Goal: Task Accomplishment & Management: Manage account settings

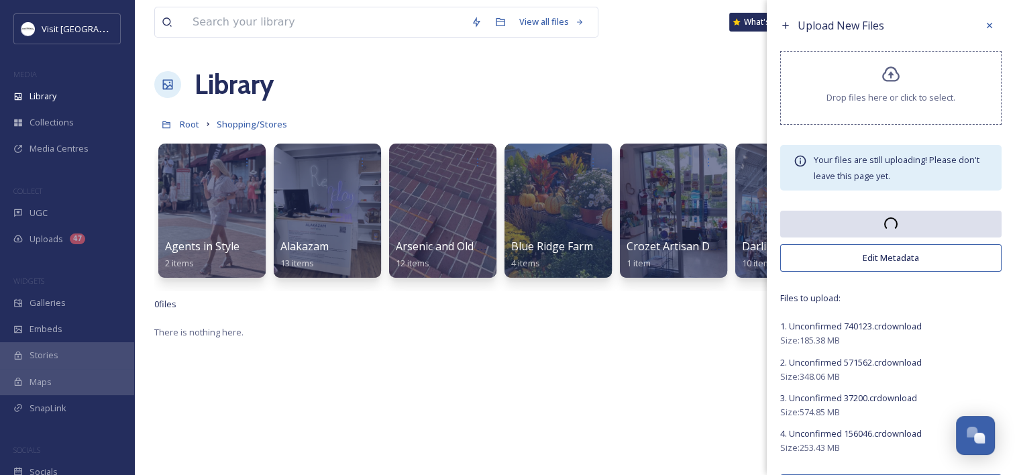
scroll to position [684, 0]
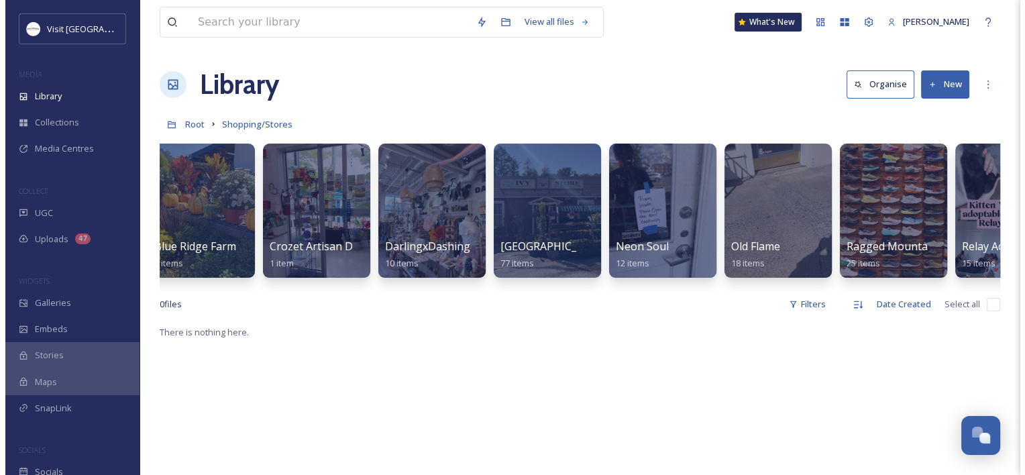
scroll to position [0, 544]
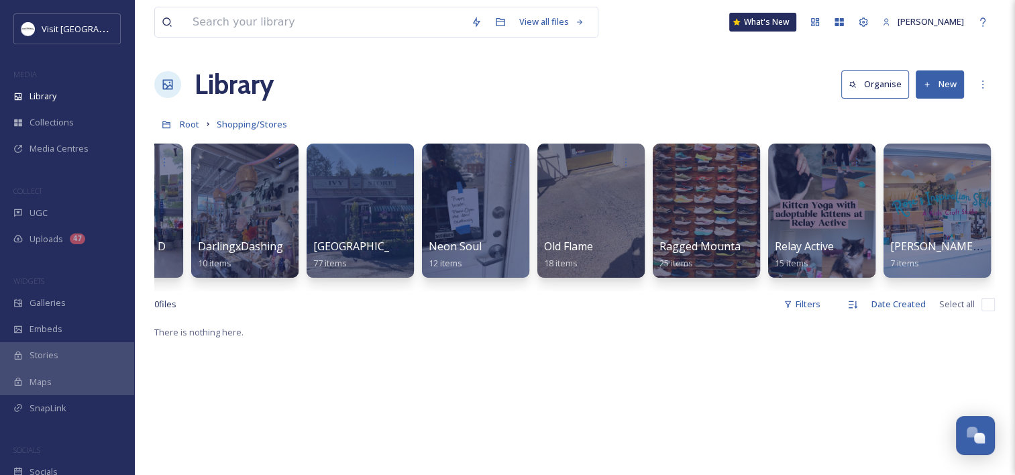
click at [935, 87] on button "New" at bounding box center [940, 83] width 48 height 27
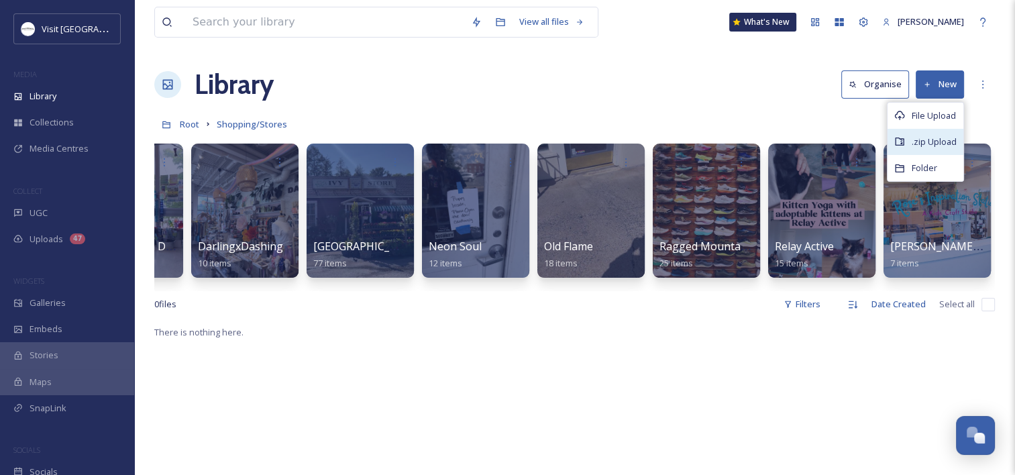
click at [925, 136] on span ".zip Upload" at bounding box center [934, 141] width 45 height 13
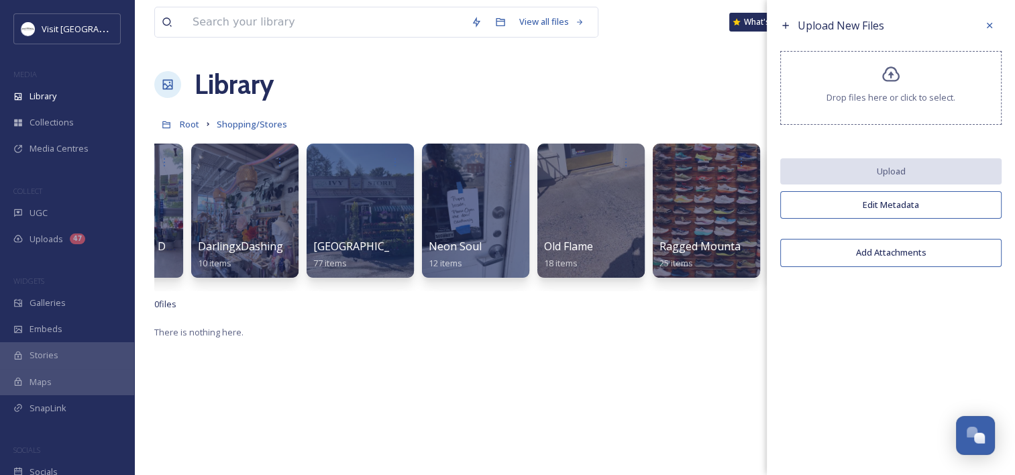
click at [861, 74] on div "Drop files here or click to select." at bounding box center [890, 88] width 221 height 74
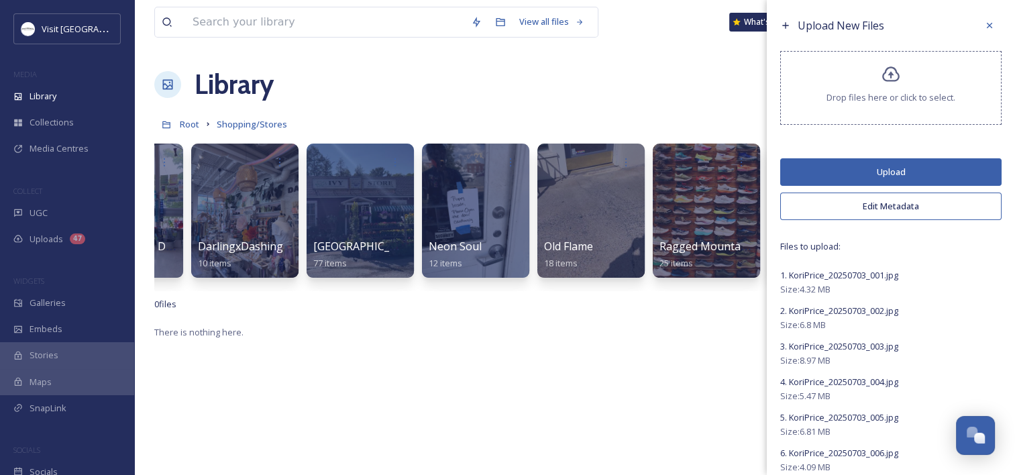
click at [885, 164] on button "Upload" at bounding box center [890, 171] width 221 height 27
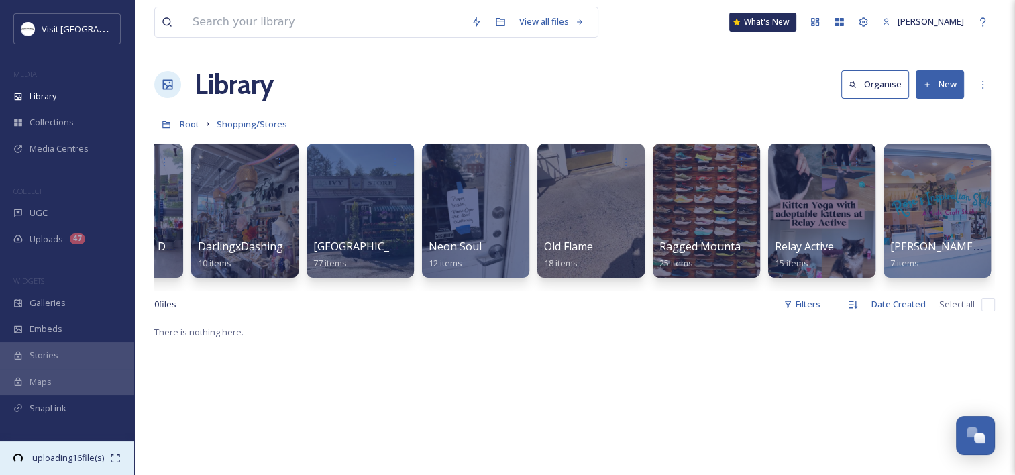
click at [48, 464] on span "01:07 remaining" at bounding box center [68, 470] width 84 height 13
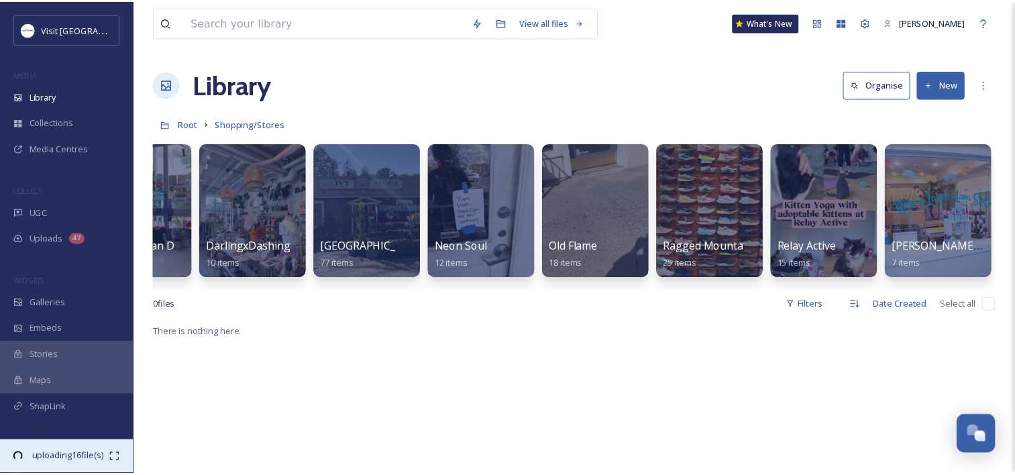
scroll to position [0, 534]
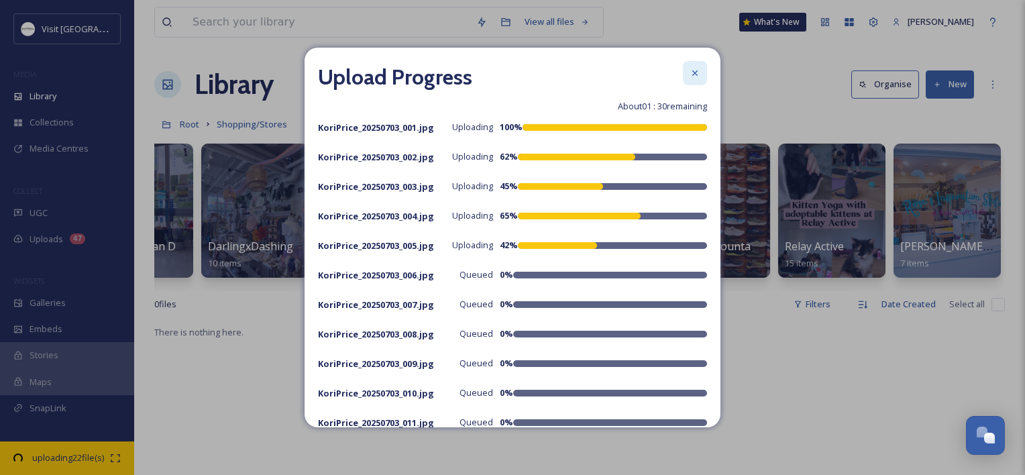
click at [689, 72] on icon at bounding box center [694, 73] width 11 height 11
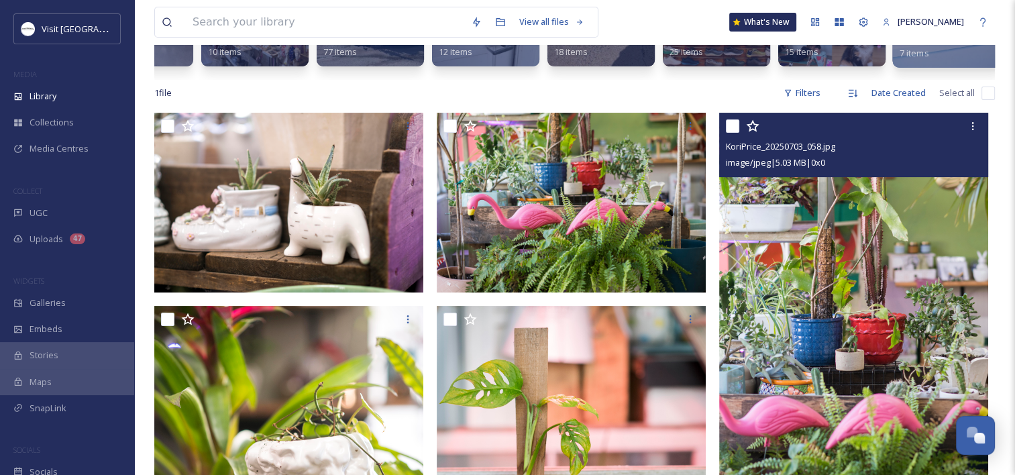
scroll to position [134, 0]
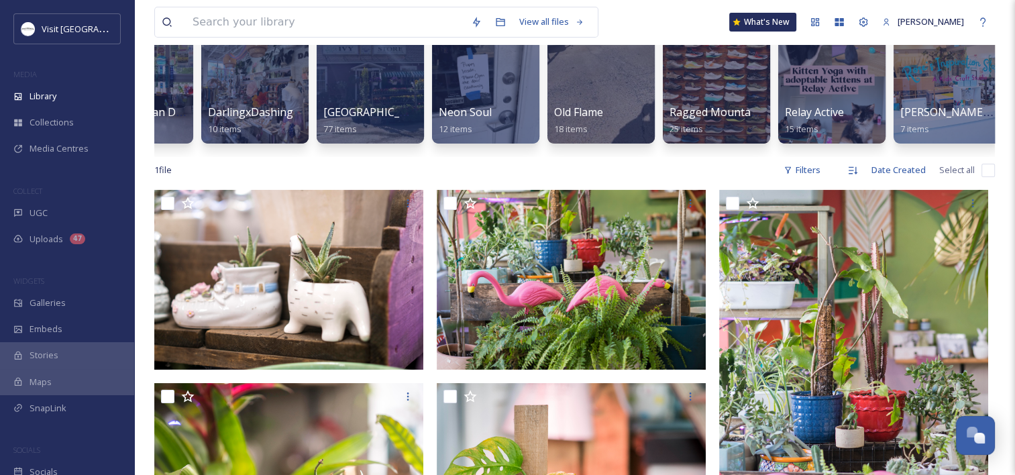
click at [994, 177] on input "checkbox" at bounding box center [987, 170] width 13 height 13
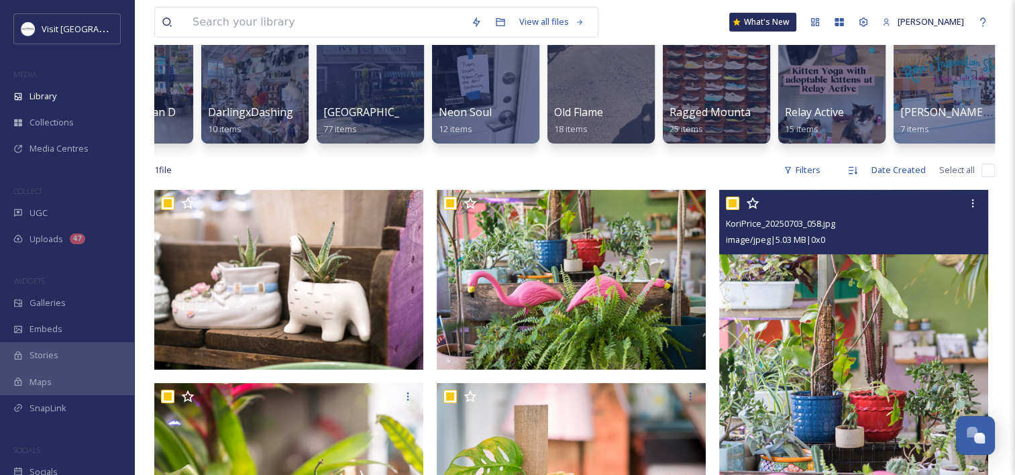
checkbox input "true"
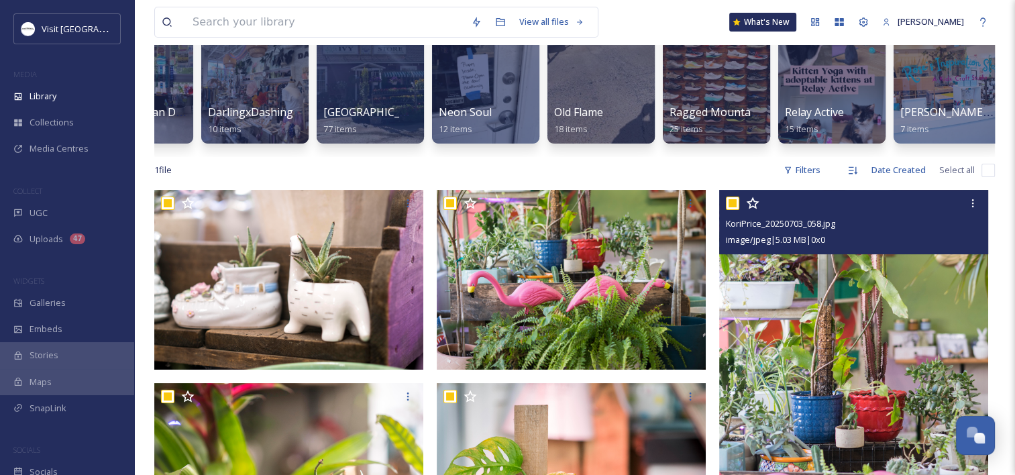
checkbox input "true"
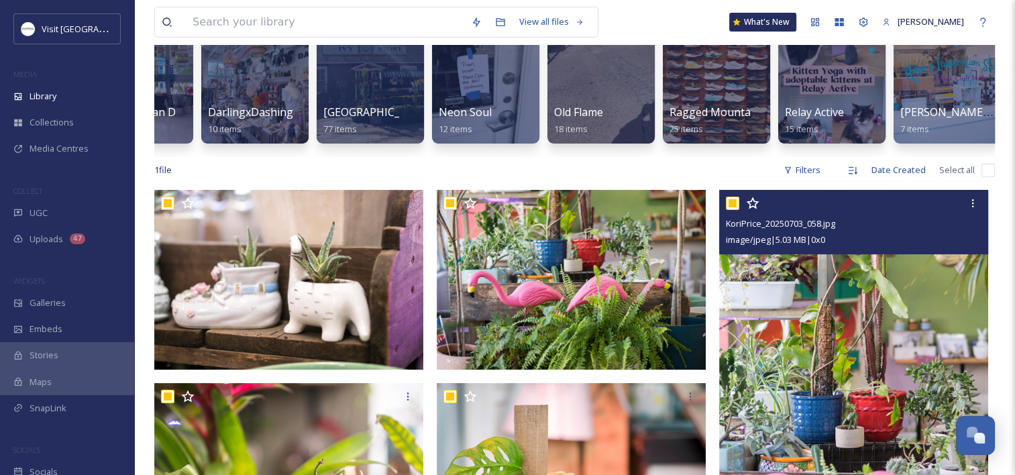
checkbox input "true"
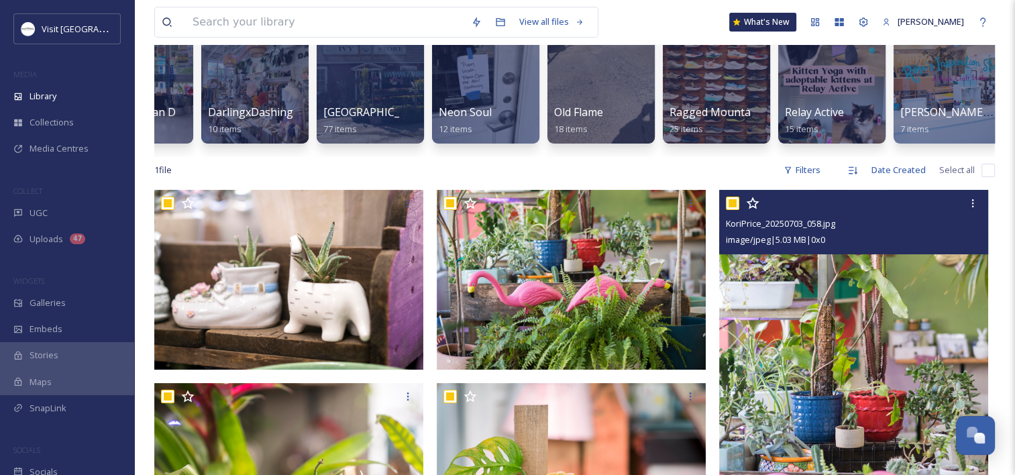
checkbox input "true"
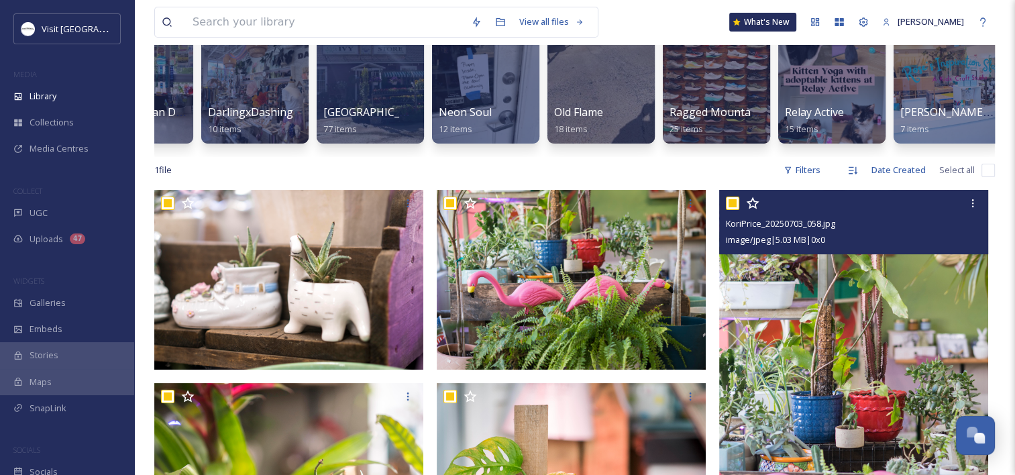
checkbox input "true"
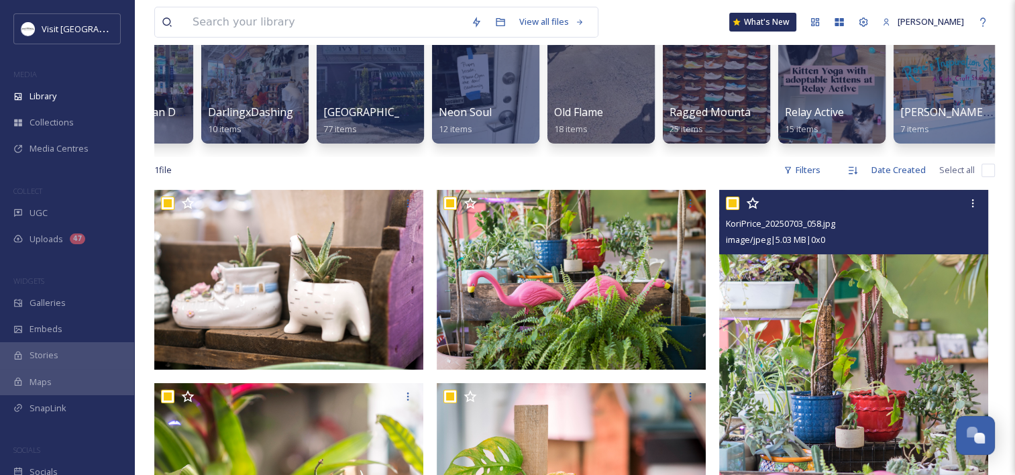
checkbox input "true"
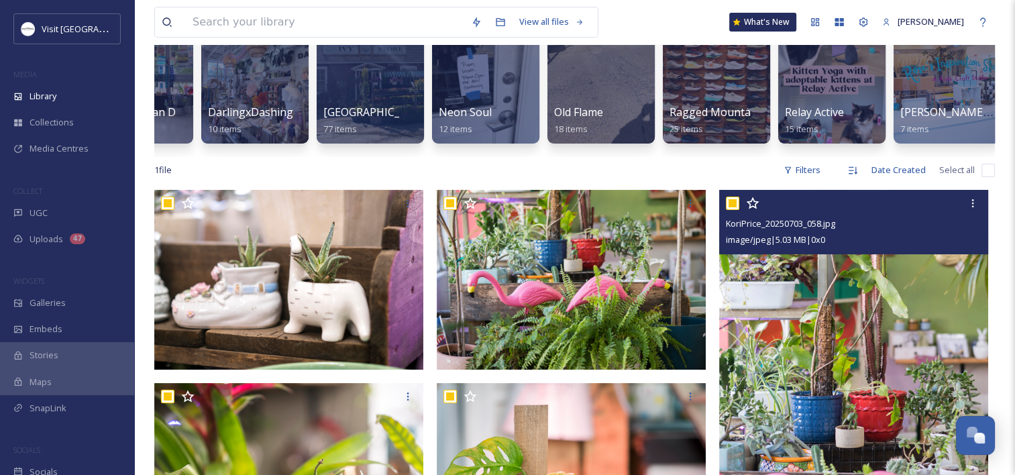
checkbox input "true"
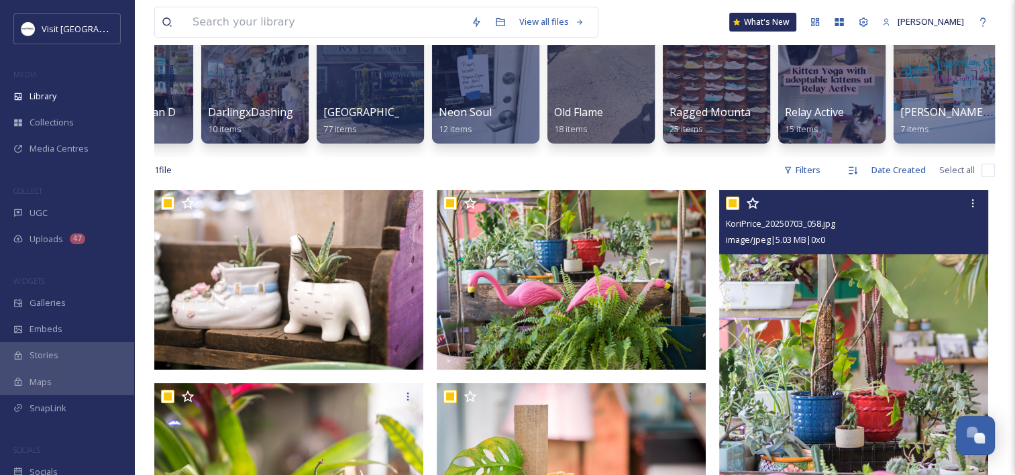
checkbox input "true"
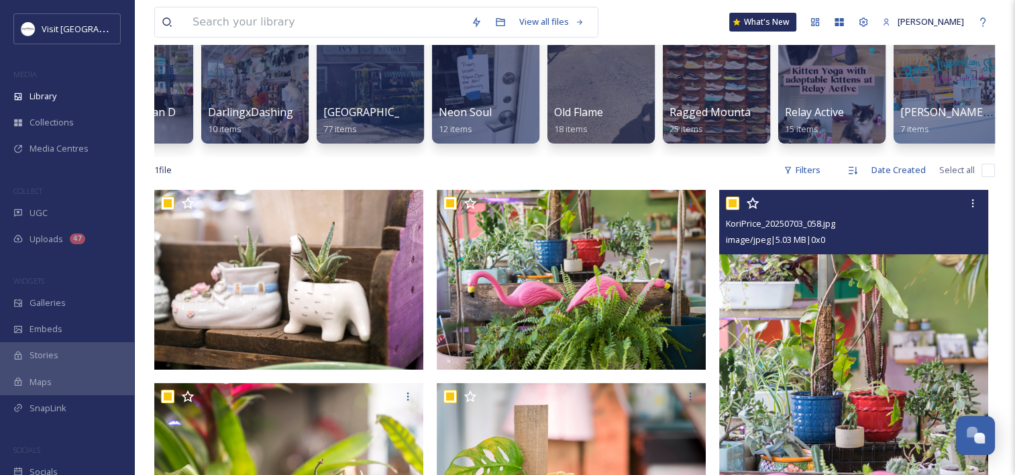
checkbox input "true"
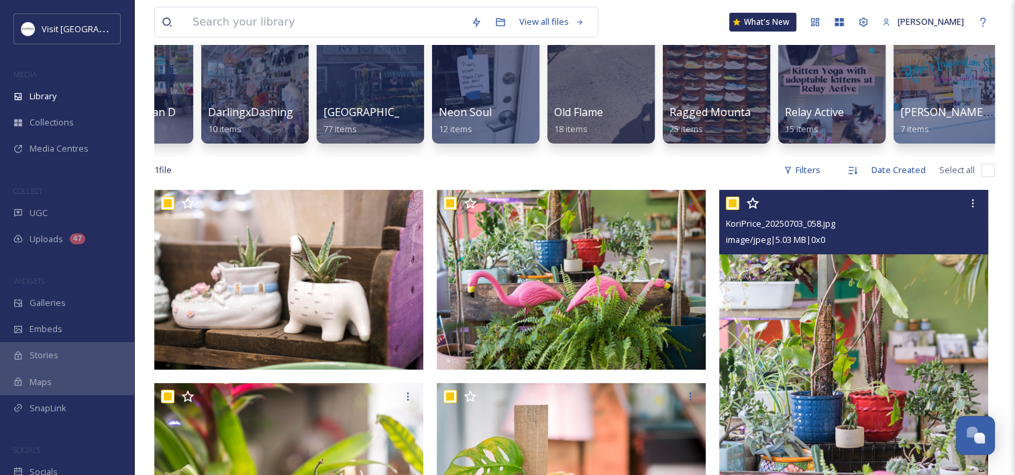
checkbox input "true"
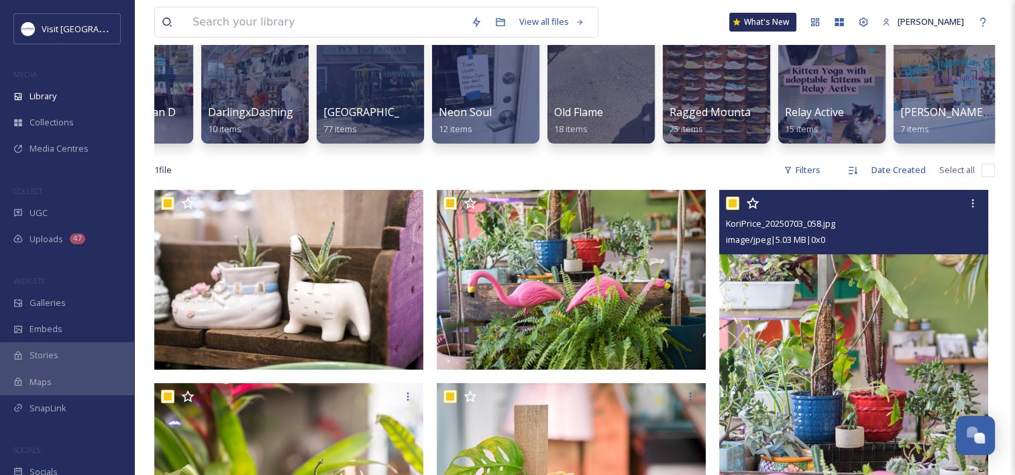
checkbox input "true"
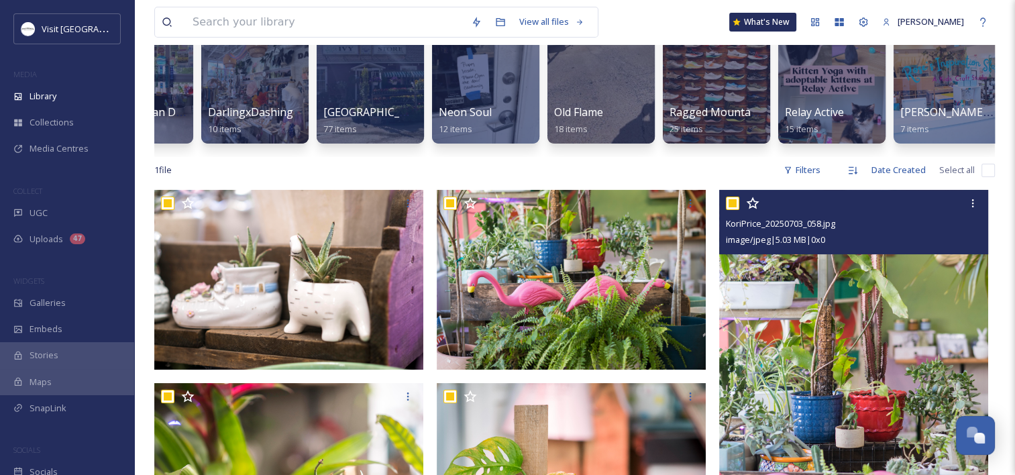
checkbox input "true"
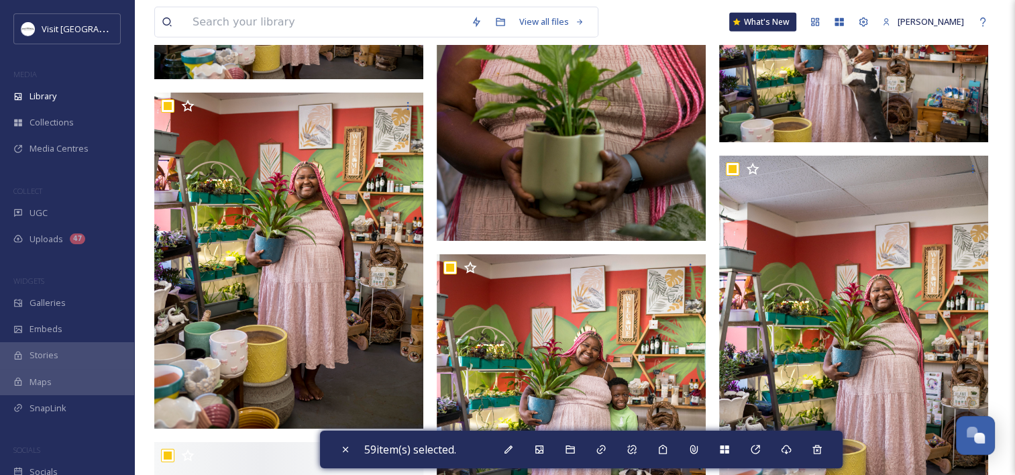
scroll to position [3555, 0]
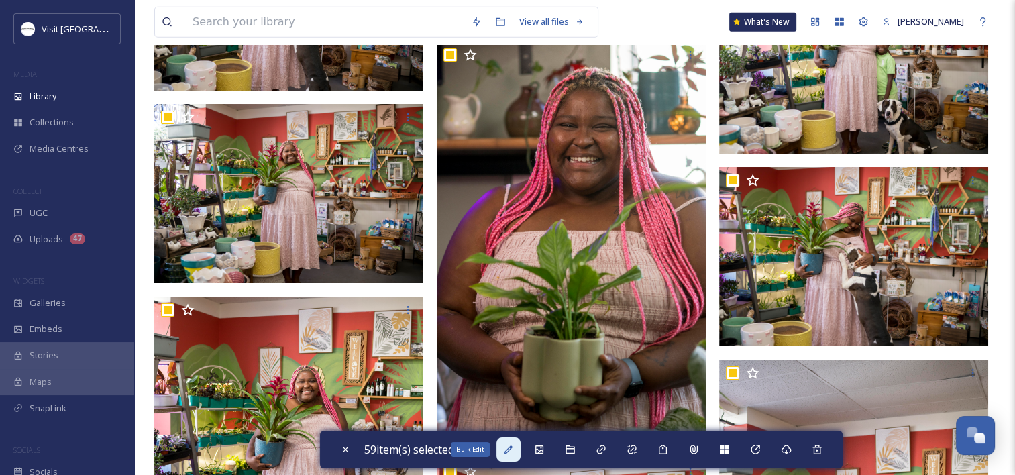
click at [512, 454] on icon at bounding box center [508, 449] width 11 height 11
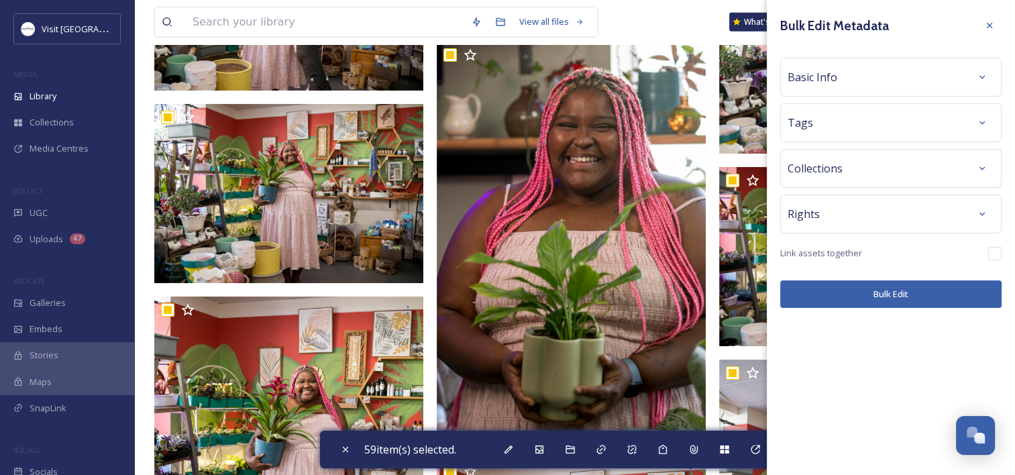
click at [826, 78] on span "Basic Info" at bounding box center [812, 77] width 50 height 16
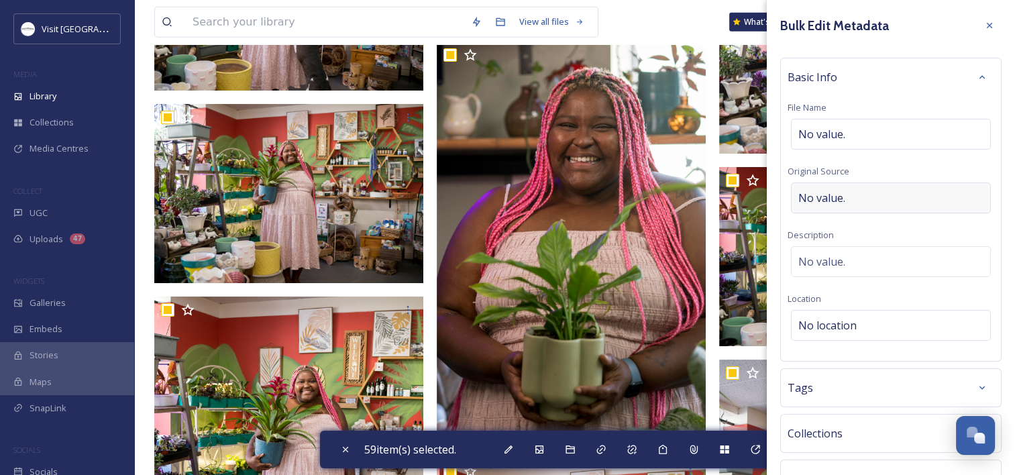
click at [814, 195] on span "No value." at bounding box center [821, 198] width 47 height 16
type input "Kori Price"
click at [833, 318] on span "No location" at bounding box center [827, 322] width 58 height 16
click at [833, 318] on input at bounding box center [890, 326] width 199 height 30
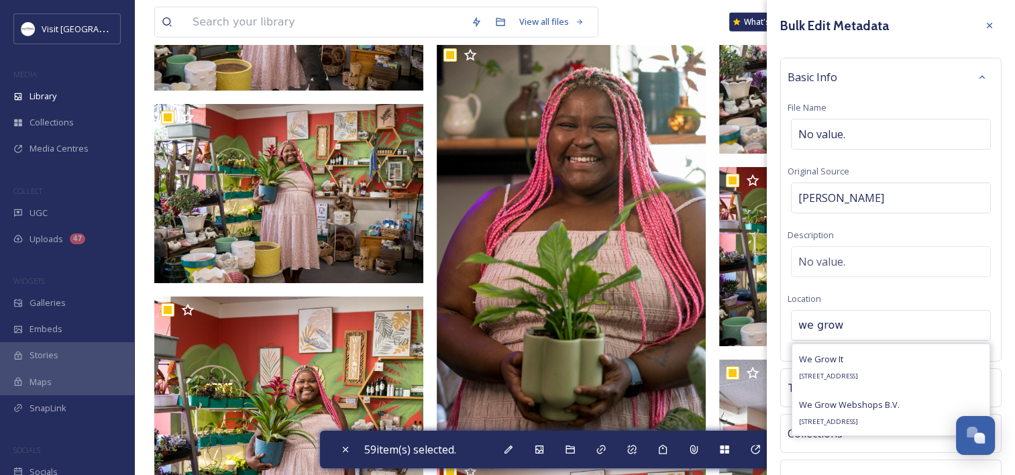
click at [866, 330] on input "we grow" at bounding box center [890, 326] width 199 height 30
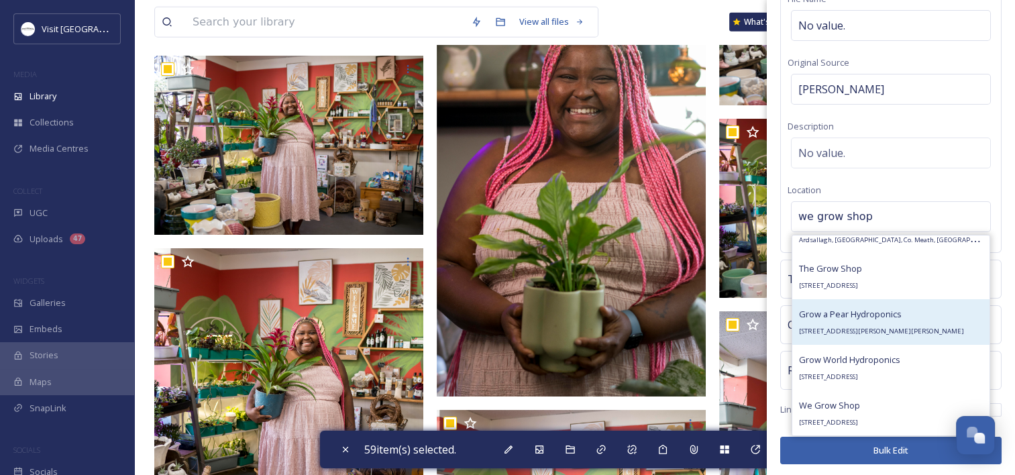
scroll to position [3622, 0]
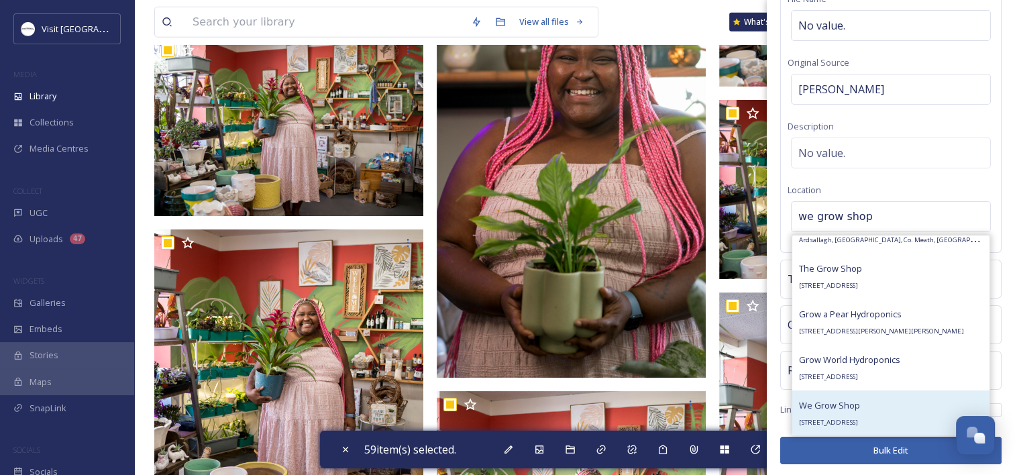
type input "we grow shop"
click at [860, 410] on div "We Grow Shop 410 Valley St, Scottsville, VA 24590, USA" at bounding box center [829, 413] width 61 height 32
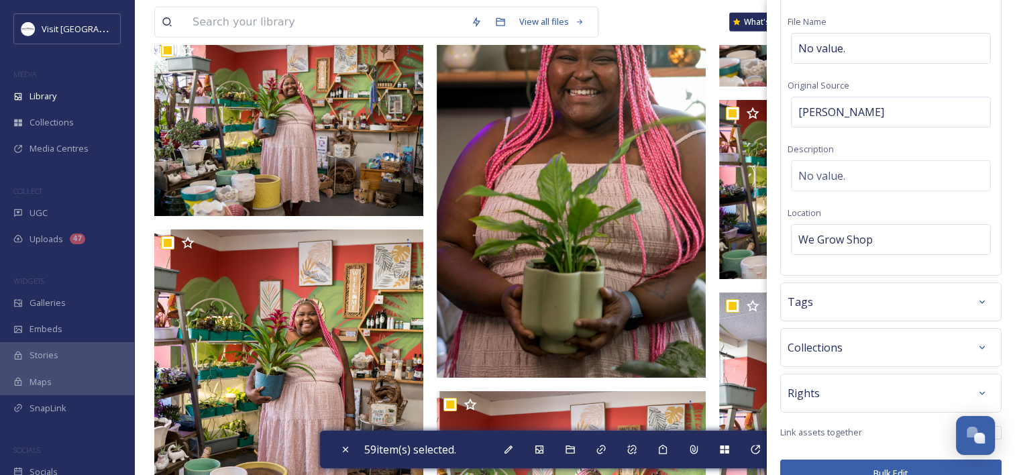
scroll to position [109, 0]
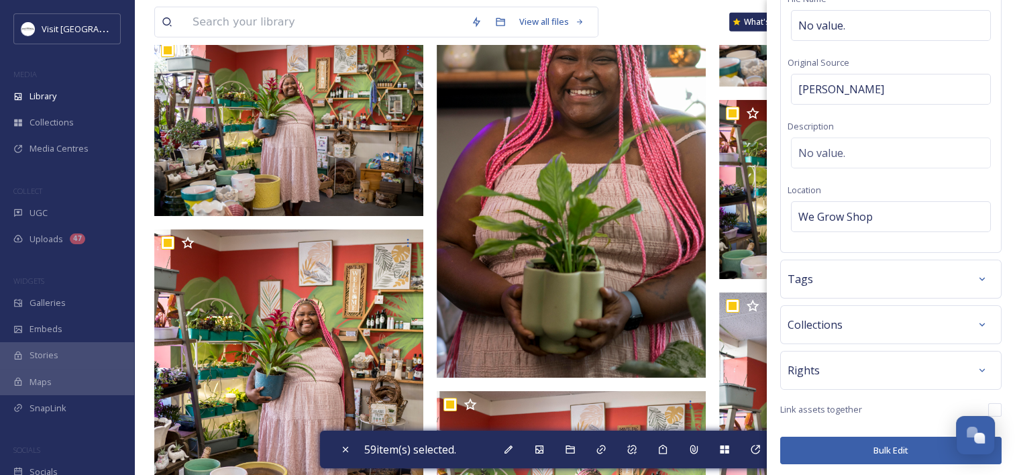
click at [804, 294] on div "Tags" at bounding box center [890, 279] width 221 height 39
click at [803, 284] on span "Tags" at bounding box center [799, 279] width 25 height 16
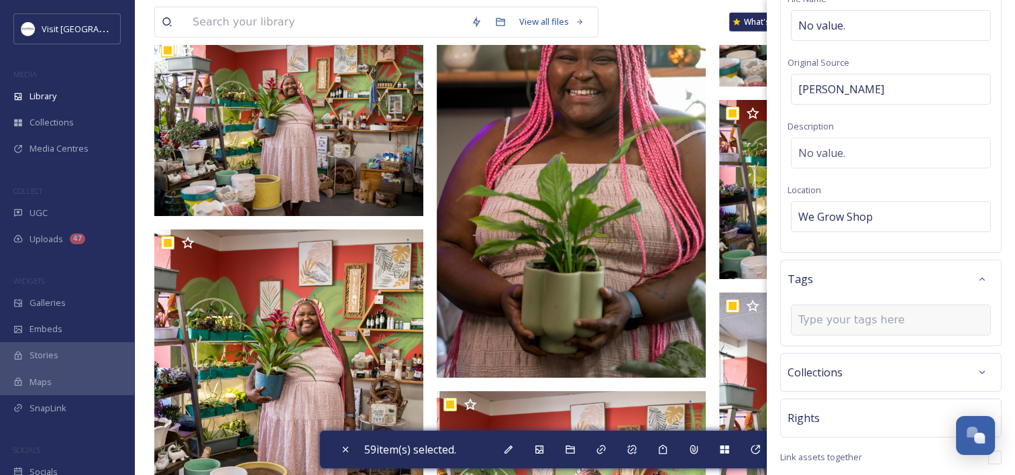
click at [828, 319] on input at bounding box center [865, 320] width 134 height 16
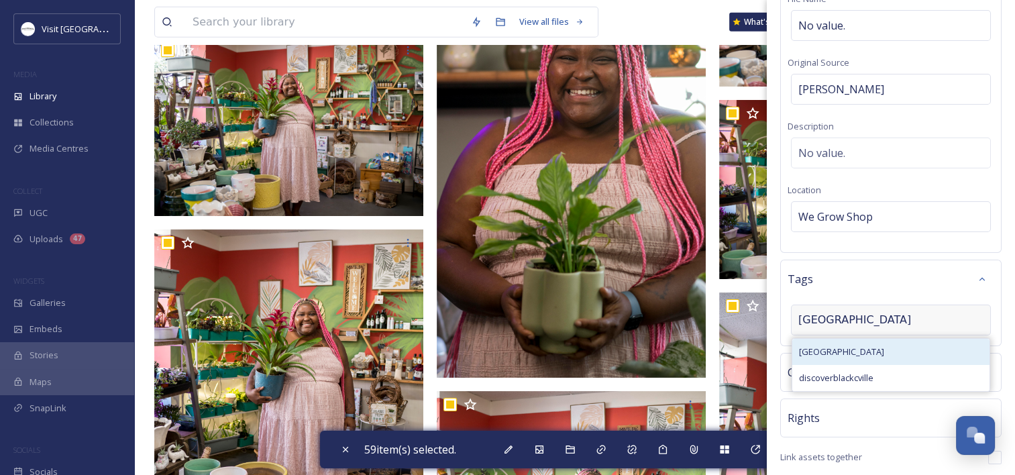
type input "[GEOGRAPHIC_DATA]"
click at [834, 353] on span "[GEOGRAPHIC_DATA]" at bounding box center [841, 351] width 85 height 13
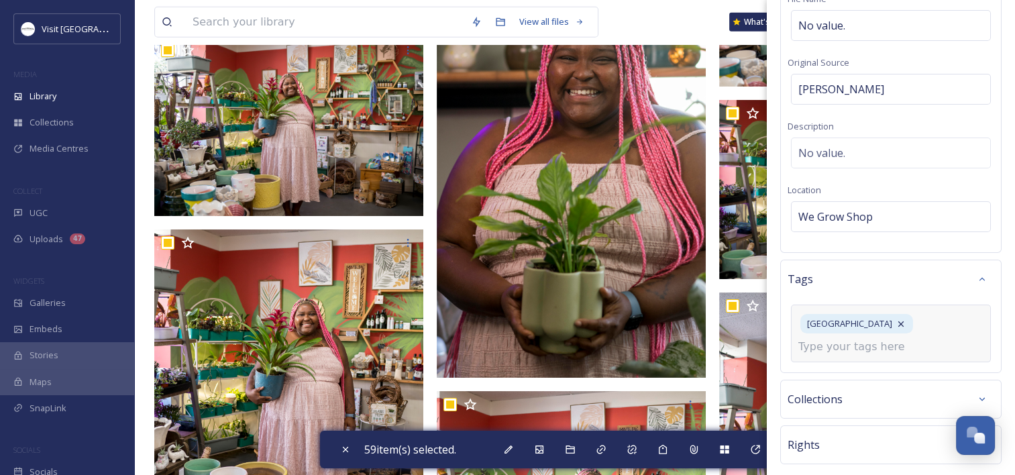
click at [834, 353] on div "[GEOGRAPHIC_DATA]" at bounding box center [891, 334] width 200 height 58
type input "garden"
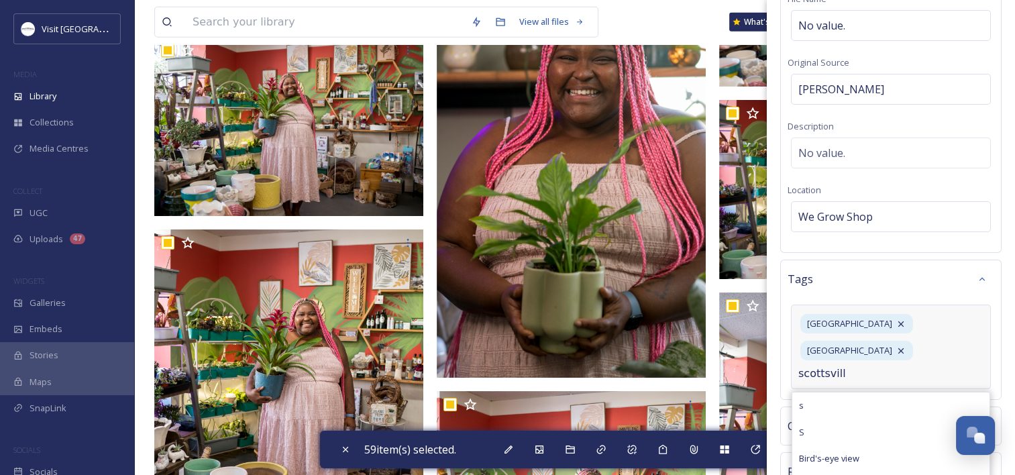
type input "scottsville"
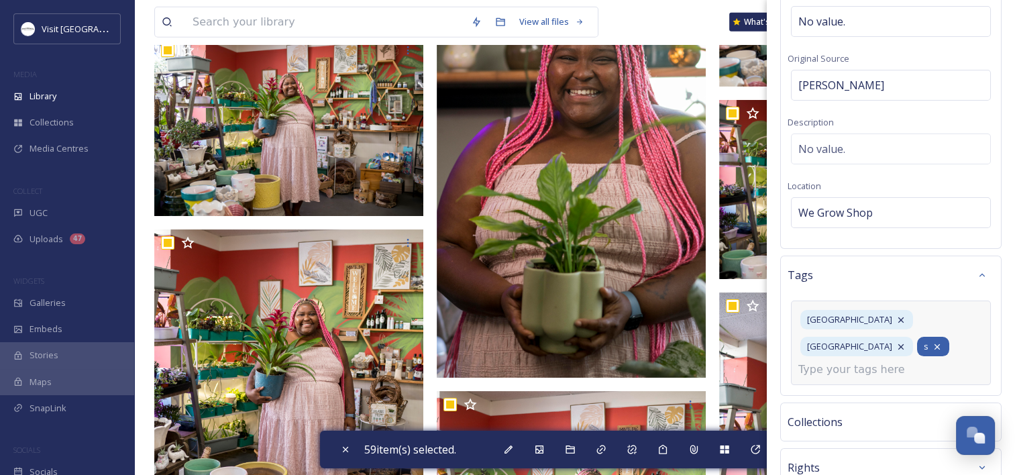
click at [932, 347] on icon at bounding box center [937, 346] width 11 height 11
click at [810, 362] on input at bounding box center [865, 370] width 134 height 16
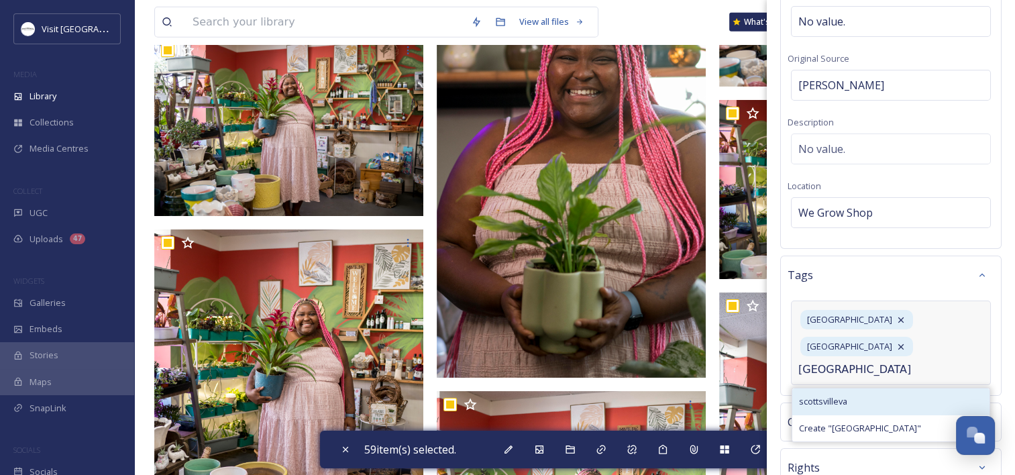
type input "Scottsville"
click at [840, 395] on span "scottsvilleva" at bounding box center [823, 401] width 48 height 13
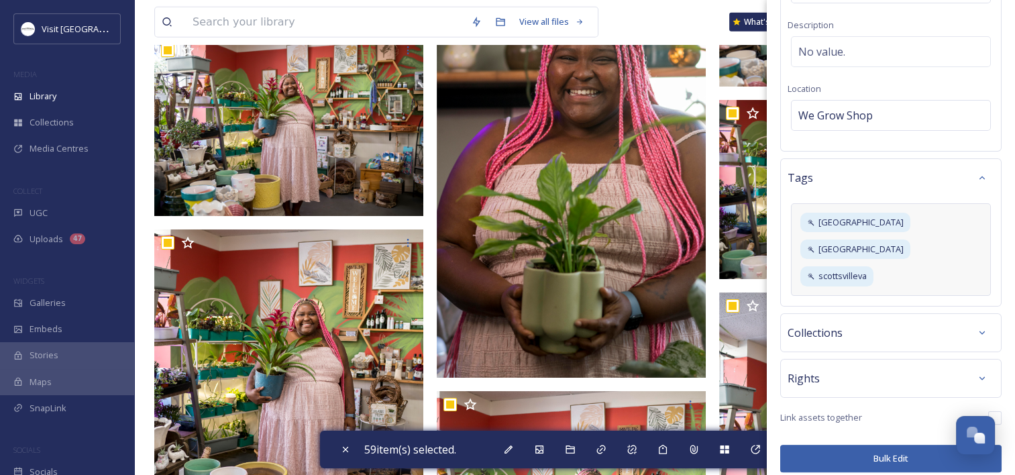
click at [877, 321] on div "Collections" at bounding box center [890, 333] width 207 height 24
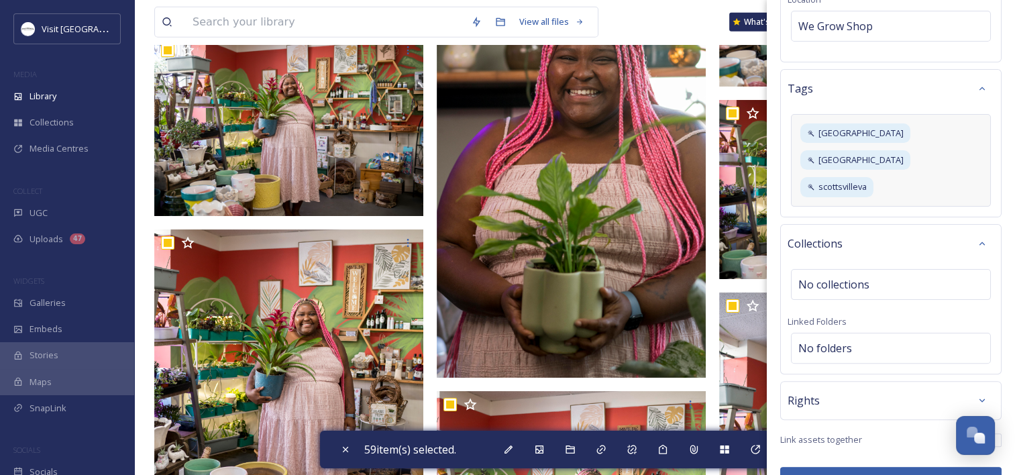
scroll to position [301, 0]
click at [853, 386] on div "Rights" at bounding box center [890, 398] width 207 height 24
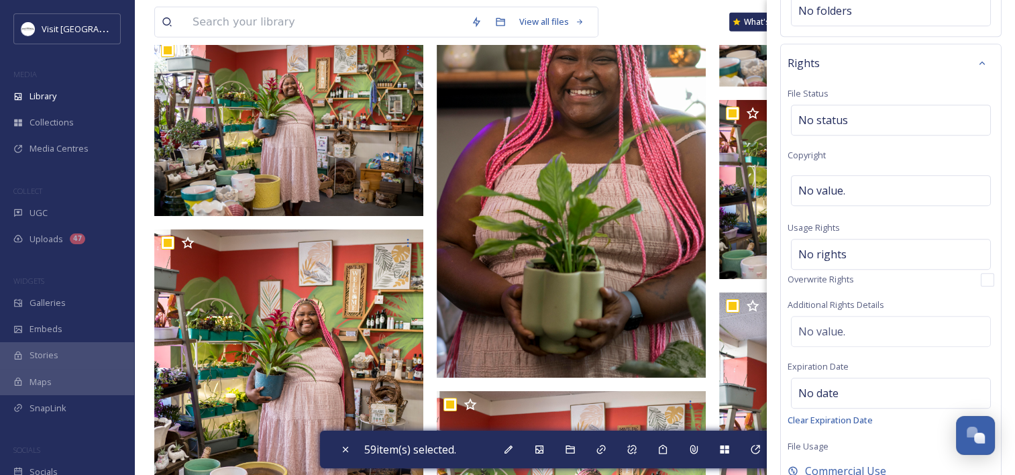
scroll to position [704, 0]
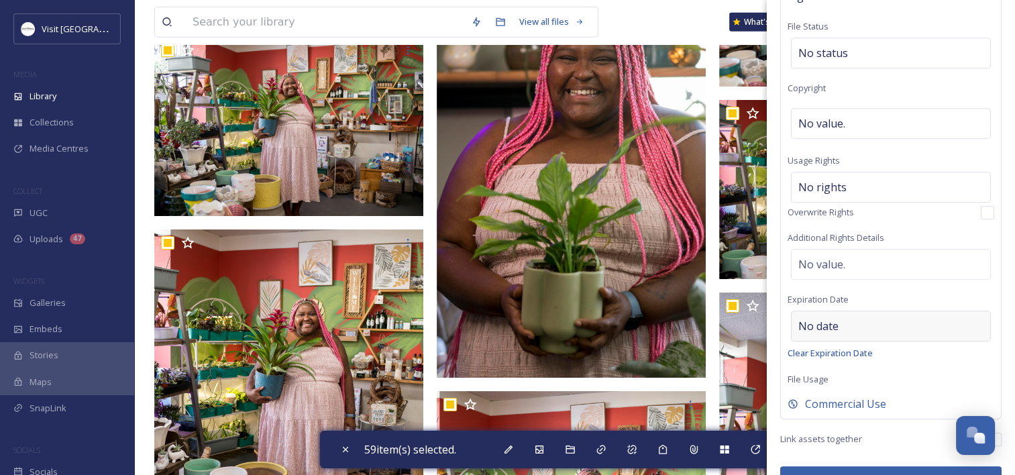
click at [836, 311] on div "No date" at bounding box center [891, 326] width 200 height 31
click at [837, 256] on span "No value." at bounding box center [821, 264] width 47 height 16
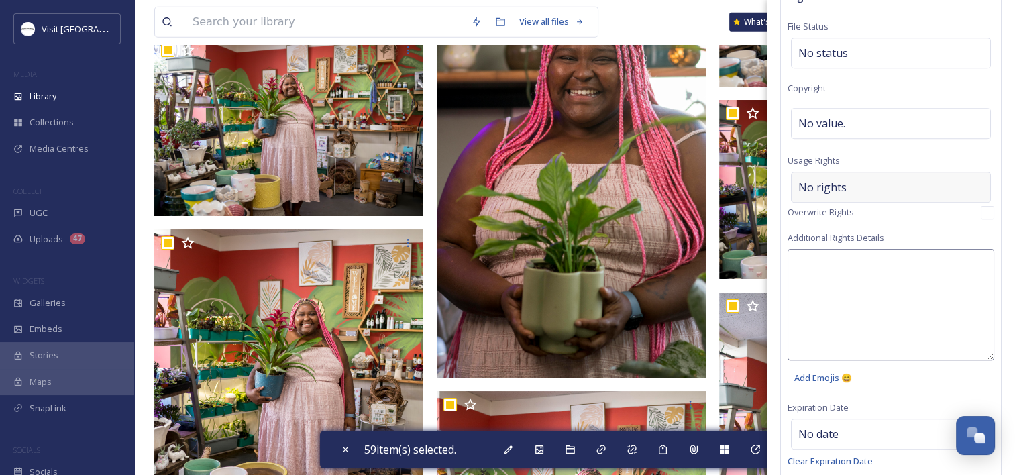
click at [837, 172] on div "No rights" at bounding box center [891, 187] width 200 height 31
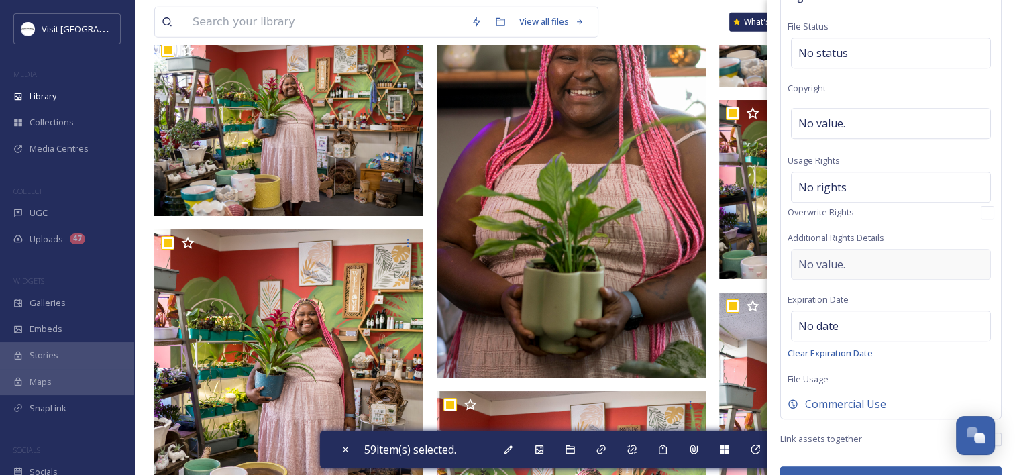
click at [834, 256] on span "No value." at bounding box center [821, 264] width 47 height 16
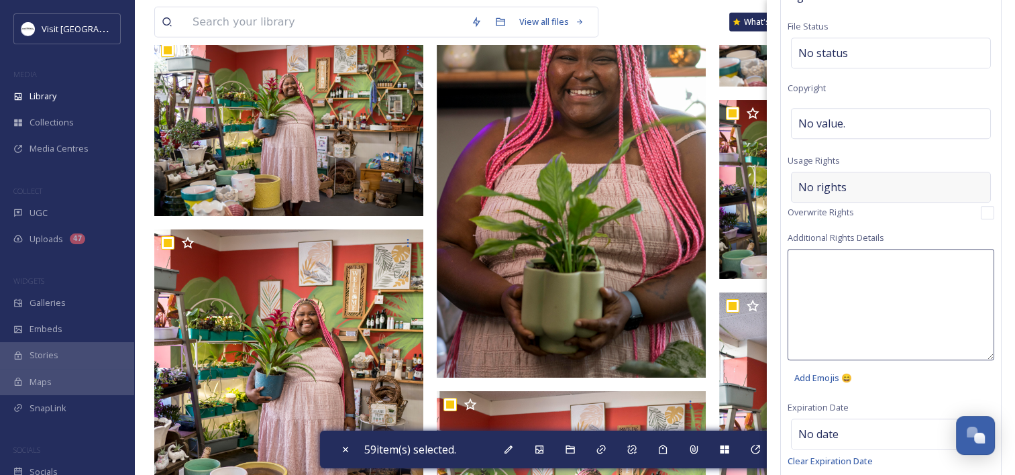
click at [827, 179] on span "No rights" at bounding box center [822, 187] width 48 height 16
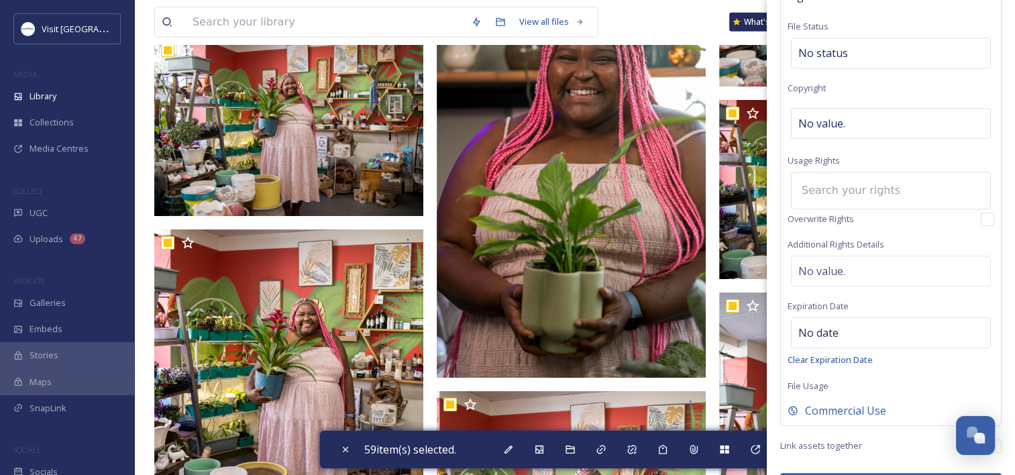
click at [832, 176] on input at bounding box center [869, 191] width 148 height 30
type input "j"
type input "o"
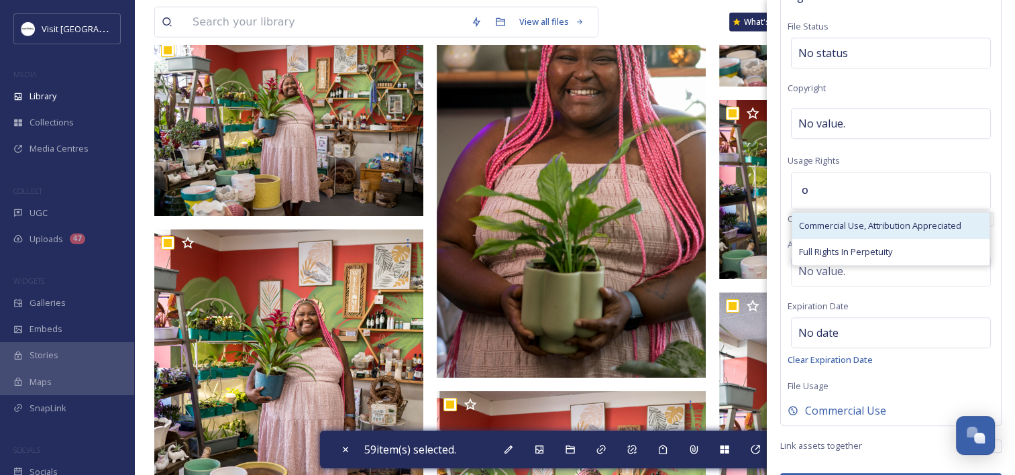
type input "o"
click at [836, 219] on span "Commercial Use, Attribution Appreciated" at bounding box center [880, 225] width 162 height 13
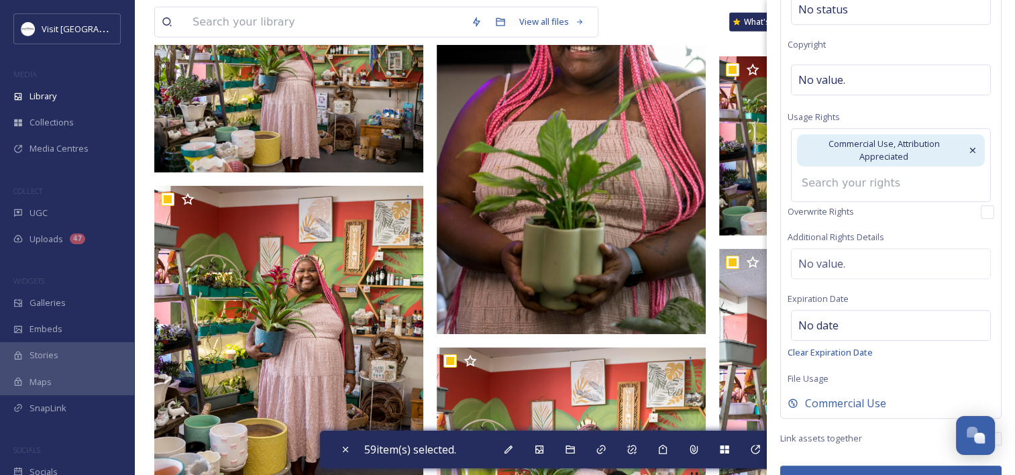
scroll to position [3689, 0]
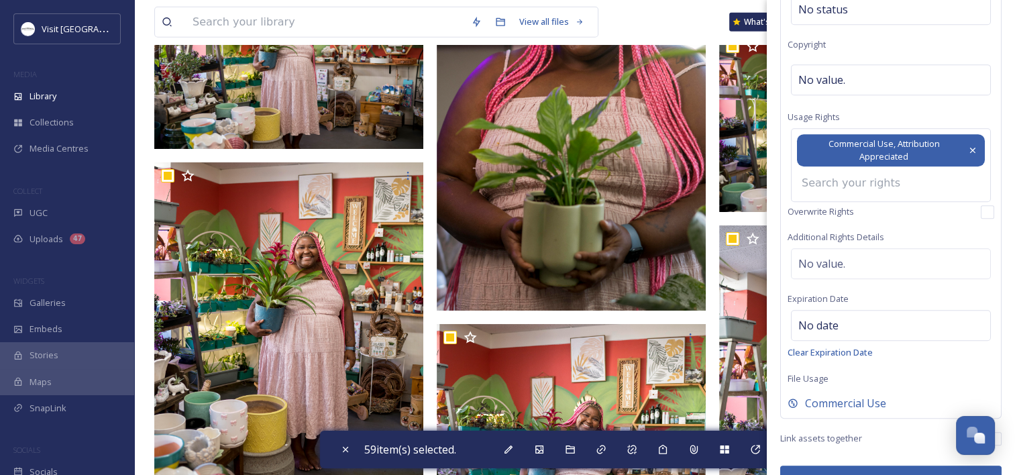
click at [967, 145] on icon at bounding box center [972, 150] width 11 height 11
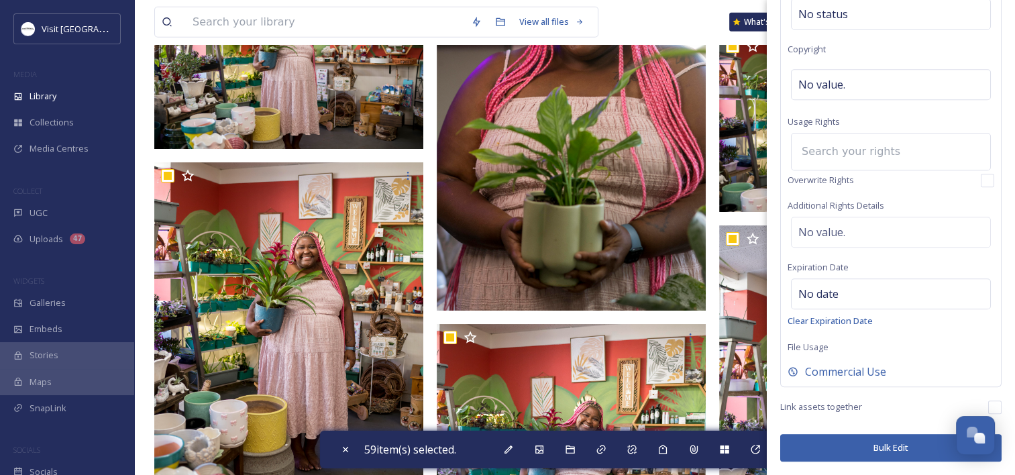
scroll to position [711, 0]
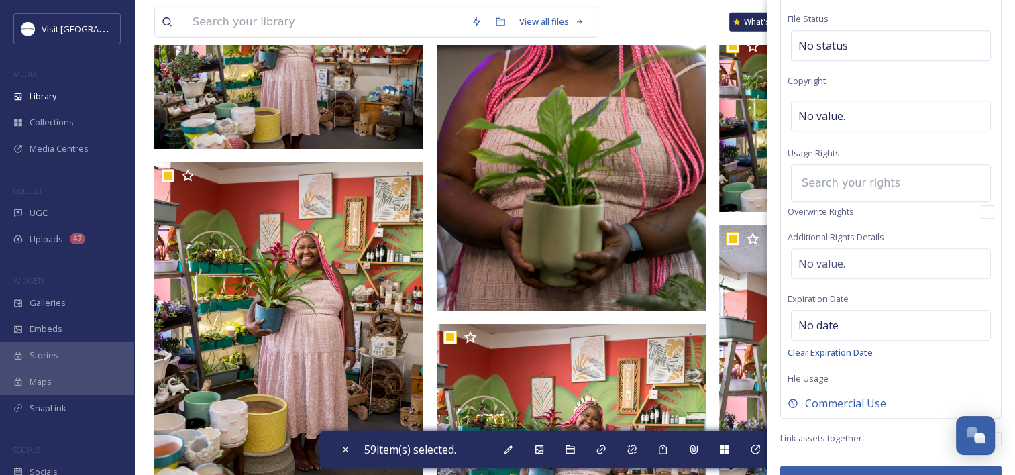
click at [889, 168] on input at bounding box center [869, 183] width 148 height 30
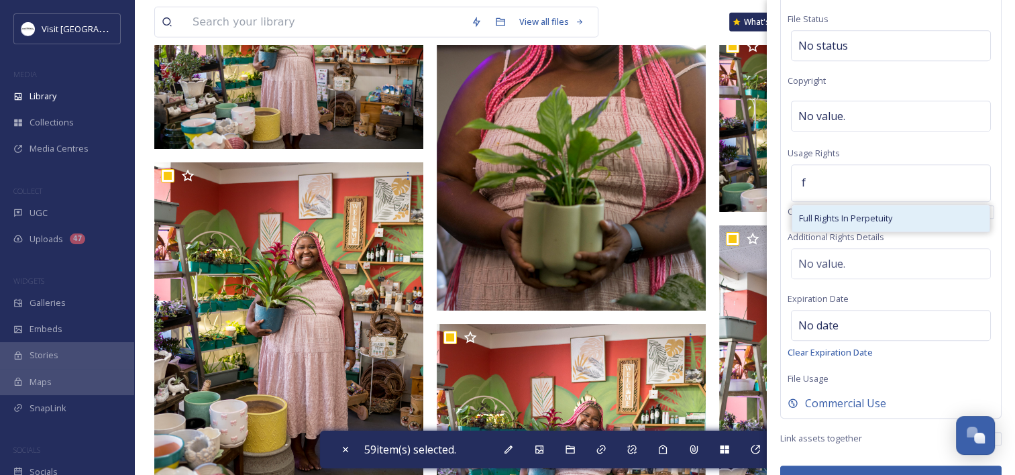
type input "f"
click at [852, 212] on span "Full Rights In Perpetuity" at bounding box center [845, 218] width 93 height 13
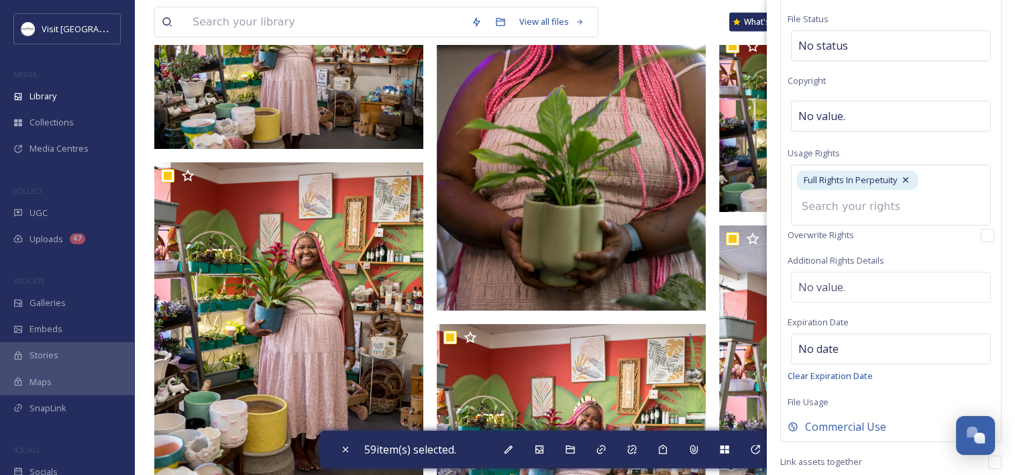
click at [851, 192] on input at bounding box center [869, 207] width 148 height 30
type input "a"
type input "T"
click at [826, 255] on div "Rights File Status No status Copyright No value. Usage Rights Full Rights In Pe…" at bounding box center [890, 205] width 221 height 473
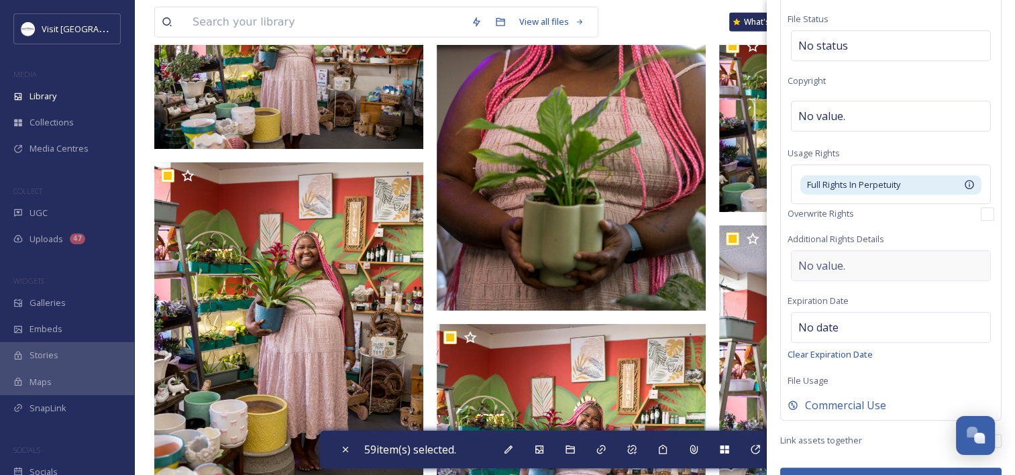
click at [822, 250] on div "No value." at bounding box center [891, 265] width 200 height 31
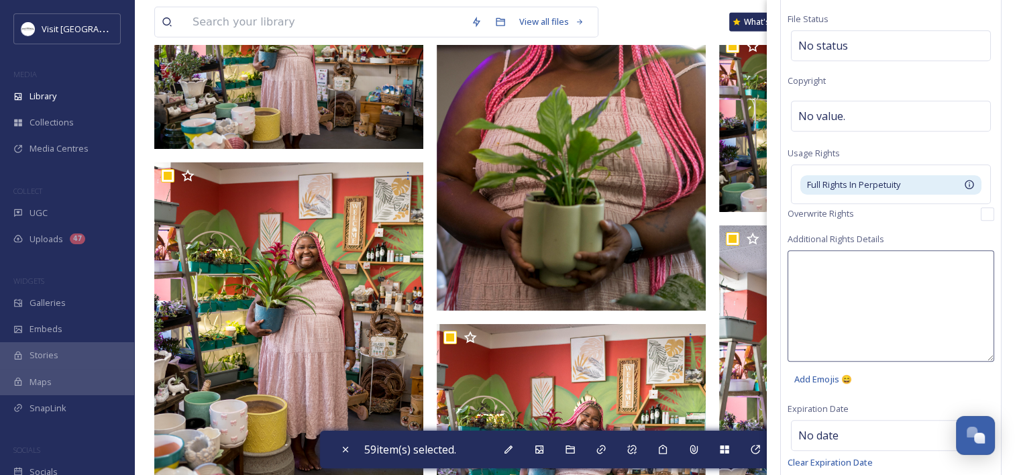
click at [822, 260] on textarea at bounding box center [890, 305] width 207 height 111
type textarea "With attribution."
click at [915, 362] on div "Rights File Status No status Copyright No value. Usage Rights Full Rights In Pe…" at bounding box center [890, 248] width 221 height 559
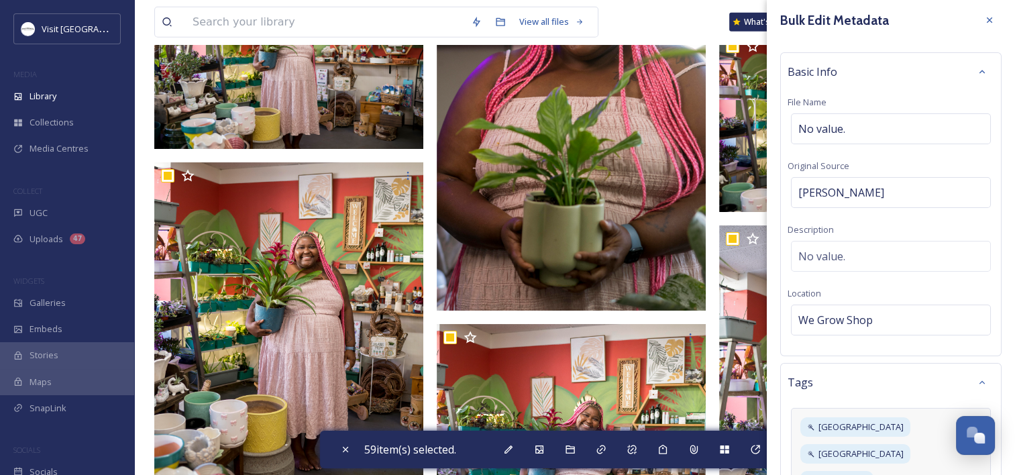
scroll to position [0, 0]
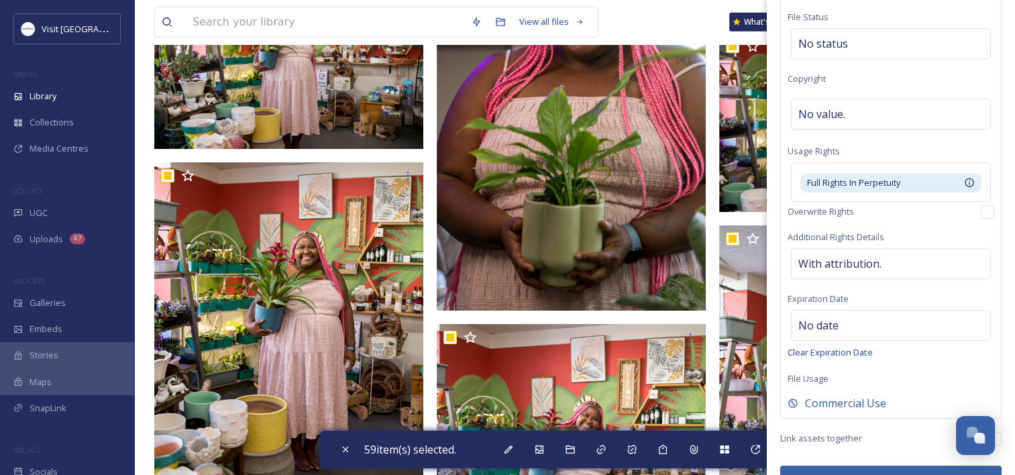
click at [861, 465] on button "Bulk Edit" at bounding box center [890, 478] width 221 height 27
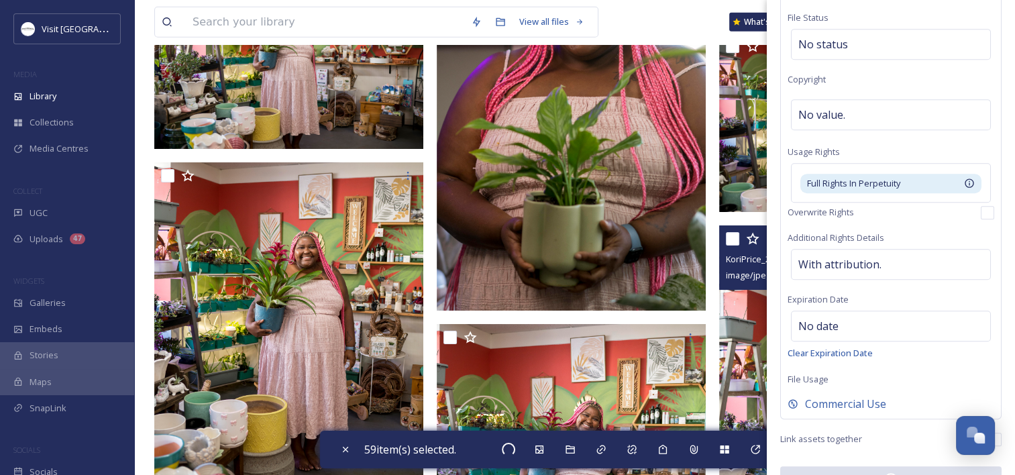
checkbox input "false"
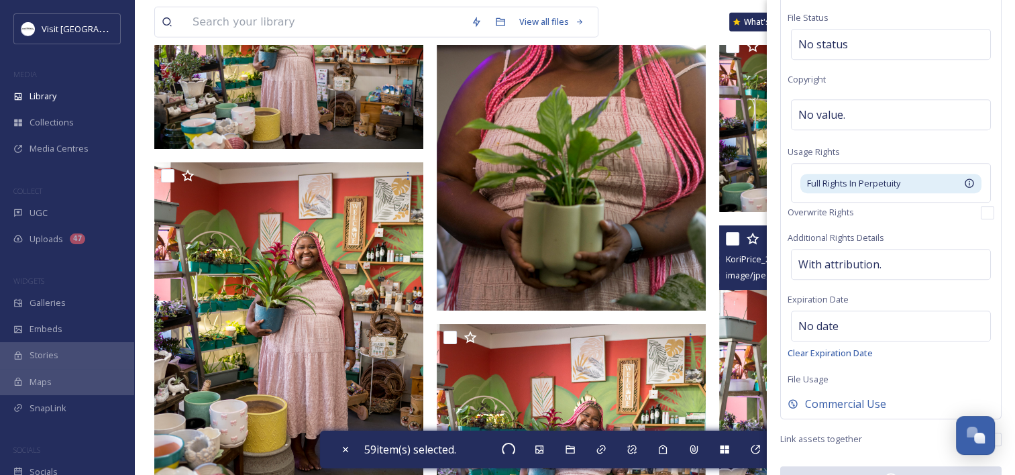
checkbox input "false"
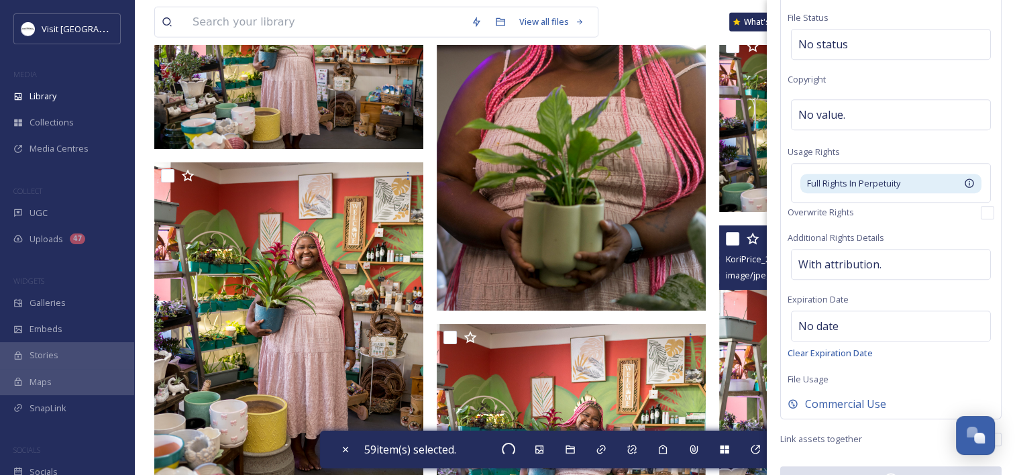
checkbox input "false"
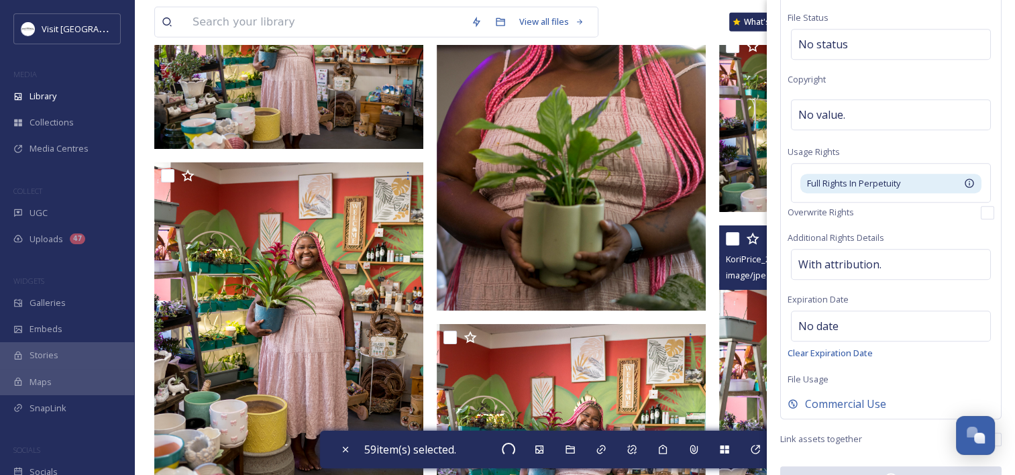
checkbox input "false"
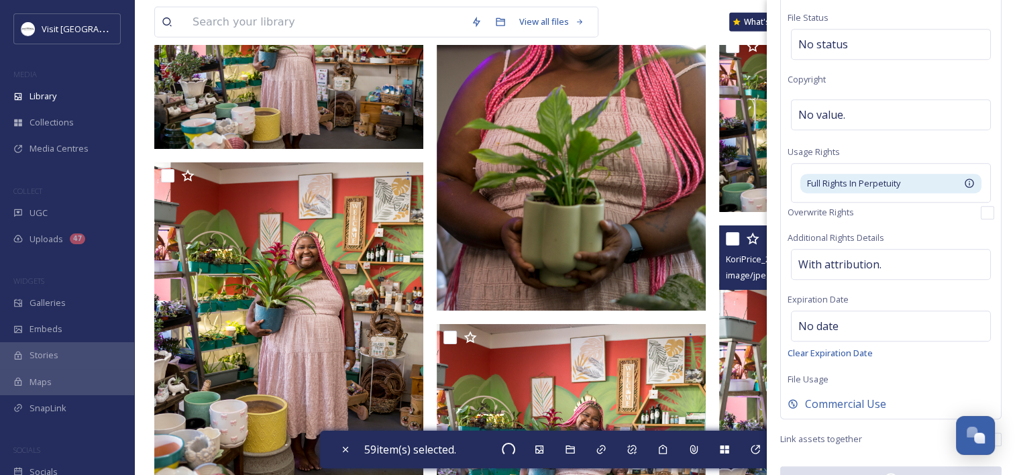
checkbox input "false"
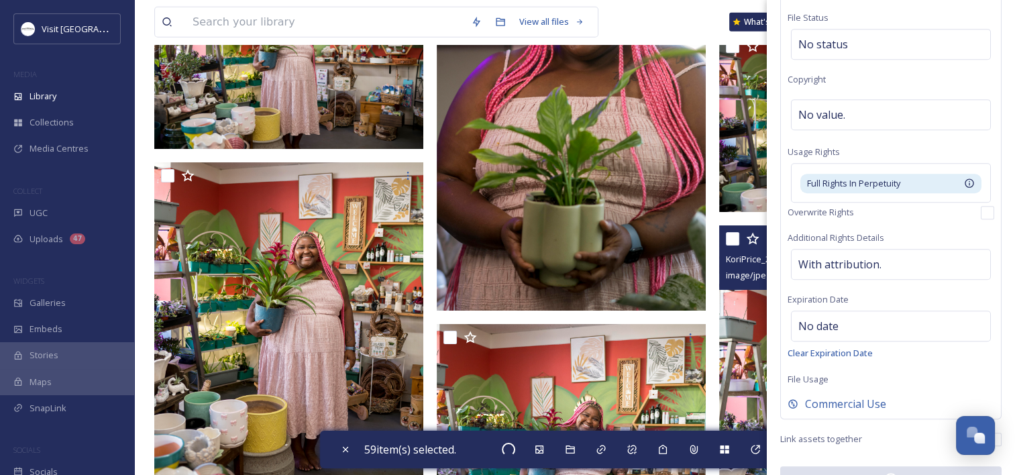
checkbox input "false"
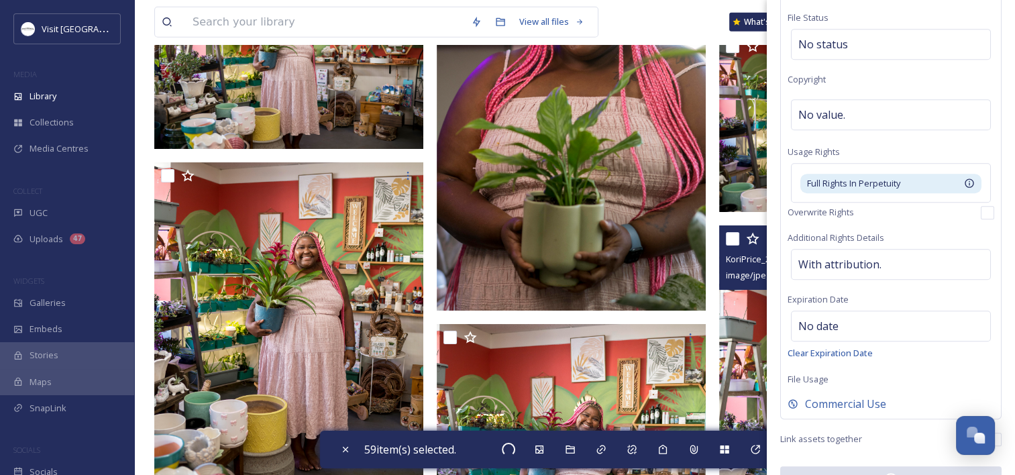
checkbox input "false"
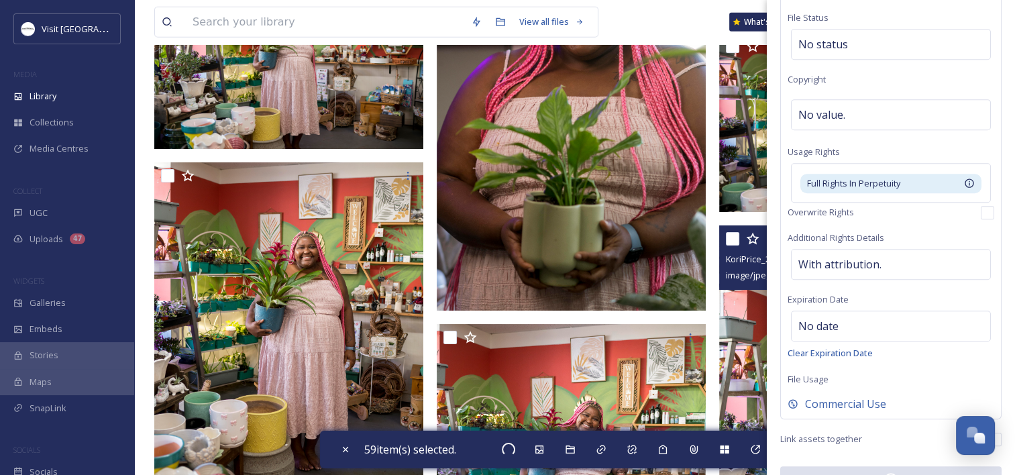
checkbox input "false"
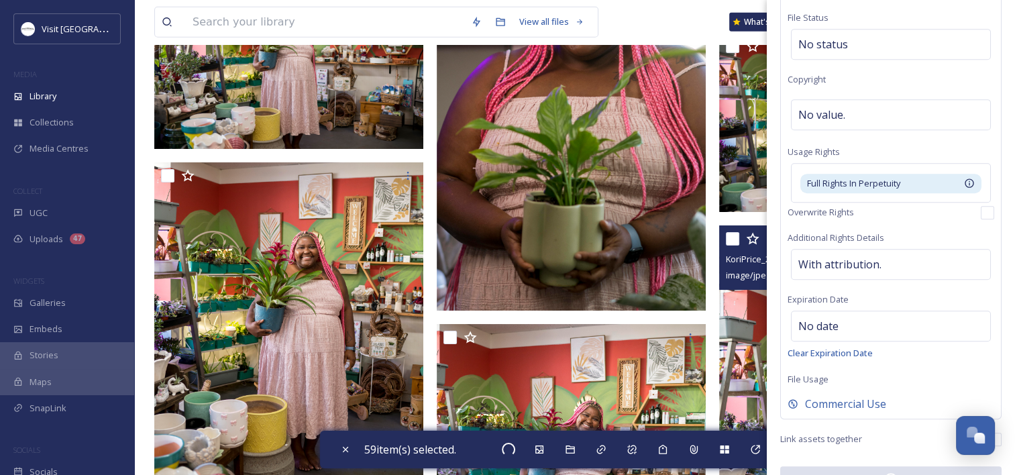
checkbox input "false"
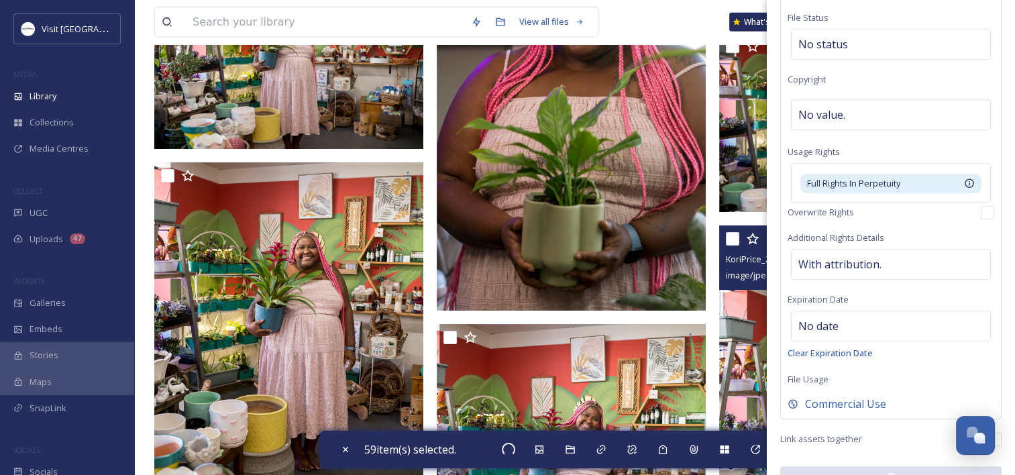
checkbox input "false"
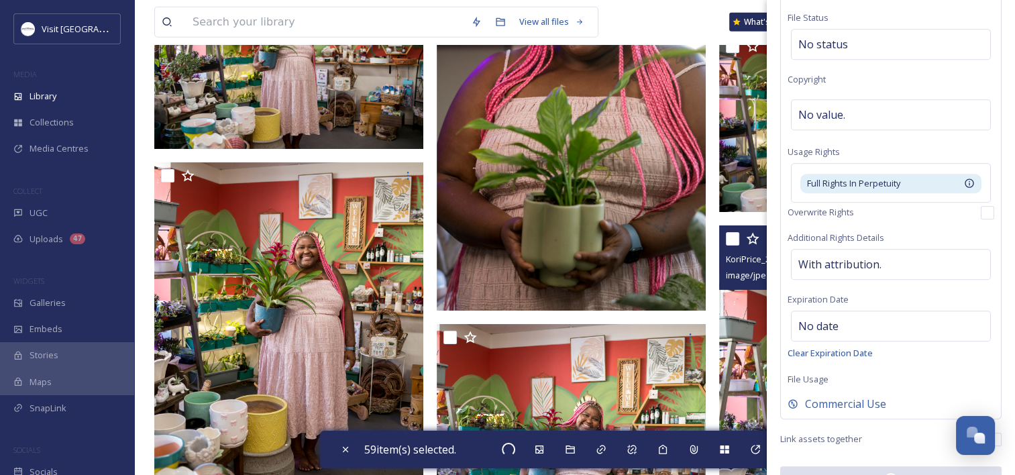
checkbox input "false"
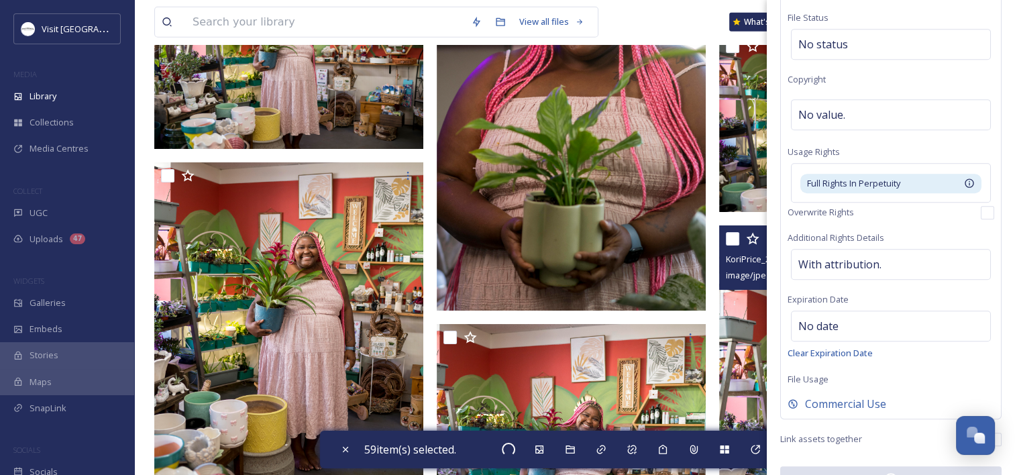
checkbox input "false"
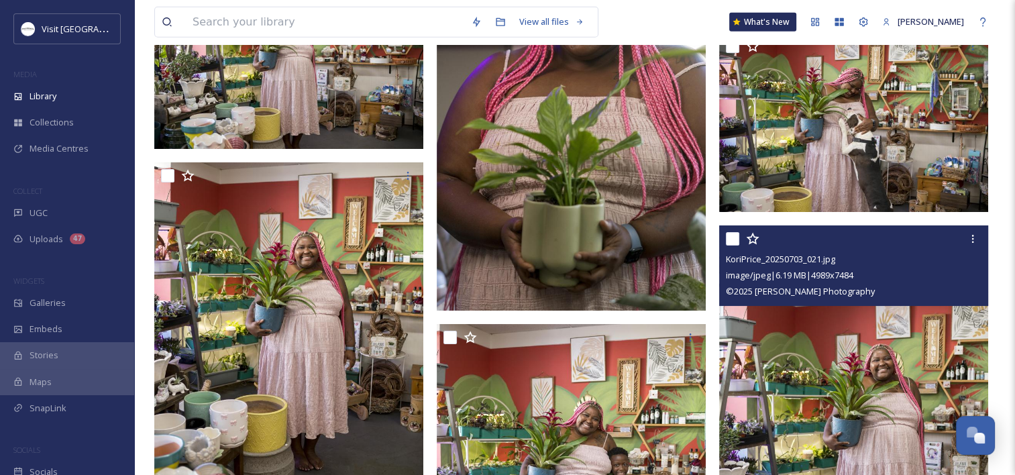
click at [820, 372] on img at bounding box center [853, 427] width 269 height 404
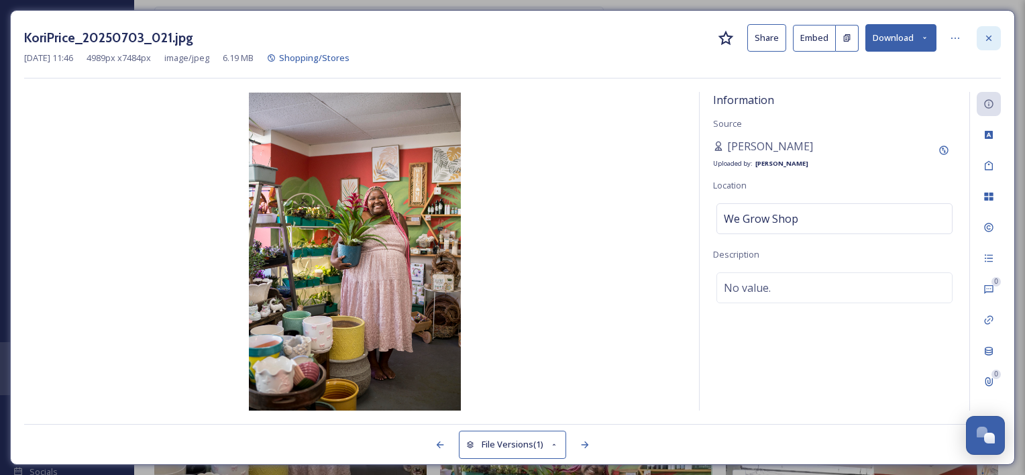
click at [998, 36] on div at bounding box center [989, 38] width 24 height 24
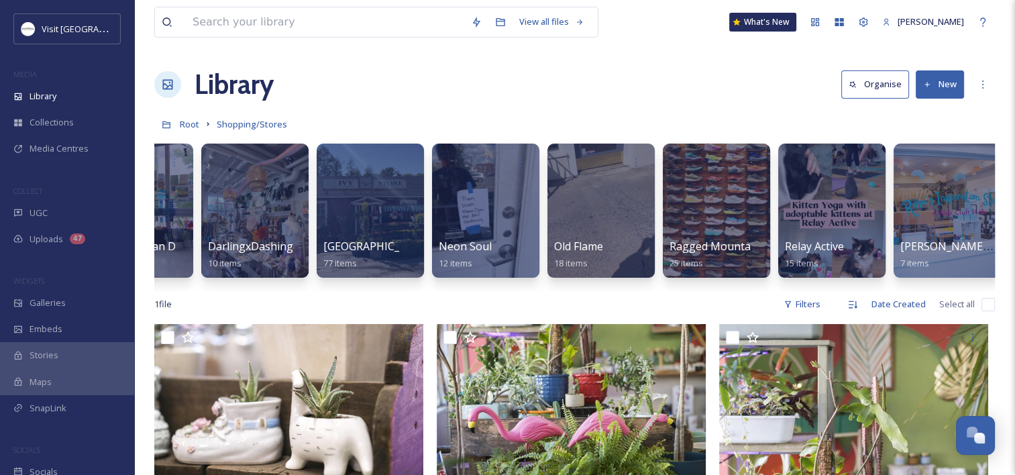
click at [981, 311] on input "checkbox" at bounding box center [987, 304] width 13 height 13
checkbox input "true"
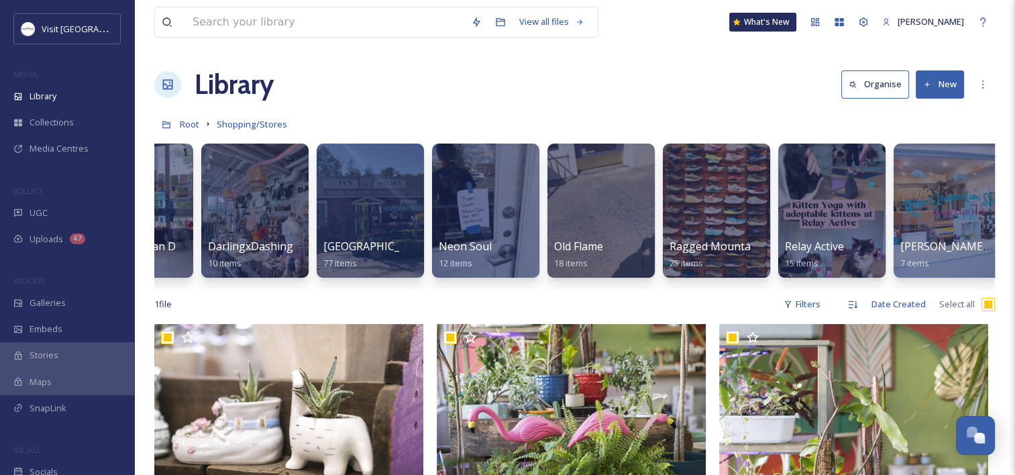
checkbox input "true"
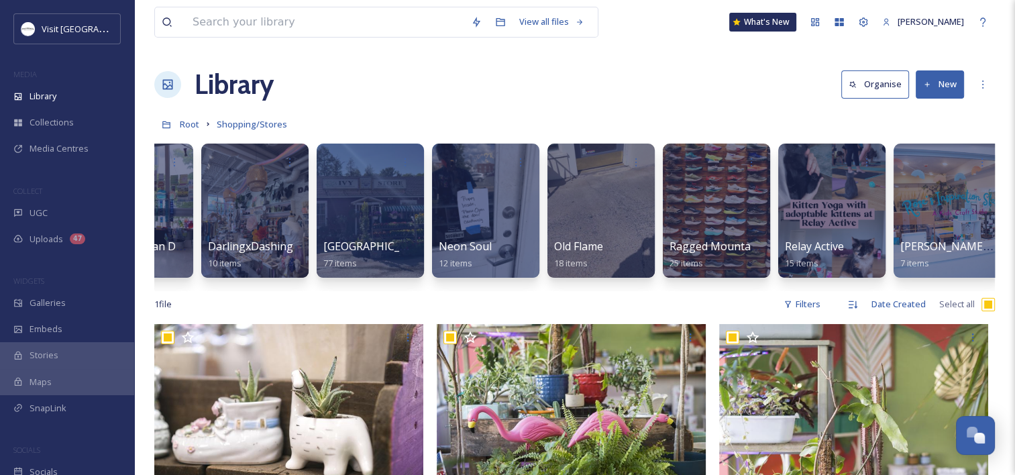
checkbox input "true"
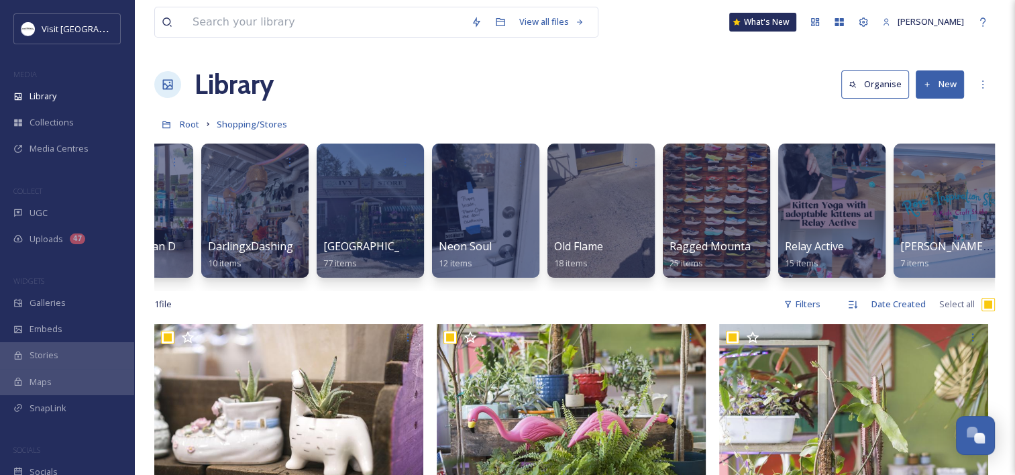
checkbox input "true"
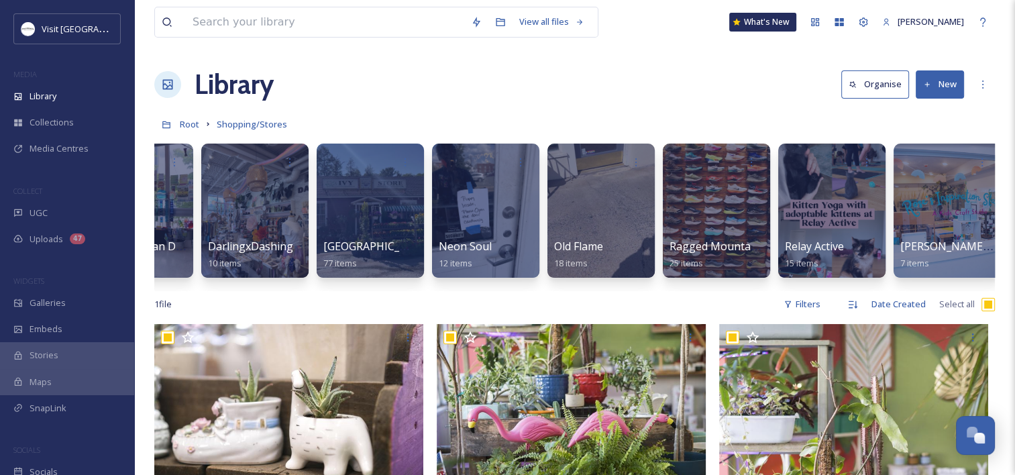
checkbox input "true"
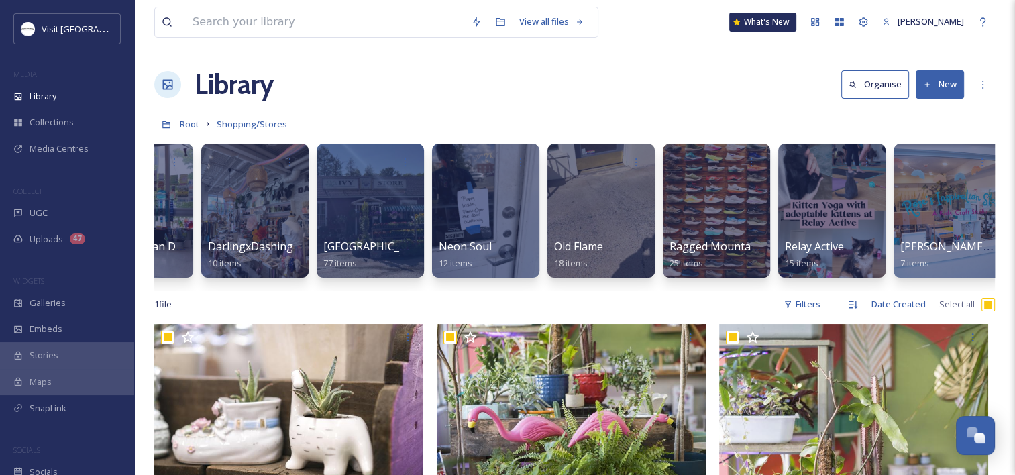
checkbox input "true"
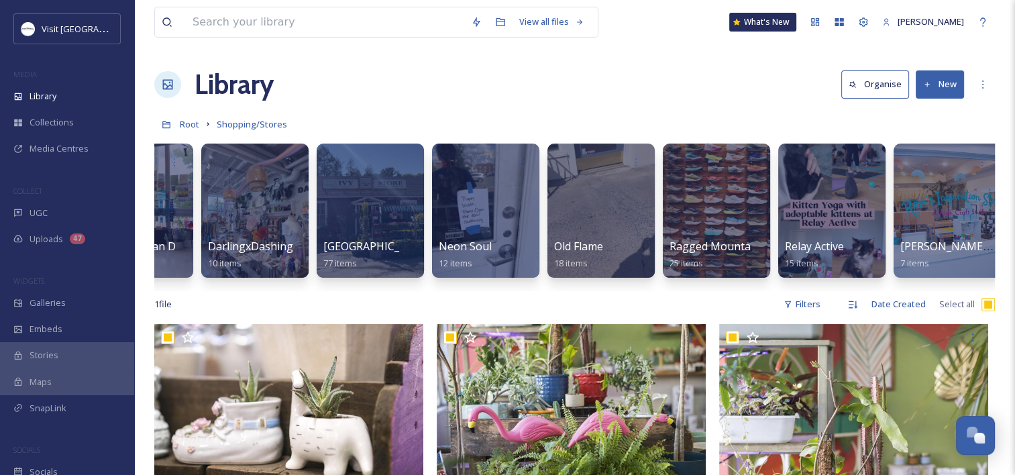
checkbox input "true"
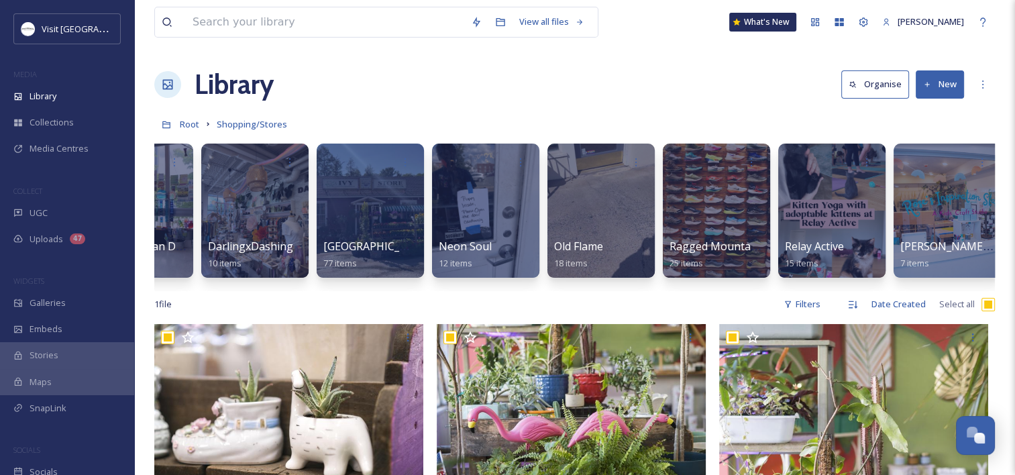
checkbox input "true"
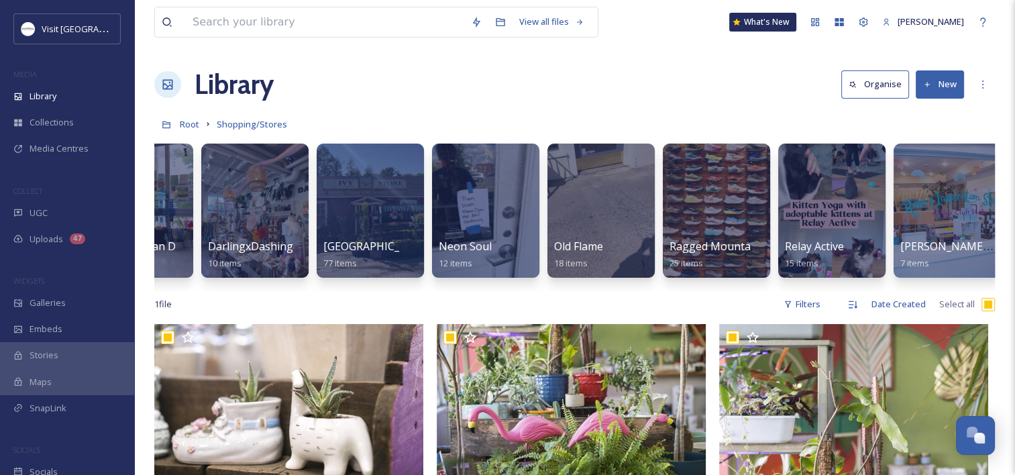
checkbox input "true"
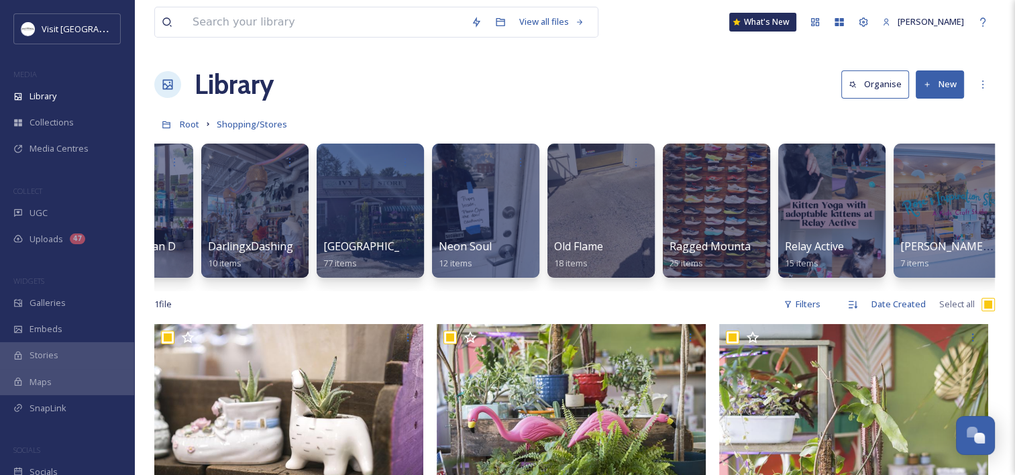
checkbox input "true"
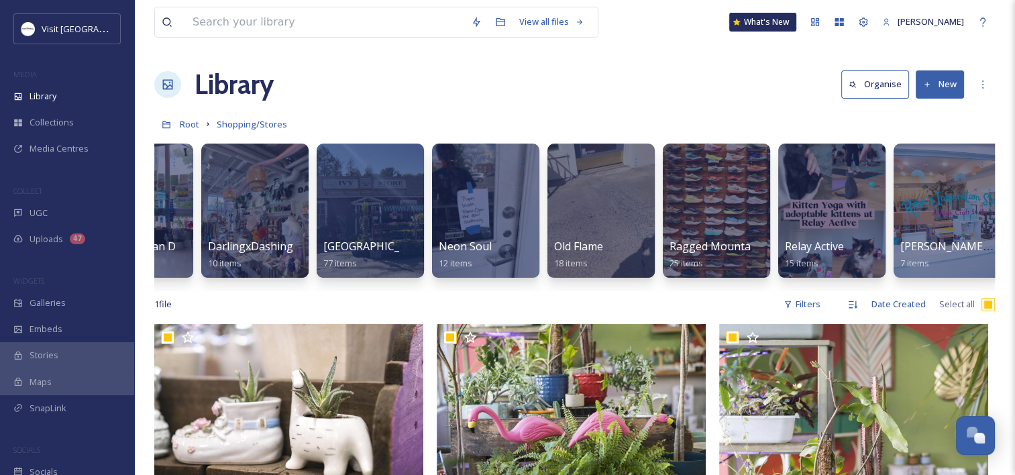
checkbox input "true"
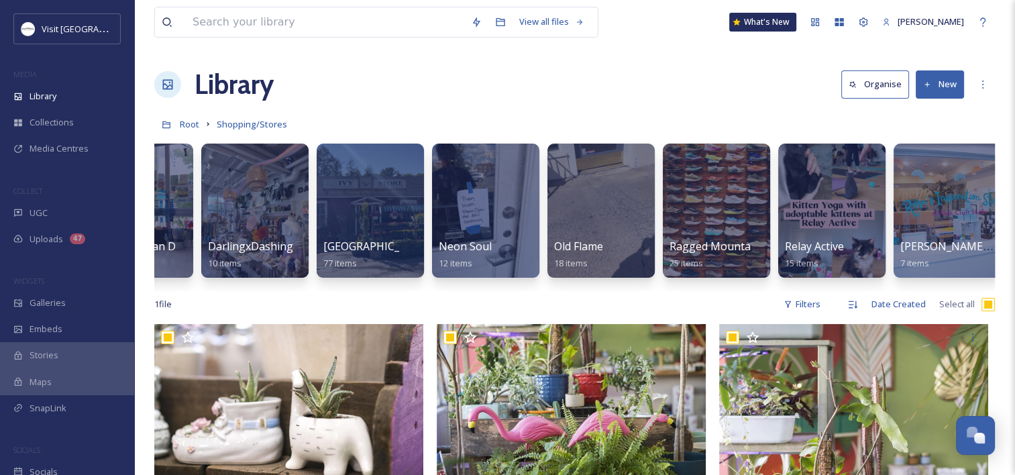
checkbox input "true"
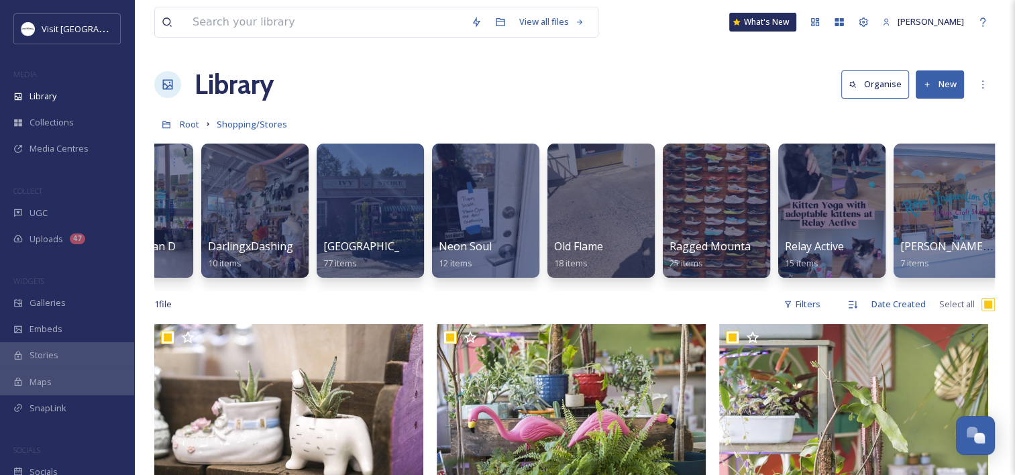
checkbox input "true"
click at [989, 311] on input "checkbox" at bounding box center [987, 304] width 13 height 13
checkbox input "false"
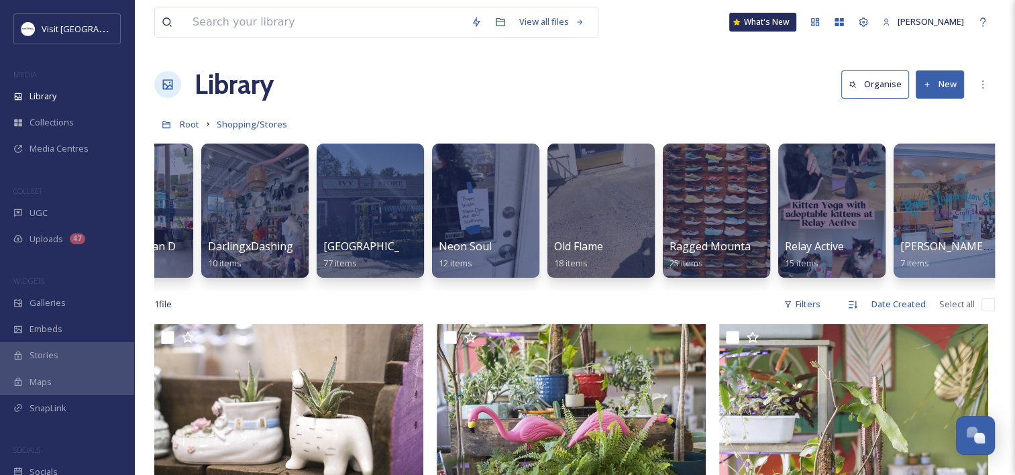
checkbox input "false"
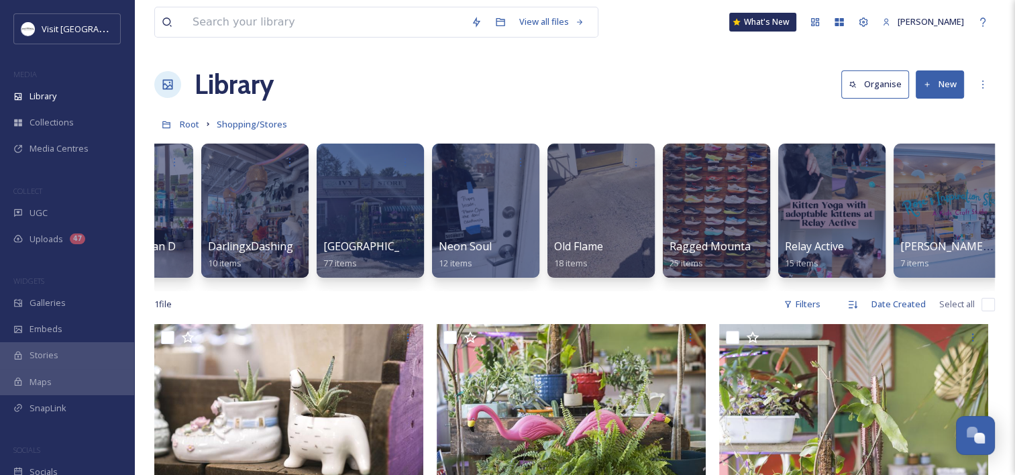
drag, startPoint x: 993, startPoint y: 313, endPoint x: 926, endPoint y: 343, distance: 73.9
click at [993, 311] on input "checkbox" at bounding box center [987, 304] width 13 height 13
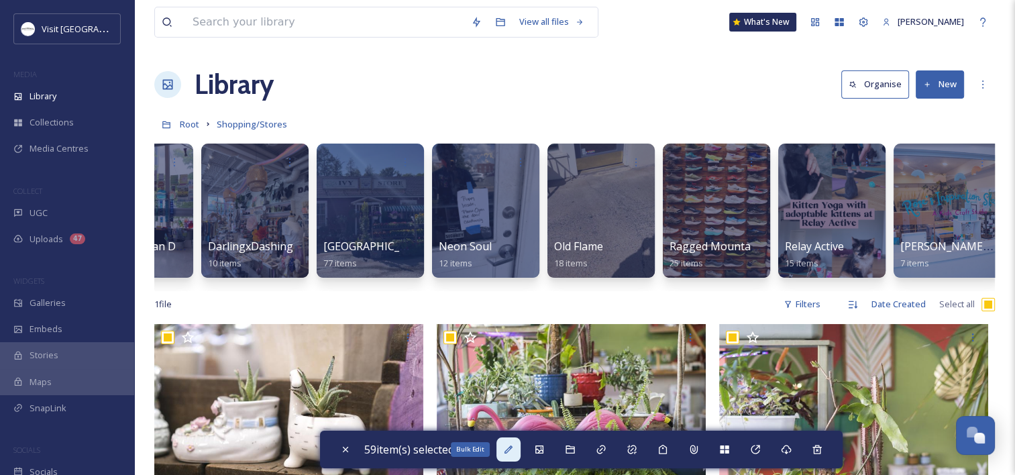
click at [520, 451] on div "Bulk Edit" at bounding box center [508, 449] width 24 height 24
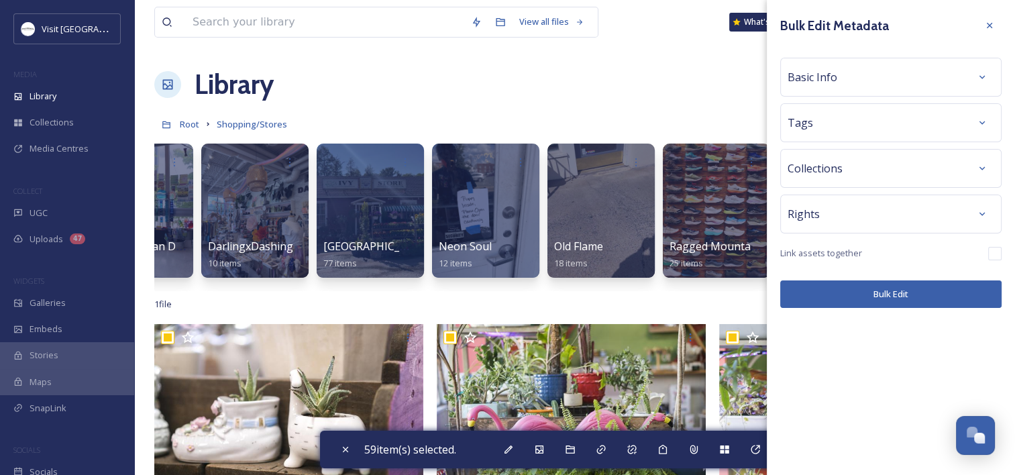
click at [835, 80] on div "Basic Info" at bounding box center [890, 77] width 207 height 24
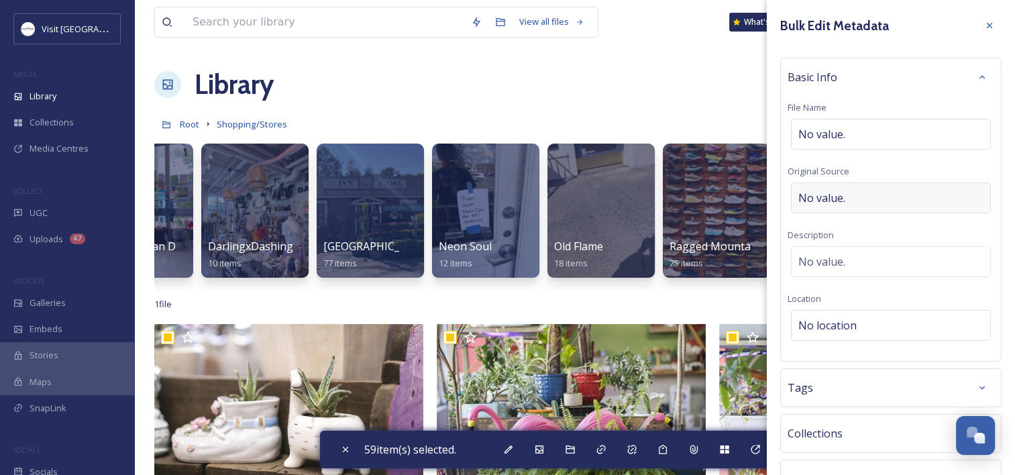
click at [838, 196] on span "No value." at bounding box center [821, 198] width 47 height 16
click at [846, 203] on input at bounding box center [890, 197] width 207 height 31
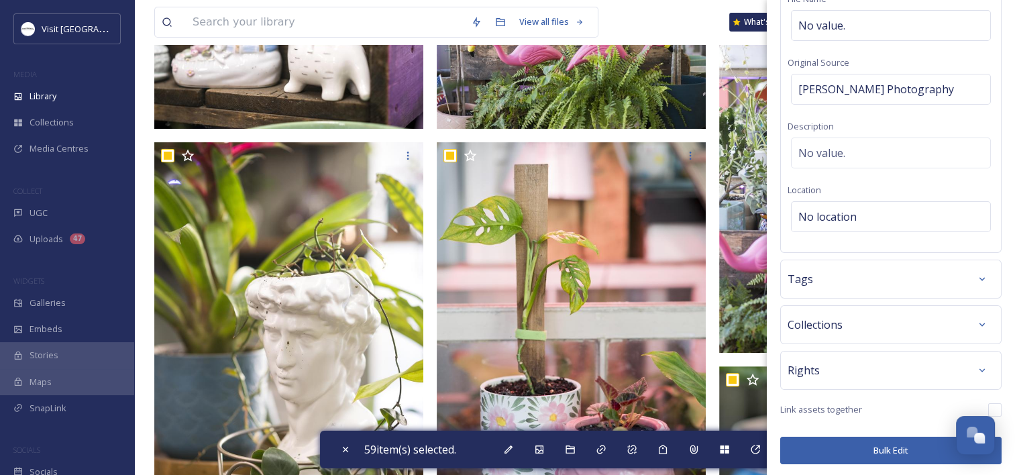
scroll to position [537, 0]
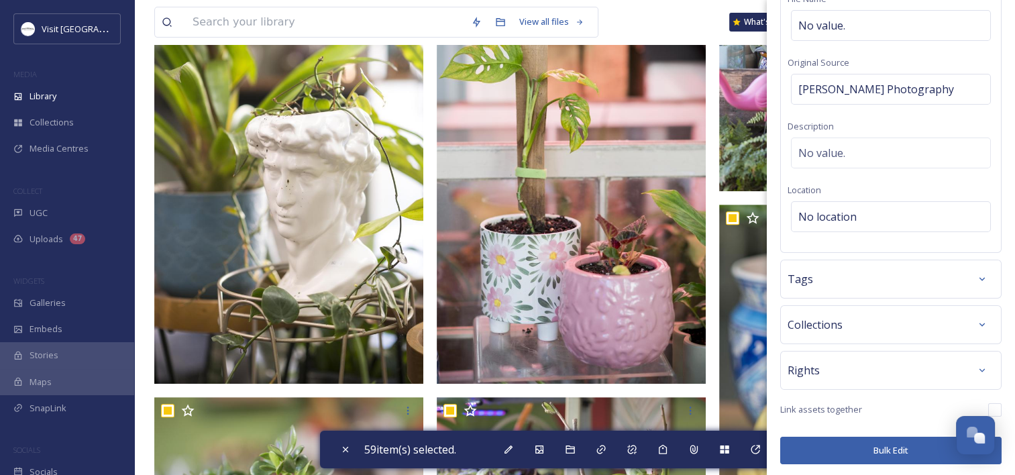
click at [867, 444] on button "Bulk Edit" at bounding box center [890, 450] width 221 height 27
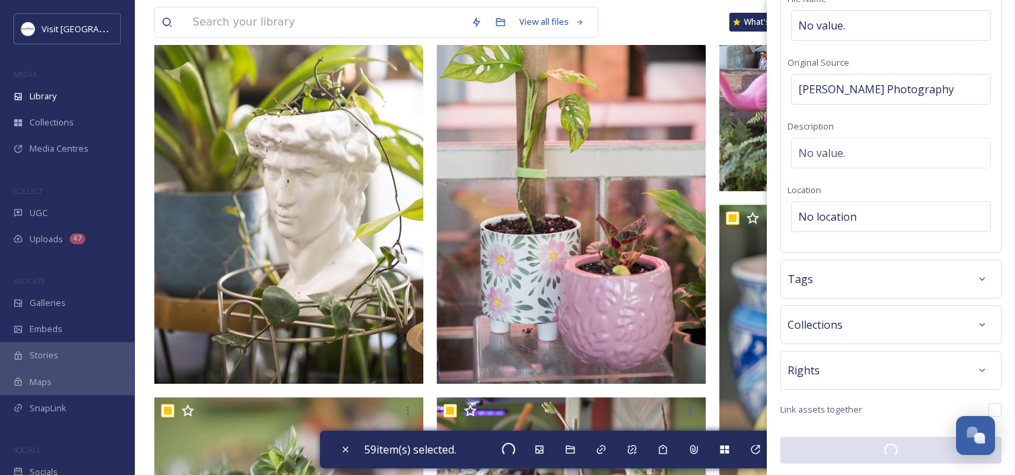
scroll to position [108, 0]
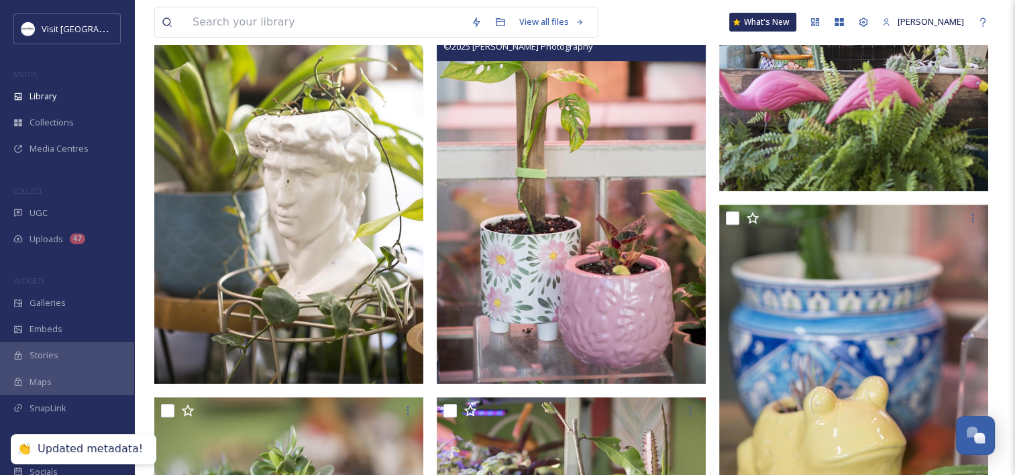
click at [532, 243] on img at bounding box center [571, 183] width 269 height 404
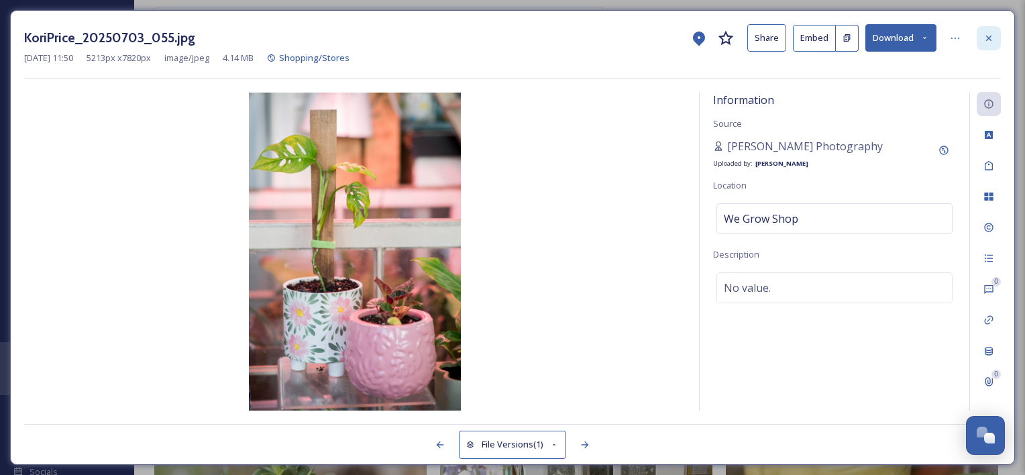
click at [983, 33] on icon at bounding box center [988, 38] width 11 height 11
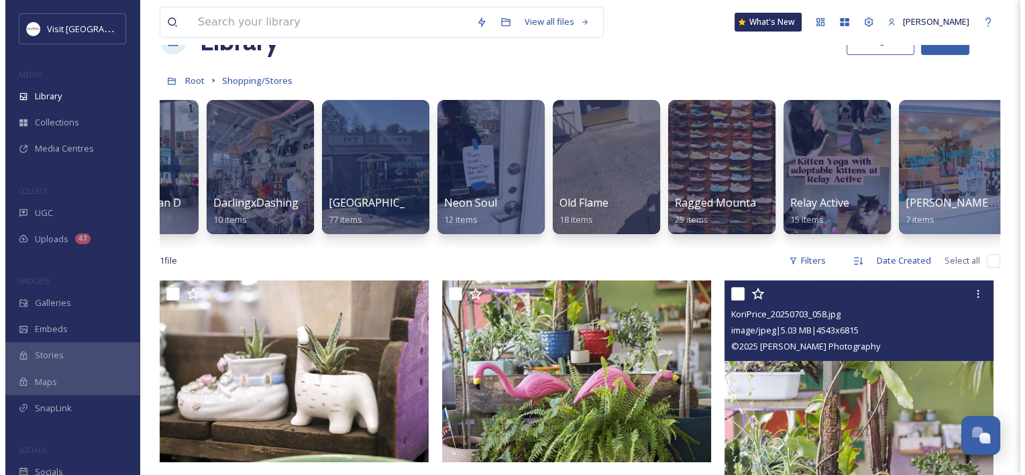
scroll to position [67, 0]
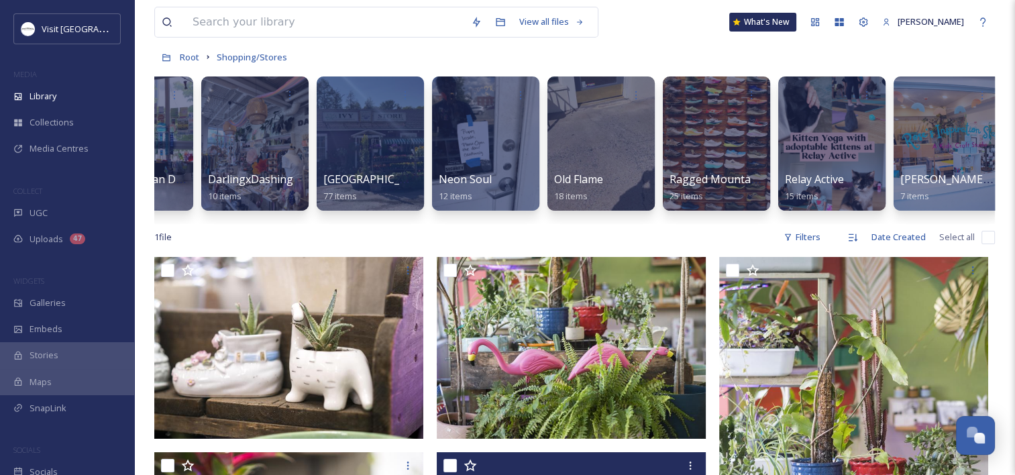
click at [985, 244] on input "checkbox" at bounding box center [987, 237] width 13 height 13
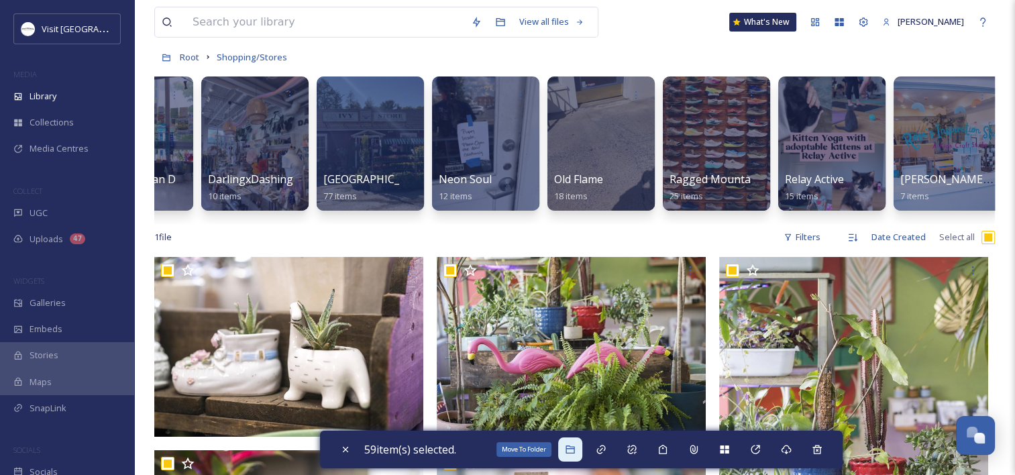
click at [564, 444] on div "Move To Folder" at bounding box center [570, 449] width 24 height 24
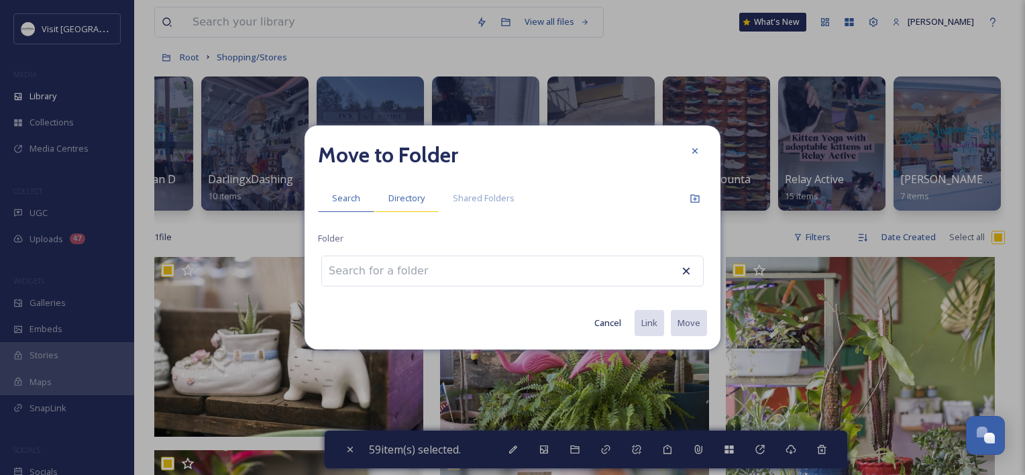
click at [413, 200] on span "Directory" at bounding box center [406, 198] width 36 height 13
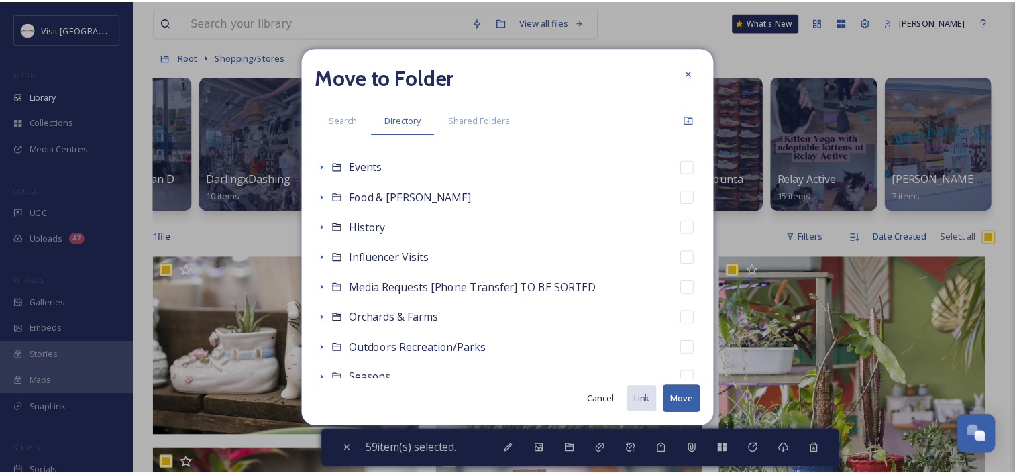
scroll to position [335, 0]
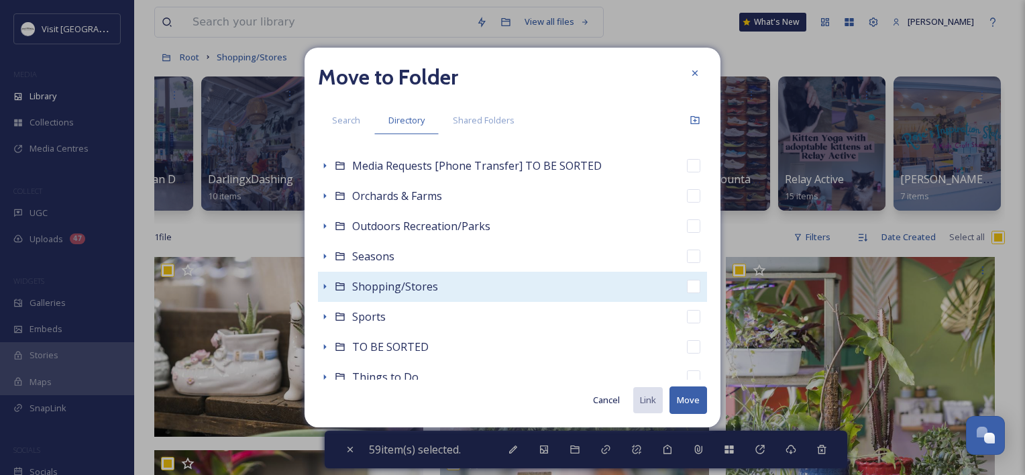
click at [418, 272] on div "Shopping/Stores" at bounding box center [512, 287] width 389 height 30
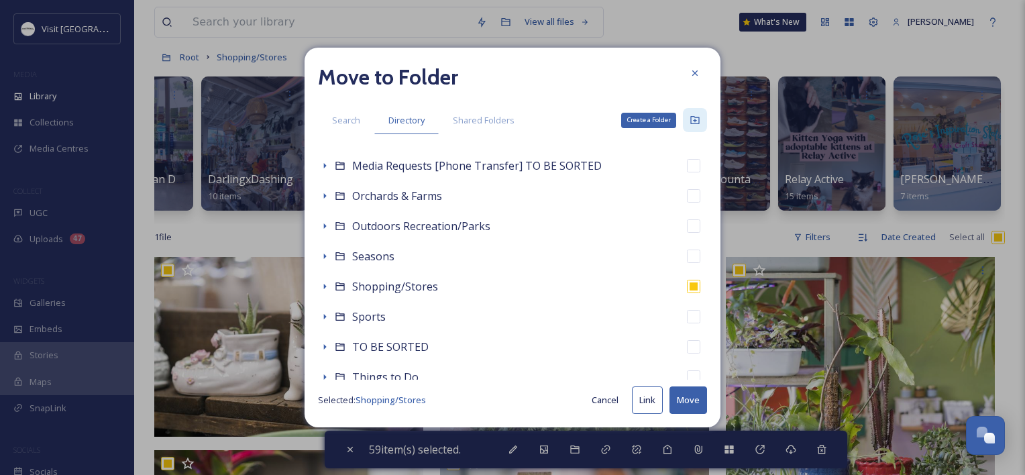
click at [689, 127] on div "Create a Folder" at bounding box center [695, 120] width 24 height 24
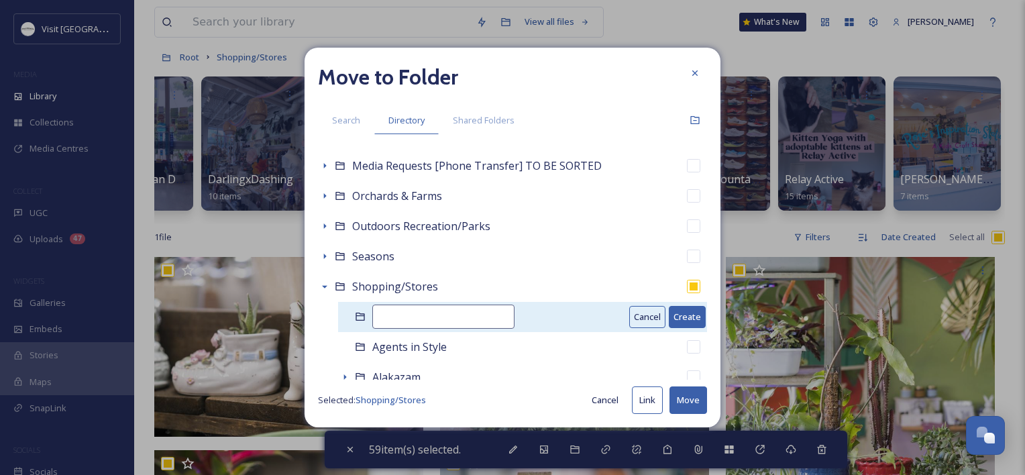
click at [410, 311] on input at bounding box center [443, 317] width 142 height 24
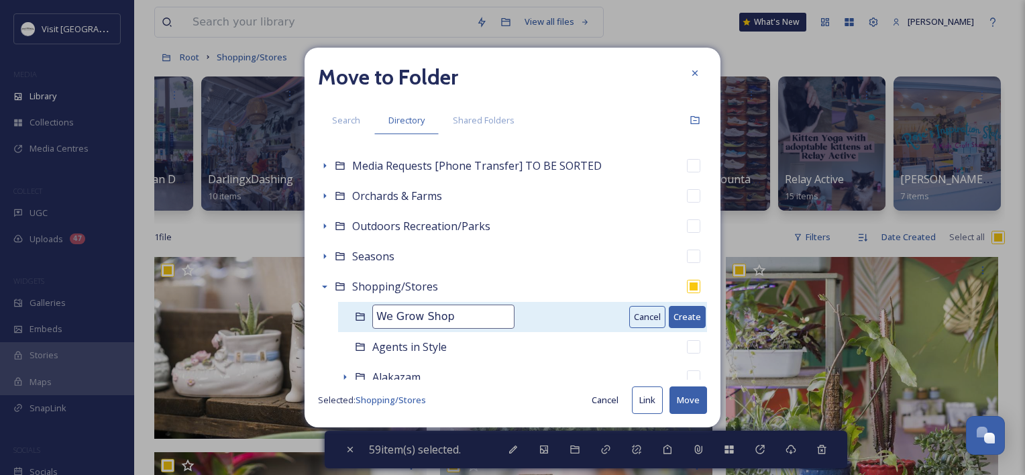
click at [681, 314] on button "Create" at bounding box center [687, 317] width 37 height 22
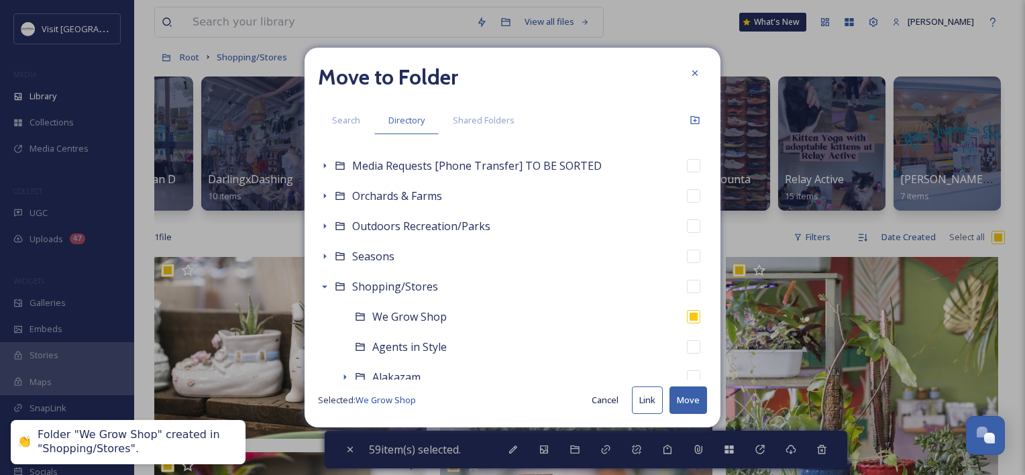
click at [679, 400] on button "Move" at bounding box center [688, 399] width 38 height 27
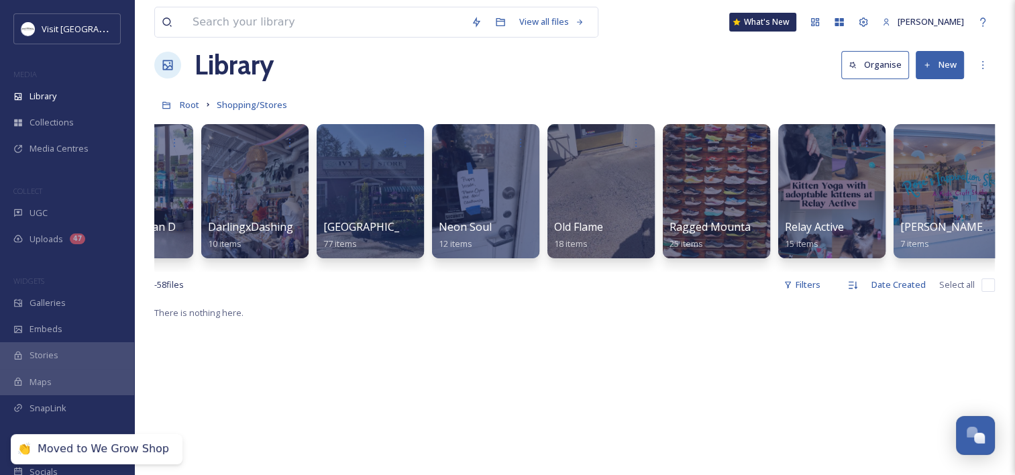
scroll to position [0, 0]
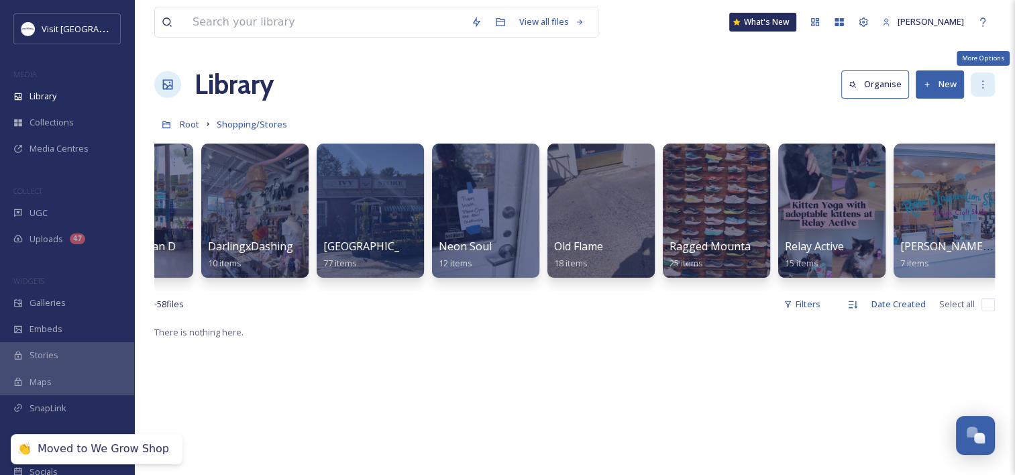
click at [982, 80] on icon at bounding box center [982, 84] width 1 height 8
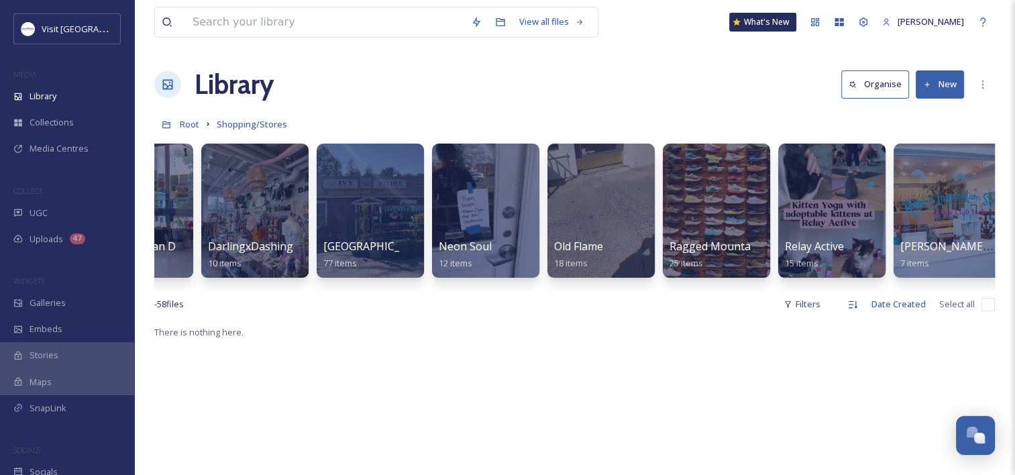
drag, startPoint x: 751, startPoint y: 327, endPoint x: 746, endPoint y: 352, distance: 26.0
click at [746, 352] on div "View all files What's New Sabrina Combs Library Organise New Root Shopping/Stor…" at bounding box center [574, 399] width 881 height 799
click at [950, 83] on button "New" at bounding box center [940, 83] width 48 height 27
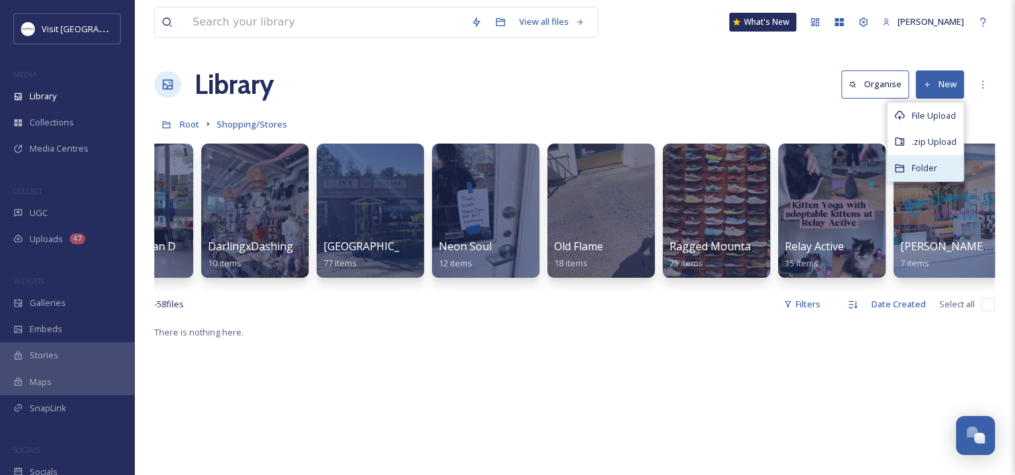
click at [908, 174] on div "Folder" at bounding box center [925, 168] width 76 height 26
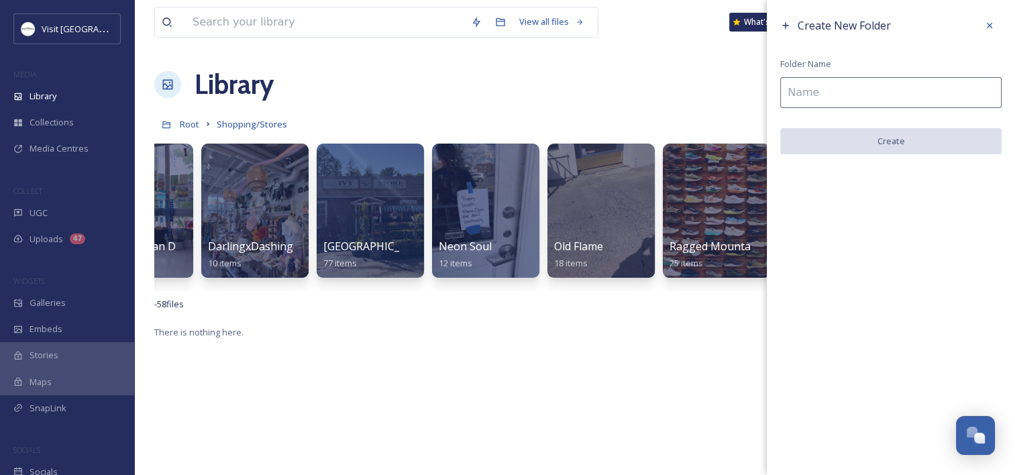
click at [861, 105] on input at bounding box center [890, 92] width 221 height 31
click at [830, 93] on input at bounding box center [890, 92] width 221 height 31
click at [896, 94] on input at bounding box center [890, 92] width 221 height 31
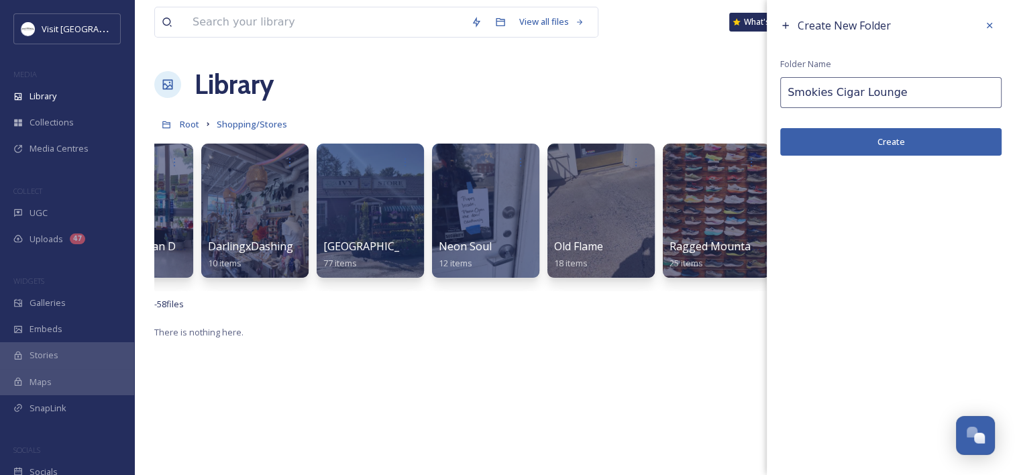
click at [883, 129] on button "Create" at bounding box center [890, 141] width 221 height 27
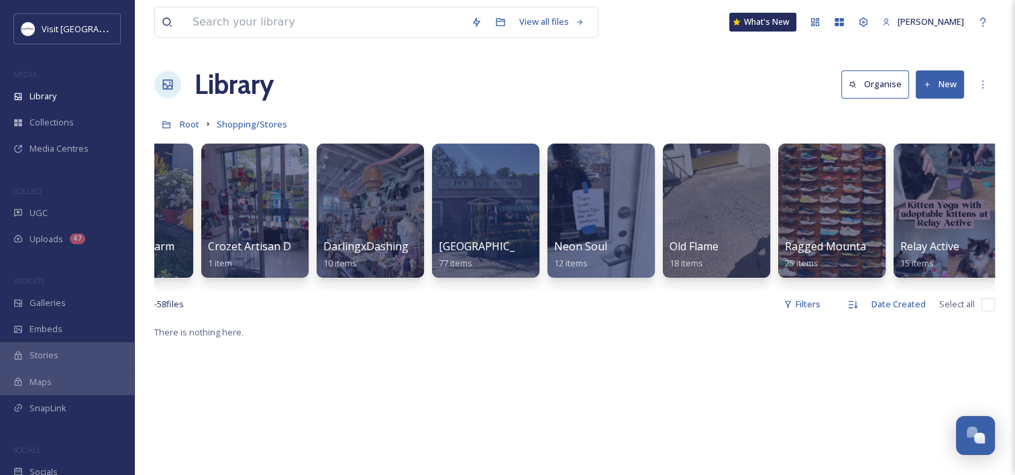
click at [960, 89] on button "New" at bounding box center [940, 83] width 48 height 27
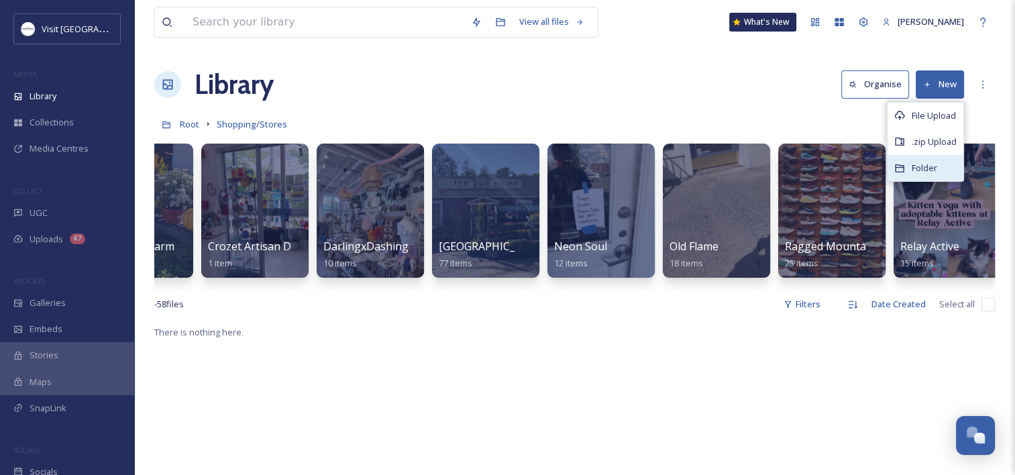
click at [927, 171] on span "Folder" at bounding box center [924, 168] width 25 height 13
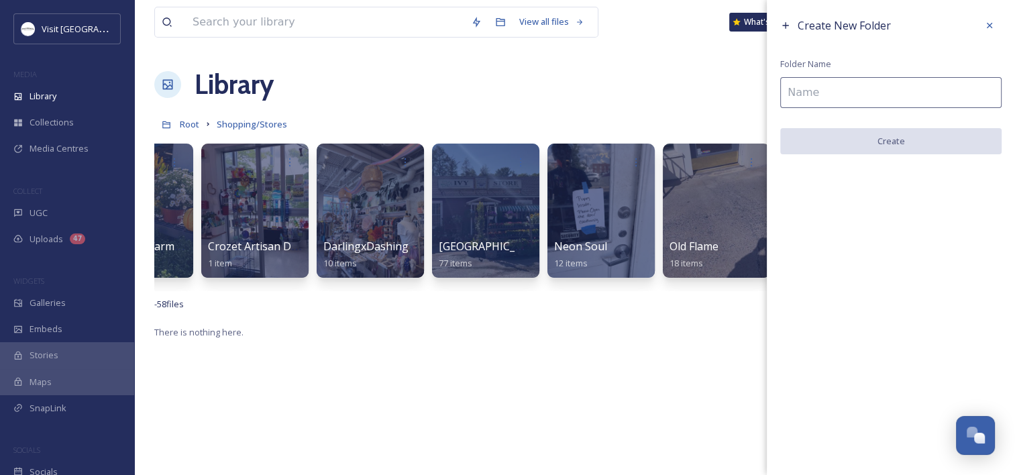
click at [873, 97] on input at bounding box center [890, 92] width 221 height 31
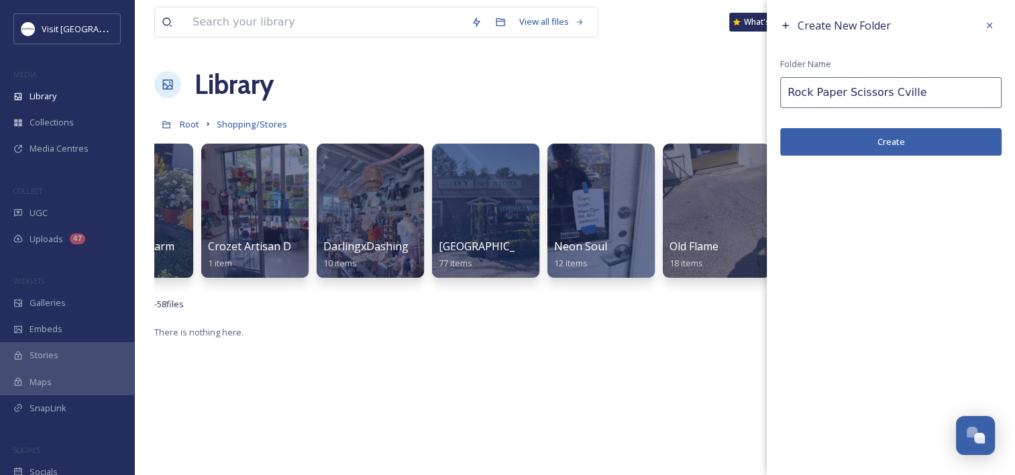
click at [859, 143] on button "Create" at bounding box center [890, 141] width 221 height 27
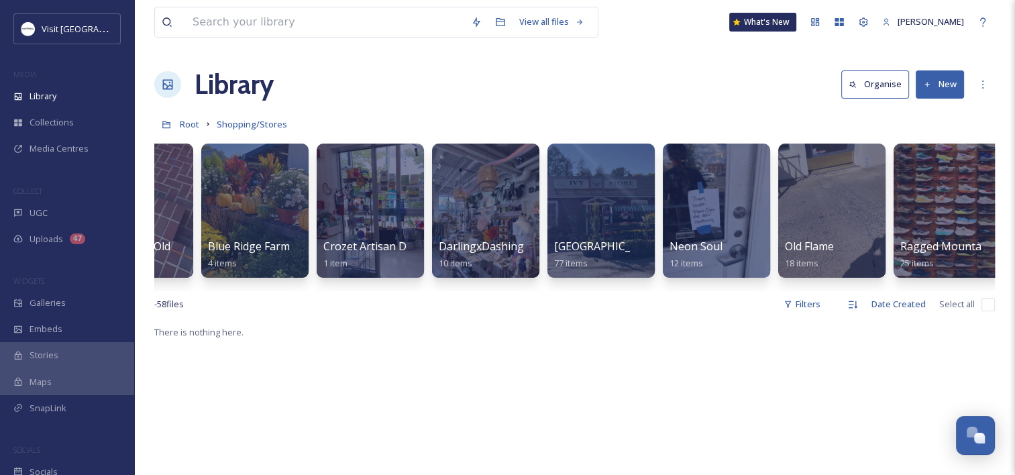
click at [953, 87] on button "New" at bounding box center [940, 83] width 48 height 27
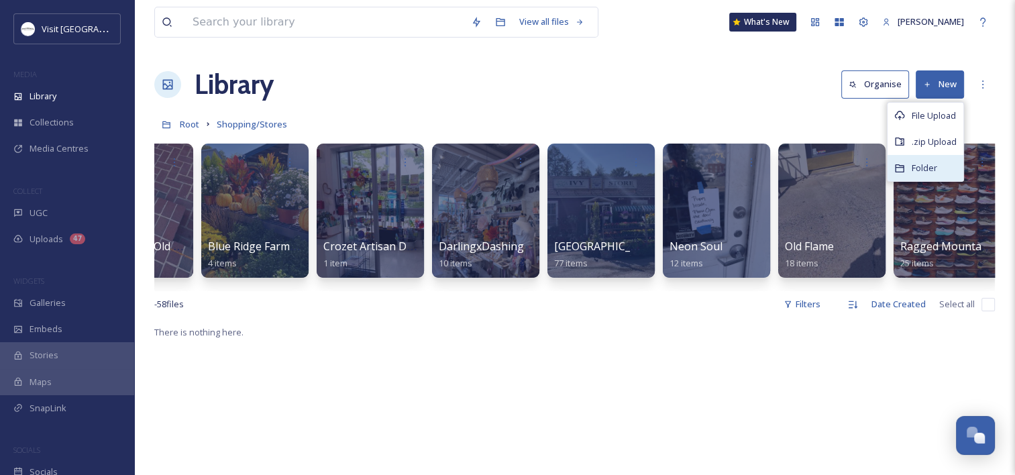
click at [893, 173] on div "Folder" at bounding box center [925, 168] width 76 height 26
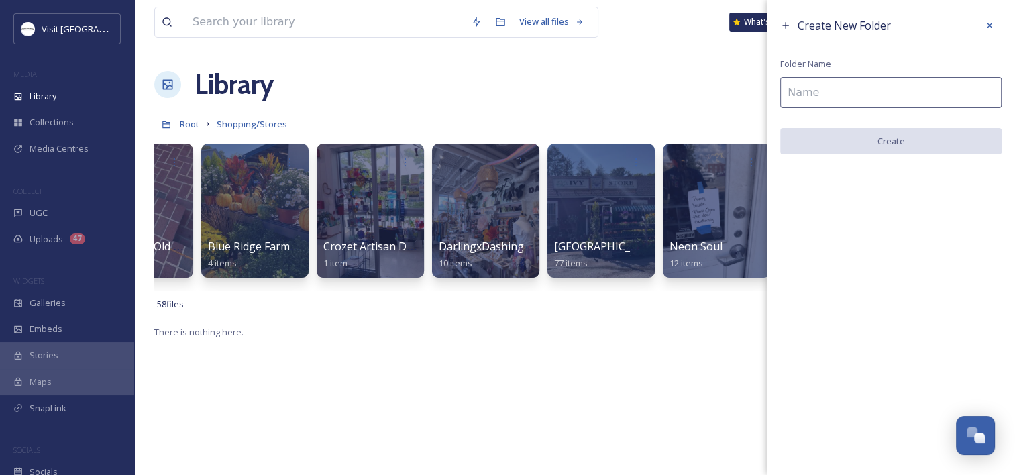
click at [832, 95] on input at bounding box center [890, 92] width 221 height 31
paste input "DreaTchal Lymphatic & HydraFacial"
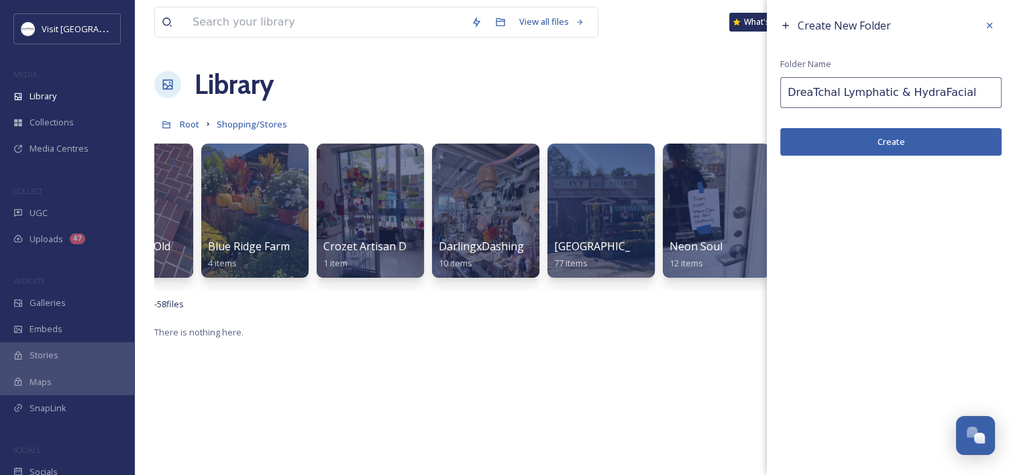
click at [851, 147] on button "Create" at bounding box center [890, 141] width 221 height 27
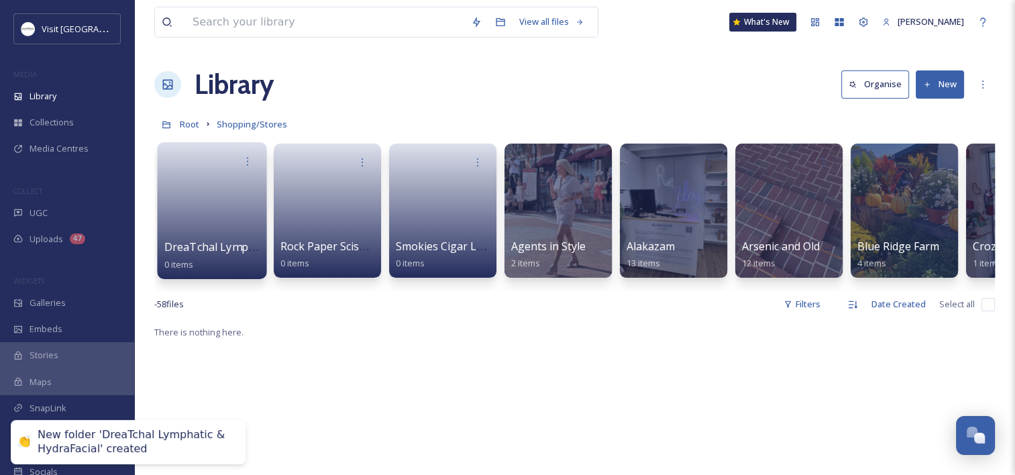
click at [215, 201] on link at bounding box center [212, 206] width 96 height 65
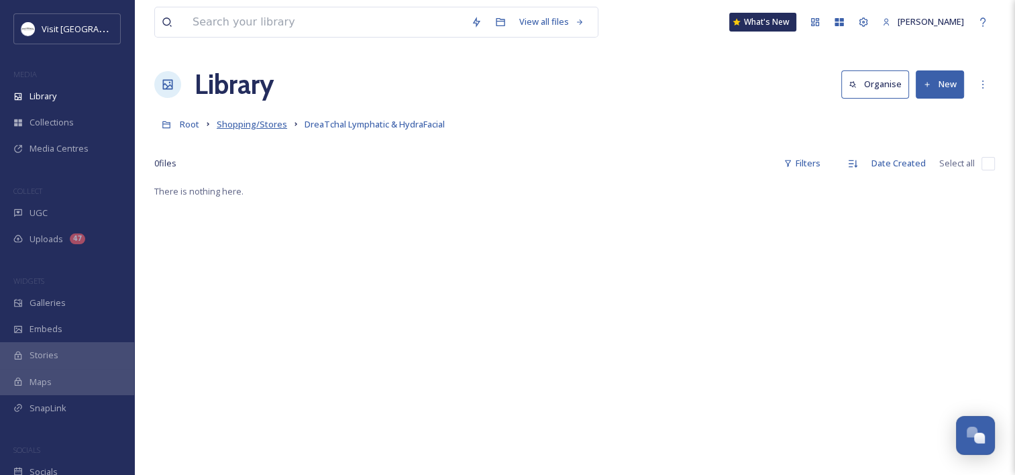
click at [255, 121] on span "Shopping/Stores" at bounding box center [252, 124] width 70 height 12
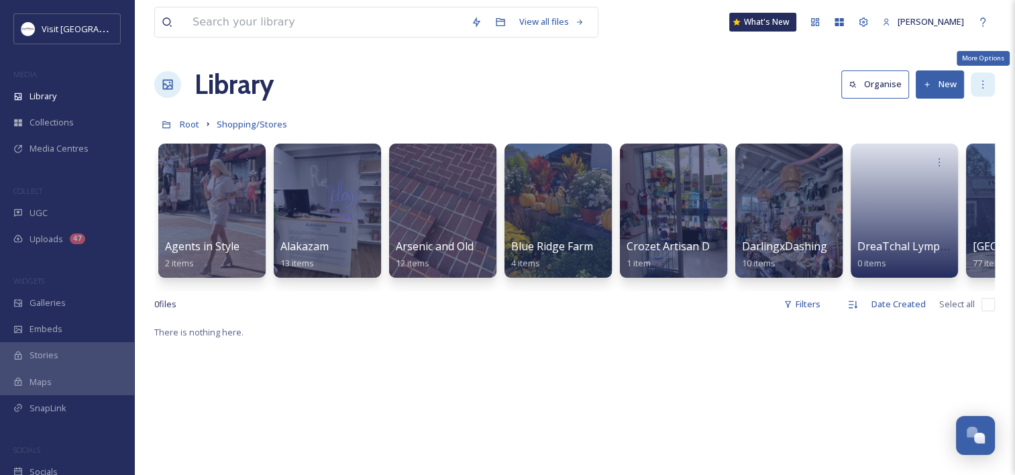
click at [973, 86] on div "More Options" at bounding box center [983, 84] width 24 height 24
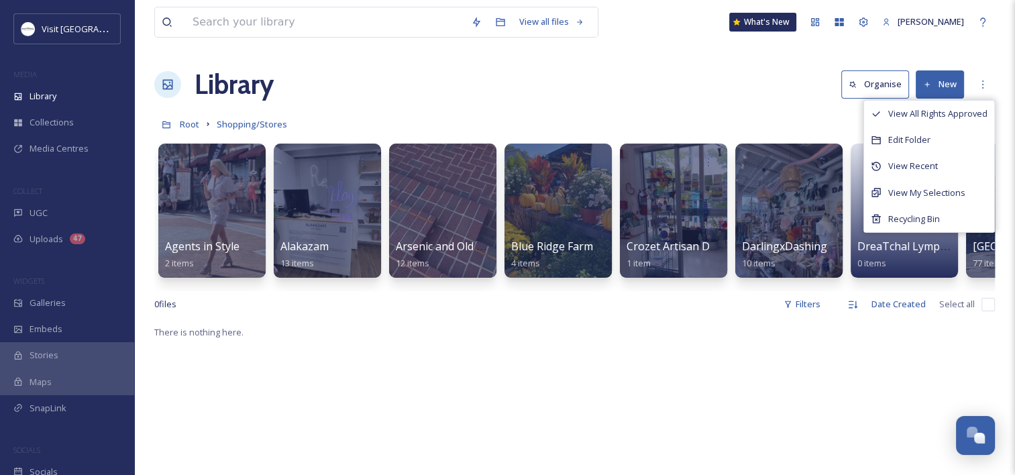
click at [930, 83] on icon at bounding box center [927, 84] width 9 height 9
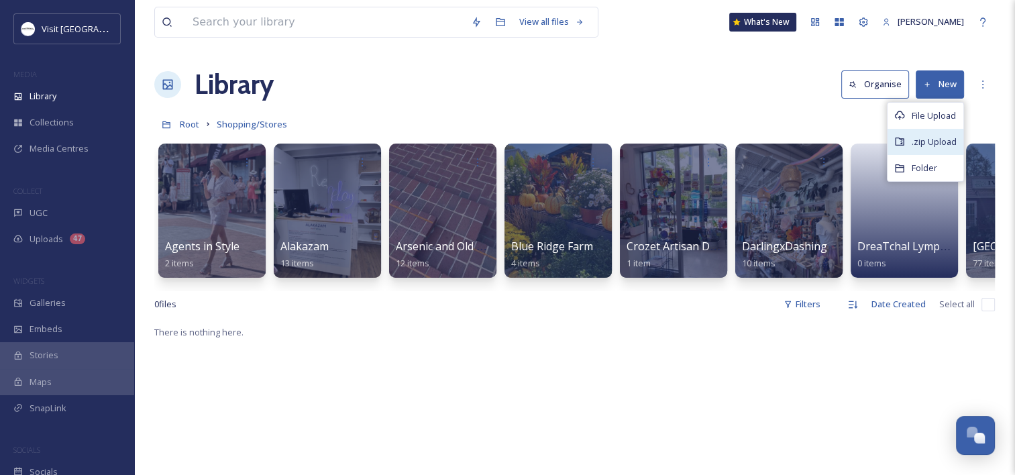
click at [918, 150] on div ".zip Upload" at bounding box center [925, 142] width 76 height 26
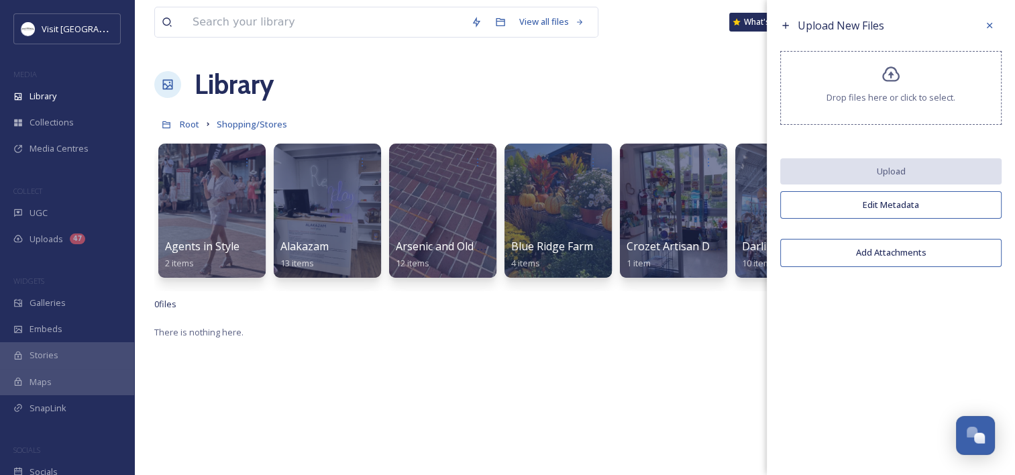
click at [912, 87] on div "Drop files here or click to select." at bounding box center [890, 88] width 221 height 74
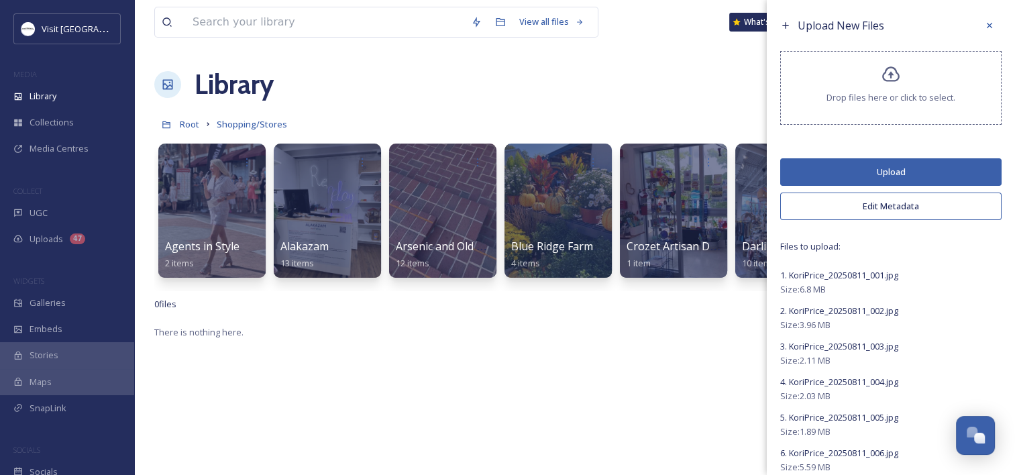
click at [877, 168] on button "Upload" at bounding box center [890, 171] width 221 height 27
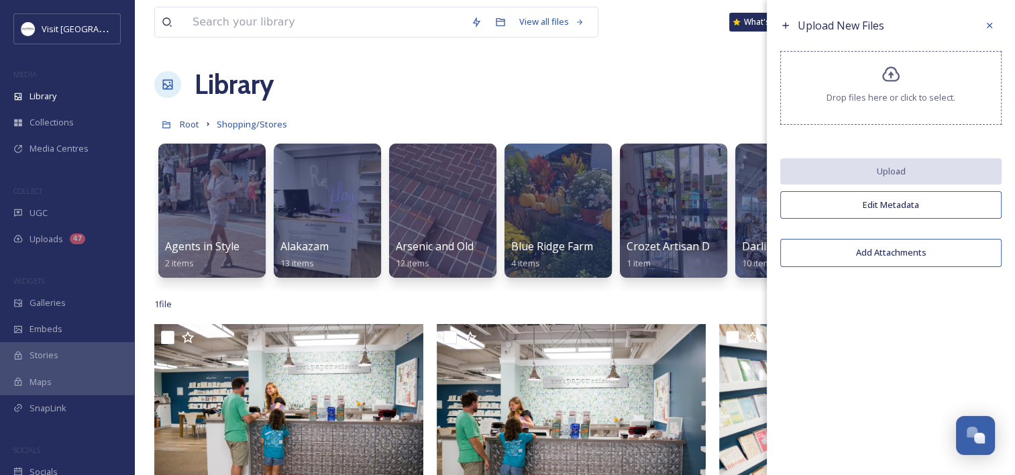
click at [653, 70] on div "Library Organise New" at bounding box center [574, 84] width 840 height 40
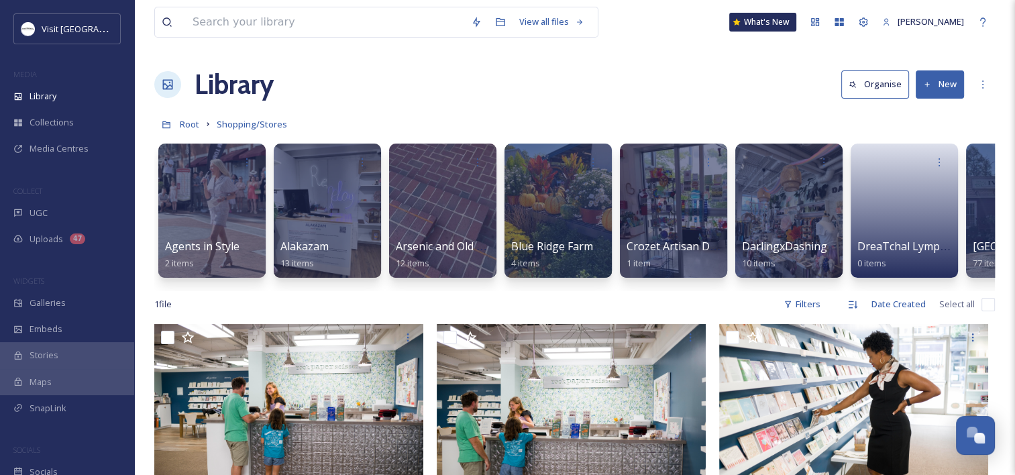
click at [987, 311] on input "checkbox" at bounding box center [987, 304] width 13 height 13
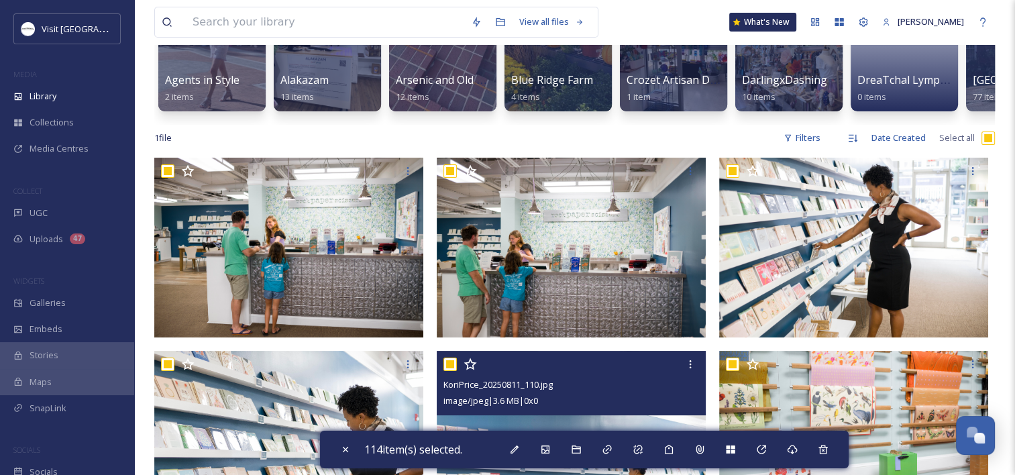
scroll to position [201, 0]
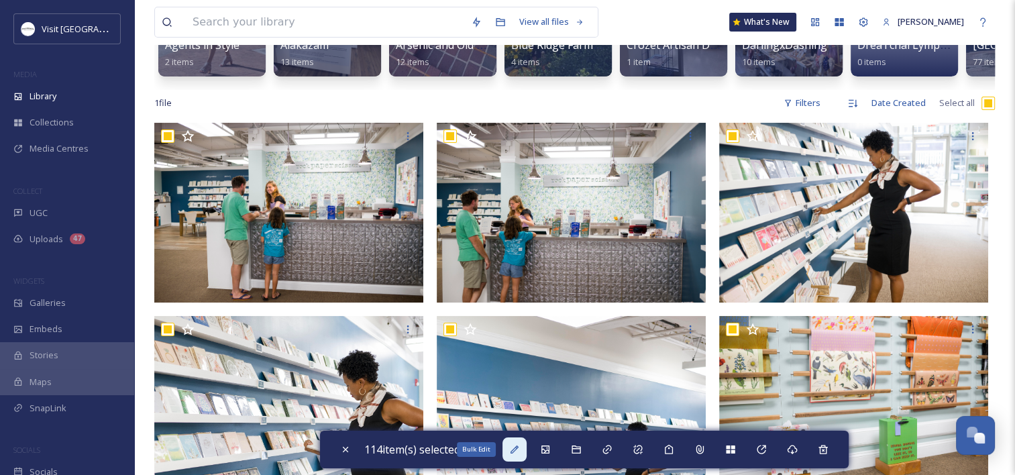
click at [515, 448] on icon at bounding box center [514, 449] width 11 height 11
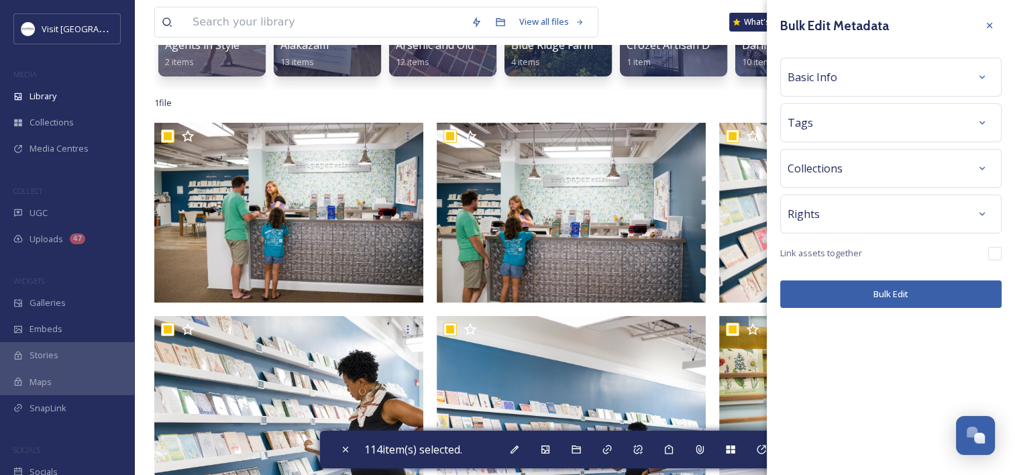
click at [887, 78] on div "Basic Info" at bounding box center [890, 77] width 207 height 24
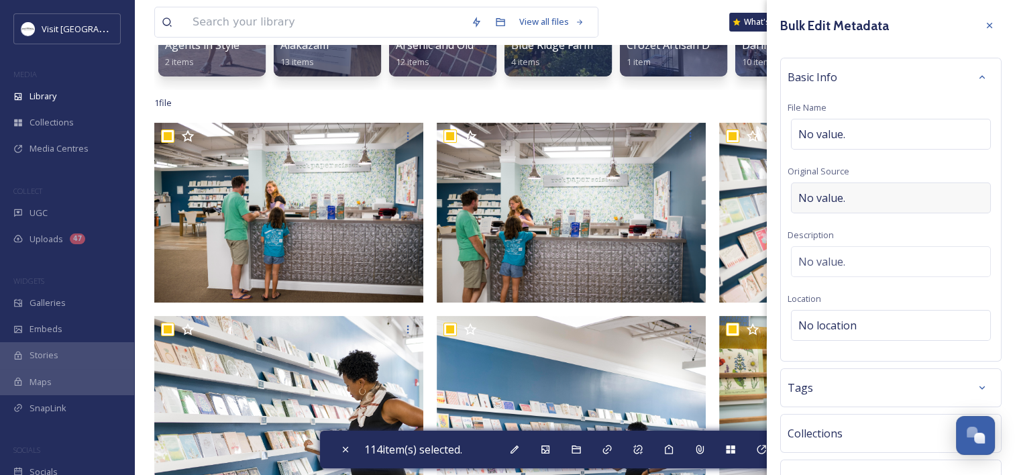
click at [826, 209] on div "No value." at bounding box center [891, 197] width 200 height 31
click at [825, 201] on input at bounding box center [890, 197] width 207 height 31
click at [848, 328] on span "No location" at bounding box center [827, 322] width 58 height 16
click at [844, 322] on input at bounding box center [890, 326] width 199 height 30
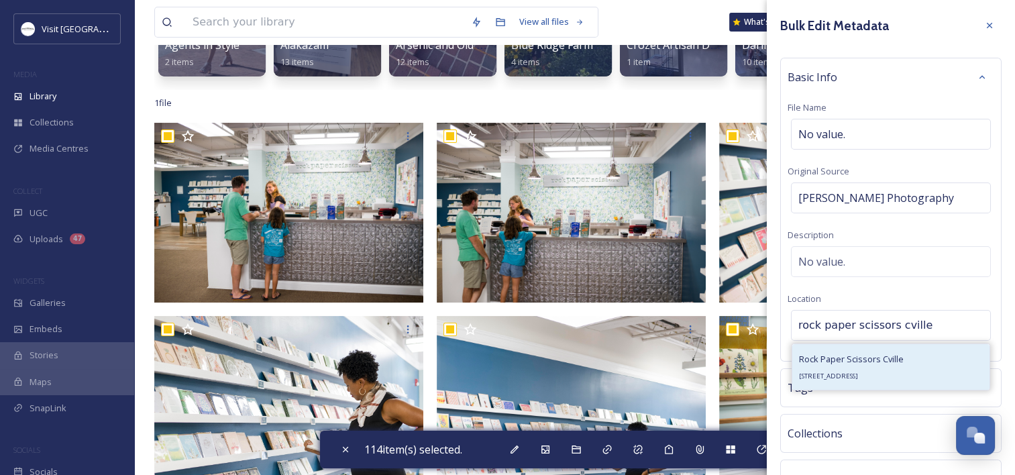
click at [850, 366] on div "Rock Paper Scissors Cville 321 E Main St, Charlottesville, VA 22902, USA" at bounding box center [851, 367] width 105 height 32
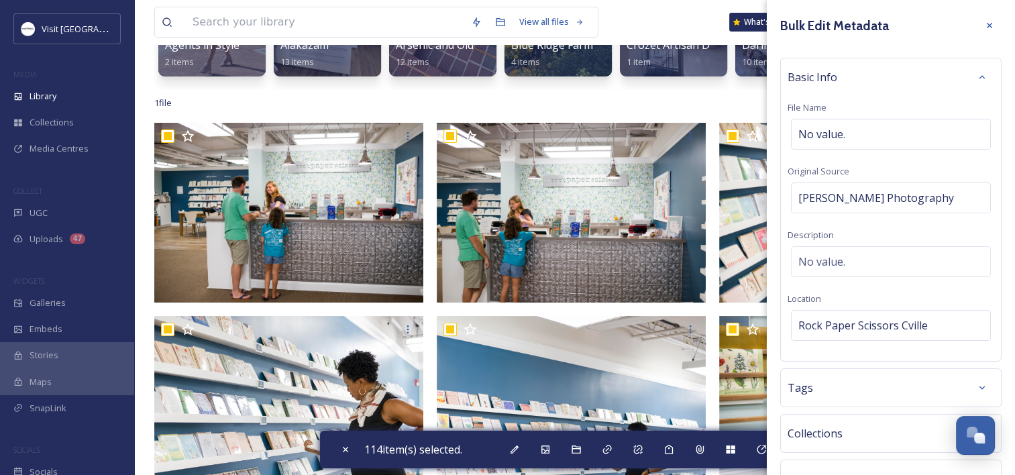
click at [824, 384] on div "Tags" at bounding box center [890, 388] width 207 height 24
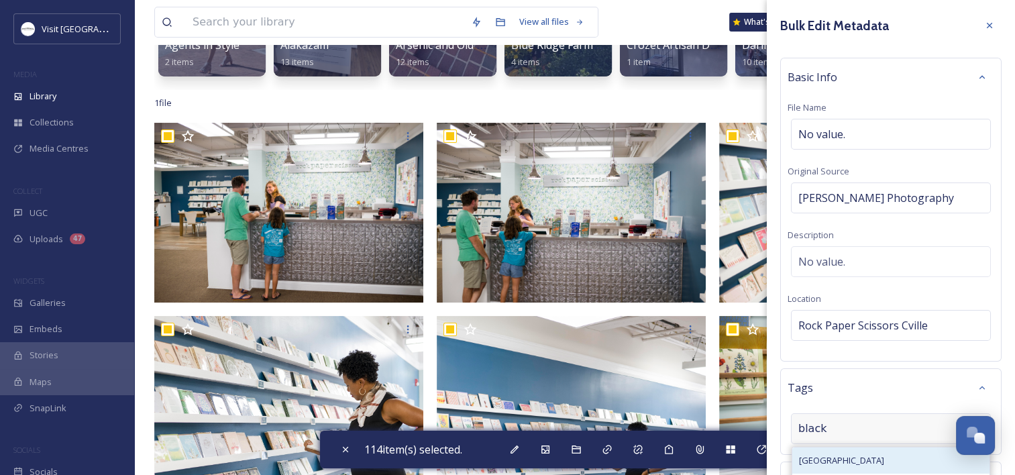
click at [820, 467] on div "blackcville" at bounding box center [890, 460] width 197 height 26
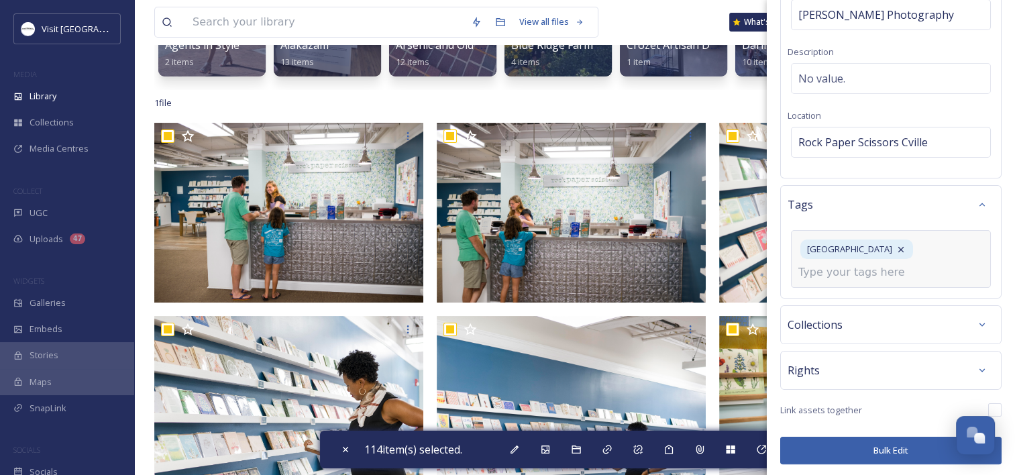
click at [824, 358] on div "Rights" at bounding box center [890, 370] width 207 height 24
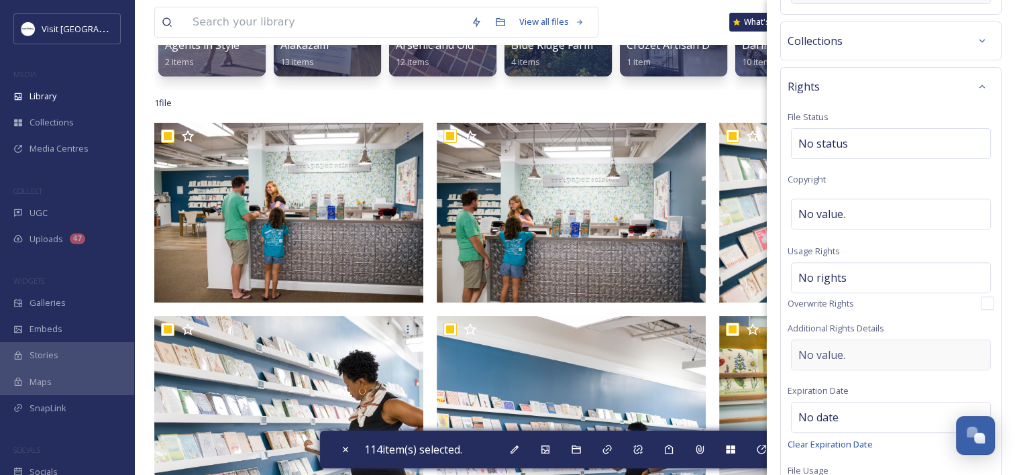
scroll to position [451, 0]
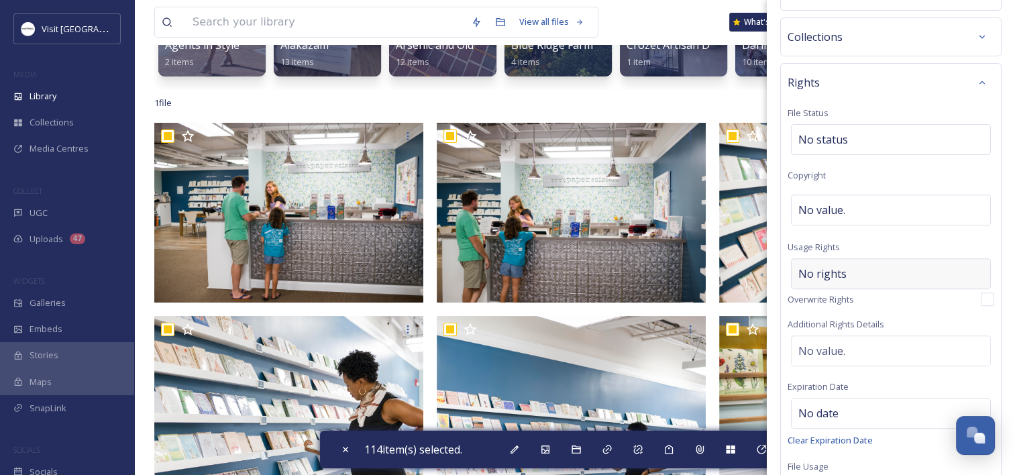
click at [865, 278] on div "No rights" at bounding box center [891, 273] width 200 height 31
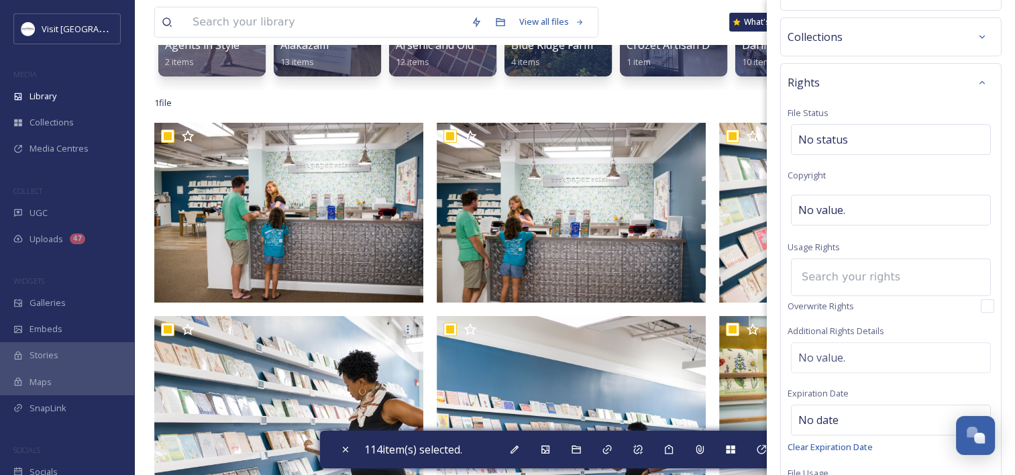
click at [853, 274] on input at bounding box center [869, 277] width 148 height 30
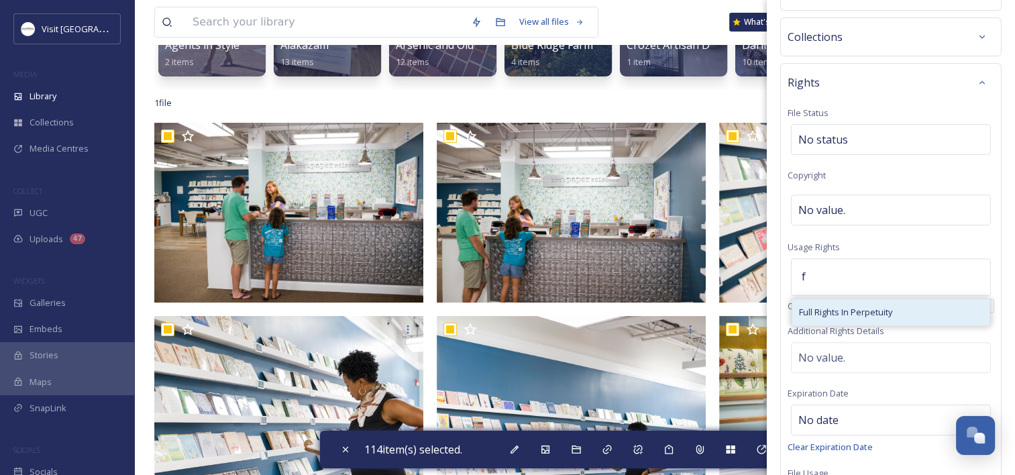
click at [835, 301] on div "Full Rights In Perpetuity" at bounding box center [890, 312] width 197 height 26
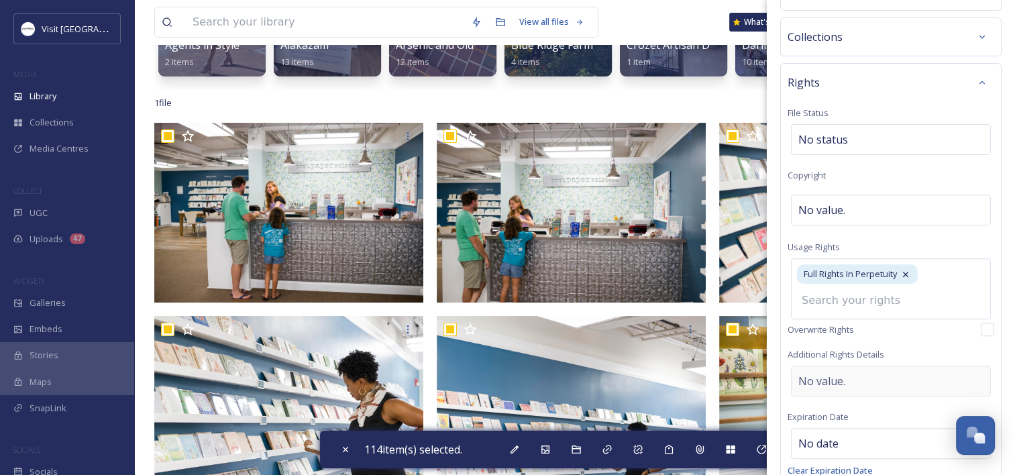
click at [828, 381] on div "Rights File Status No status Copyright No value. Usage Rights Full Rights In Pe…" at bounding box center [890, 299] width 221 height 473
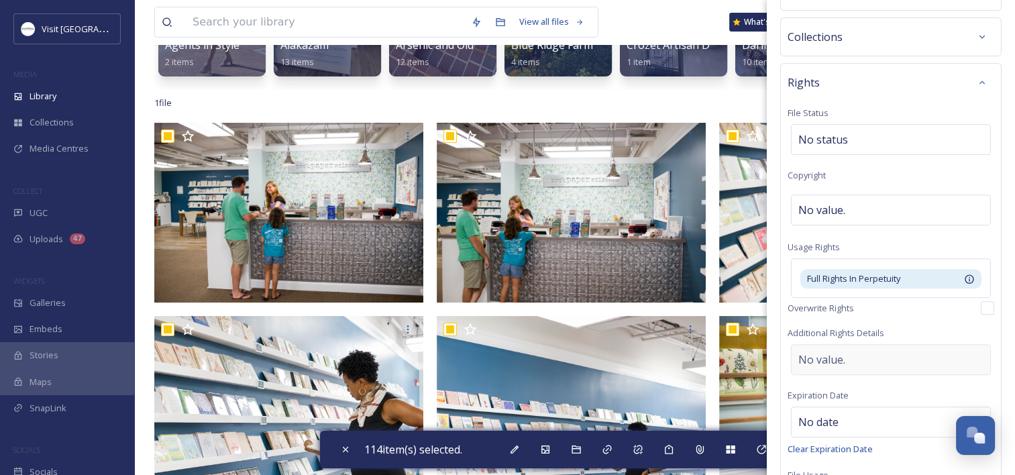
click at [842, 354] on span "No value." at bounding box center [821, 359] width 47 height 16
click at [845, 366] on textarea at bounding box center [890, 399] width 207 height 111
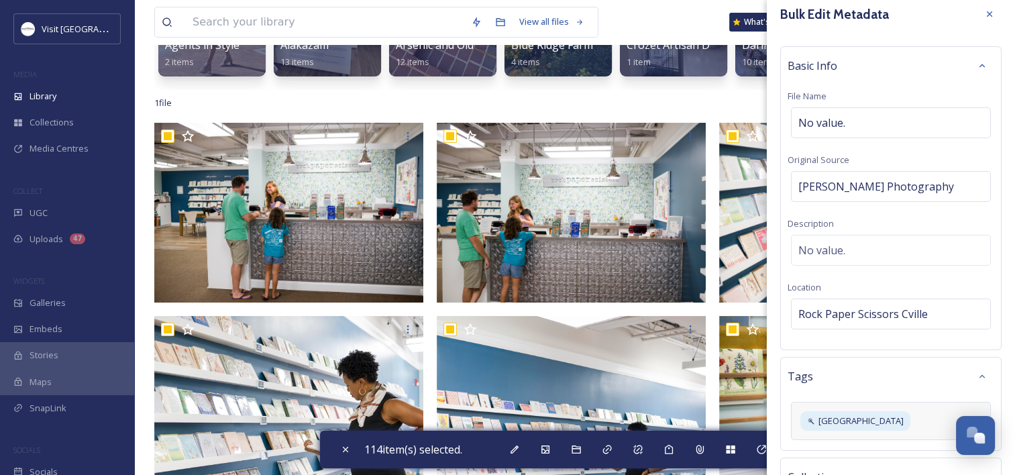
scroll to position [0, 0]
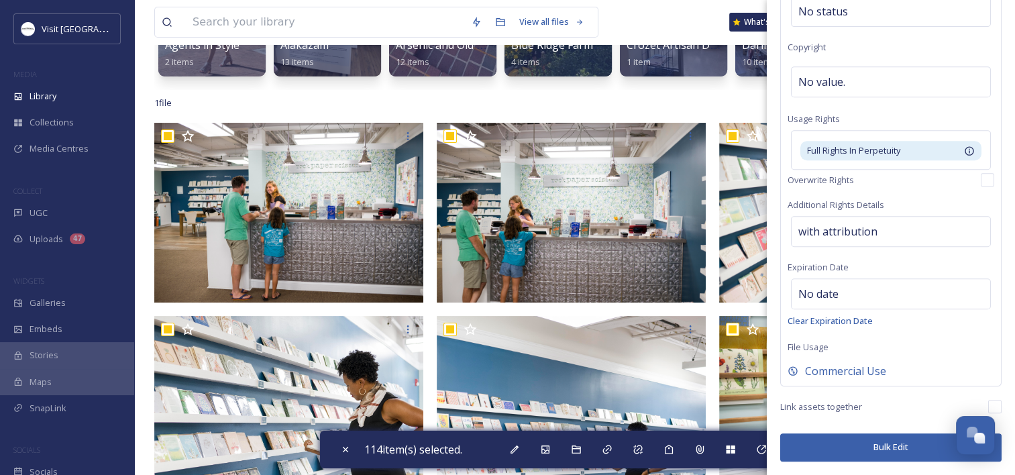
click at [872, 445] on button "Bulk Edit" at bounding box center [890, 446] width 221 height 27
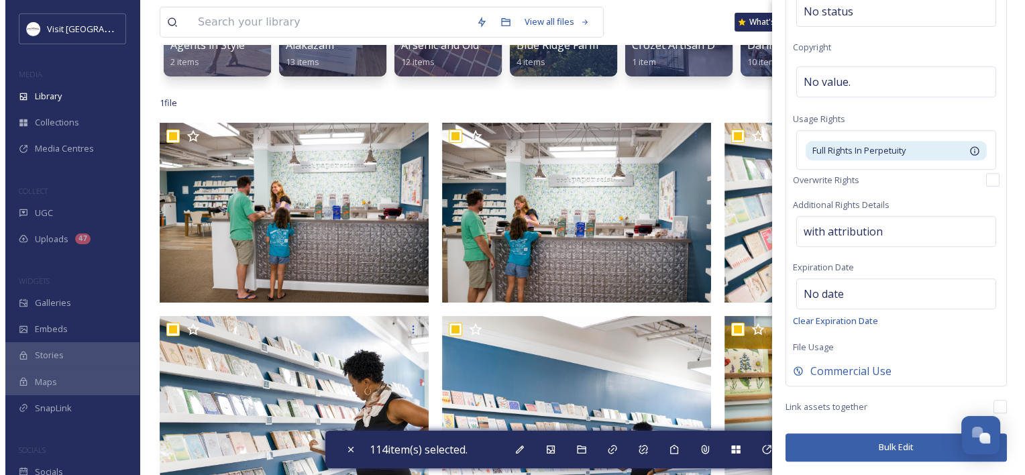
scroll to position [574, 0]
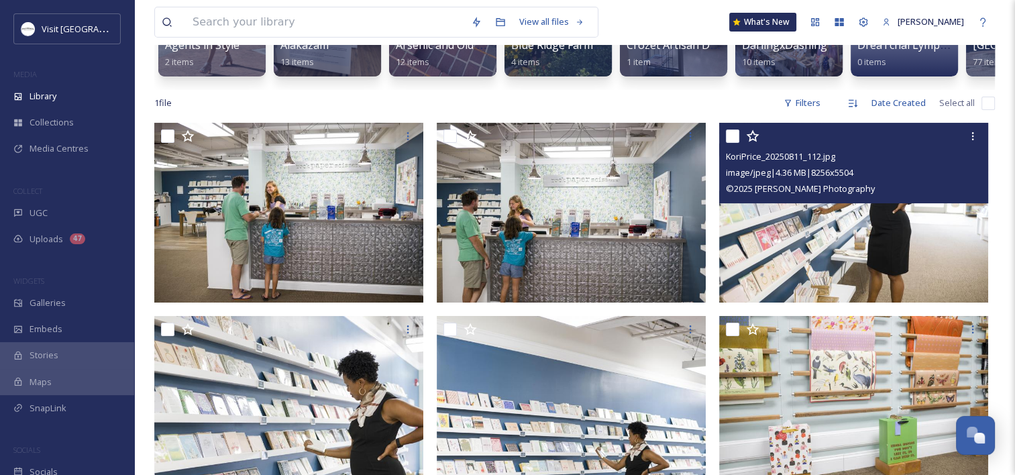
click at [781, 245] on img at bounding box center [853, 213] width 269 height 180
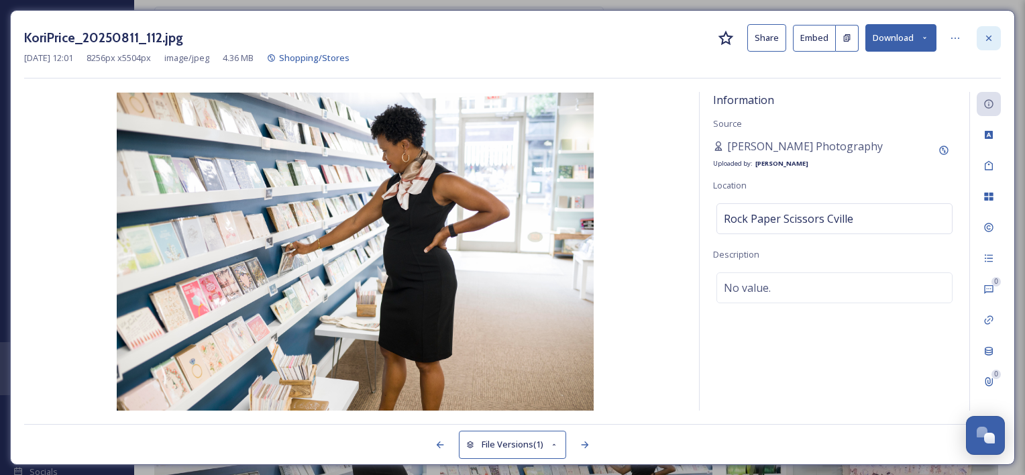
click at [987, 40] on icon at bounding box center [988, 37] width 5 height 5
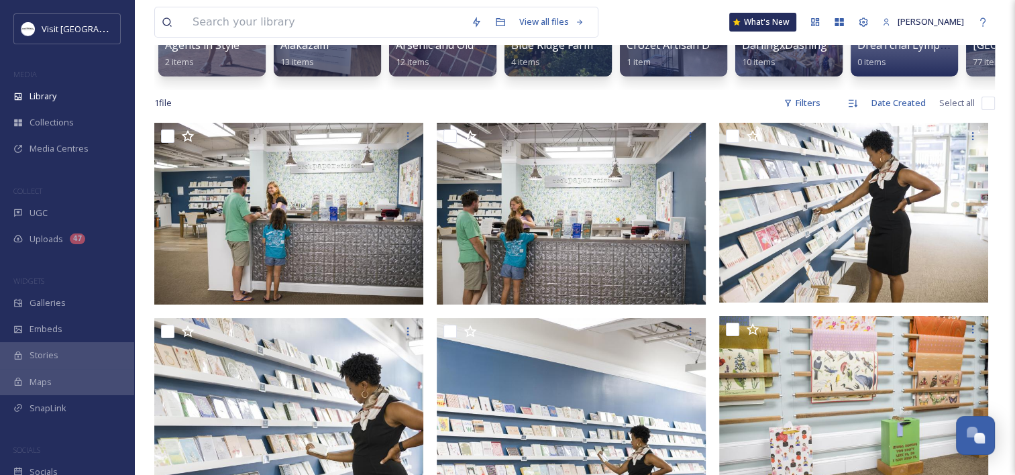
click at [982, 110] on input "checkbox" at bounding box center [987, 103] width 13 height 13
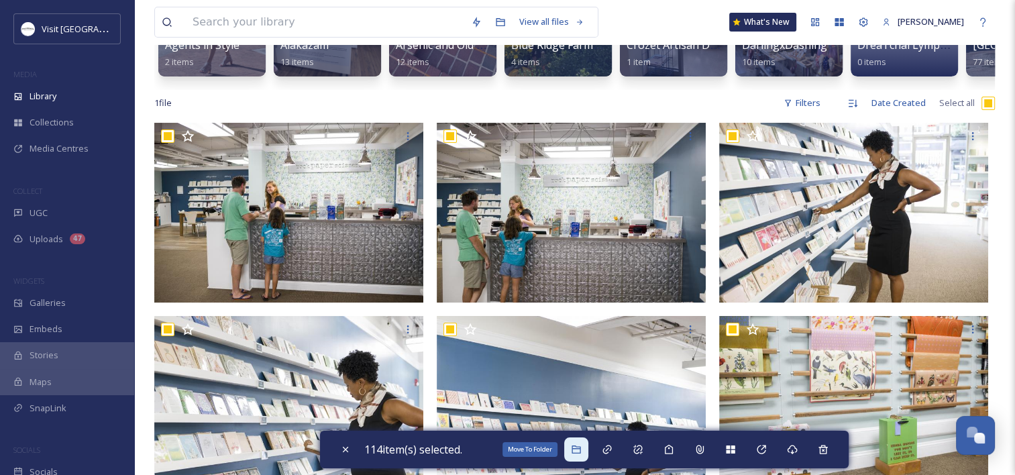
click at [580, 453] on icon at bounding box center [575, 449] width 9 height 8
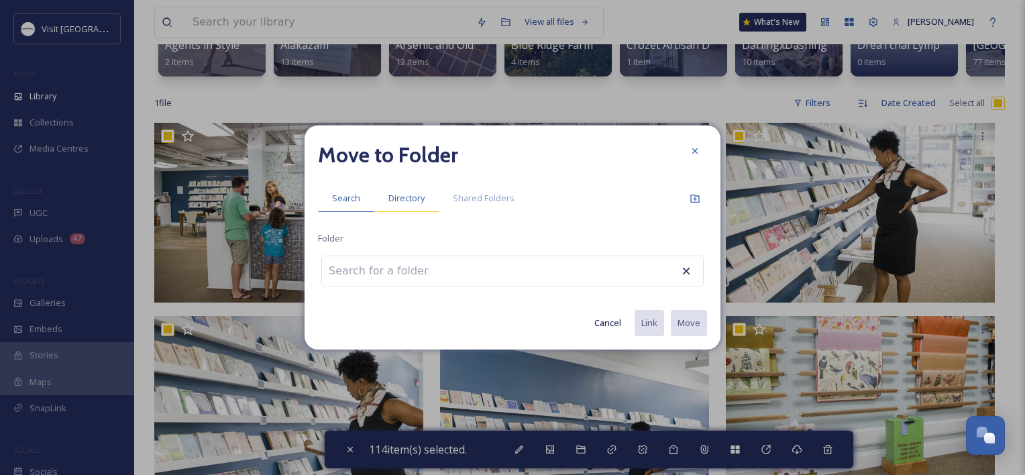
click at [397, 199] on span "Directory" at bounding box center [406, 198] width 36 height 13
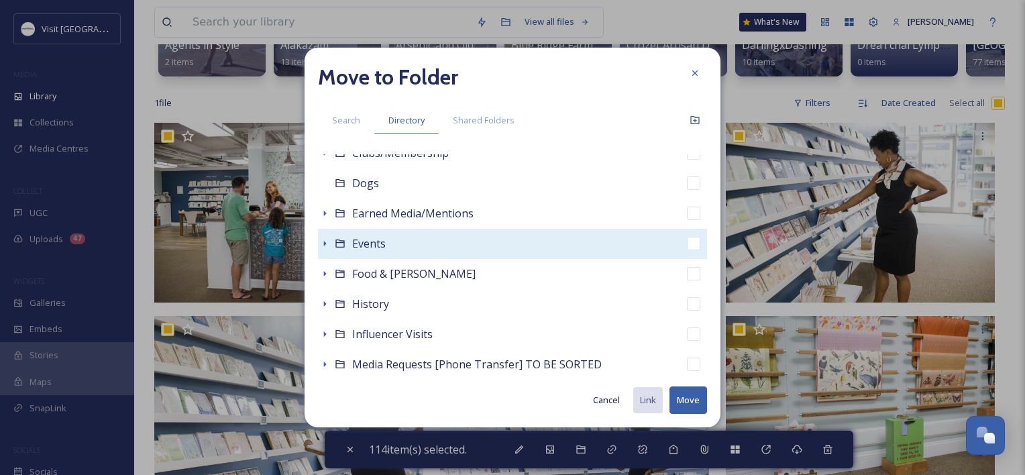
scroll to position [268, 0]
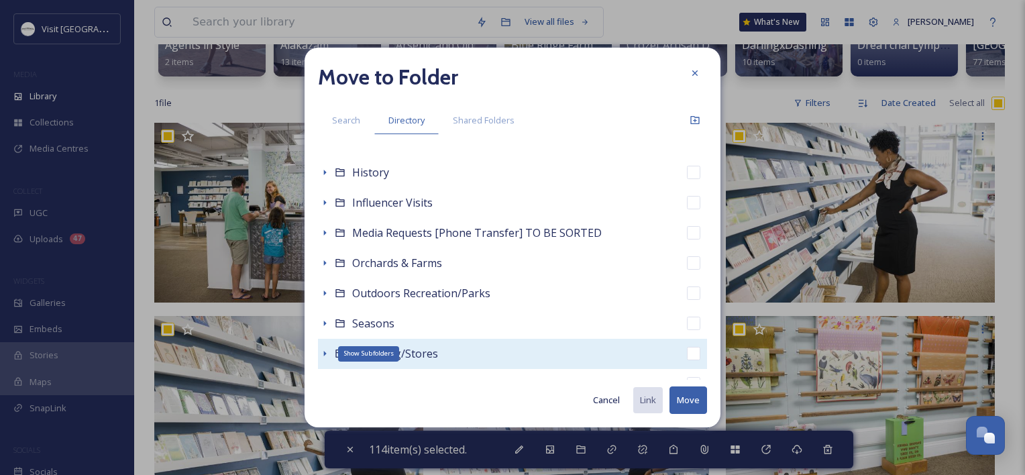
click at [323, 358] on icon at bounding box center [324, 353] width 11 height 11
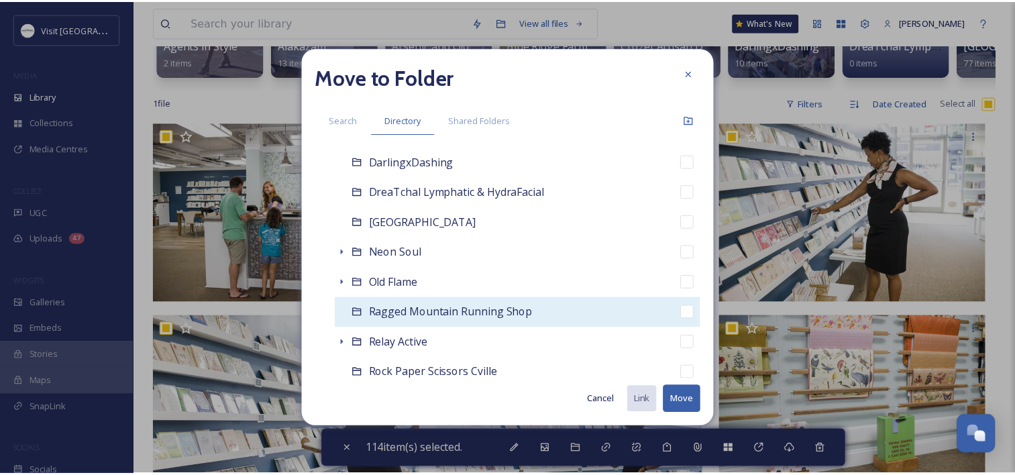
scroll to position [671, 0]
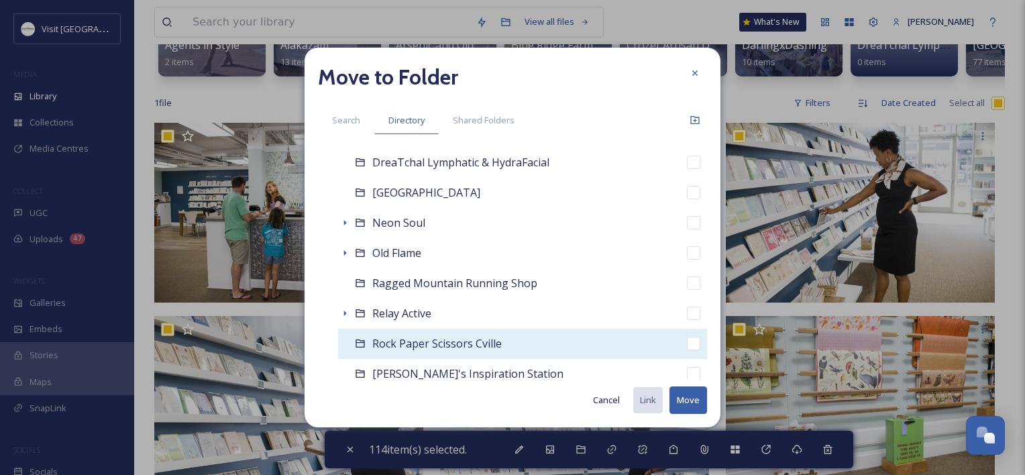
click at [416, 346] on span "Rock Paper Scissors Cville" at bounding box center [436, 343] width 129 height 15
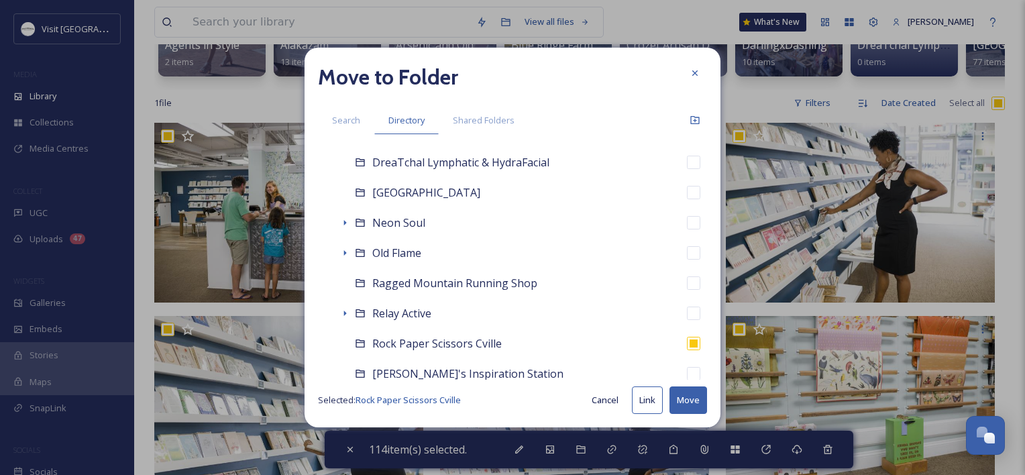
click at [678, 400] on button "Move" at bounding box center [688, 399] width 38 height 27
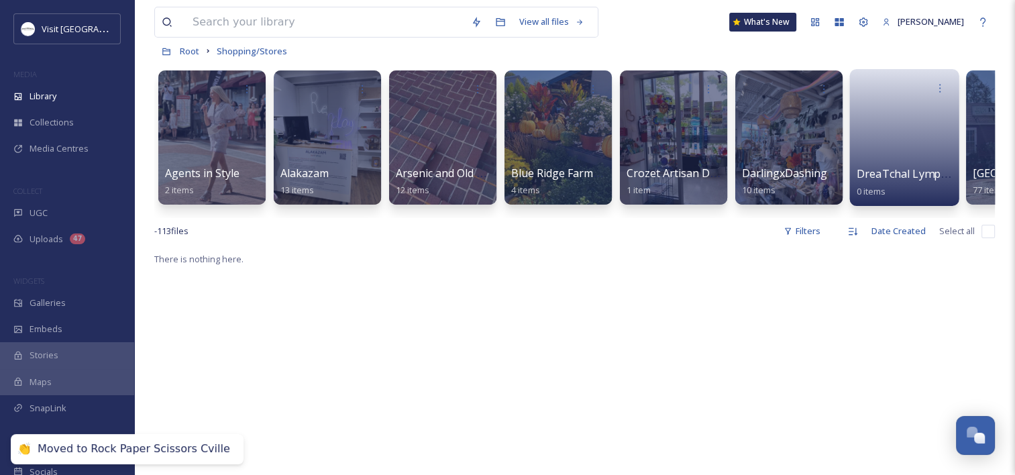
scroll to position [0, 0]
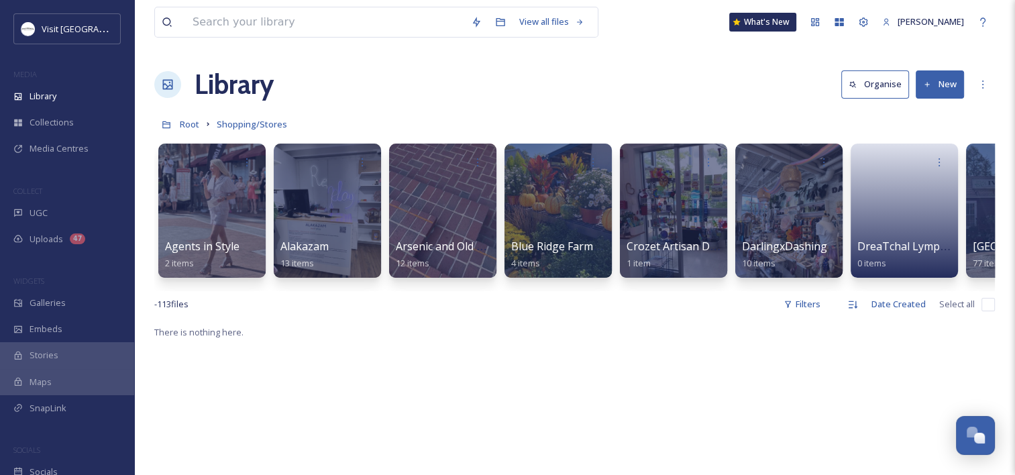
click at [956, 88] on button "New" at bounding box center [940, 83] width 48 height 27
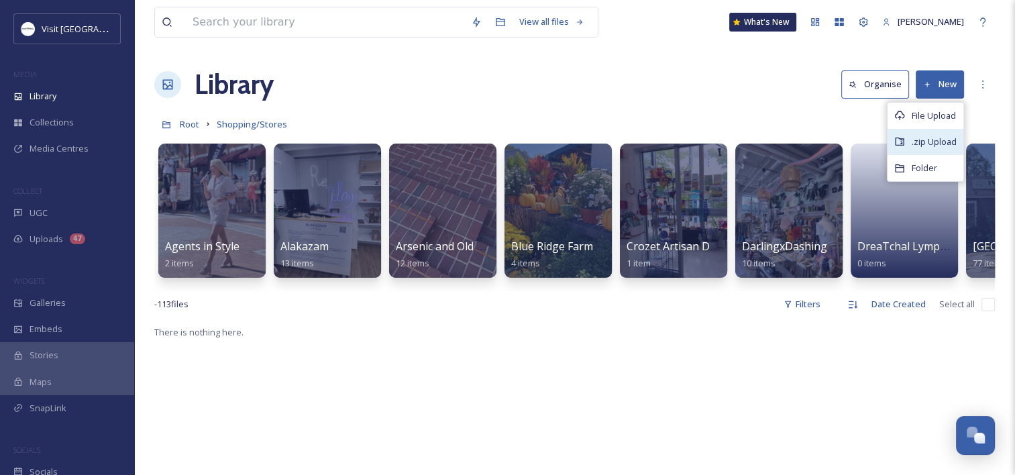
click at [896, 132] on div ".zip Upload" at bounding box center [925, 142] width 76 height 26
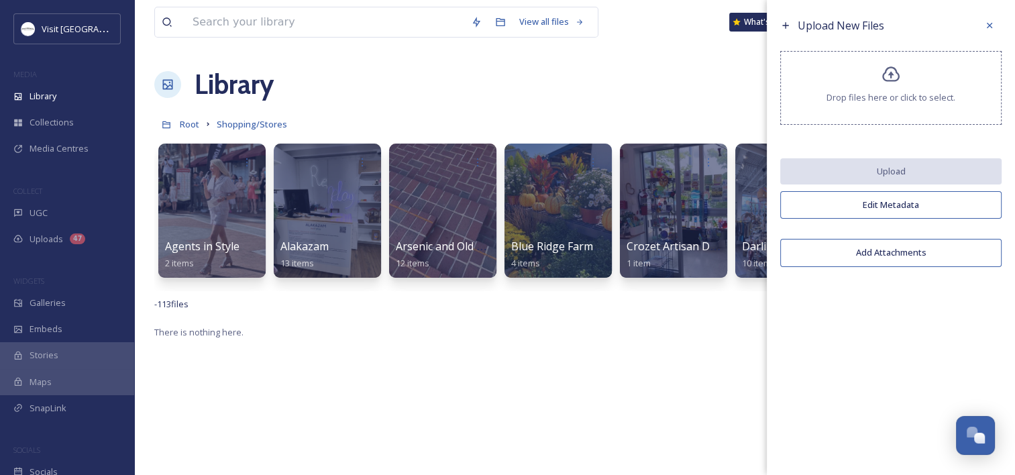
click at [876, 89] on div "Drop files here or click to select." at bounding box center [890, 88] width 221 height 74
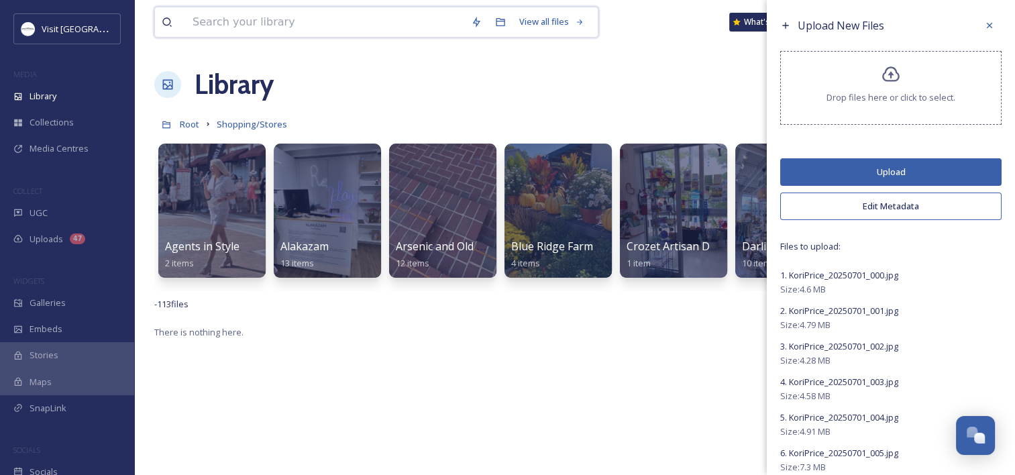
drag, startPoint x: 336, startPoint y: 24, endPoint x: 360, endPoint y: 40, distance: 28.1
click at [336, 24] on input at bounding box center [325, 22] width 278 height 30
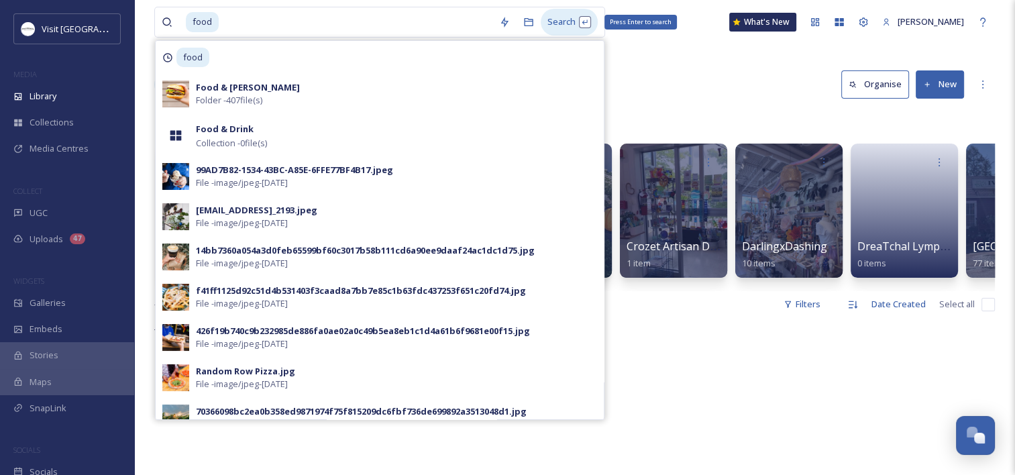
click at [559, 11] on div "Search Press Enter to search" at bounding box center [569, 22] width 57 height 26
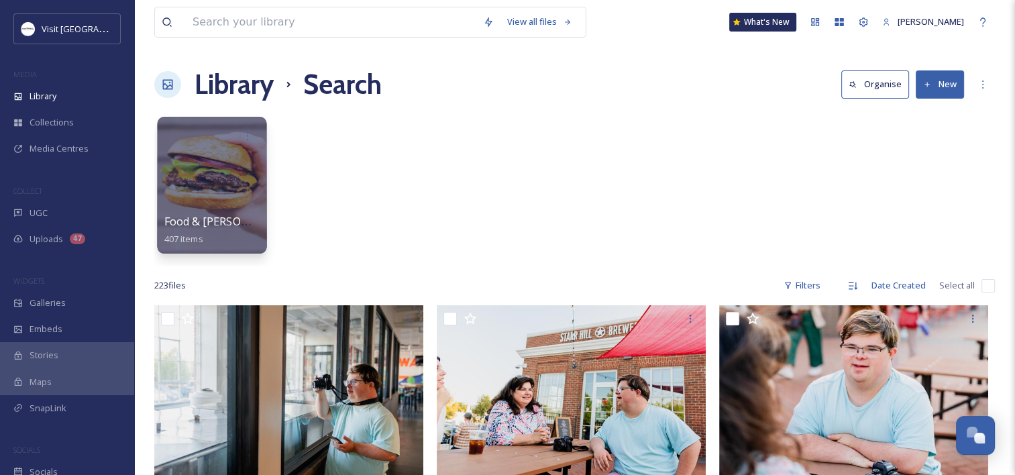
click at [222, 162] on div at bounding box center [211, 185] width 109 height 137
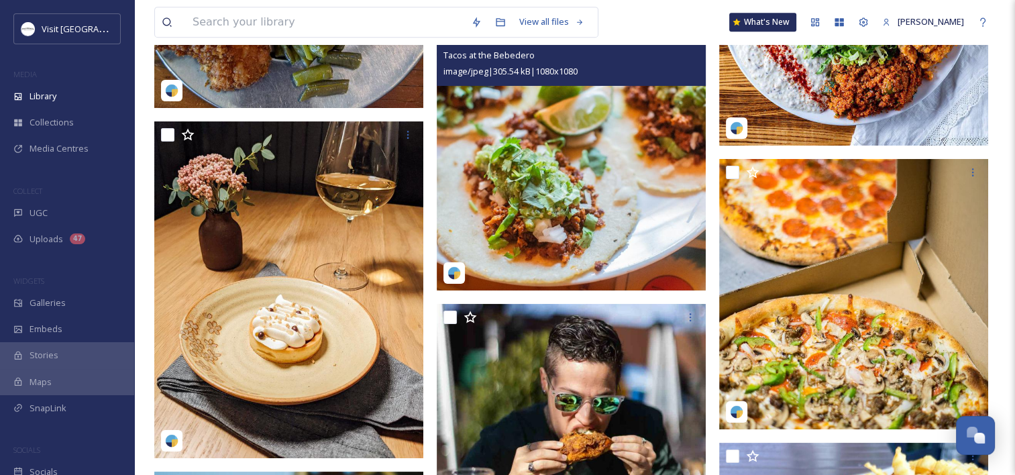
scroll to position [5835, 0]
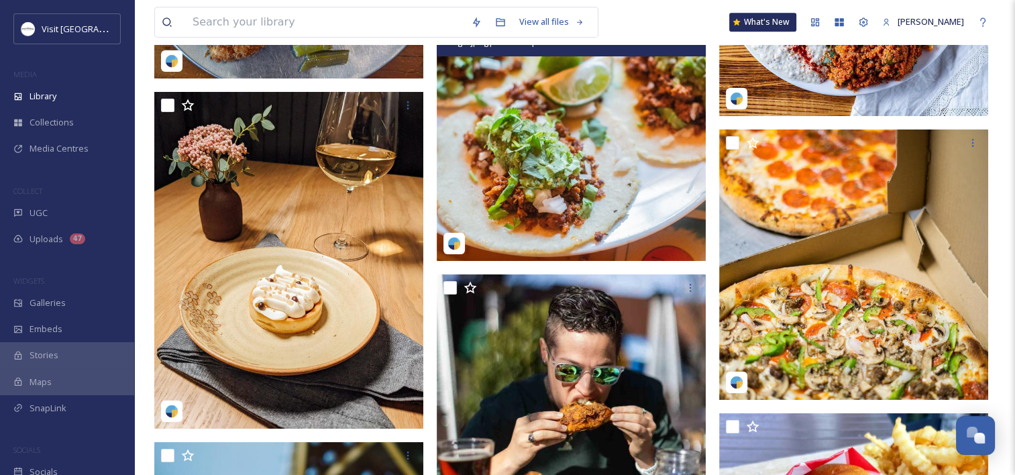
click at [610, 169] on img at bounding box center [571, 126] width 269 height 269
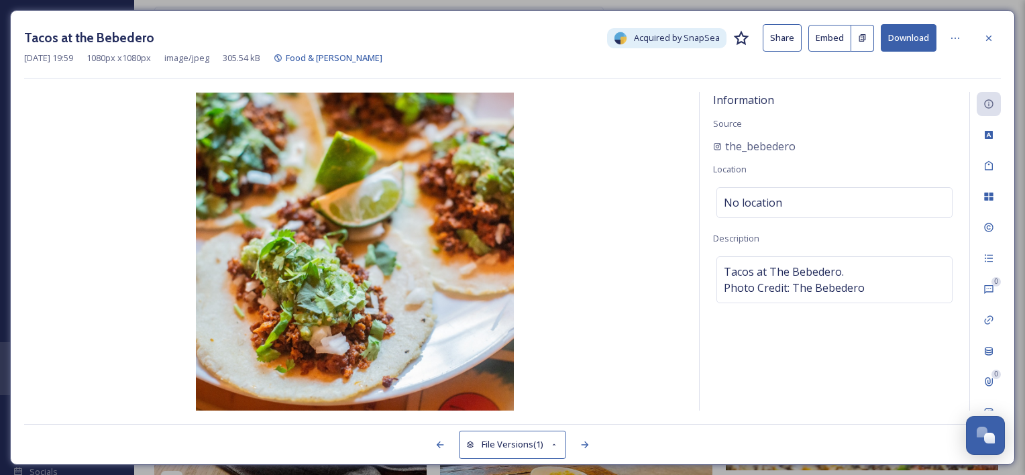
click at [919, 43] on button "Download" at bounding box center [909, 37] width 56 height 27
click at [987, 35] on icon at bounding box center [988, 37] width 5 height 5
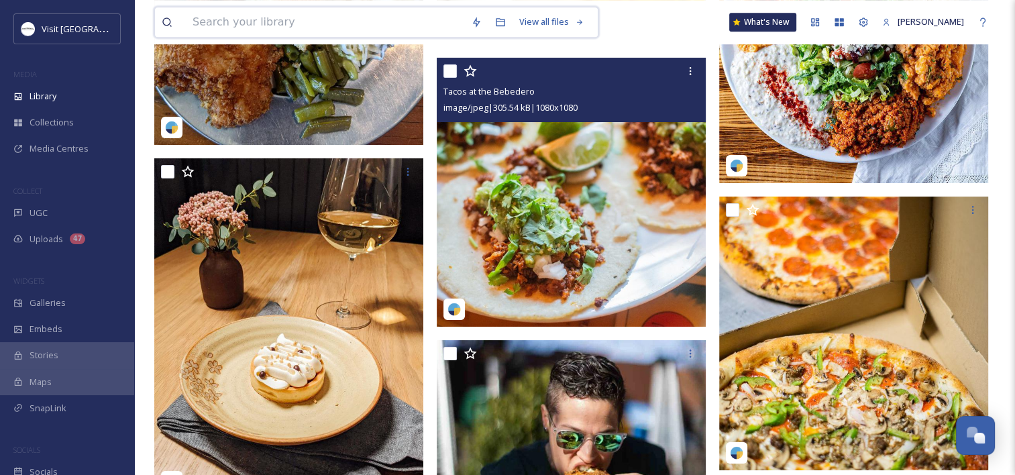
click at [275, 25] on input at bounding box center [325, 22] width 278 height 30
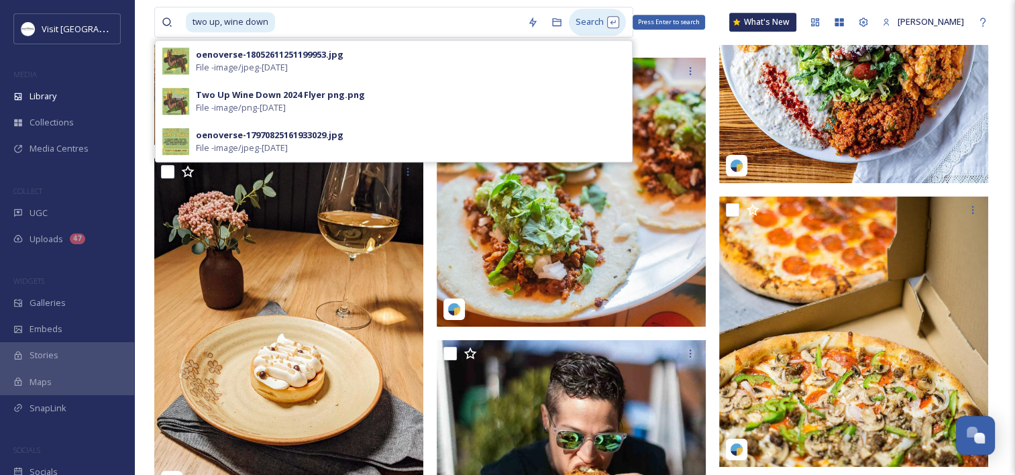
click at [582, 19] on div "Search Press Enter to search" at bounding box center [597, 22] width 57 height 26
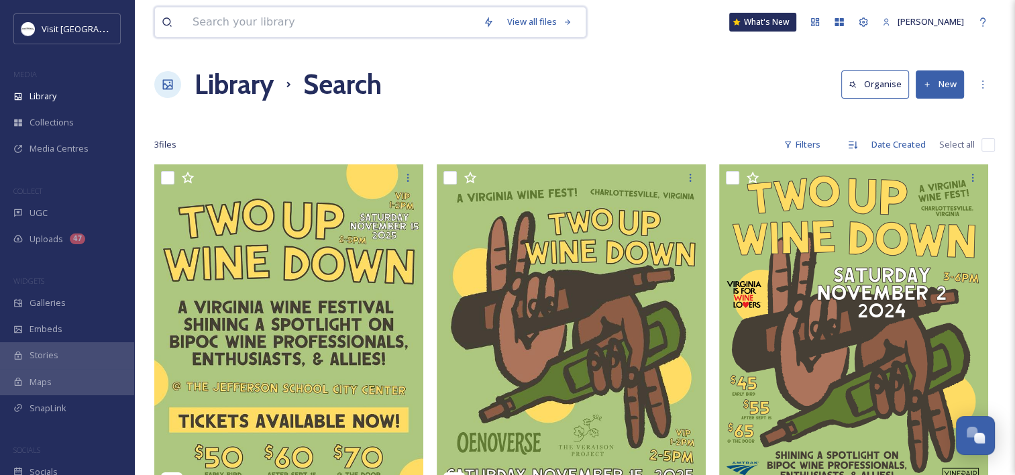
click at [276, 34] on input at bounding box center [331, 22] width 290 height 30
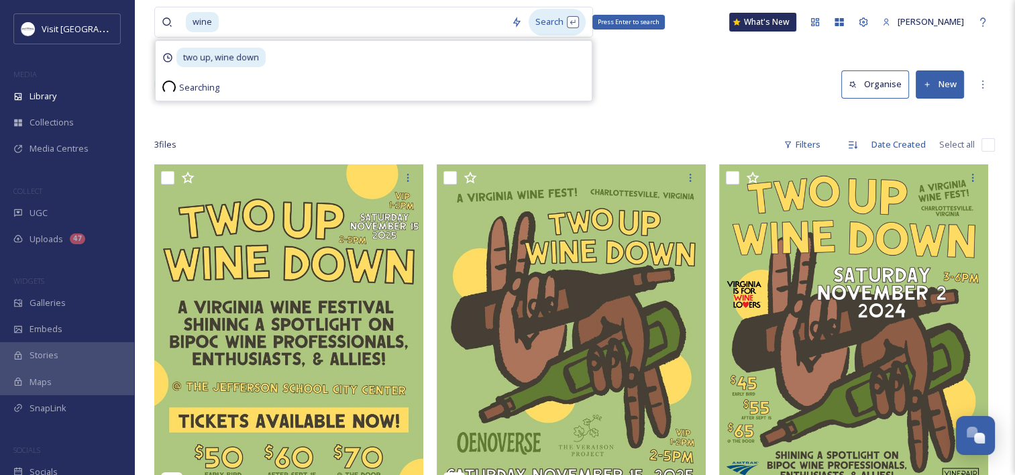
click at [565, 21] on div "Search Press Enter to search" at bounding box center [557, 22] width 57 height 26
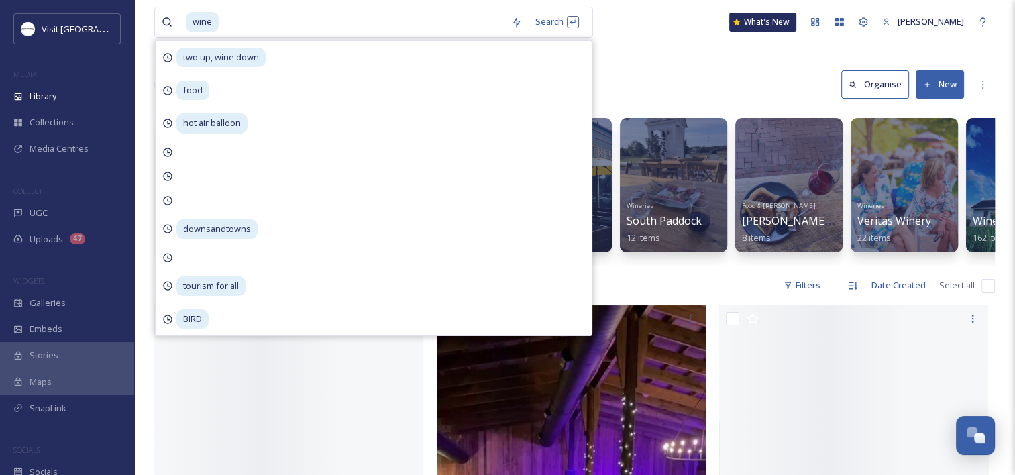
click at [714, 76] on div "Library Search Organise New" at bounding box center [574, 84] width 840 height 40
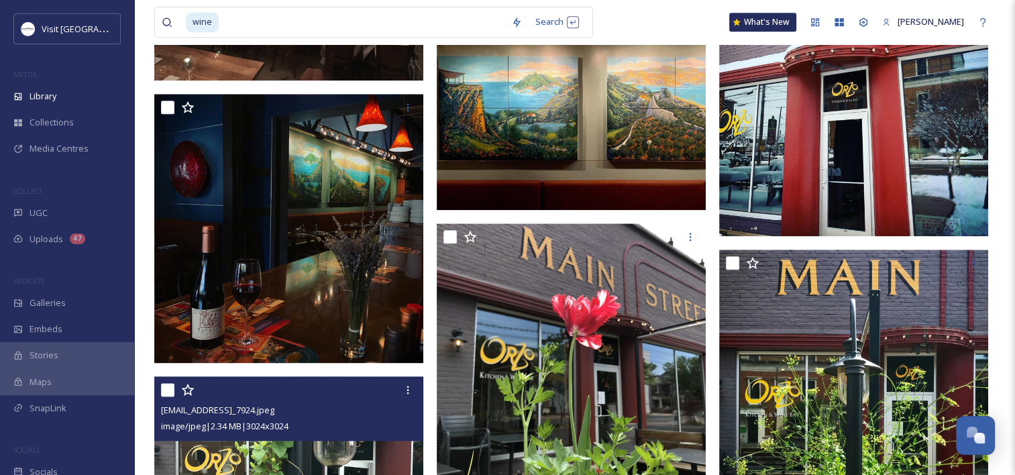
scroll to position [1610, 0]
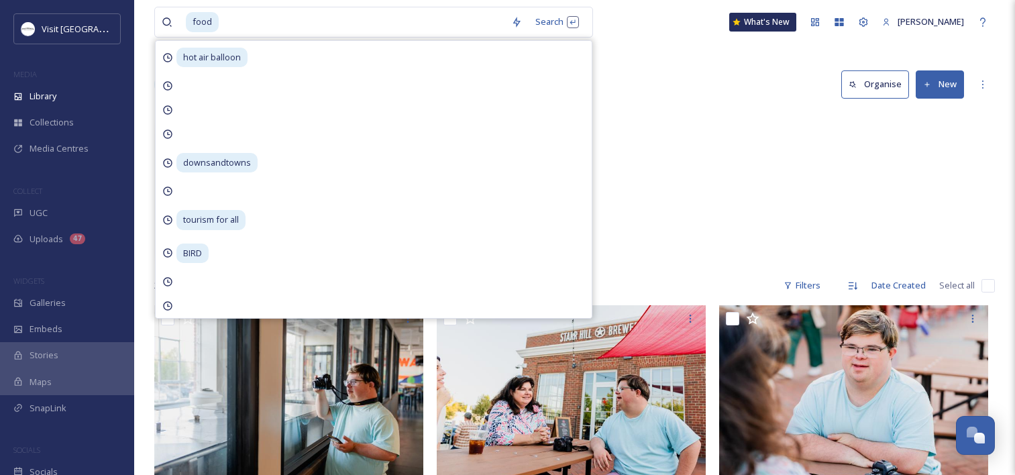
click at [341, 24] on input at bounding box center [362, 22] width 284 height 30
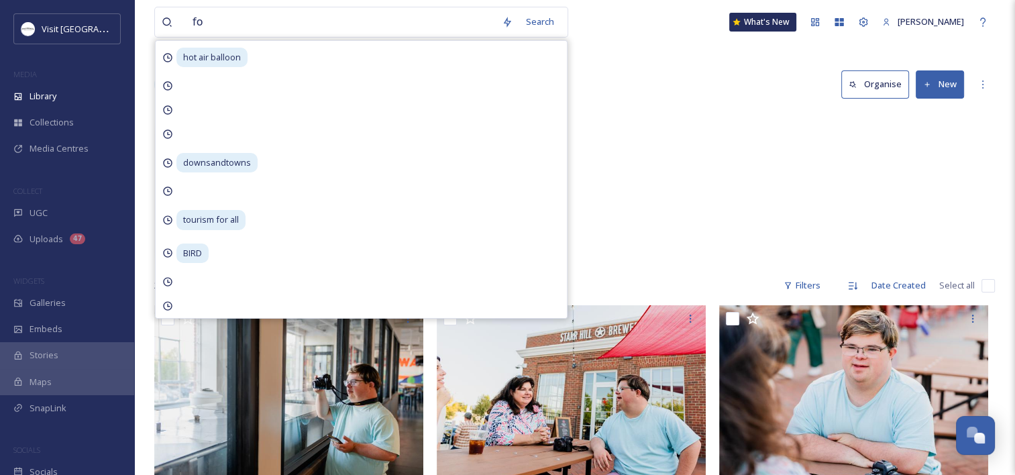
type input "f"
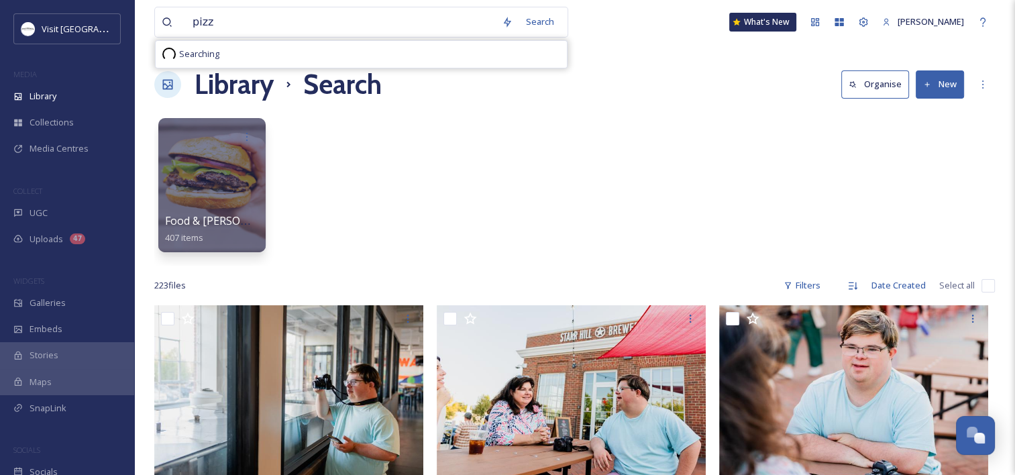
type input "pizza"
click at [551, 32] on div "Search Press Enter to search" at bounding box center [557, 22] width 57 height 26
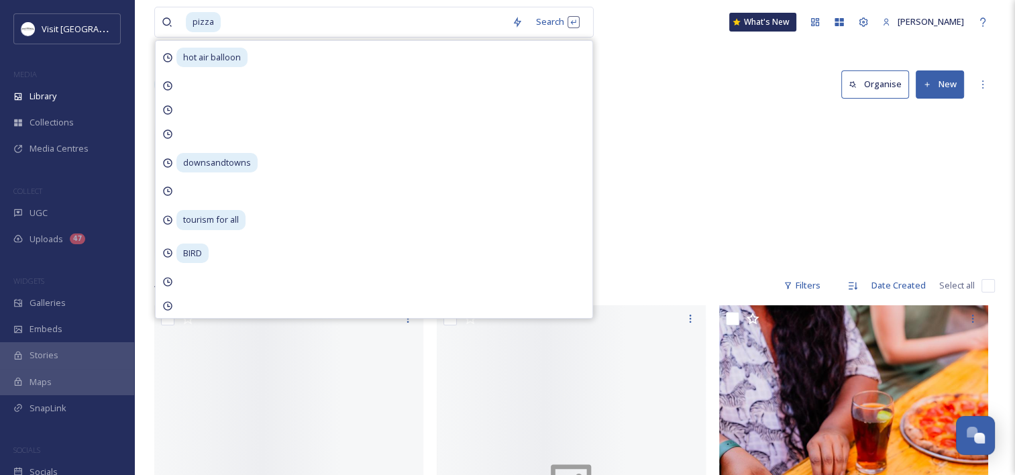
click at [660, 186] on div "Food & Bev Fabio's Pizza 6 items Food & Bev Lampo Pizza 1 item" at bounding box center [574, 188] width 840 height 154
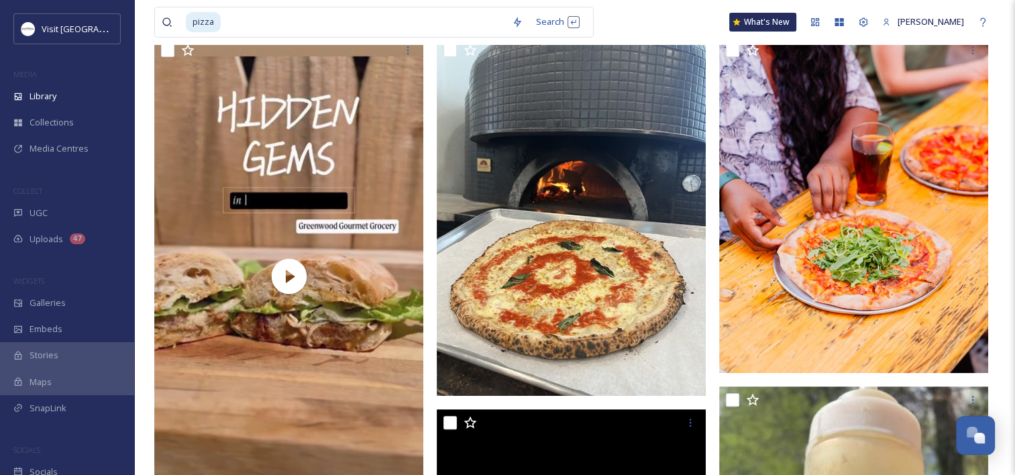
scroll to position [402, 0]
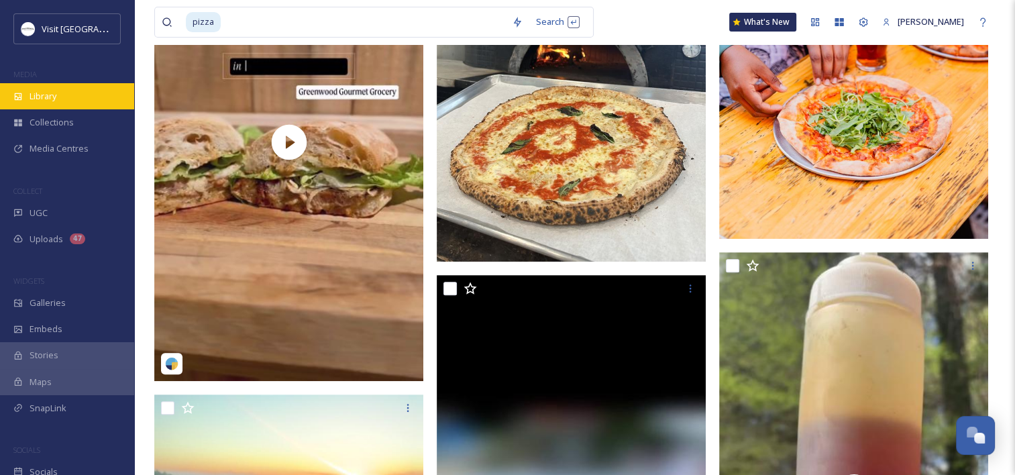
click at [69, 96] on div "Library" at bounding box center [67, 96] width 134 height 26
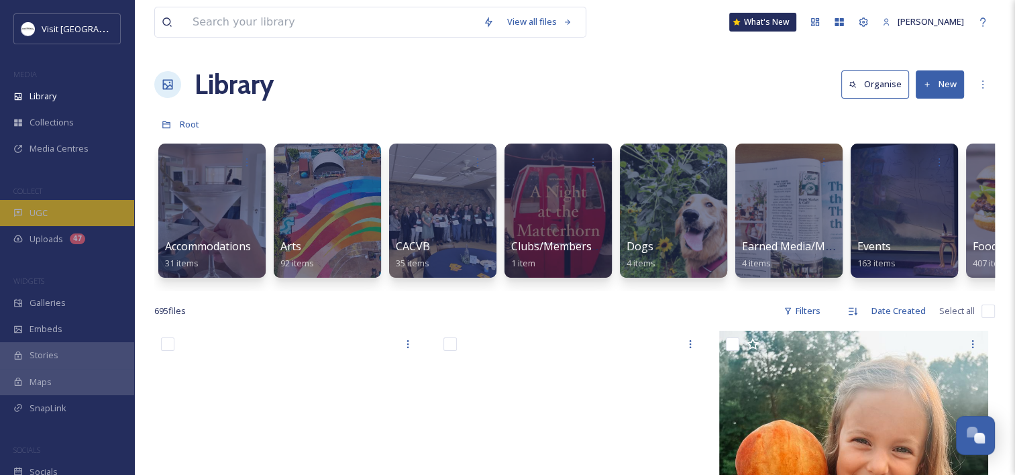
click at [50, 206] on div "UGC" at bounding box center [67, 213] width 134 height 26
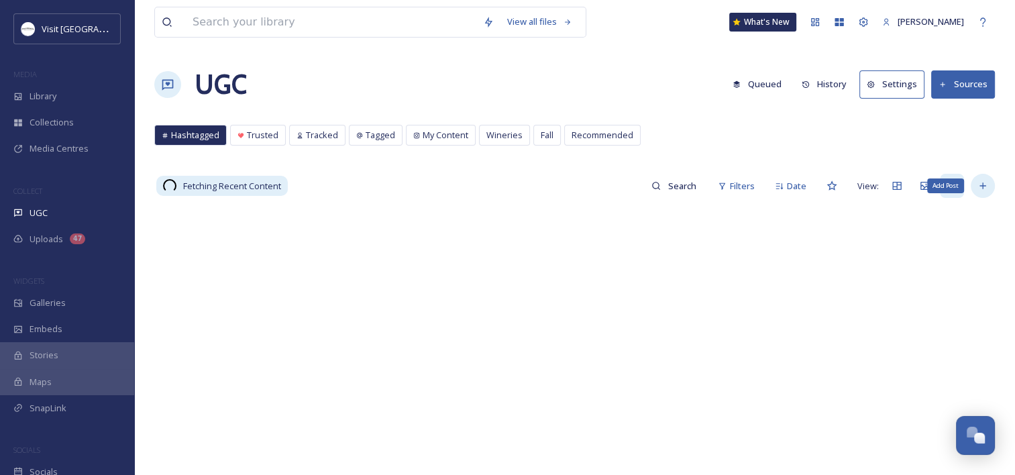
click at [987, 182] on icon at bounding box center [982, 185] width 11 height 11
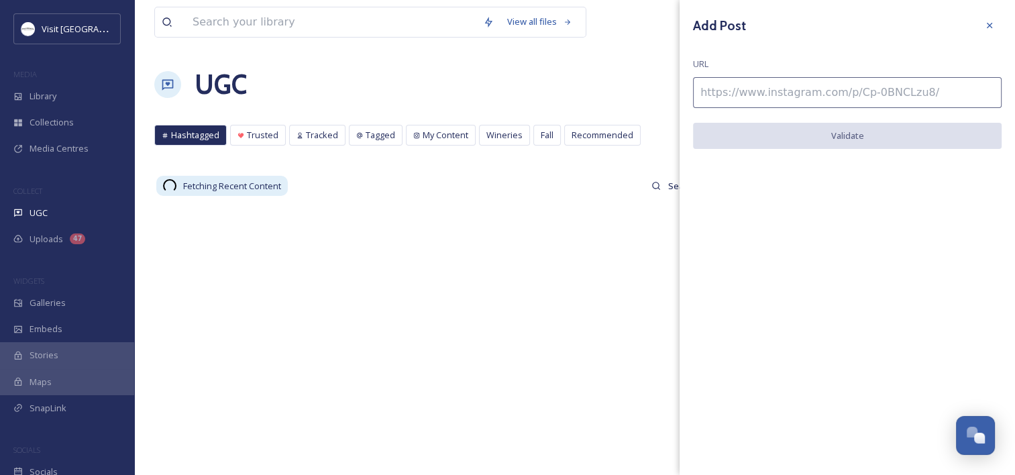
click at [731, 86] on input at bounding box center [847, 92] width 309 height 31
paste input "https://www.instagram.com/p/DOoLTqCDeh2/"
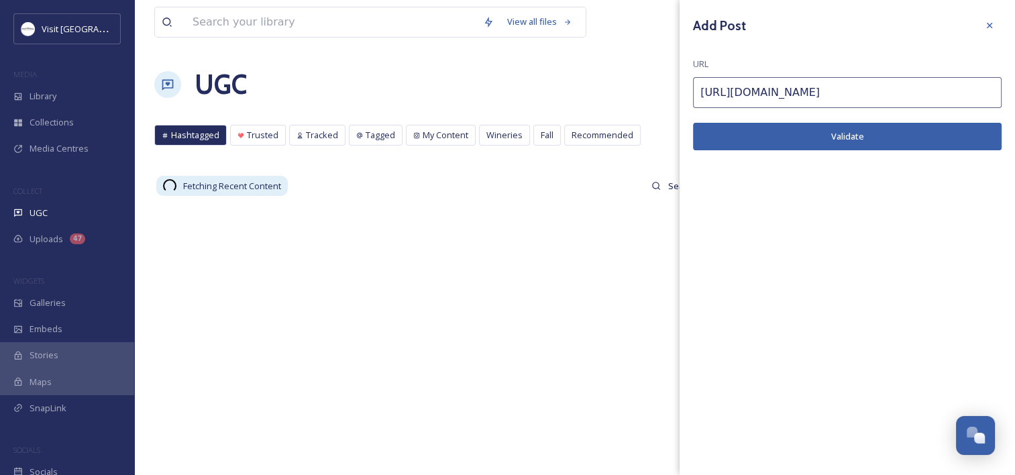
type input "https://www.instagram.com/p/DOoLTqCDeh2/"
click at [753, 127] on button "Validate" at bounding box center [847, 136] width 309 height 27
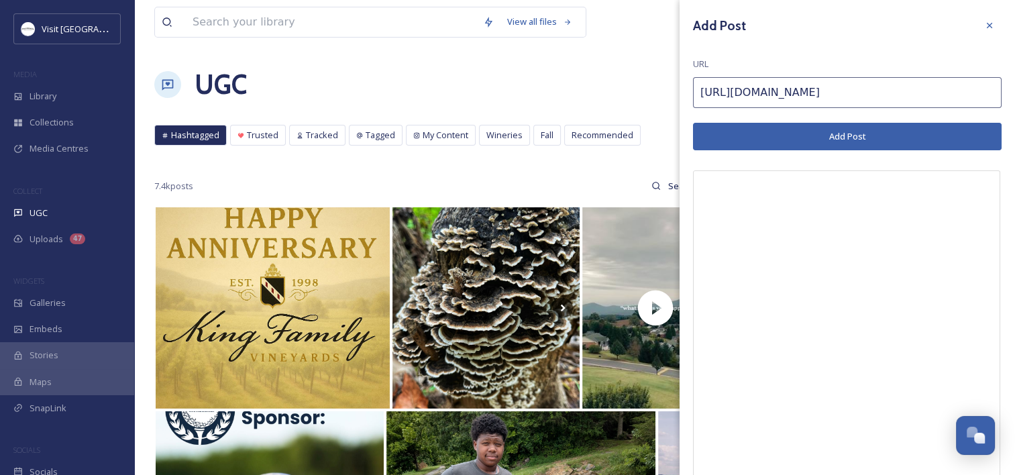
click at [859, 142] on button "Add Post" at bounding box center [847, 136] width 309 height 27
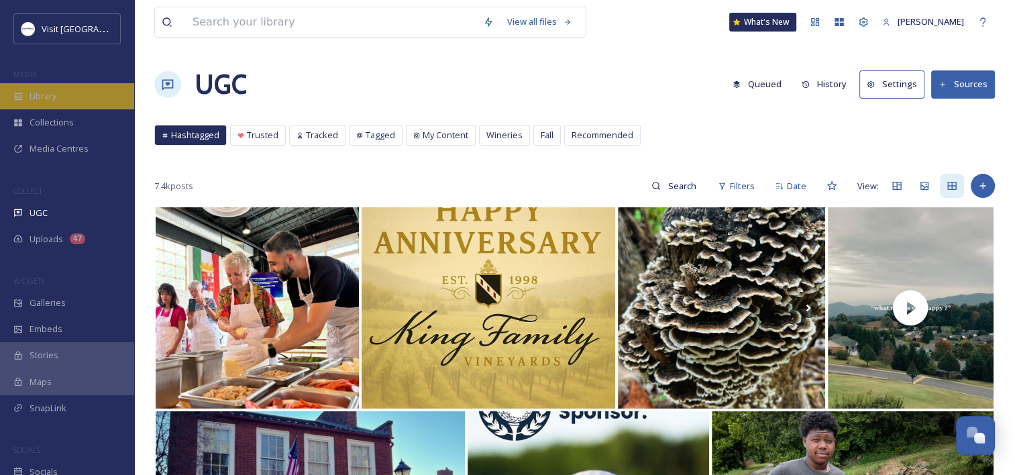
click at [35, 94] on span "Library" at bounding box center [43, 96] width 27 height 13
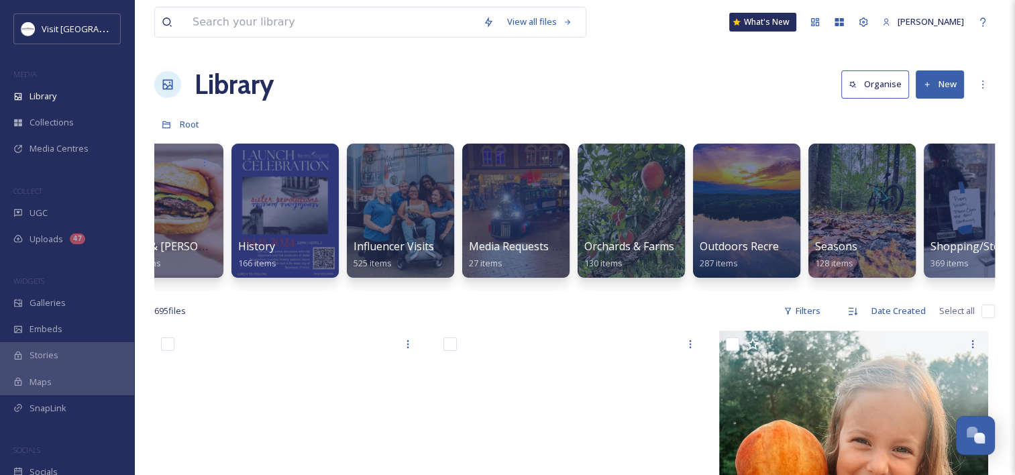
scroll to position [0, 874]
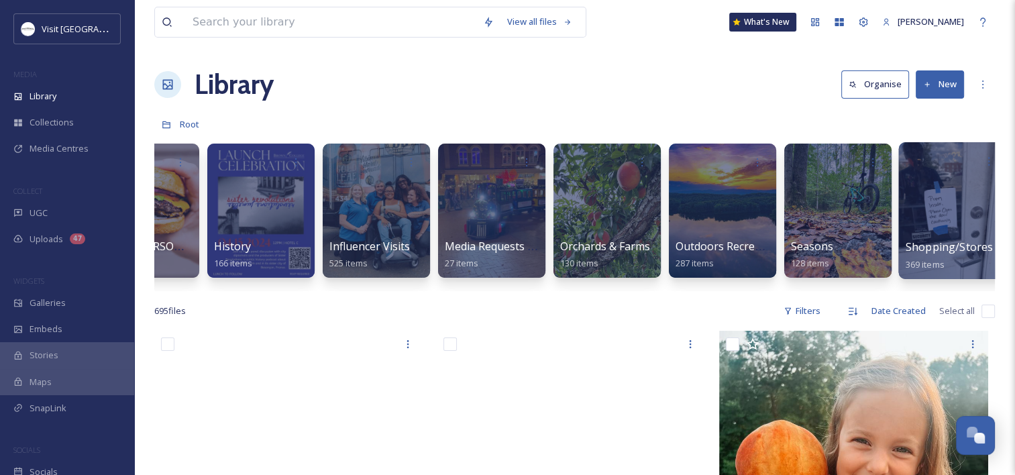
click at [912, 241] on span "Shopping/Stores" at bounding box center [949, 246] width 88 height 15
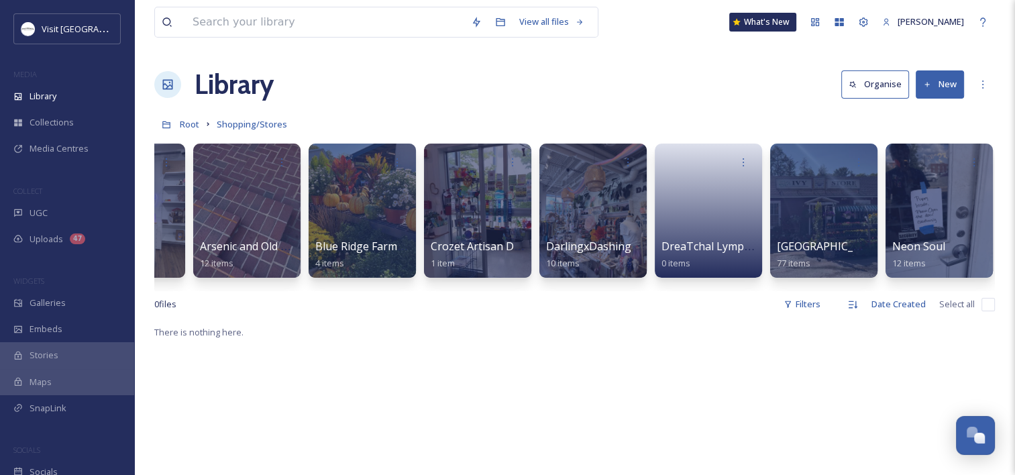
scroll to position [0, 241]
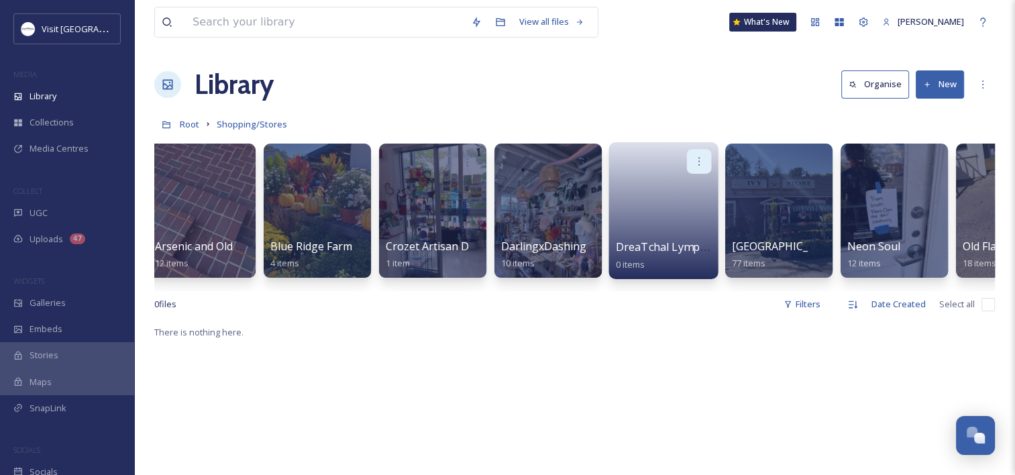
click at [709, 164] on div at bounding box center [699, 161] width 25 height 25
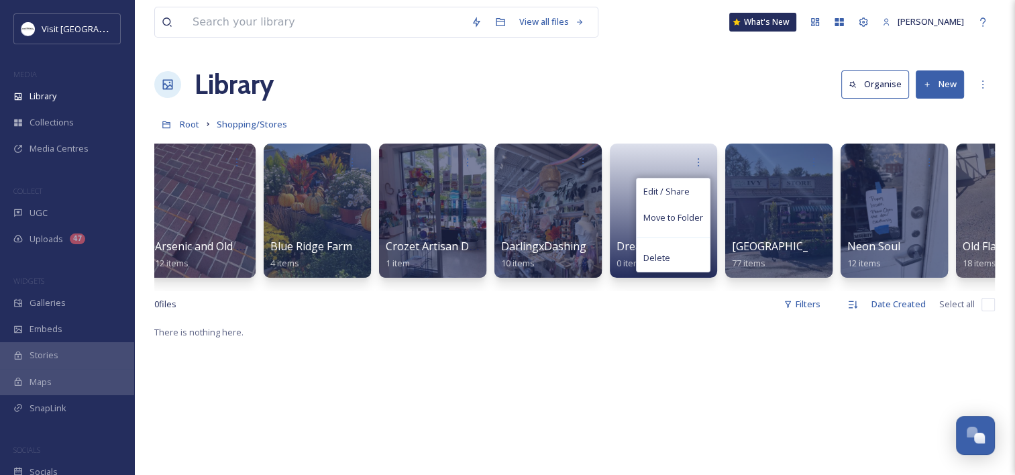
click at [591, 95] on div "Library Organise New" at bounding box center [574, 84] width 840 height 40
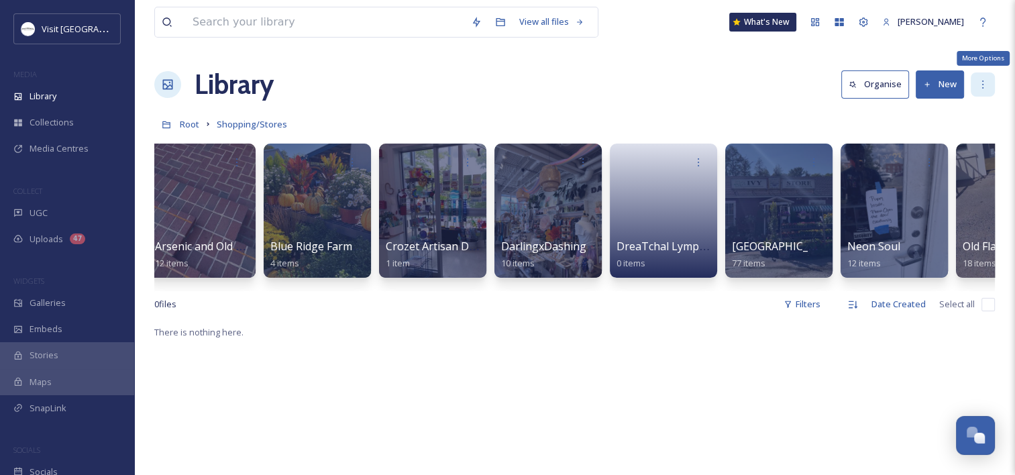
click at [982, 82] on icon at bounding box center [982, 84] width 11 height 11
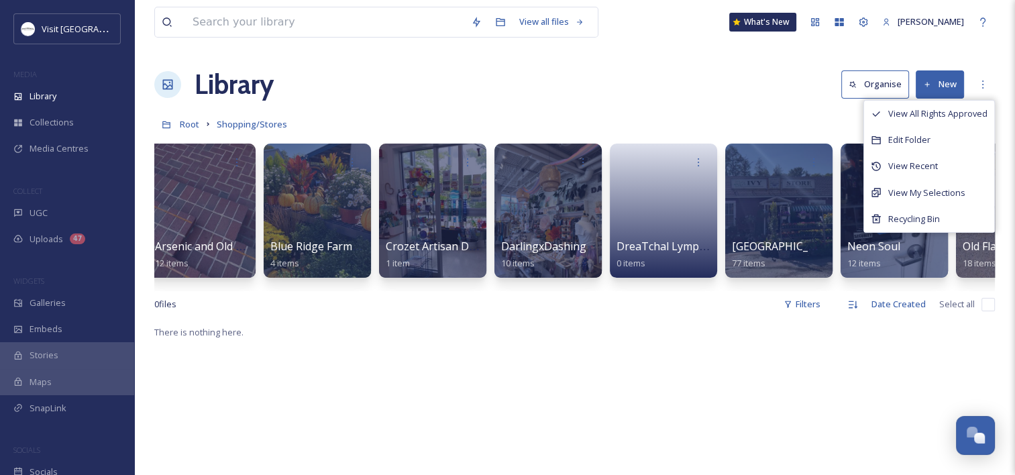
click at [765, 88] on div "Library Organise New View All Rights Approved Edit Folder View Recent View My S…" at bounding box center [574, 84] width 840 height 40
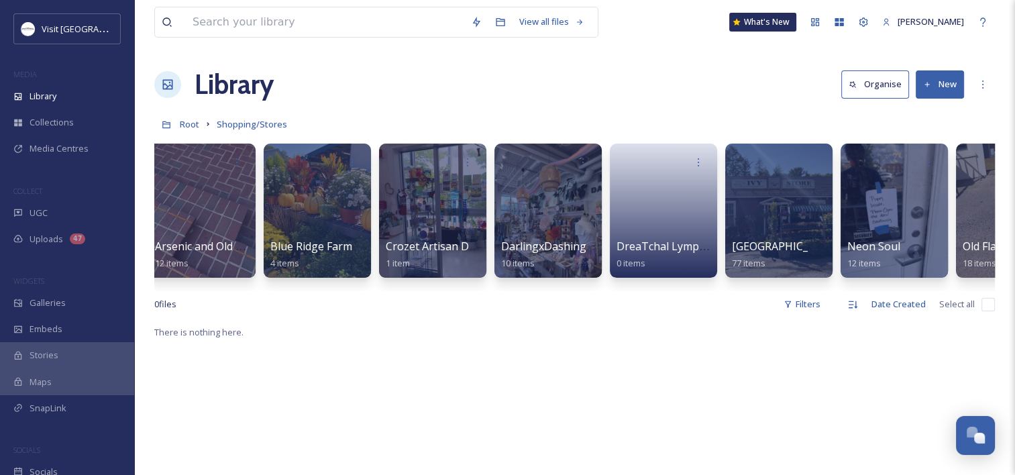
click at [928, 80] on icon at bounding box center [927, 84] width 9 height 9
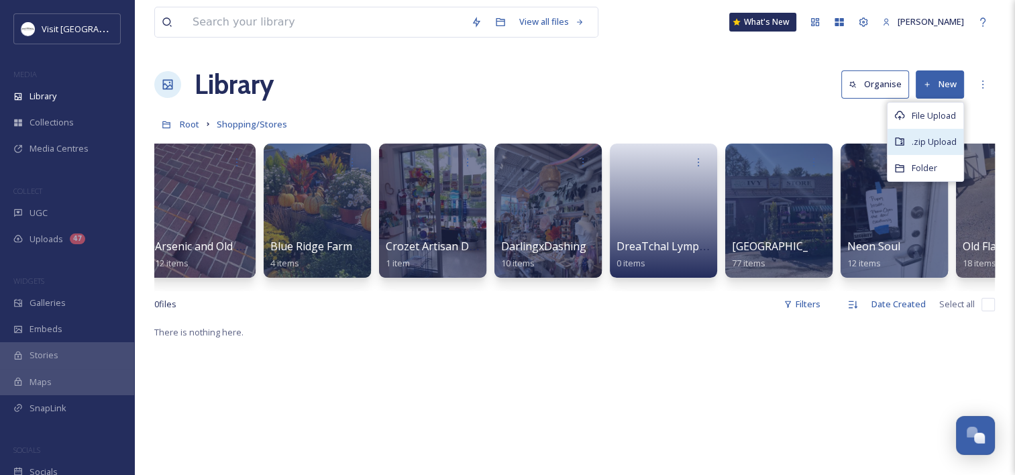
click at [928, 142] on span ".zip Upload" at bounding box center [934, 141] width 45 height 13
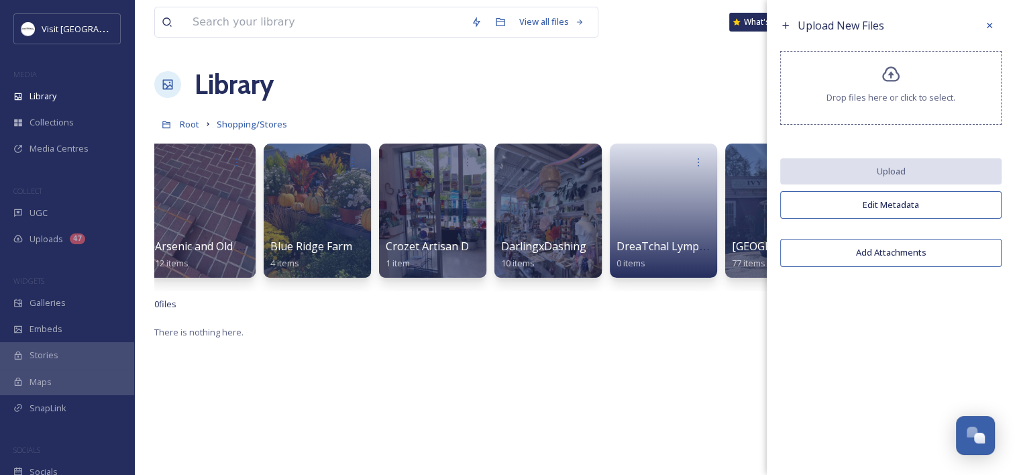
click at [875, 93] on span "Drop files here or click to select." at bounding box center [890, 97] width 129 height 13
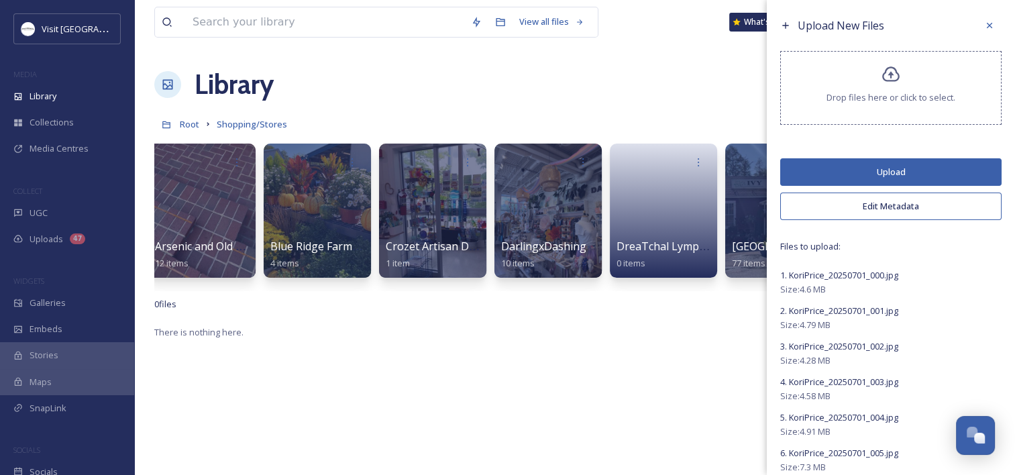
click at [906, 171] on button "Upload" at bounding box center [890, 171] width 221 height 27
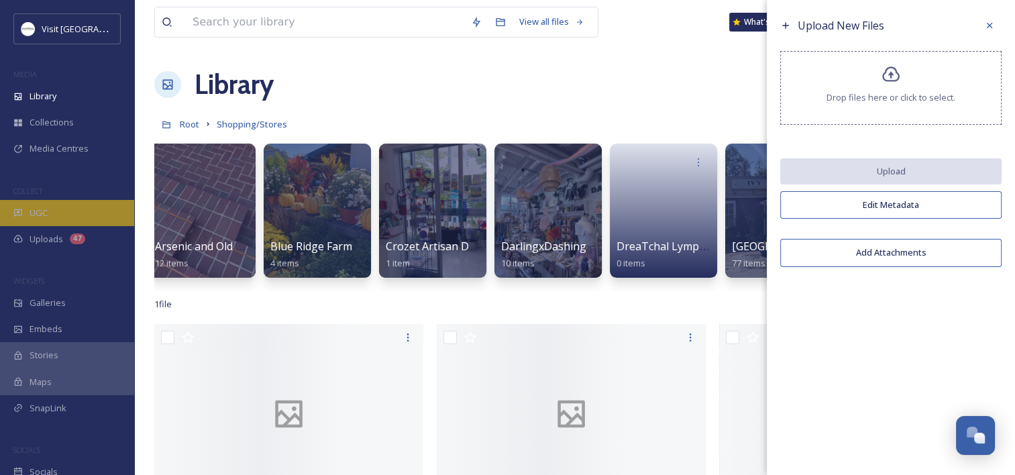
click at [61, 217] on div "UGC" at bounding box center [67, 213] width 134 height 26
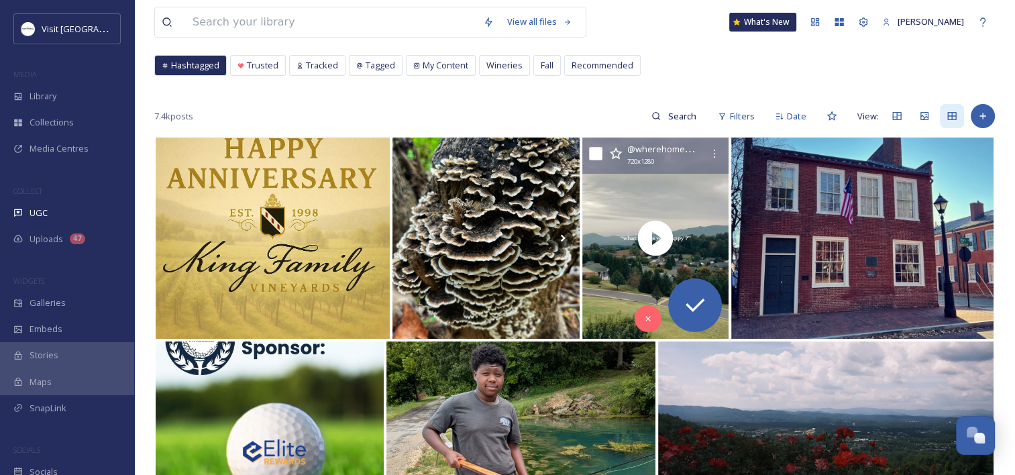
scroll to position [67, 0]
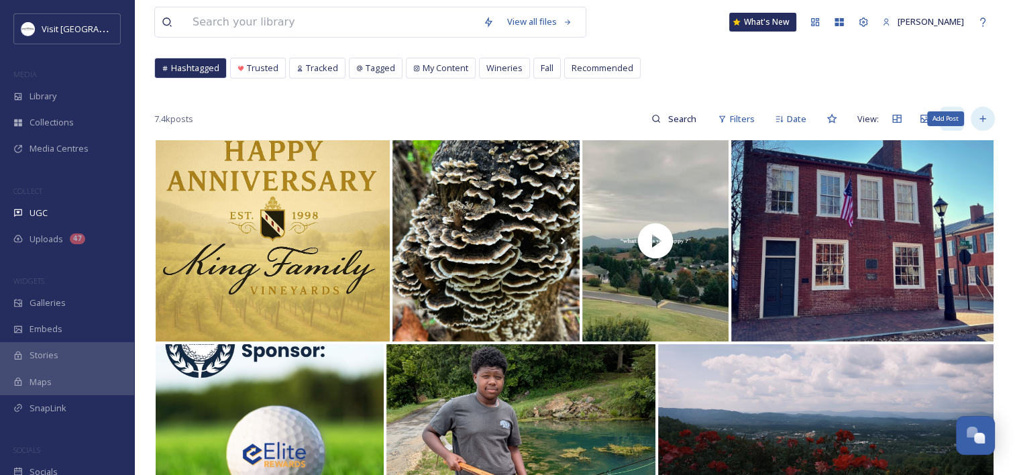
click at [987, 114] on icon at bounding box center [982, 118] width 11 height 11
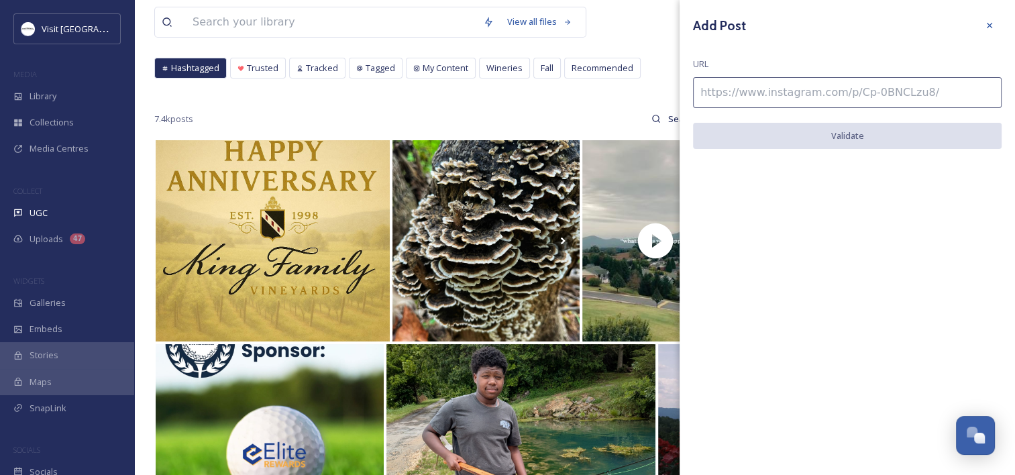
click at [797, 93] on input at bounding box center [847, 92] width 309 height 31
paste input "https://www.instagram.com/p/DOoLTqCDeh2/"
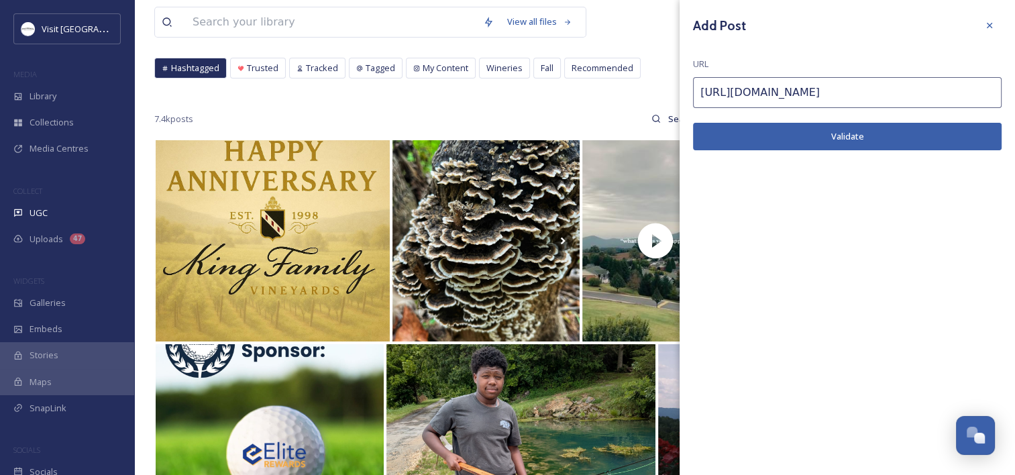
type input "https://www.instagram.com/p/DOoLTqCDeh2/"
click at [797, 133] on button "Validate" at bounding box center [847, 136] width 309 height 27
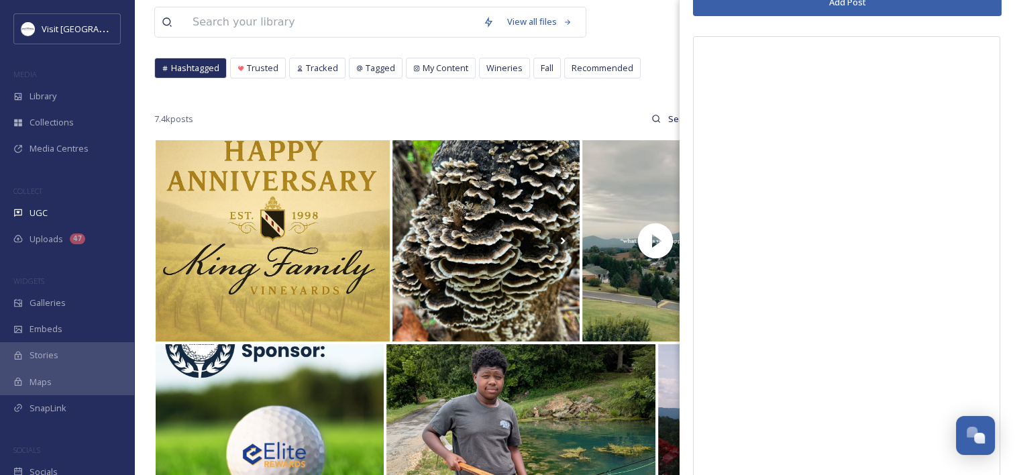
scroll to position [0, 0]
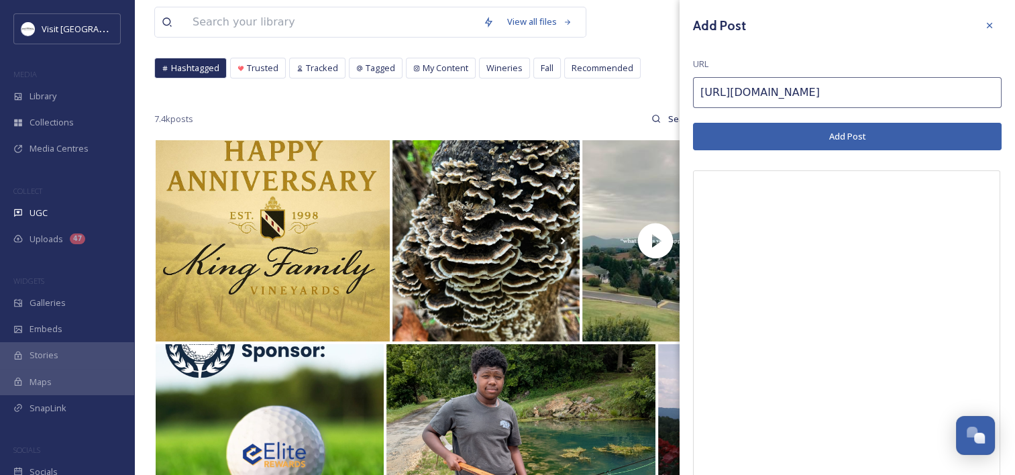
click at [812, 131] on button "Add Post" at bounding box center [847, 136] width 309 height 27
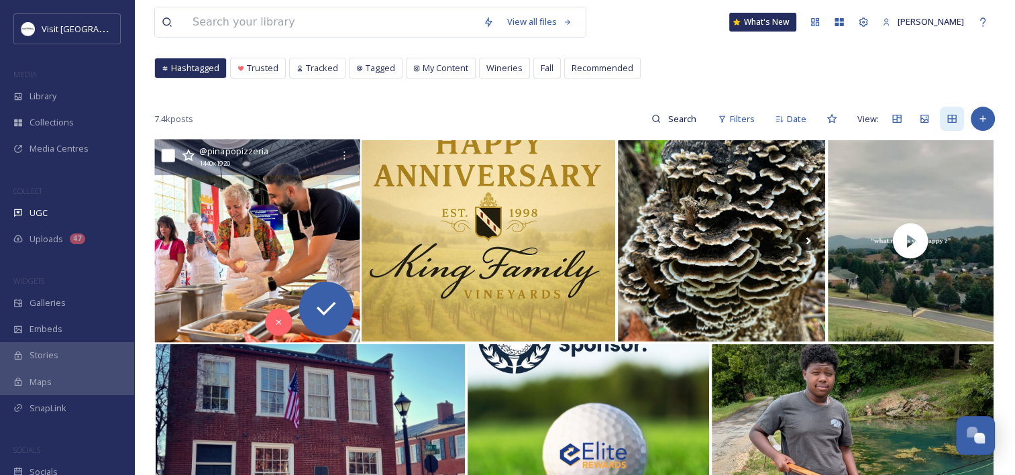
click at [276, 236] on img at bounding box center [256, 241] width 205 height 203
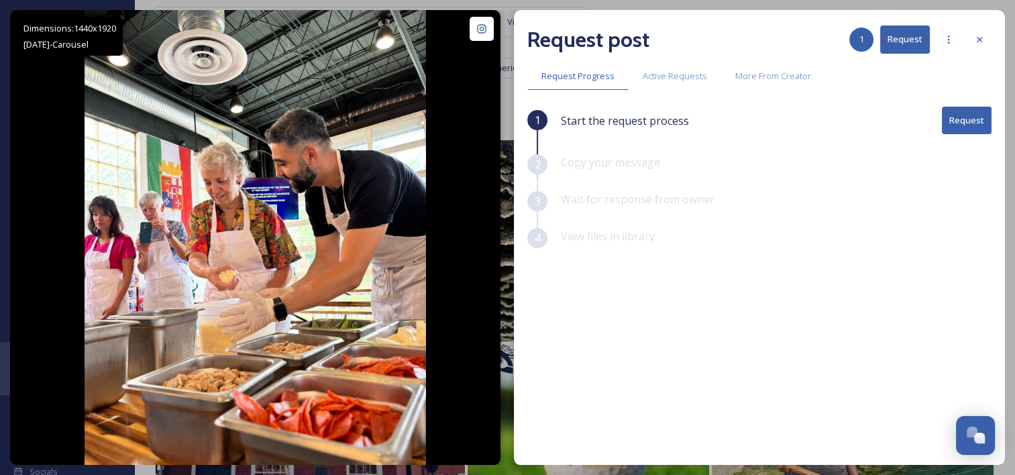
click at [972, 127] on button "Request" at bounding box center [967, 120] width 50 height 27
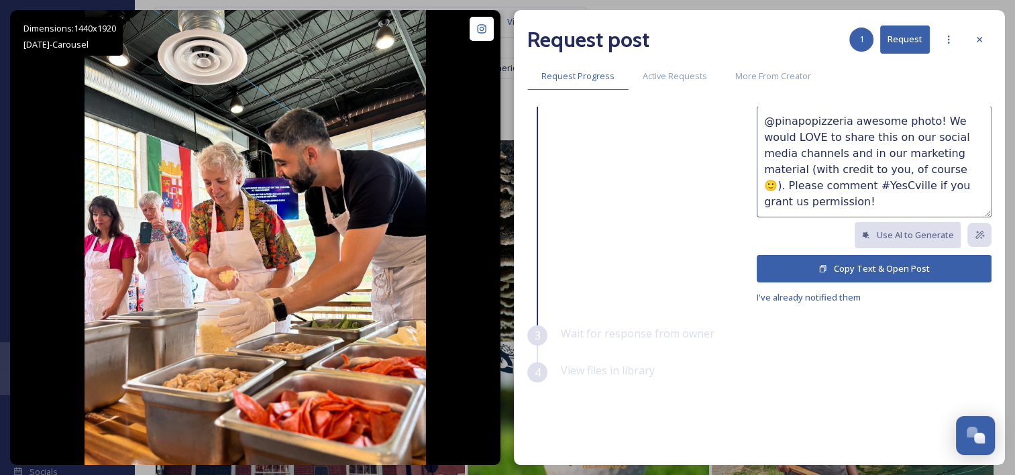
scroll to position [115, 0]
click at [840, 298] on span "I've already notified them" at bounding box center [809, 296] width 104 height 12
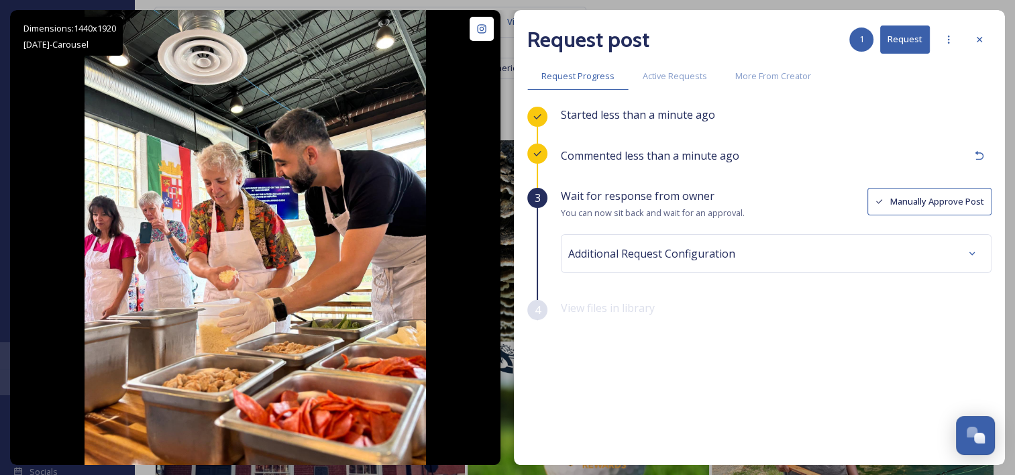
click at [900, 200] on button "Manually Approve Post" at bounding box center [929, 201] width 124 height 27
click at [840, 262] on div "Additional Request Configuration" at bounding box center [776, 253] width 416 height 24
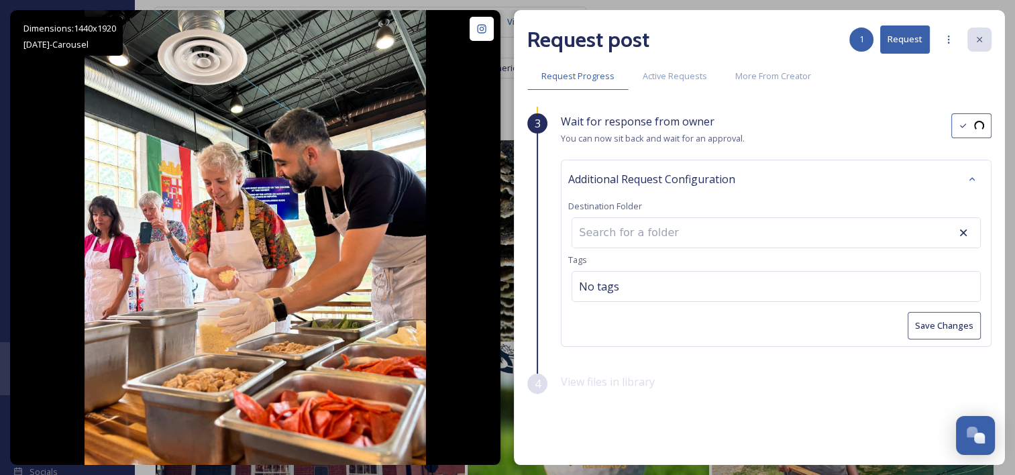
scroll to position [89, 0]
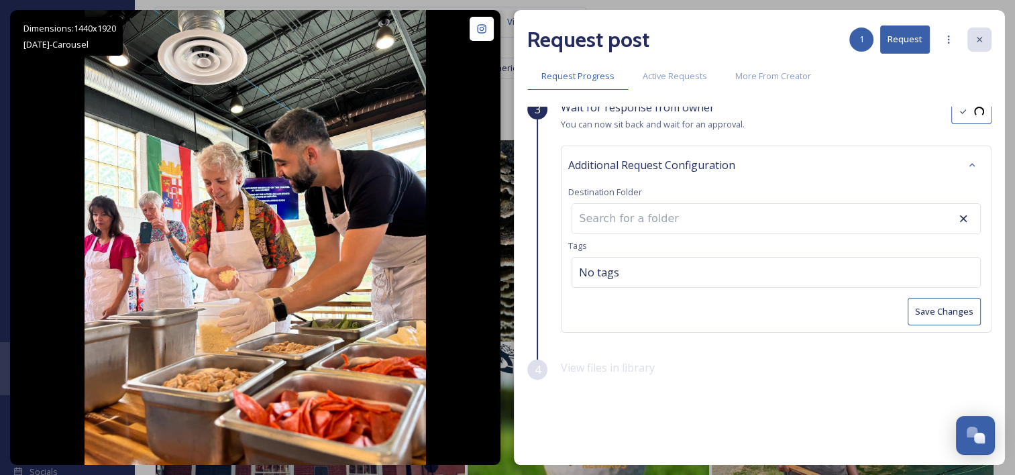
click at [669, 211] on input at bounding box center [646, 219] width 148 height 30
click at [667, 220] on input at bounding box center [646, 219] width 148 height 30
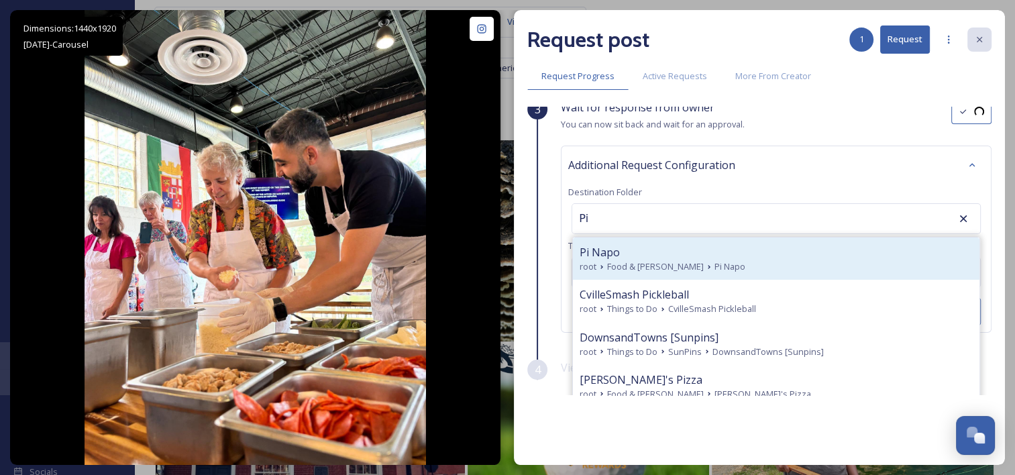
click at [592, 256] on span "Pi Napo" at bounding box center [599, 252] width 40 height 16
type input "Pi Napo"
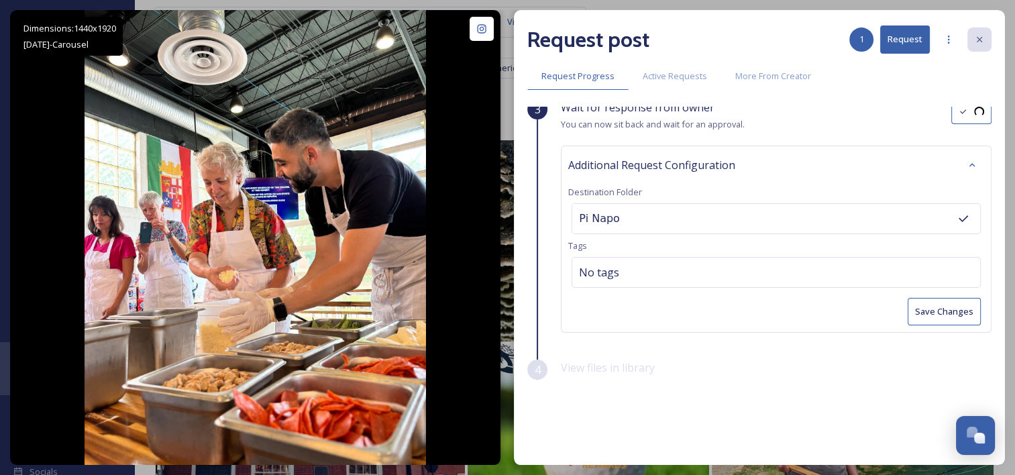
click at [920, 305] on button "Save Changes" at bounding box center [943, 311] width 73 height 27
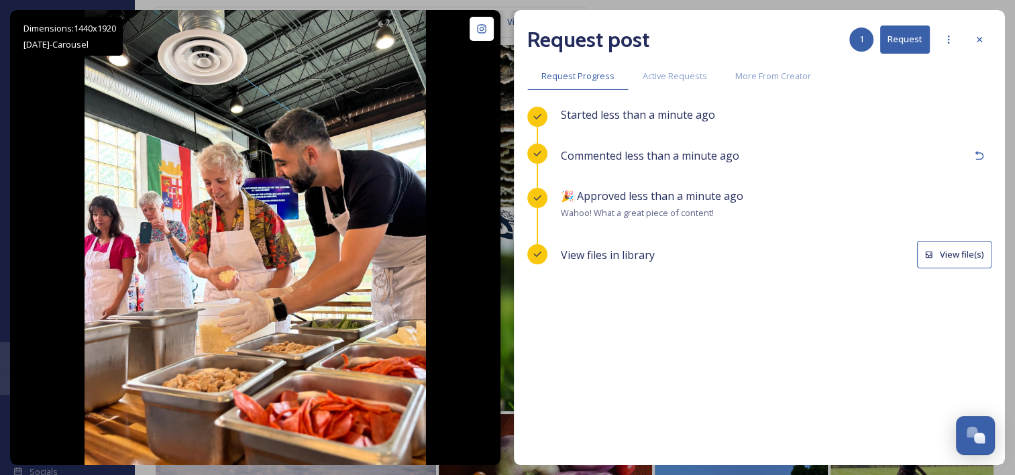
scroll to position [0, 0]
click at [947, 255] on button "View file(s)" at bounding box center [954, 254] width 74 height 27
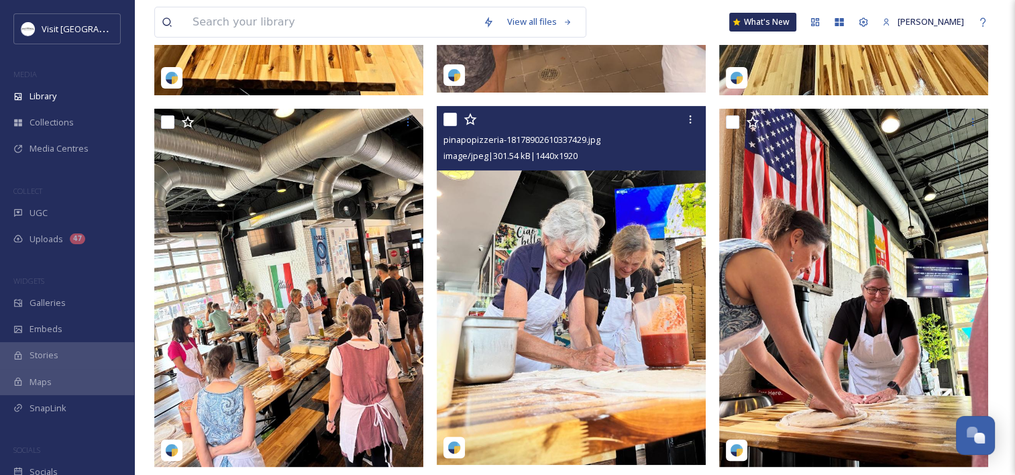
scroll to position [604, 0]
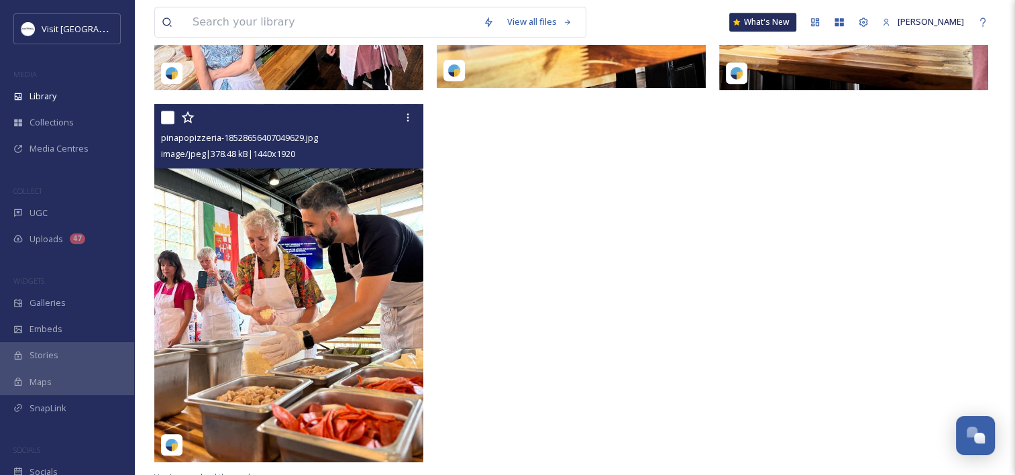
click at [347, 262] on img at bounding box center [288, 283] width 269 height 358
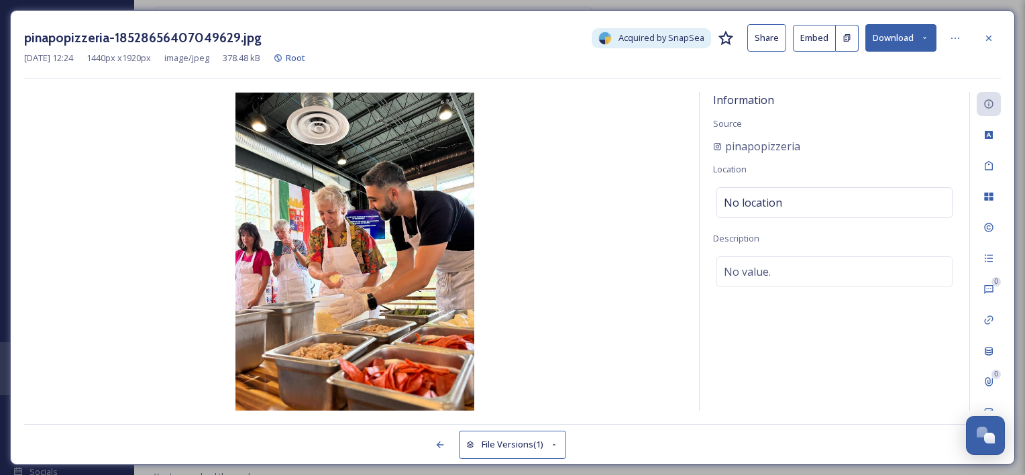
click at [914, 36] on button "Download" at bounding box center [900, 37] width 71 height 27
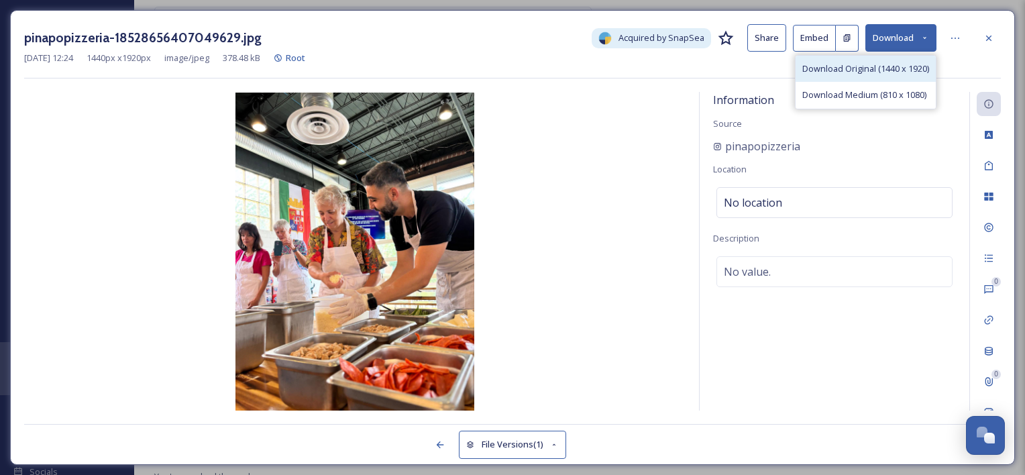
click at [898, 60] on div "Download Original (1440 x 1920)" at bounding box center [865, 69] width 140 height 26
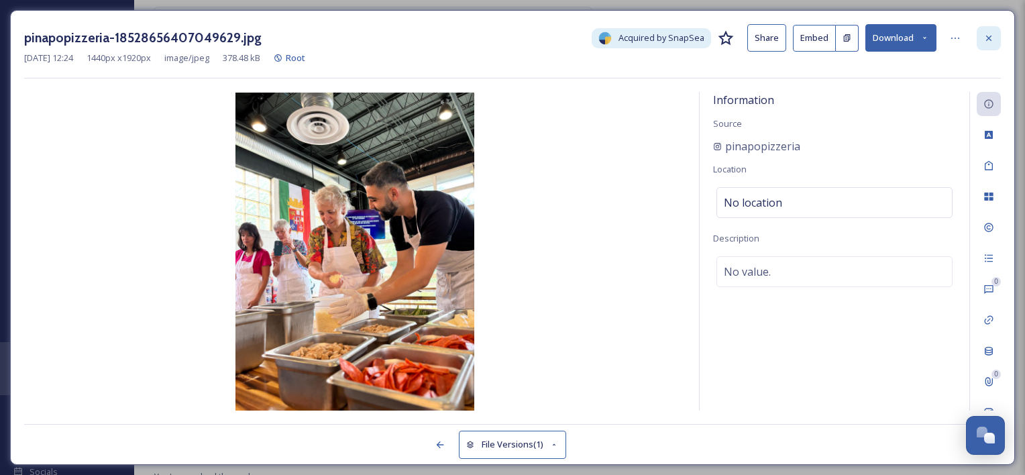
click at [996, 36] on div at bounding box center [989, 38] width 24 height 24
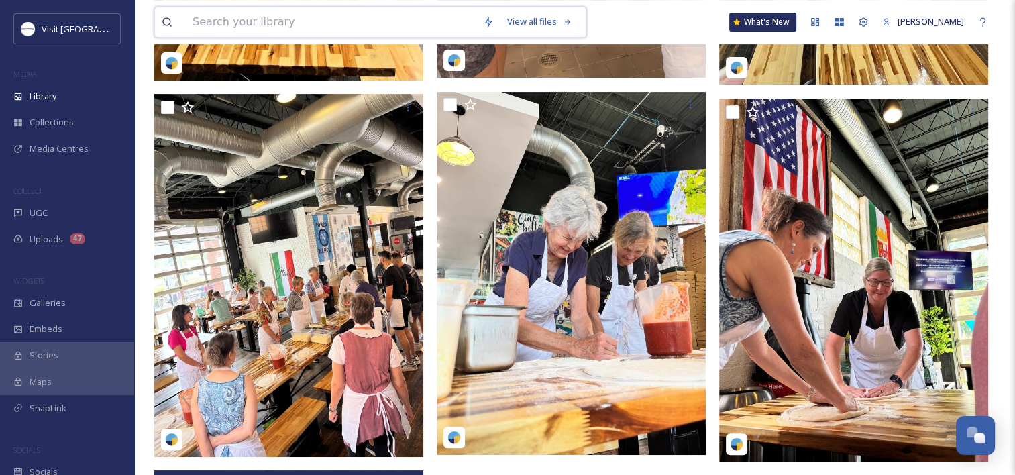
click at [378, 20] on input at bounding box center [331, 22] width 290 height 30
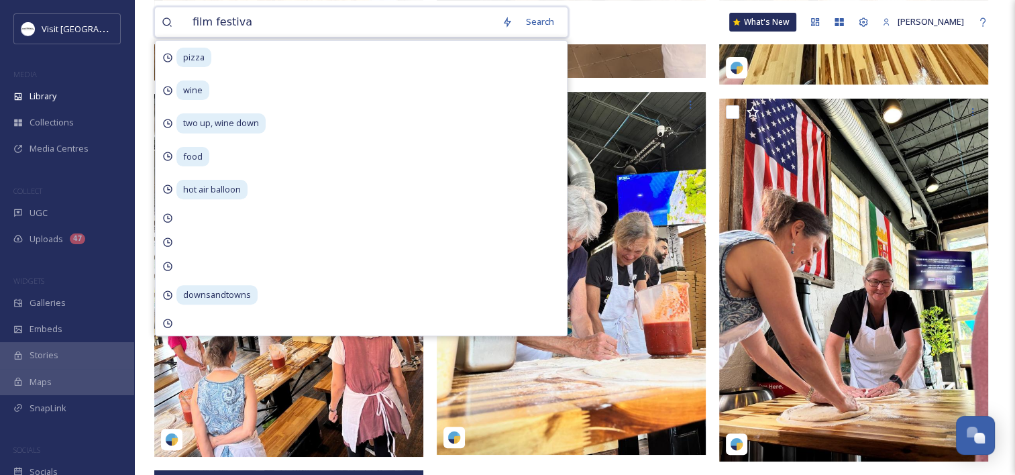
type input "film festival"
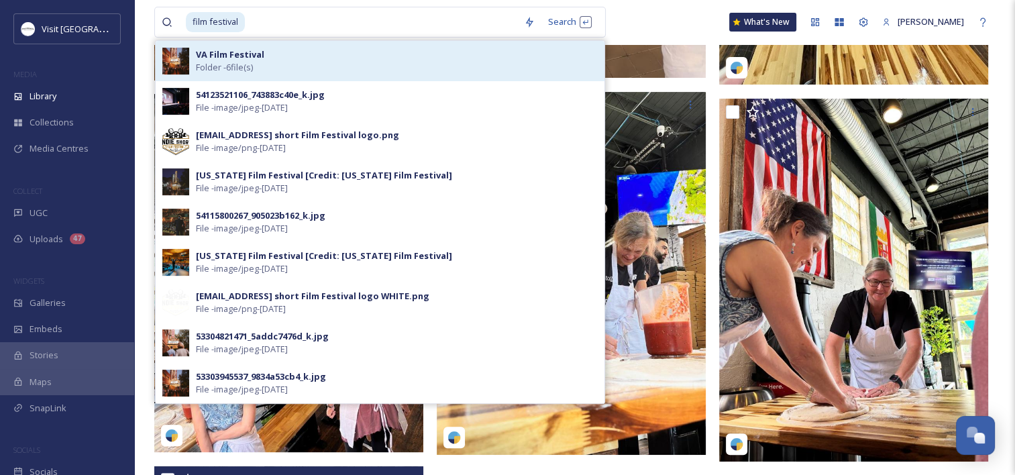
click at [266, 59] on div "VA Film Festival Folder - 6 file(s)" at bounding box center [397, 60] width 402 height 25
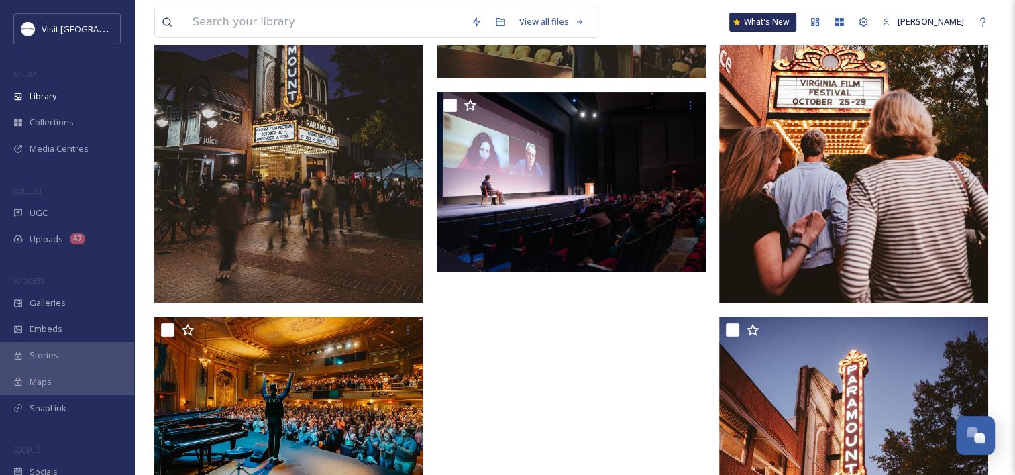
scroll to position [402, 0]
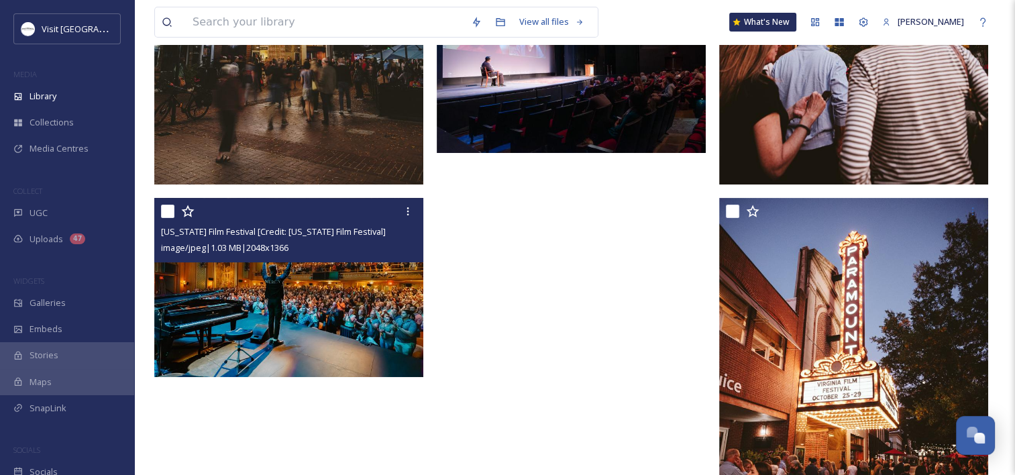
click at [274, 271] on img at bounding box center [288, 288] width 269 height 180
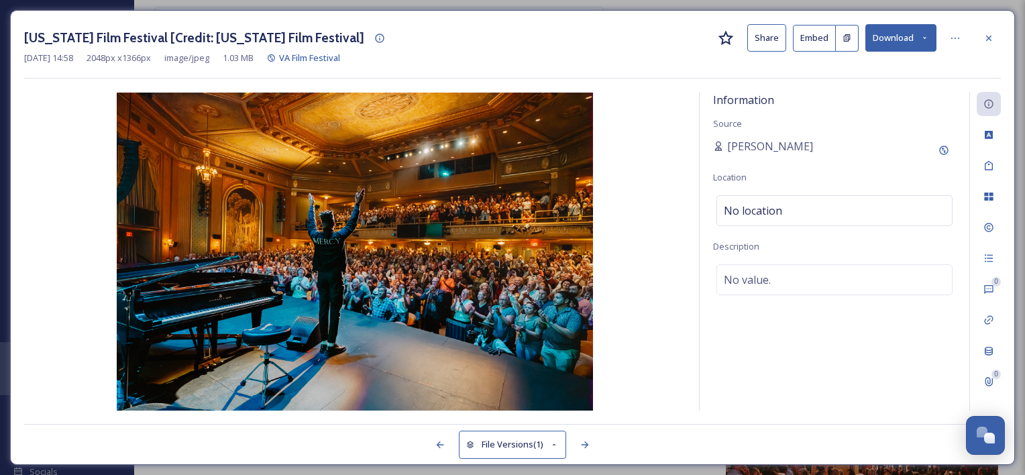
drag, startPoint x: 918, startPoint y: 43, endPoint x: 914, endPoint y: 50, distance: 8.2
click at [918, 43] on button "Download" at bounding box center [900, 37] width 71 height 27
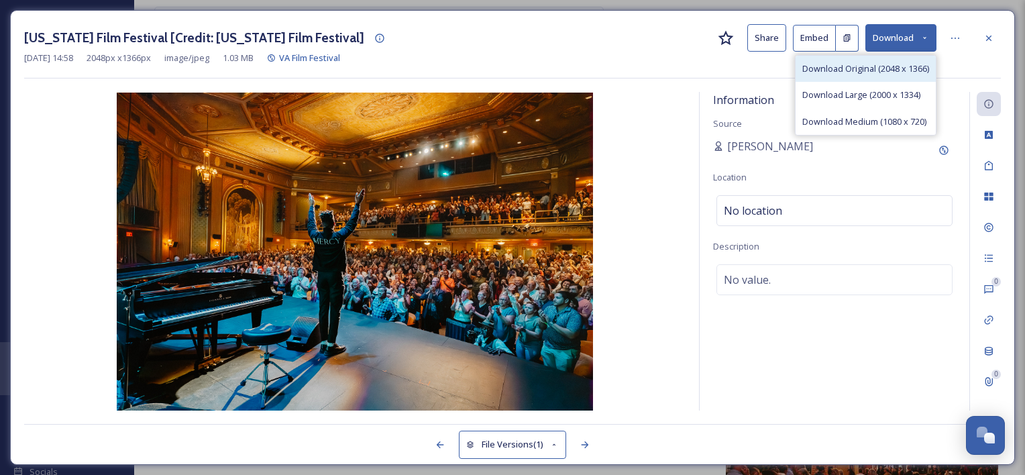
click at [873, 75] on div "Download Original (2048 x 1366)" at bounding box center [865, 69] width 140 height 26
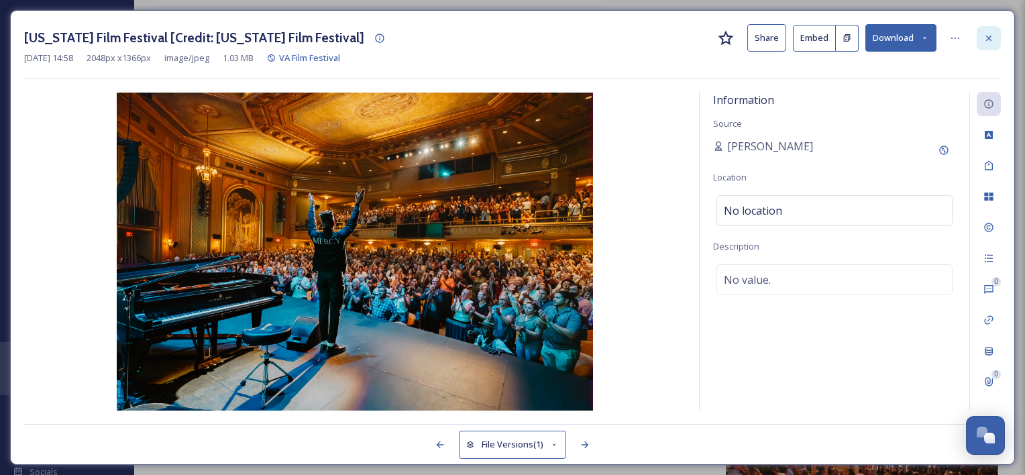
click at [985, 36] on icon at bounding box center [988, 38] width 11 height 11
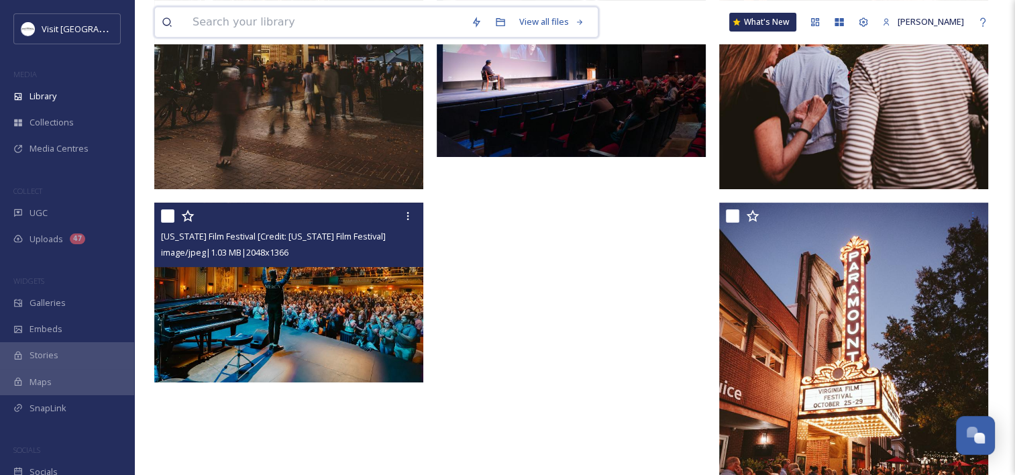
click at [357, 21] on input at bounding box center [325, 22] width 278 height 30
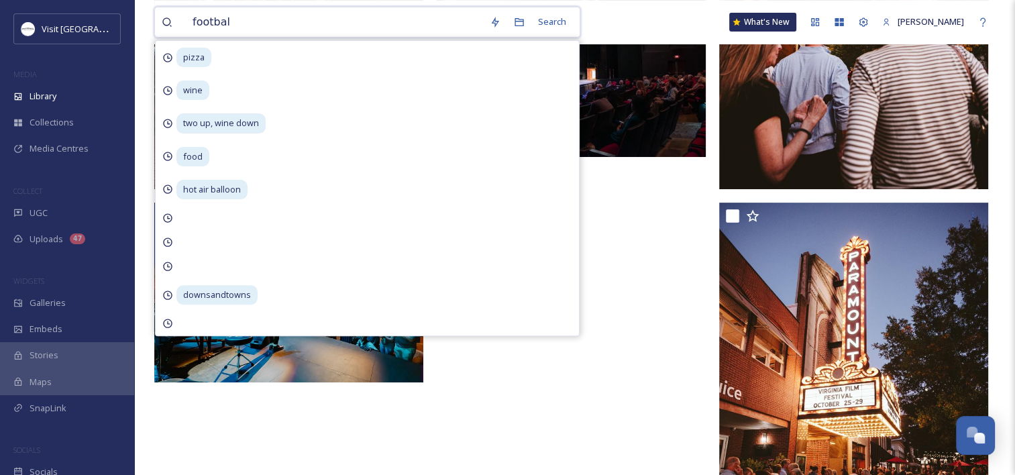
type input "football"
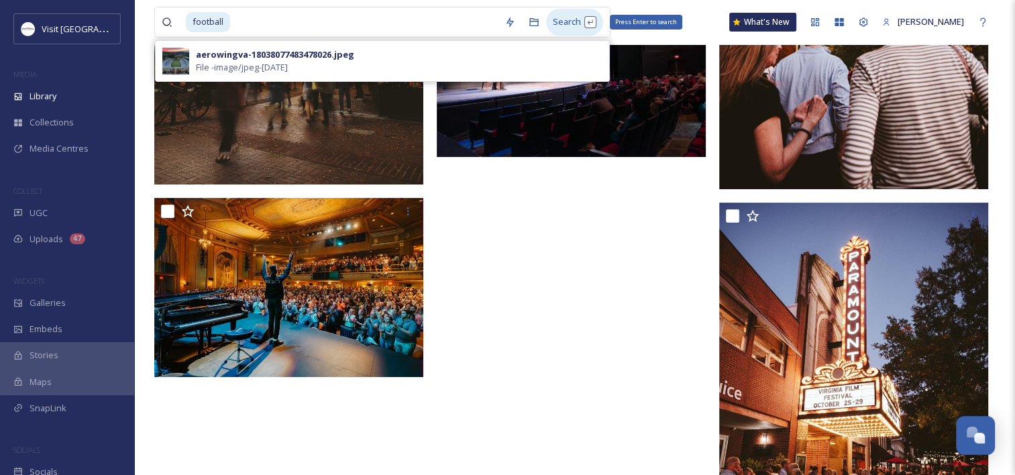
click at [561, 16] on div "Search Press Enter to search" at bounding box center [574, 22] width 57 height 26
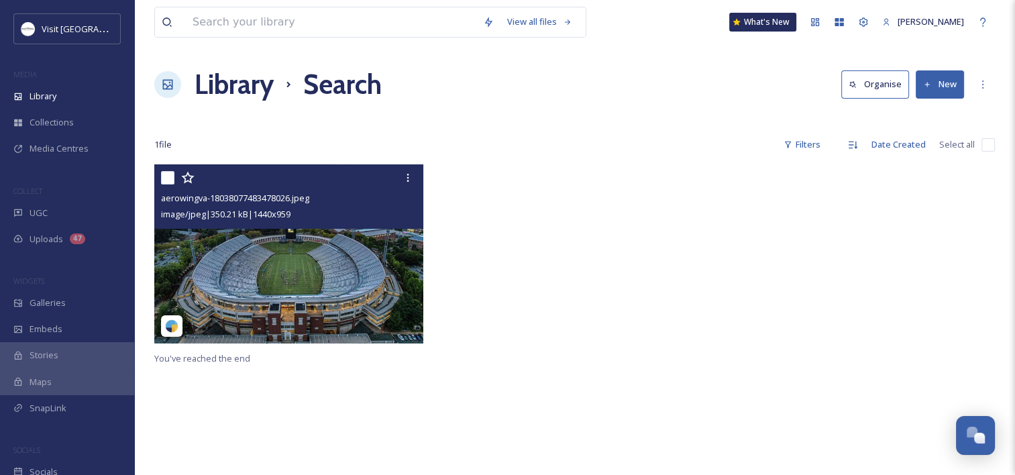
click at [247, 263] on img at bounding box center [288, 253] width 269 height 179
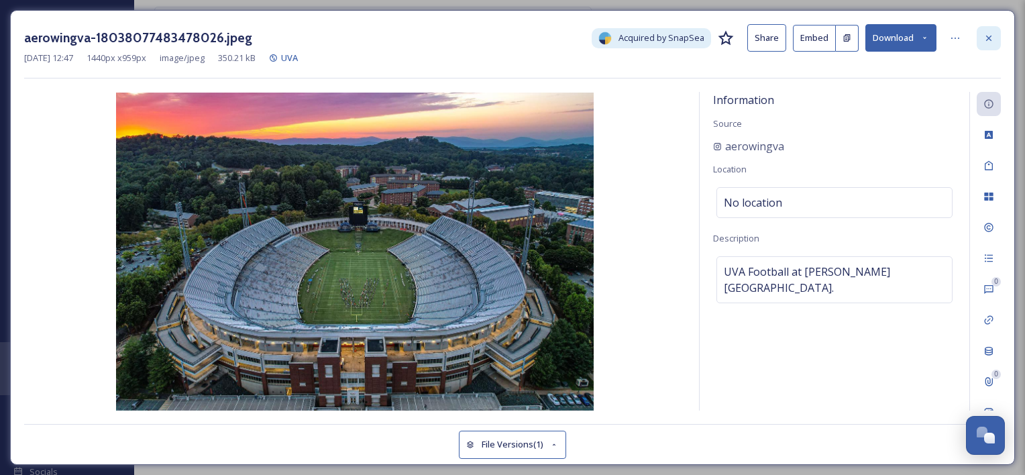
click at [985, 38] on icon at bounding box center [988, 38] width 11 height 11
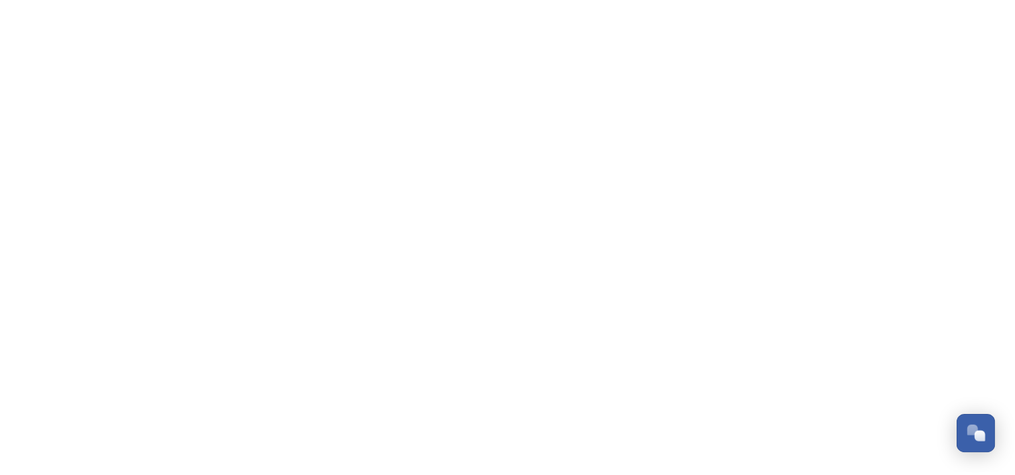
scroll to position [684, 0]
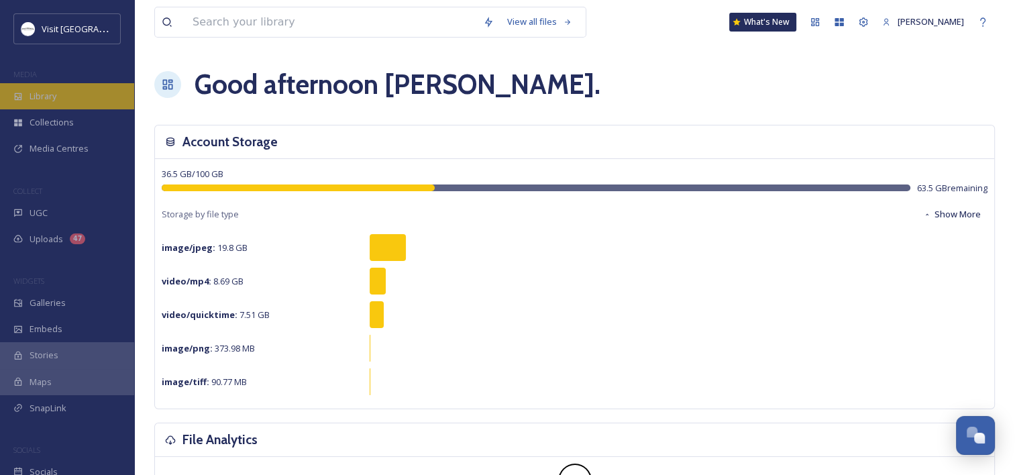
click at [83, 99] on div "Library" at bounding box center [67, 96] width 134 height 26
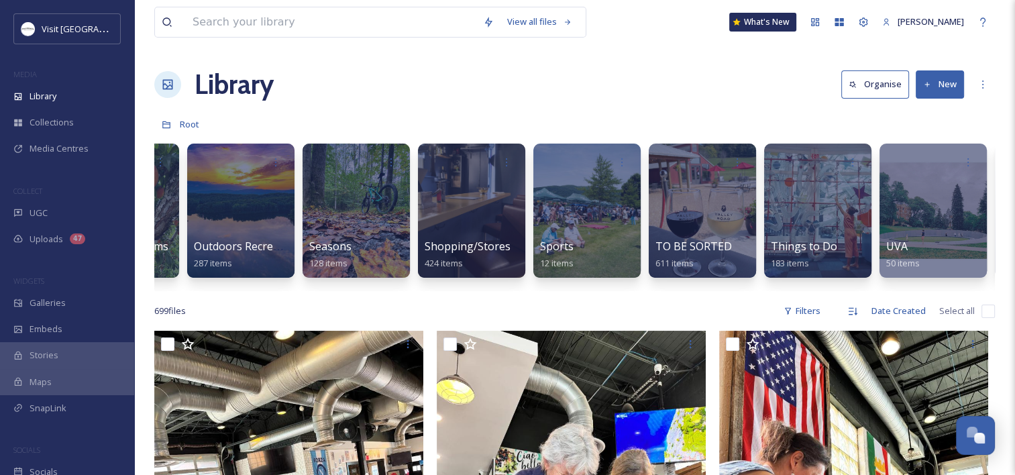
scroll to position [0, 1458]
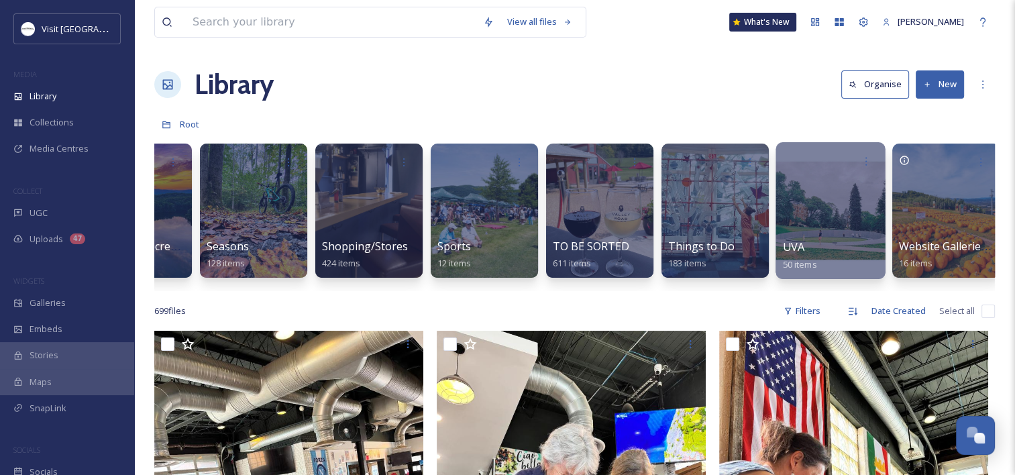
click at [809, 228] on div at bounding box center [829, 210] width 109 height 137
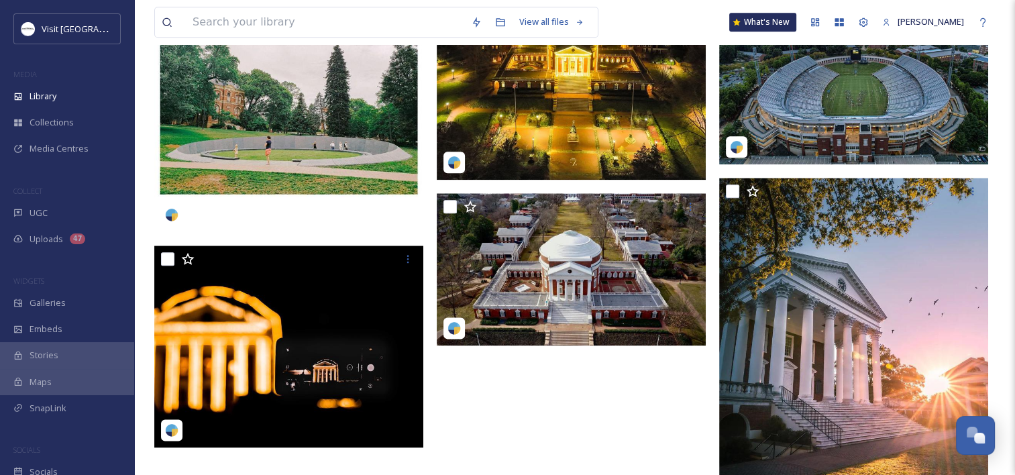
scroll to position [1655, 0]
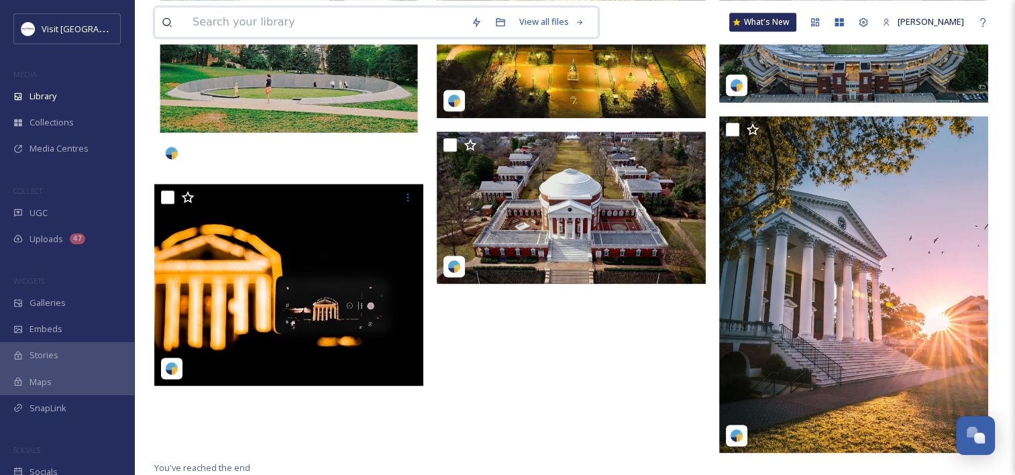
click at [332, 26] on input at bounding box center [325, 22] width 278 height 30
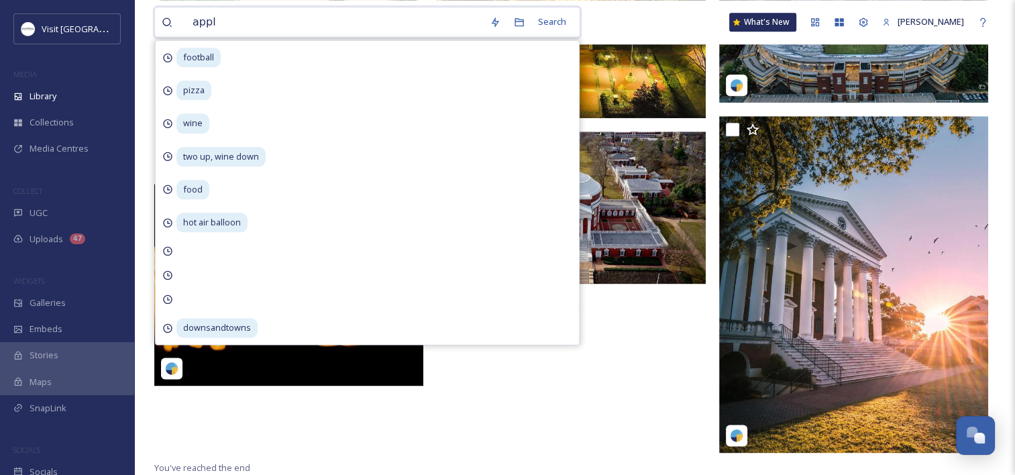
type input "apple"
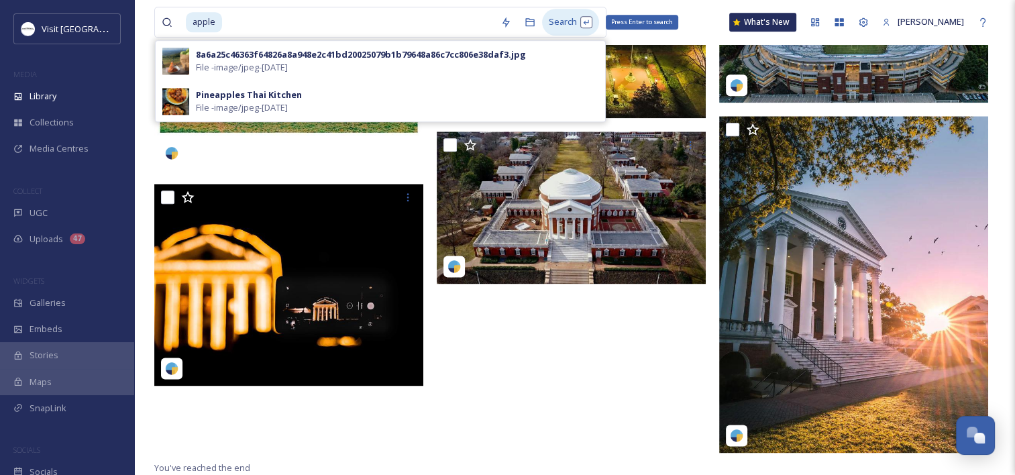
click at [577, 16] on div "Search Press Enter to search" at bounding box center [570, 22] width 57 height 26
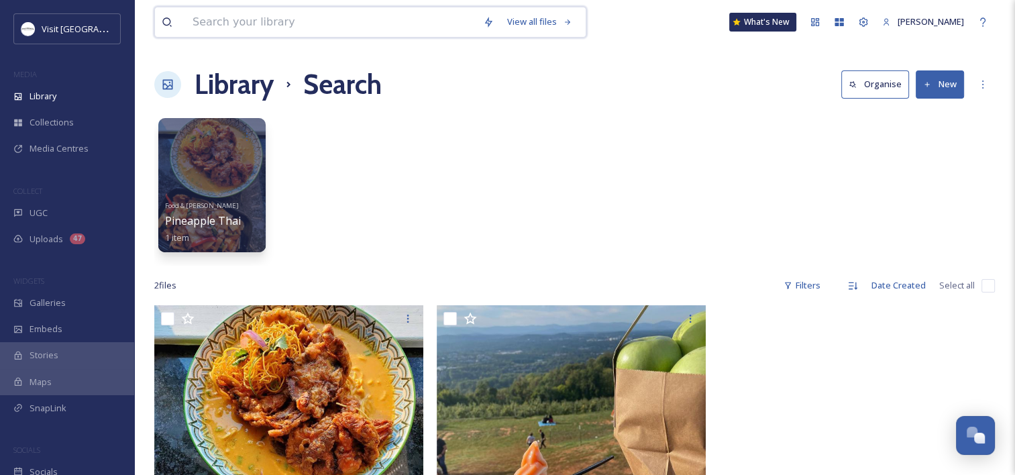
click at [266, 31] on input at bounding box center [331, 22] width 290 height 30
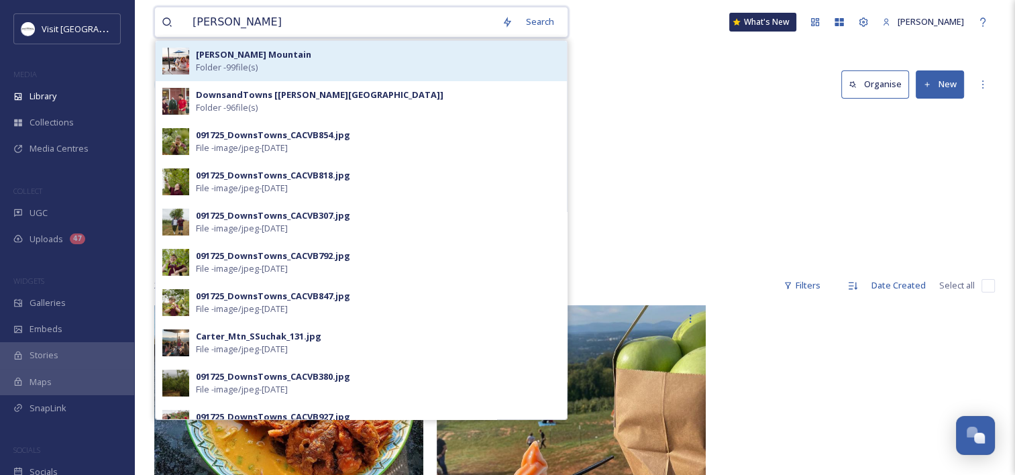
type input "carter"
click at [233, 56] on strong "Carter Mountain" at bounding box center [253, 54] width 115 height 12
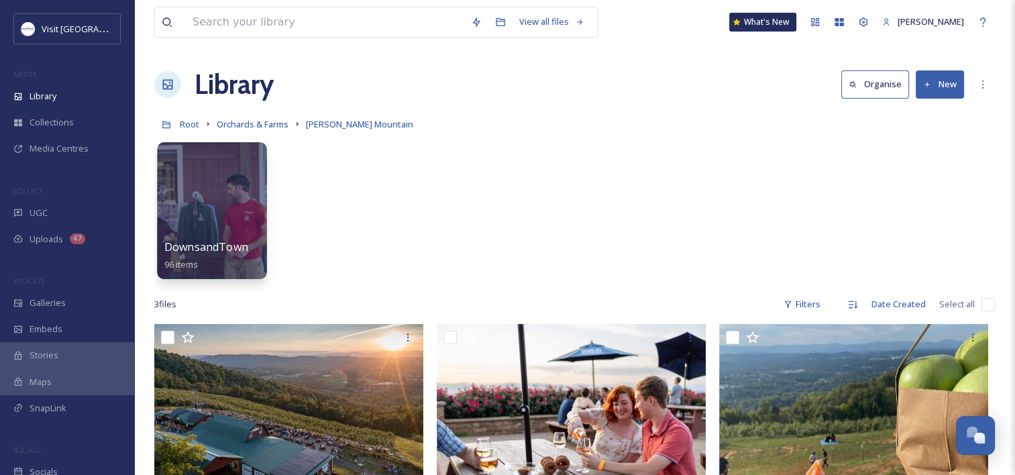
click at [207, 212] on div at bounding box center [211, 210] width 109 height 137
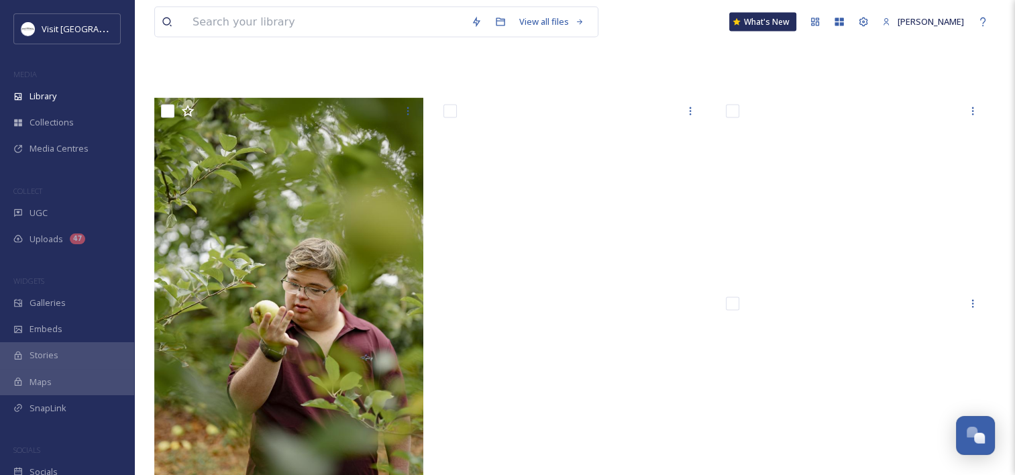
scroll to position [2627, 0]
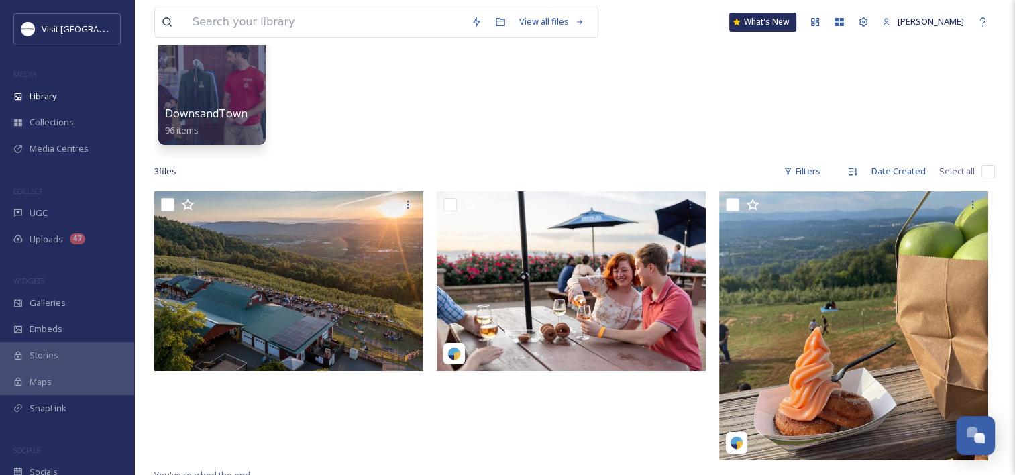
scroll to position [134, 0]
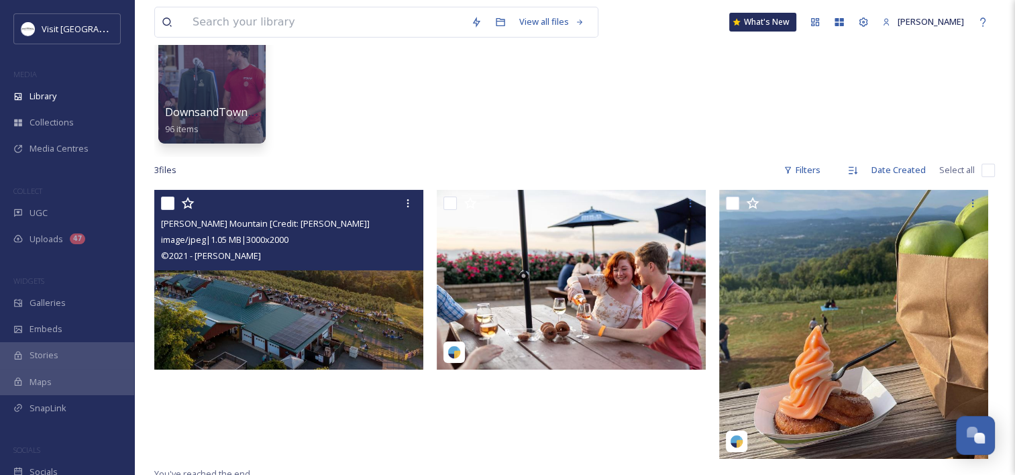
click at [294, 305] on img at bounding box center [288, 280] width 269 height 180
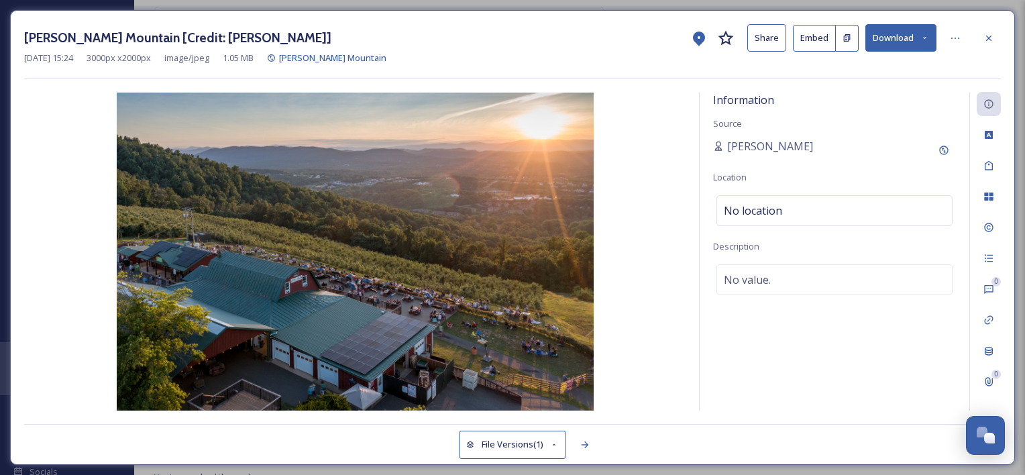
click at [907, 37] on button "Download" at bounding box center [900, 37] width 71 height 27
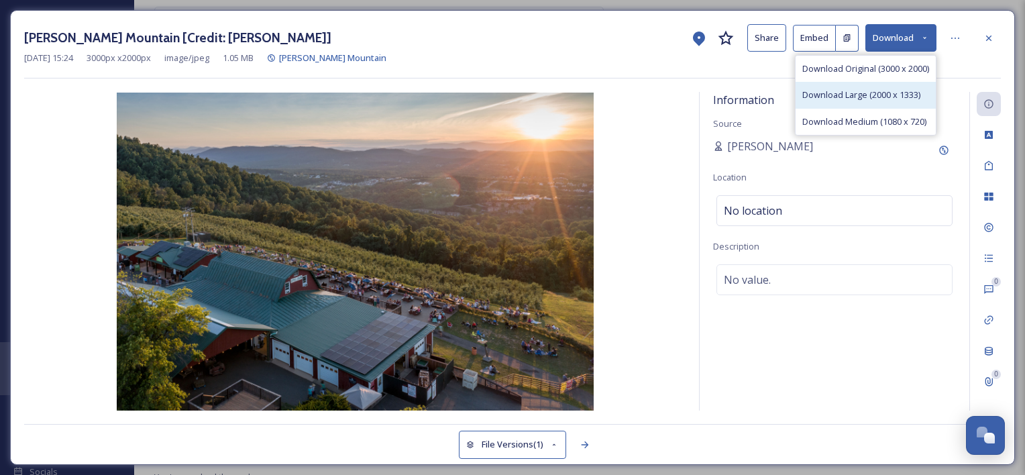
click at [885, 89] on span "Download Large (2000 x 1333)" at bounding box center [861, 95] width 118 height 13
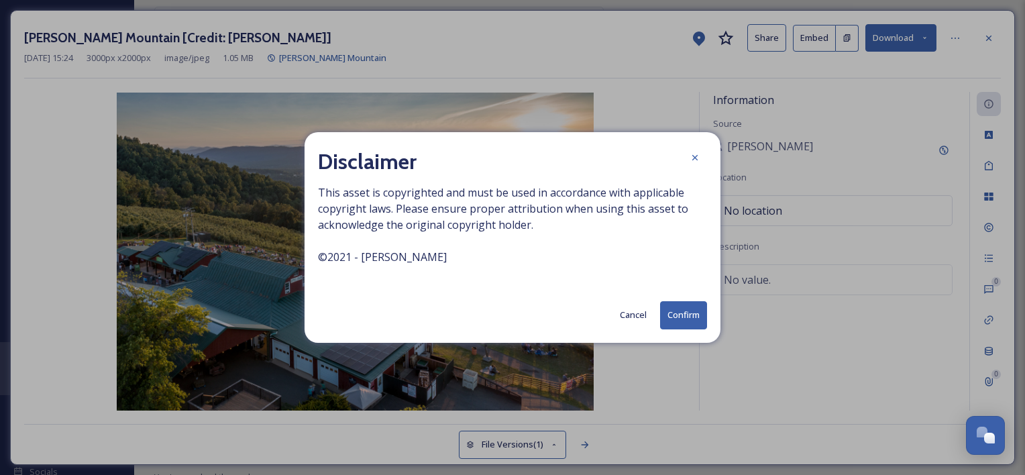
click at [693, 314] on button "Confirm" at bounding box center [683, 314] width 47 height 27
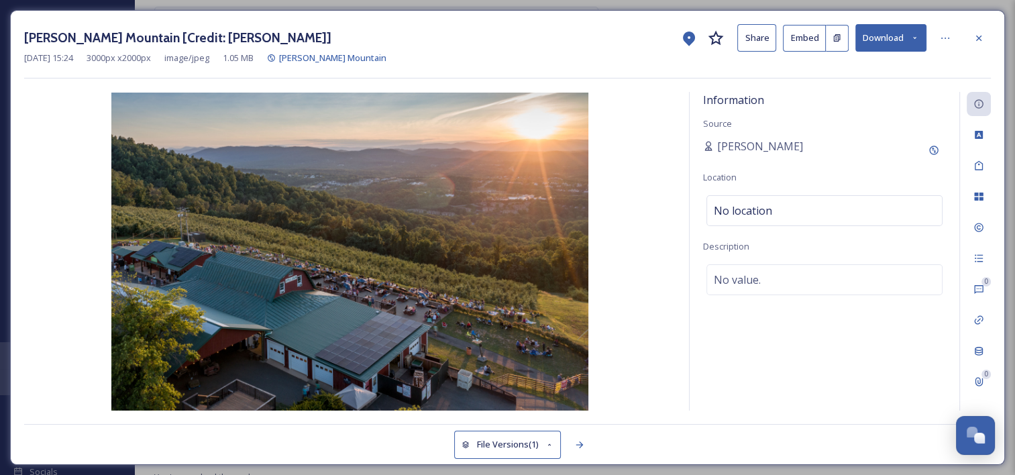
drag, startPoint x: 971, startPoint y: 34, endPoint x: 952, endPoint y: 48, distance: 22.9
click at [971, 34] on div at bounding box center [978, 38] width 24 height 24
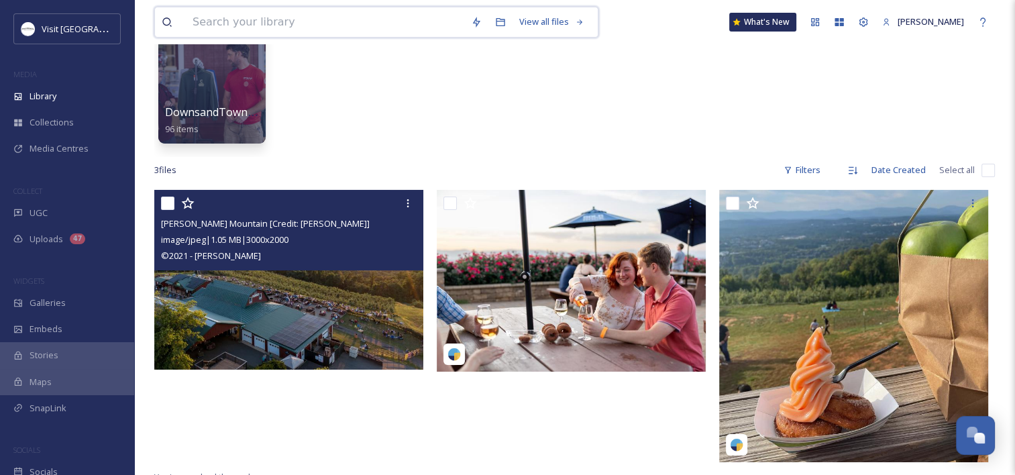
click at [432, 19] on input at bounding box center [325, 22] width 278 height 30
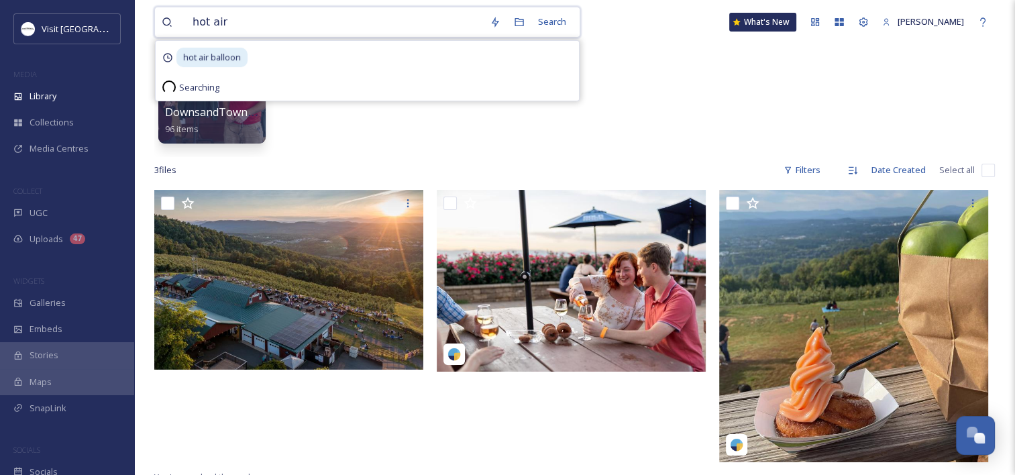
type input "hot air"
click at [373, 405] on div at bounding box center [292, 329] width 276 height 279
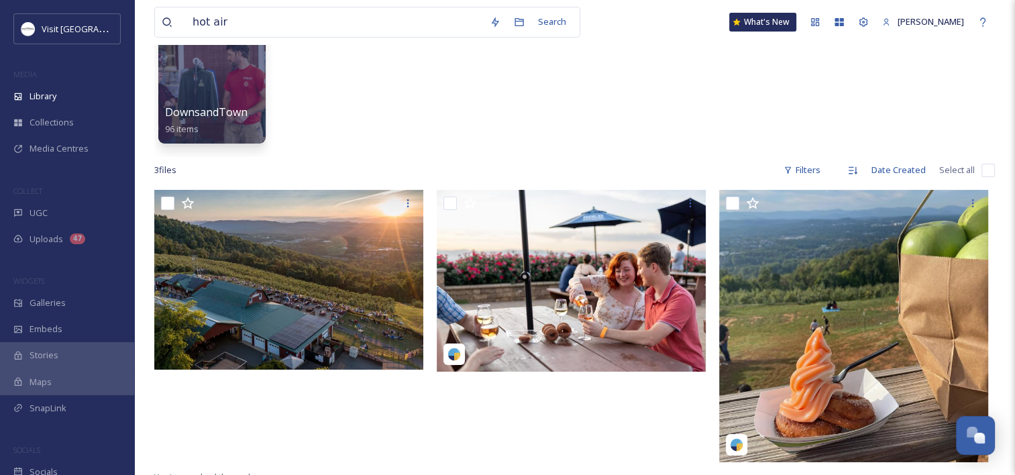
click at [230, 85] on div at bounding box center [211, 76] width 107 height 134
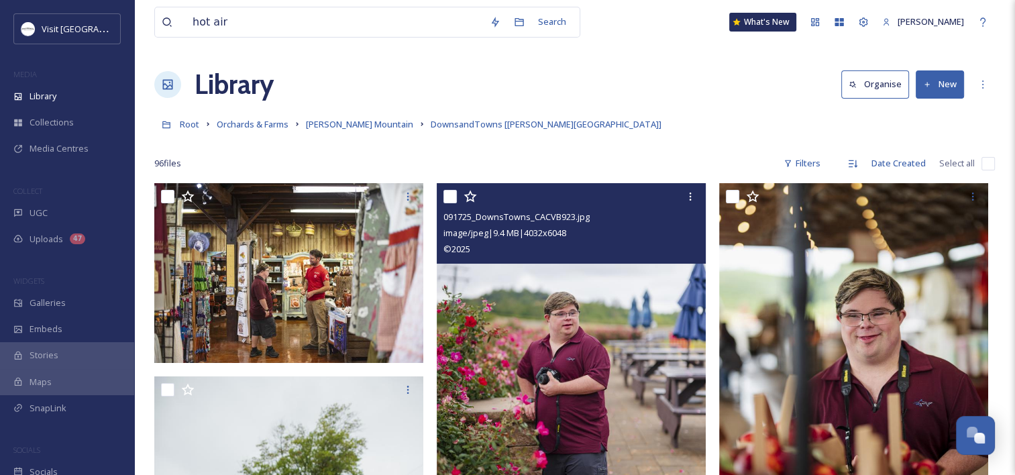
click at [518, 207] on div at bounding box center [572, 196] width 259 height 24
click at [523, 360] on img at bounding box center [571, 385] width 269 height 404
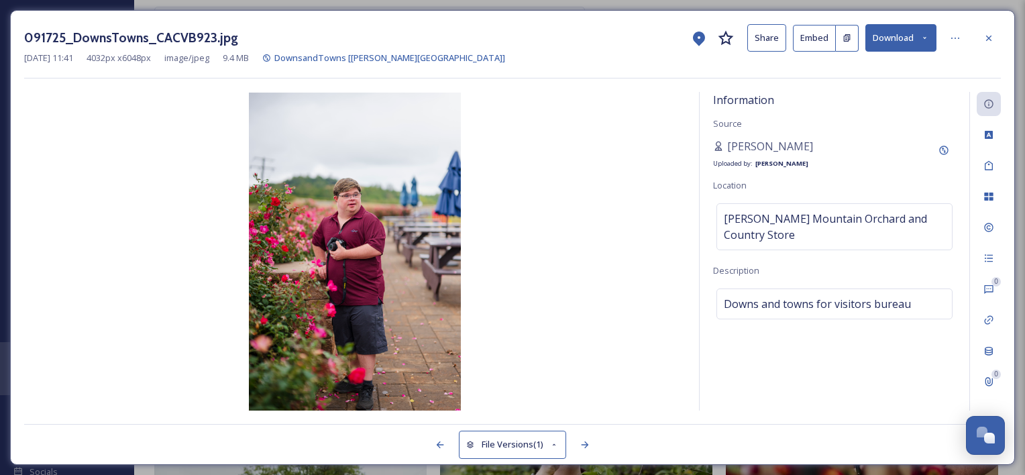
drag, startPoint x: 995, startPoint y: 43, endPoint x: 928, endPoint y: 43, distance: 67.7
click at [995, 43] on div at bounding box center [989, 38] width 24 height 24
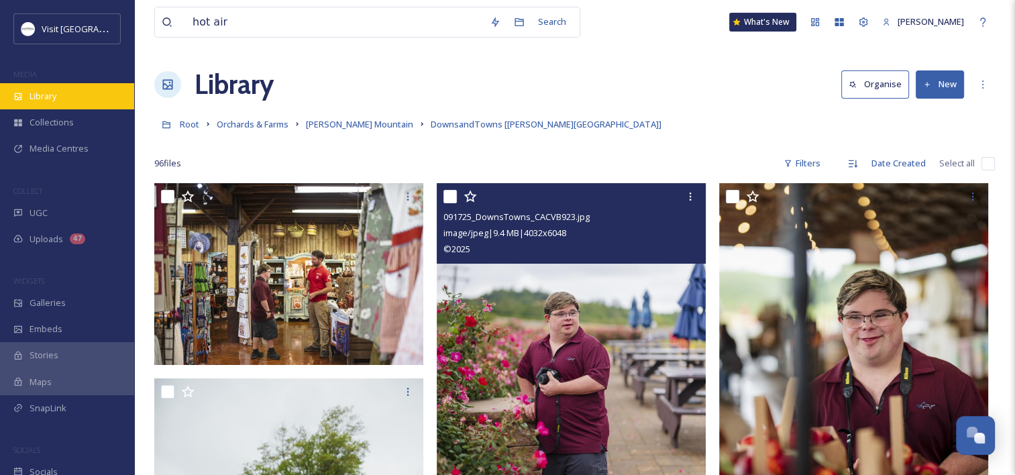
click at [64, 105] on div "Library" at bounding box center [67, 96] width 134 height 26
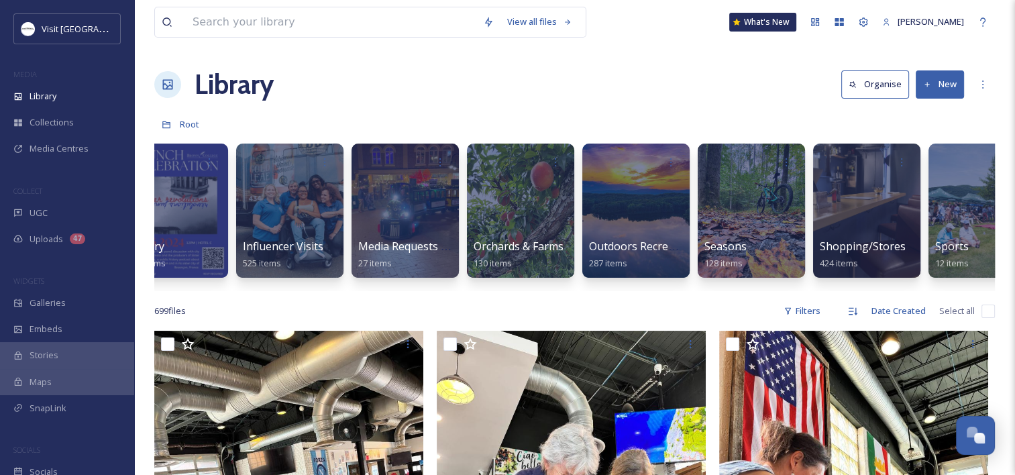
scroll to position [0, 1011]
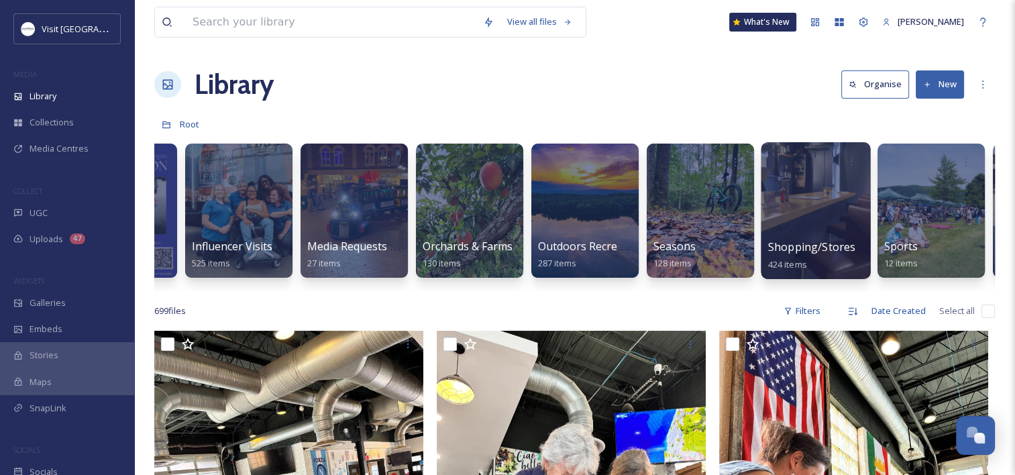
click at [777, 241] on span "Shopping/Stores" at bounding box center [812, 246] width 88 height 15
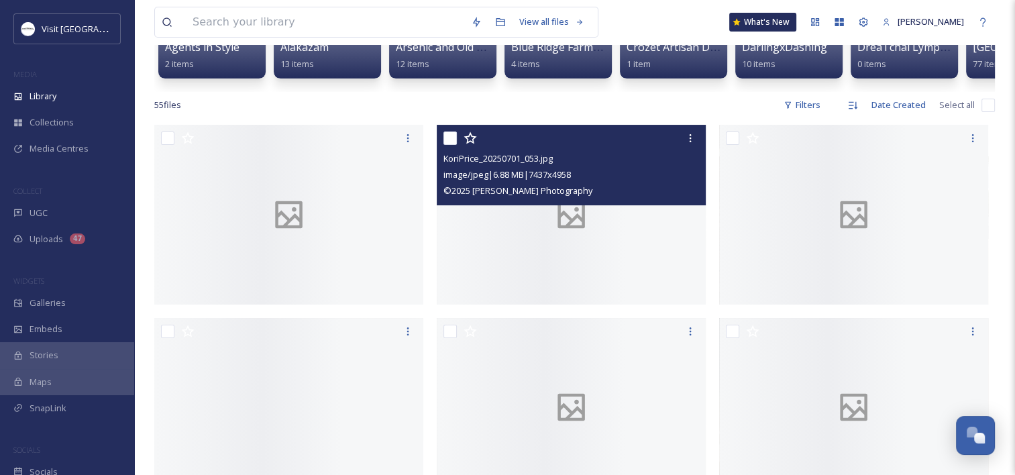
scroll to position [201, 0]
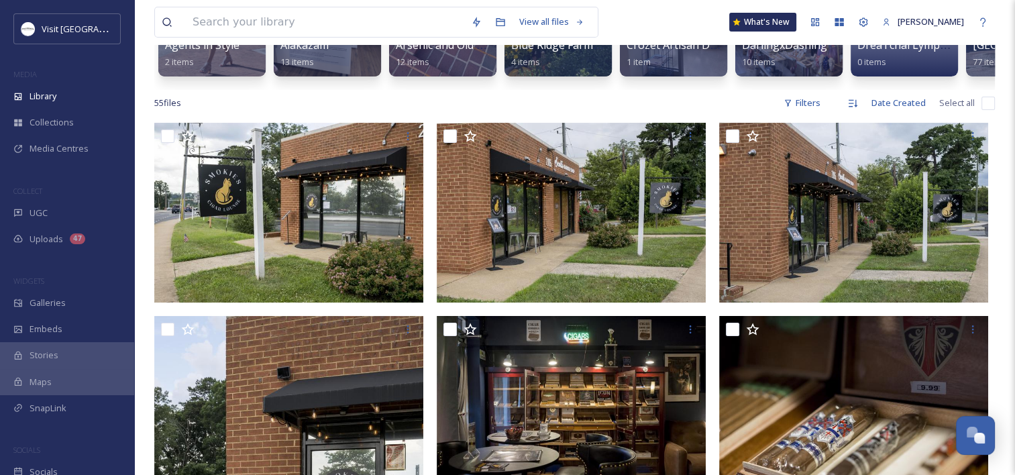
click at [987, 110] on input "checkbox" at bounding box center [987, 103] width 13 height 13
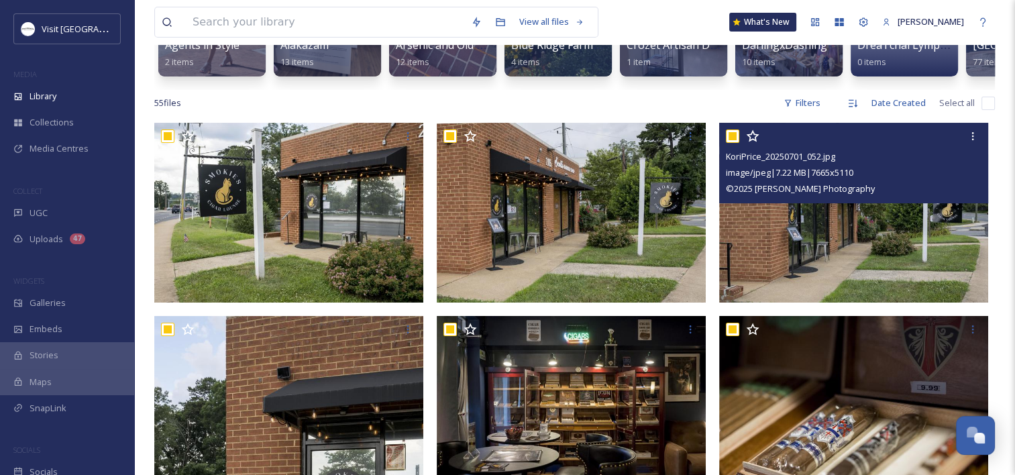
checkbox input "true"
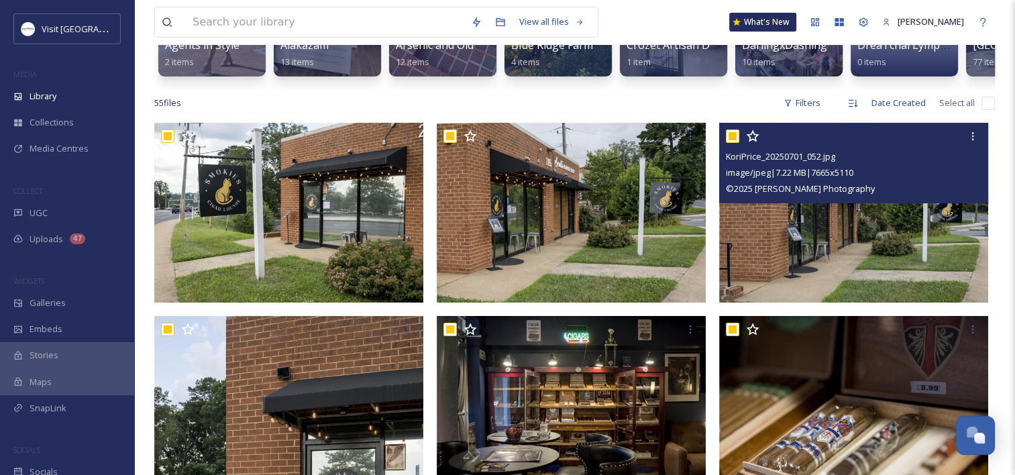
checkbox input "true"
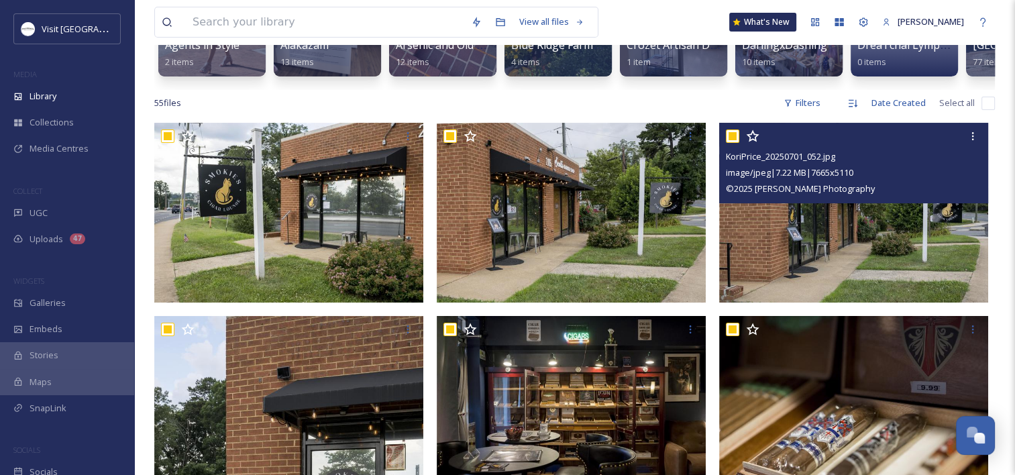
checkbox input "true"
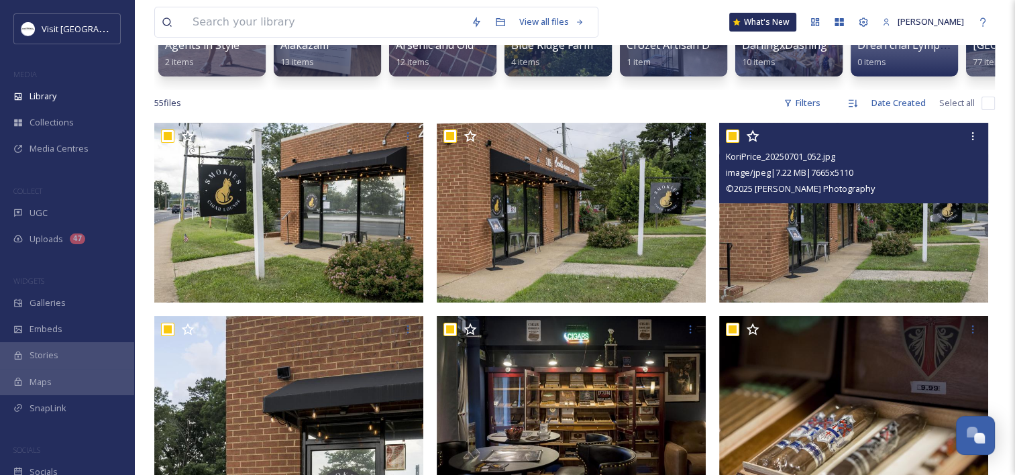
checkbox input "true"
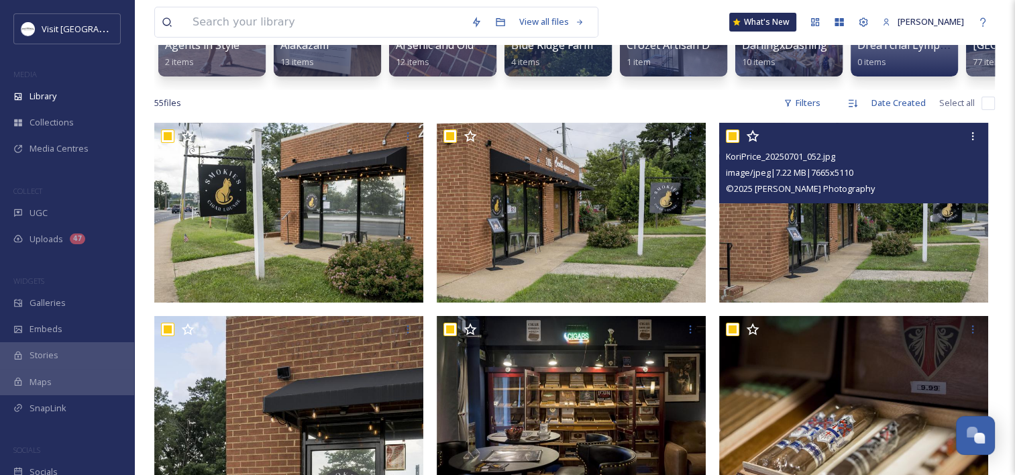
checkbox input "true"
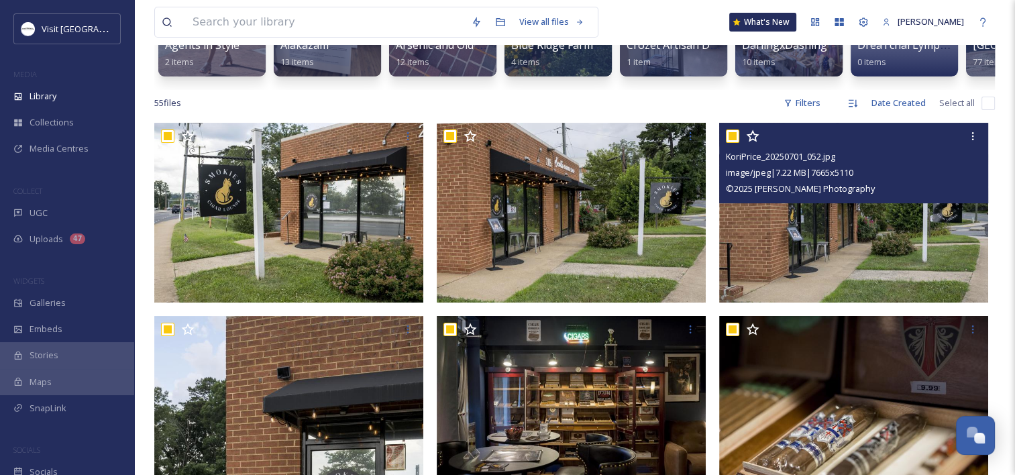
checkbox input "true"
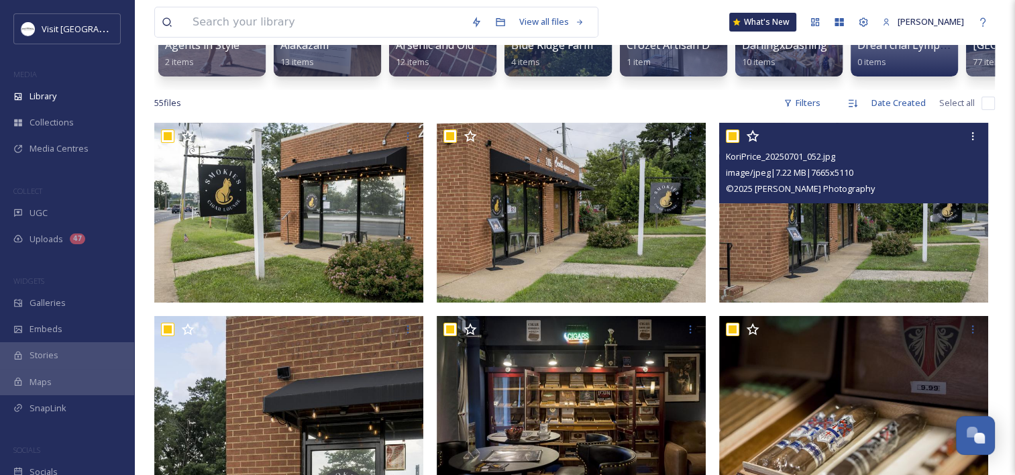
checkbox input "true"
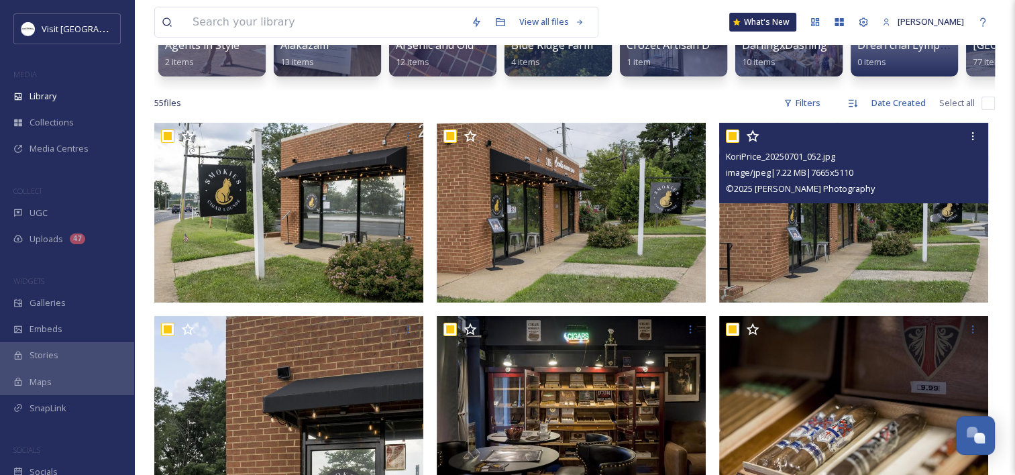
checkbox input "true"
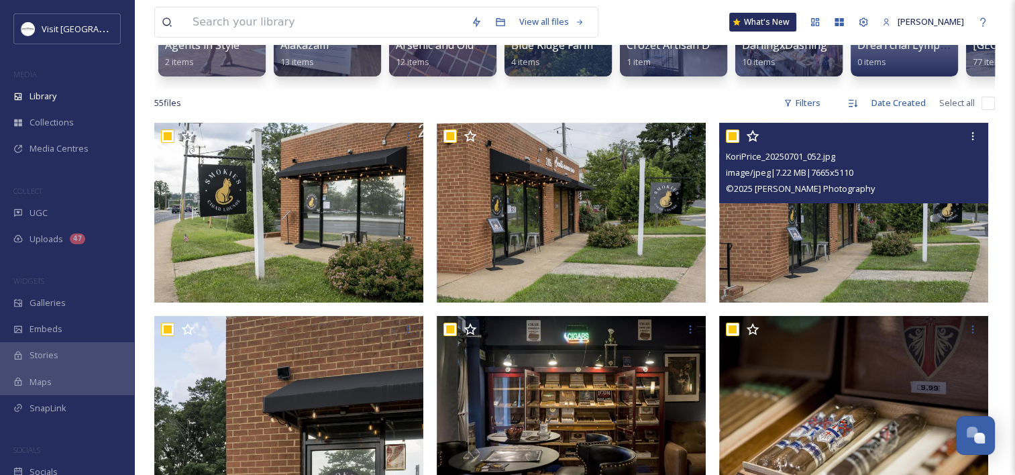
checkbox input "true"
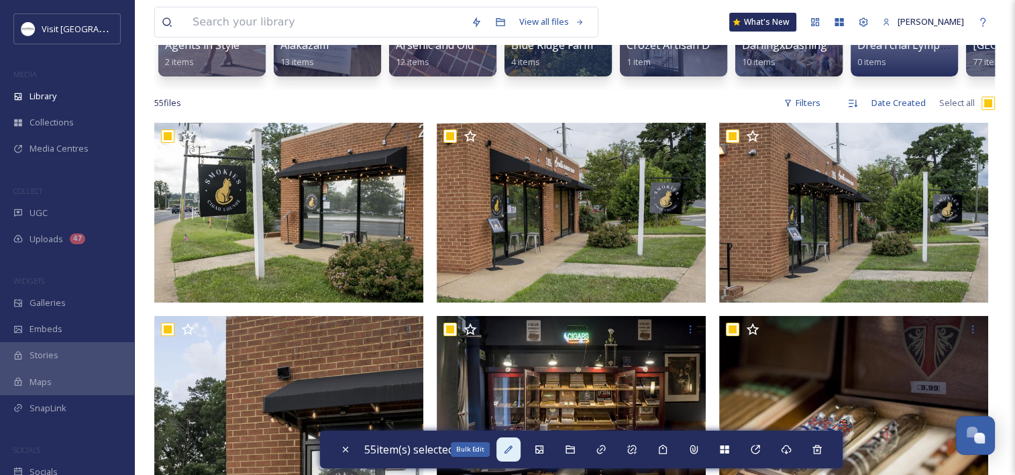
click at [512, 447] on icon at bounding box center [508, 449] width 8 height 8
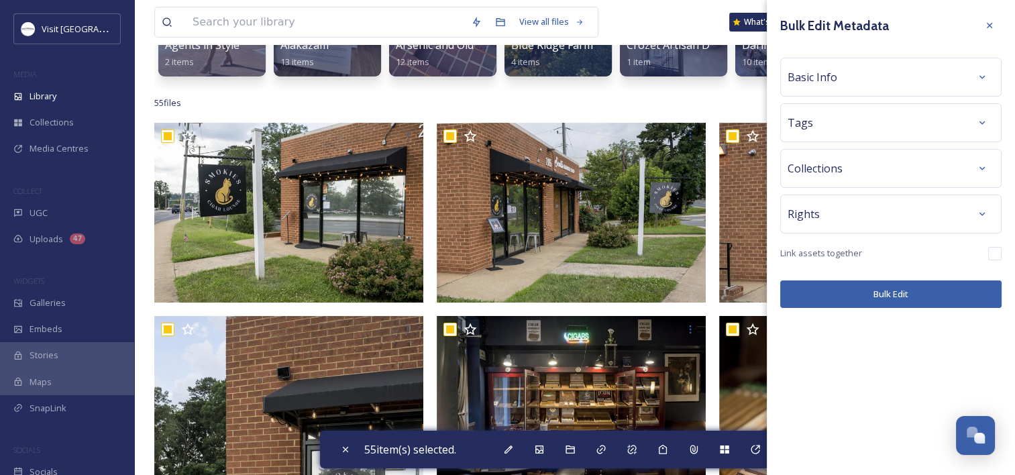
click at [857, 76] on div "Basic Info" at bounding box center [890, 77] width 207 height 24
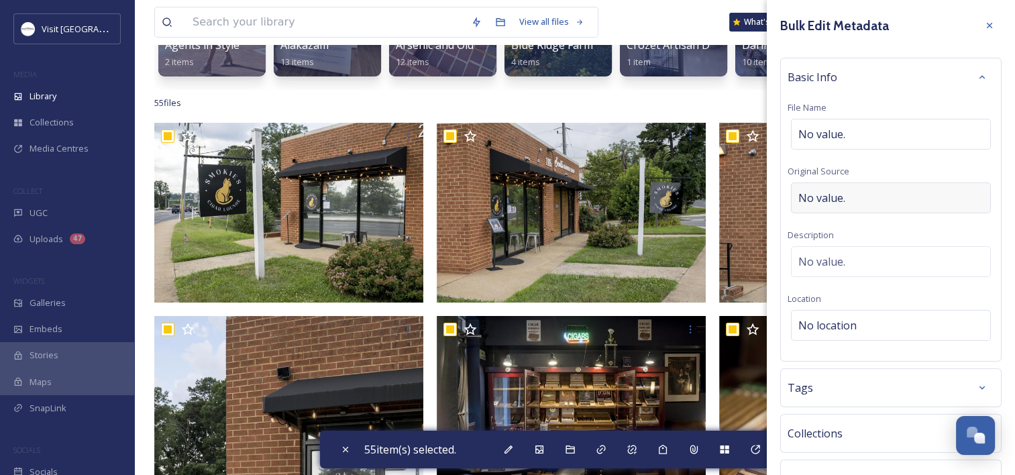
click at [838, 199] on span "No value." at bounding box center [821, 198] width 47 height 16
click at [837, 199] on input at bounding box center [890, 197] width 207 height 31
type input "Kori Price Photography"
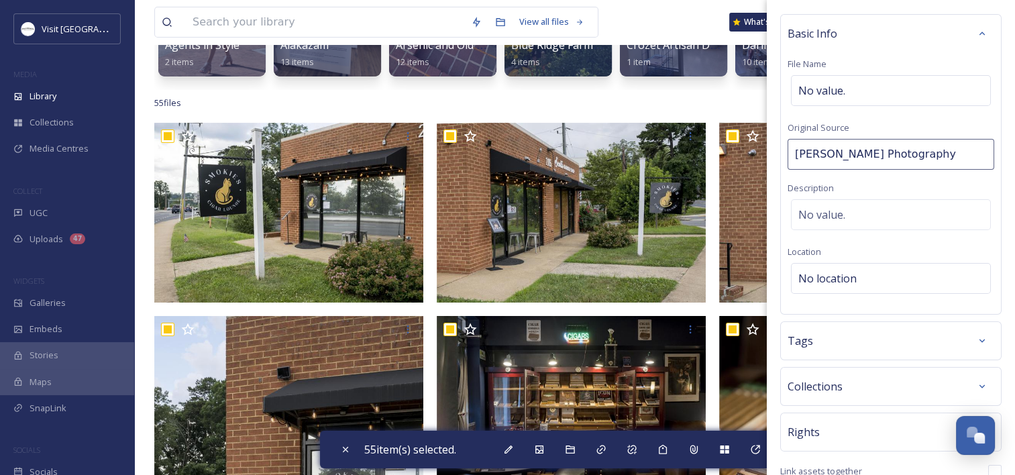
scroll to position [67, 0]
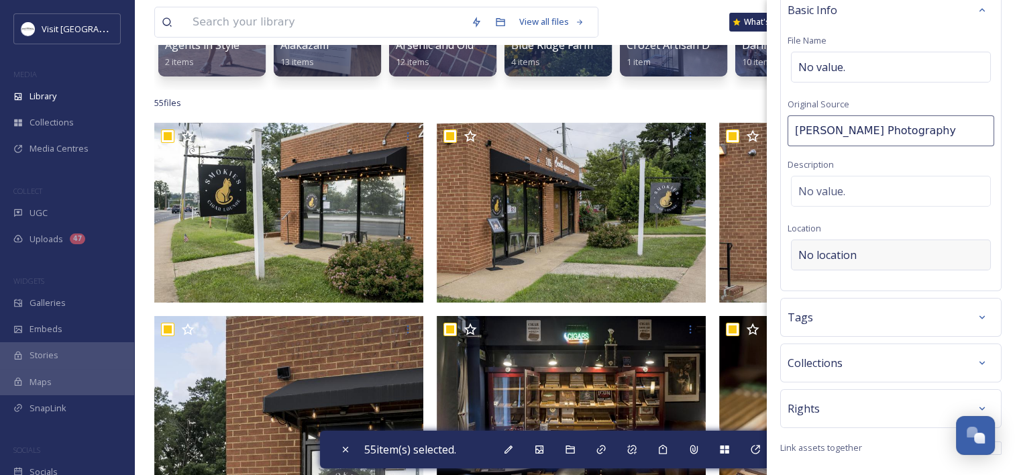
click at [856, 245] on div "No location" at bounding box center [891, 254] width 200 height 31
click at [840, 258] on input at bounding box center [890, 258] width 199 height 30
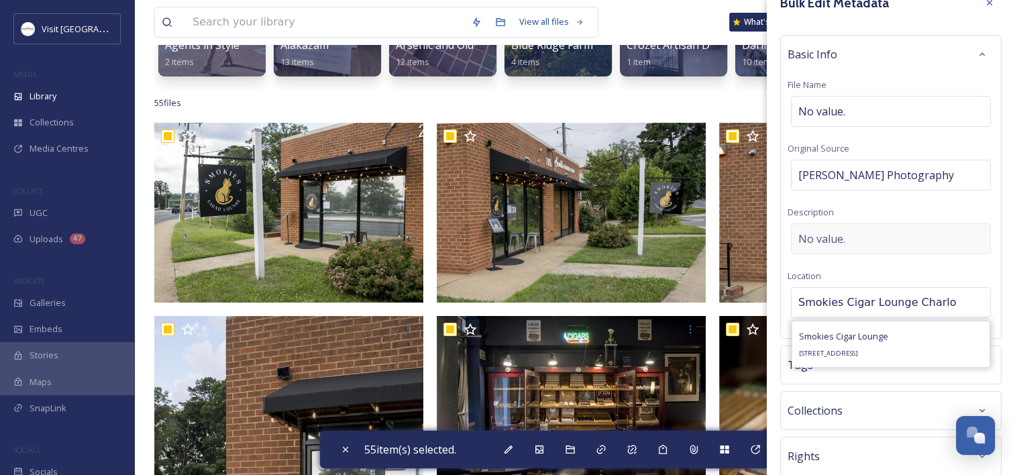
scroll to position [0, 0]
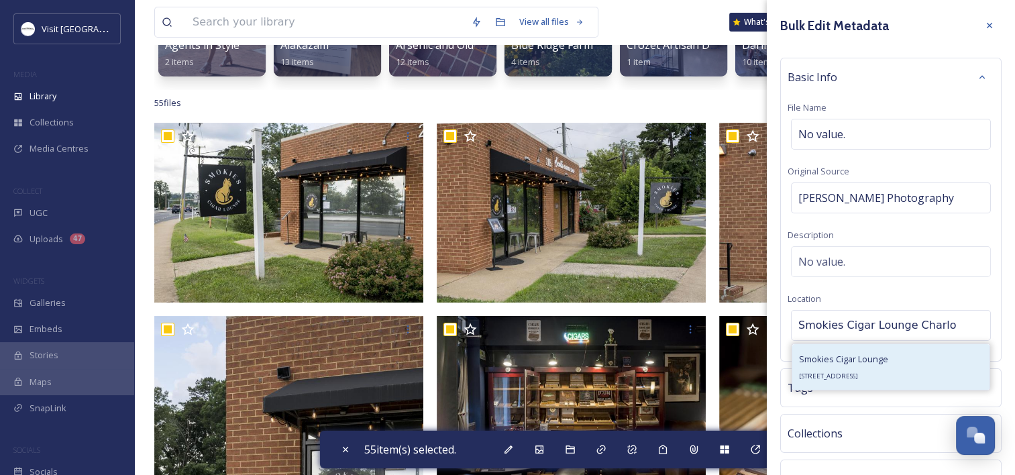
type input "Smokies Cigar Lounge Charlo"
click at [834, 368] on div "Smokies Cigar Lounge 2115 Hydraulic Rd A, Charlottesville, VA 22901, USA" at bounding box center [843, 367] width 89 height 32
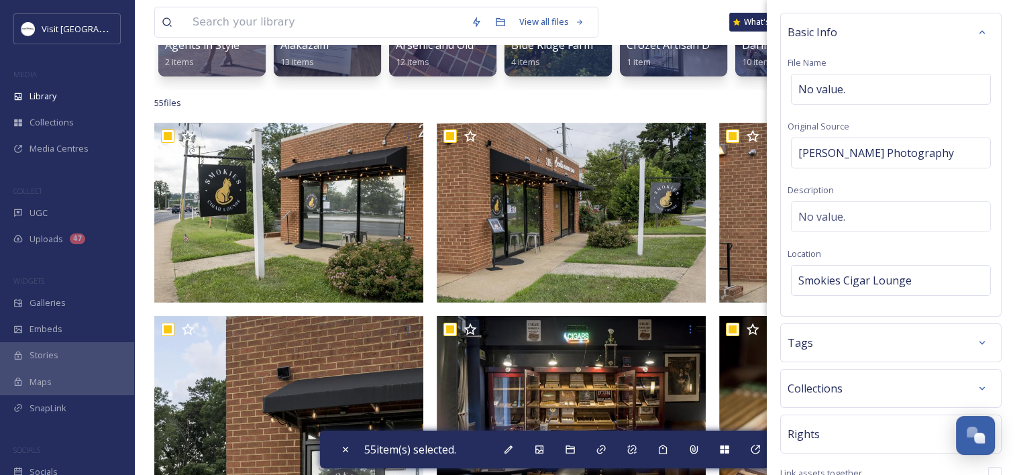
scroll to position [109, 0]
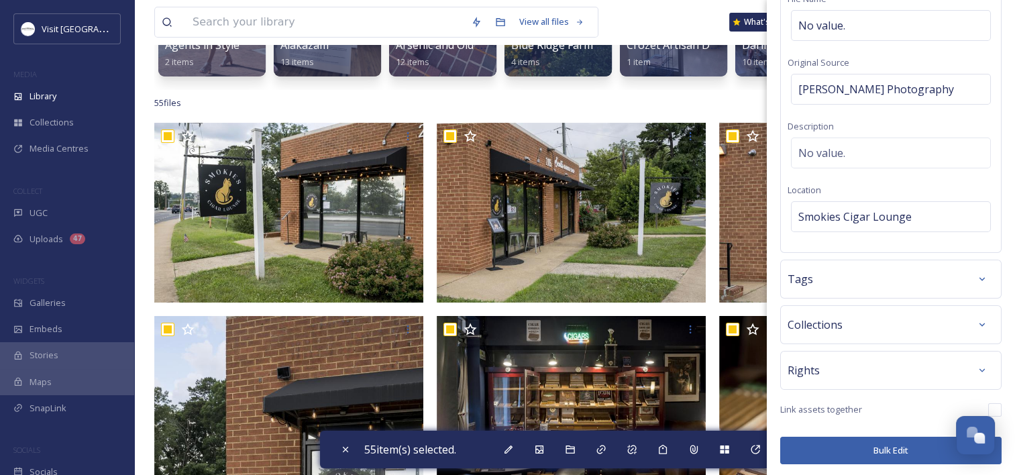
click at [836, 272] on div "Tags" at bounding box center [890, 279] width 207 height 24
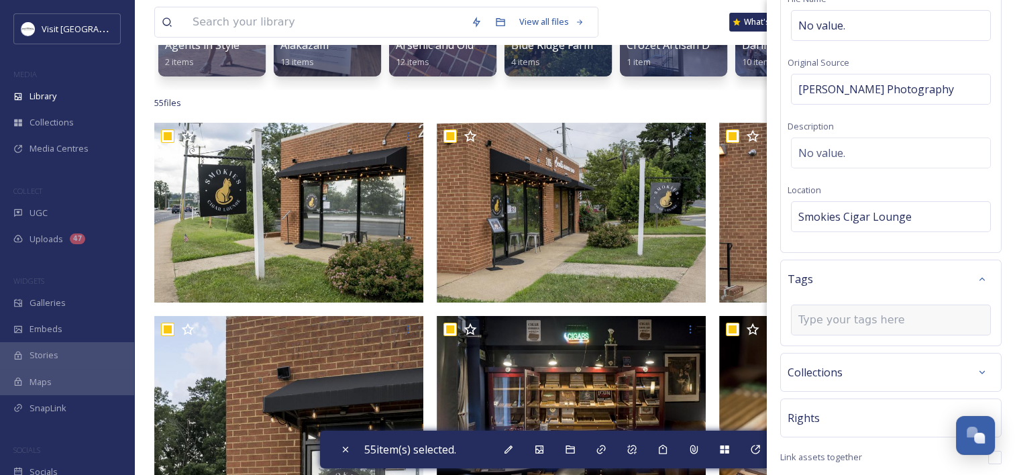
click at [840, 324] on input at bounding box center [865, 320] width 134 height 16
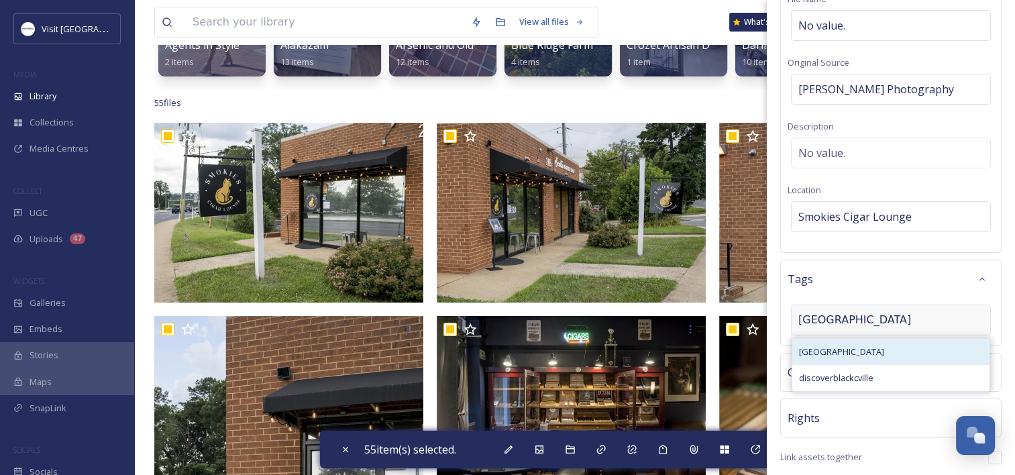
type input "blackcville"
click at [840, 345] on div "blackcville" at bounding box center [890, 352] width 197 height 26
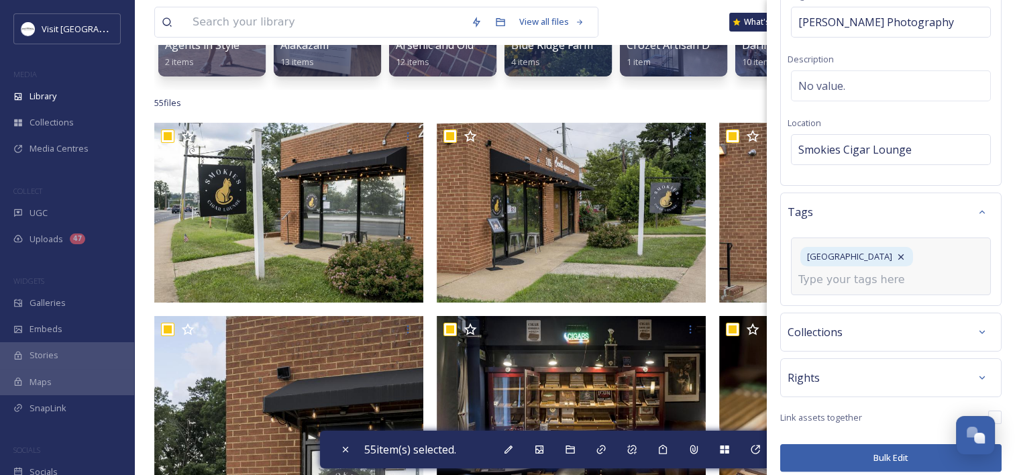
click at [823, 371] on div "Rights" at bounding box center [890, 378] width 207 height 24
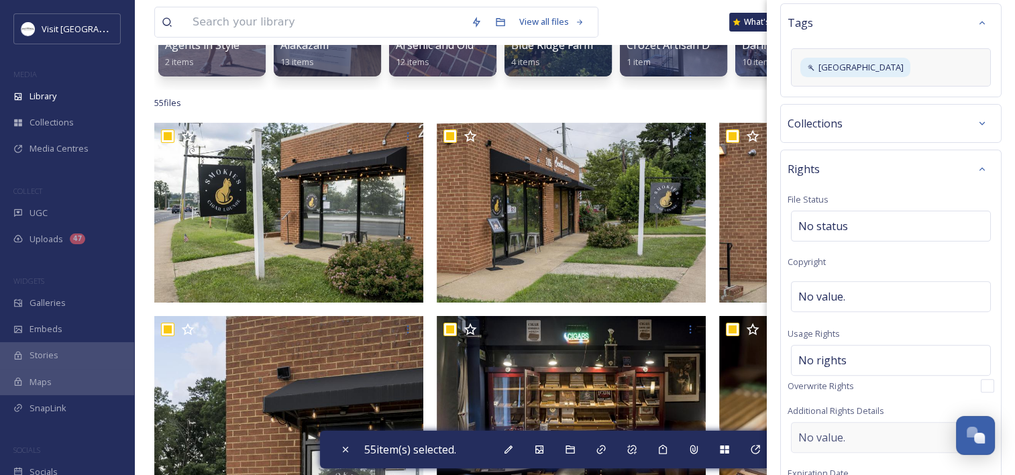
scroll to position [444, 0]
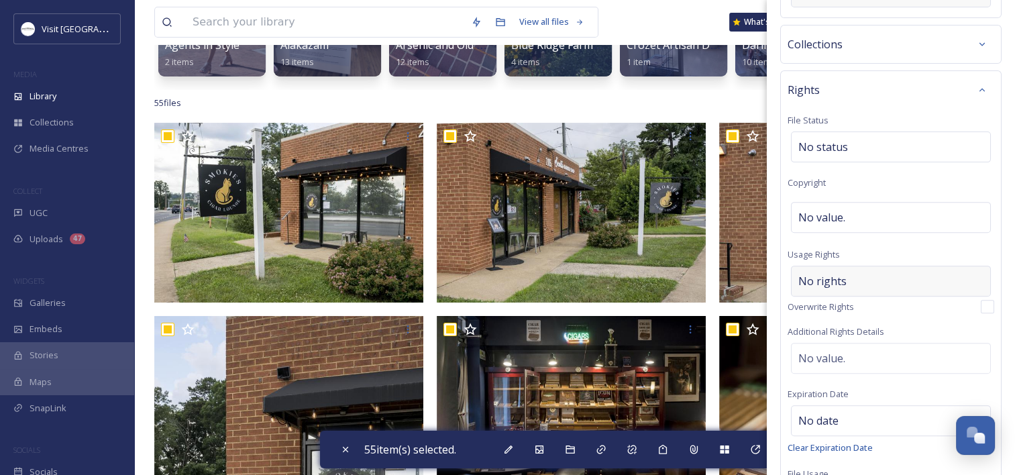
click at [825, 280] on span "No rights" at bounding box center [822, 281] width 48 height 16
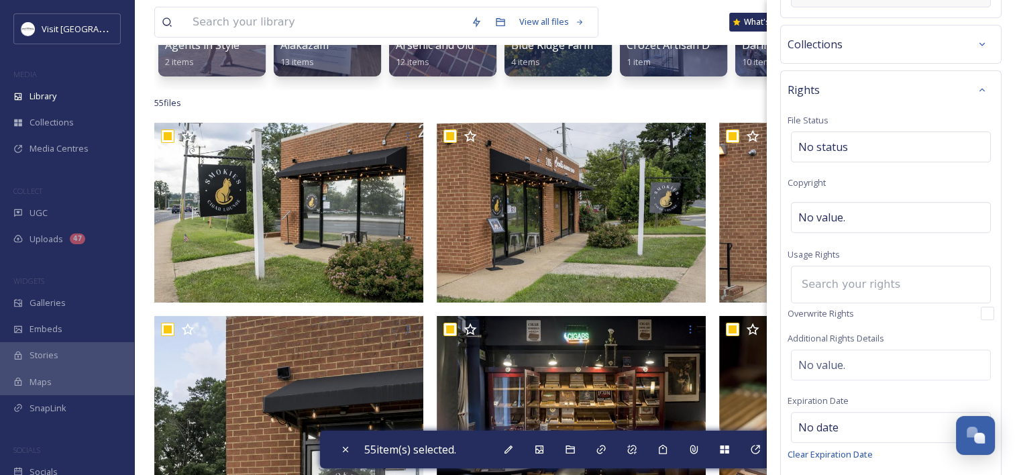
click at [825, 282] on input at bounding box center [869, 285] width 148 height 30
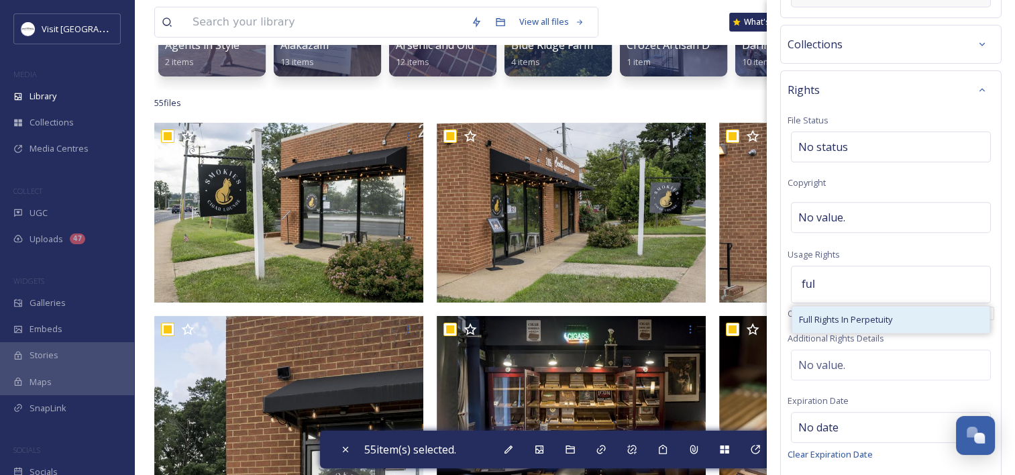
type input "ful"
click at [838, 313] on span "Full Rights In Perpetuity" at bounding box center [845, 319] width 93 height 13
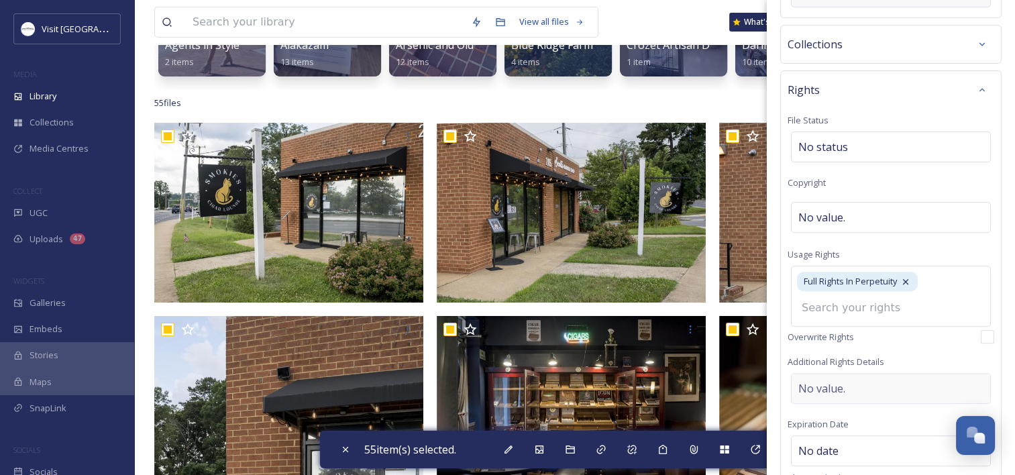
click at [833, 388] on div "Rights File Status No status Copyright No value. Usage Rights Full Rights In Pe…" at bounding box center [890, 306] width 221 height 473
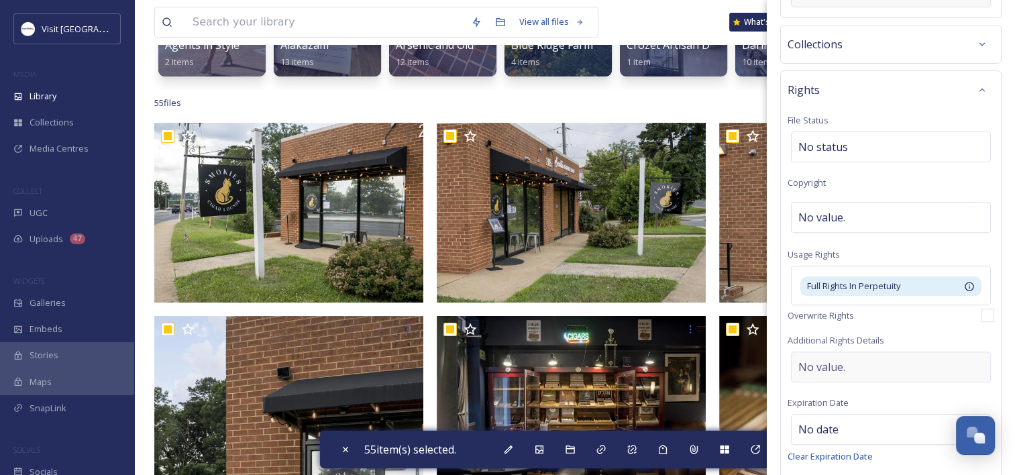
click at [826, 366] on span "No value." at bounding box center [821, 367] width 47 height 16
click at [826, 366] on textarea at bounding box center [890, 406] width 207 height 111
type textarea "a"
type textarea "with attribution."
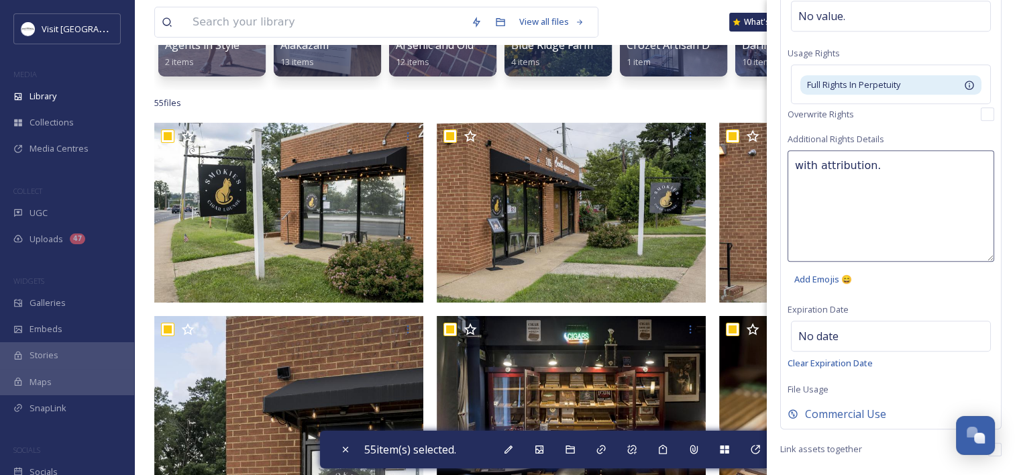
scroll to position [682, 0]
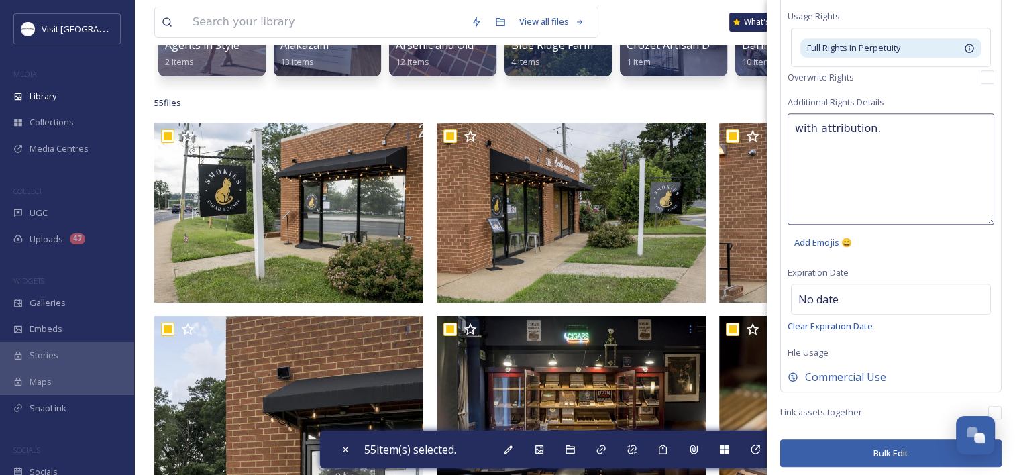
click at [865, 451] on button "Bulk Edit" at bounding box center [890, 452] width 221 height 27
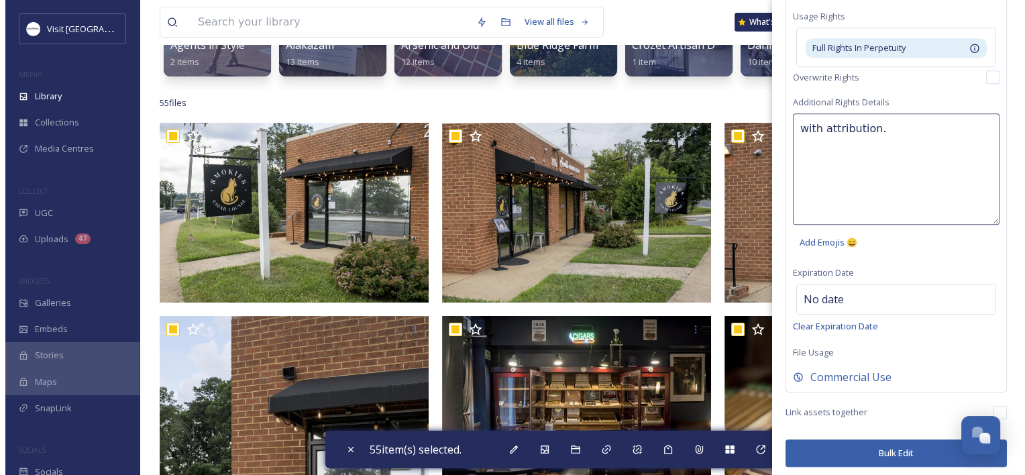
scroll to position [574, 0]
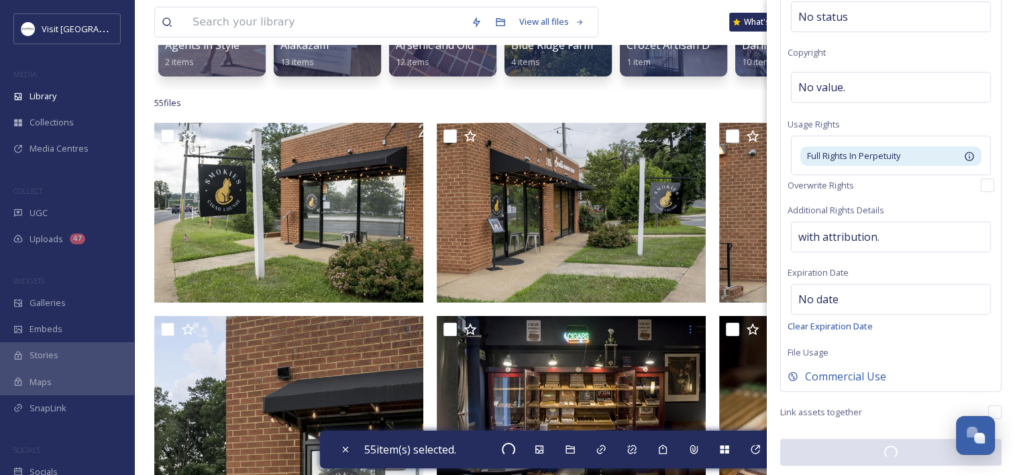
checkbox input "false"
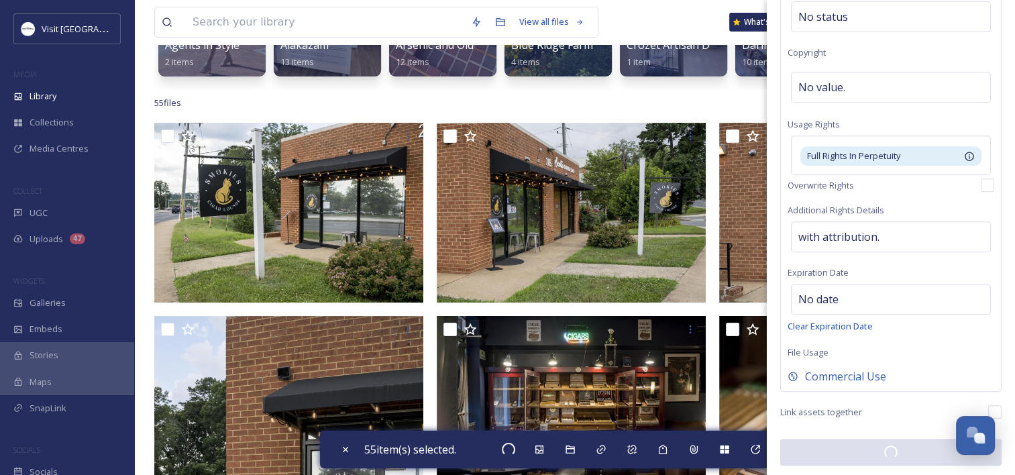
checkbox input "false"
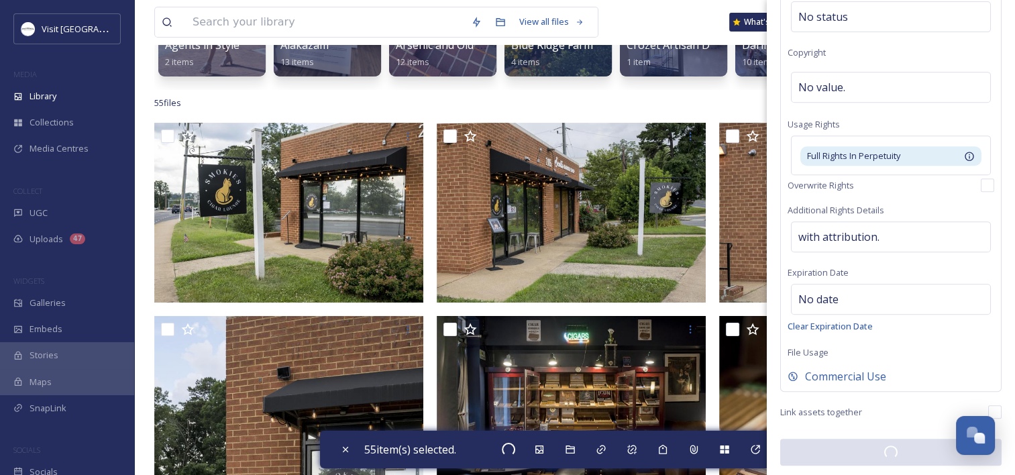
checkbox input "false"
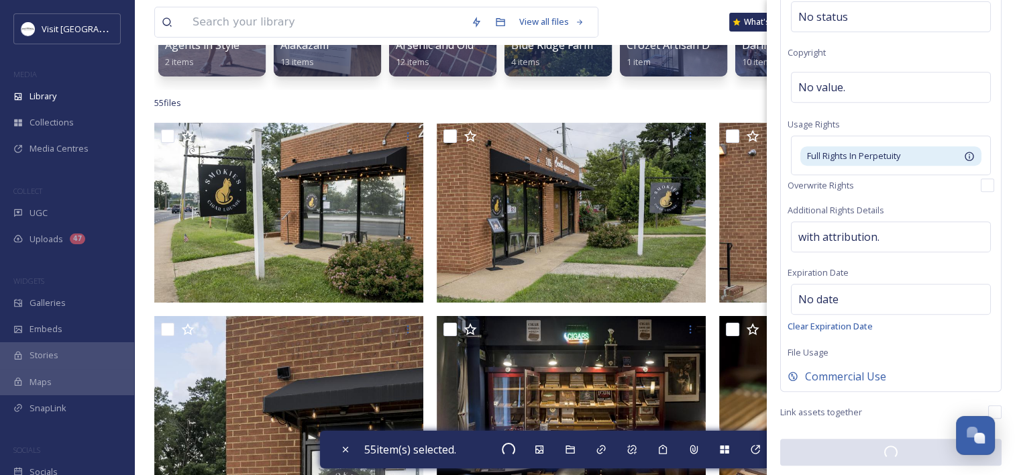
checkbox input "false"
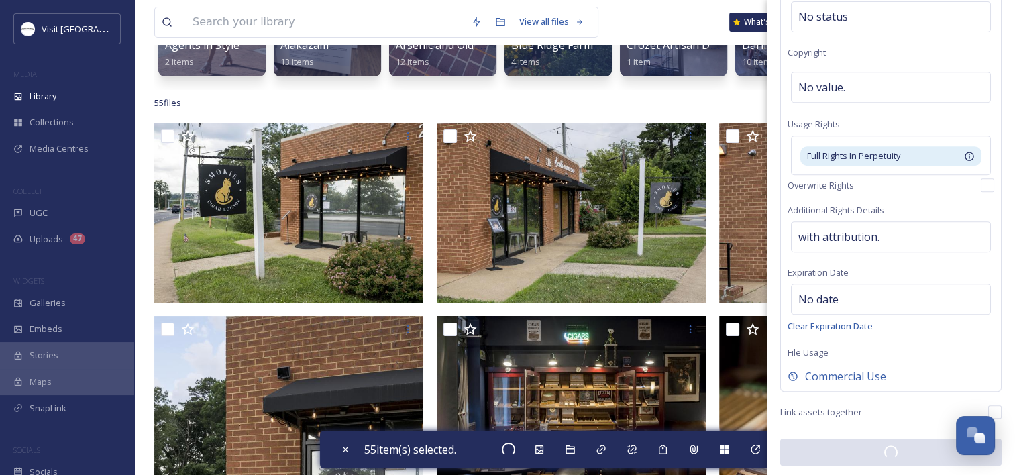
checkbox input "false"
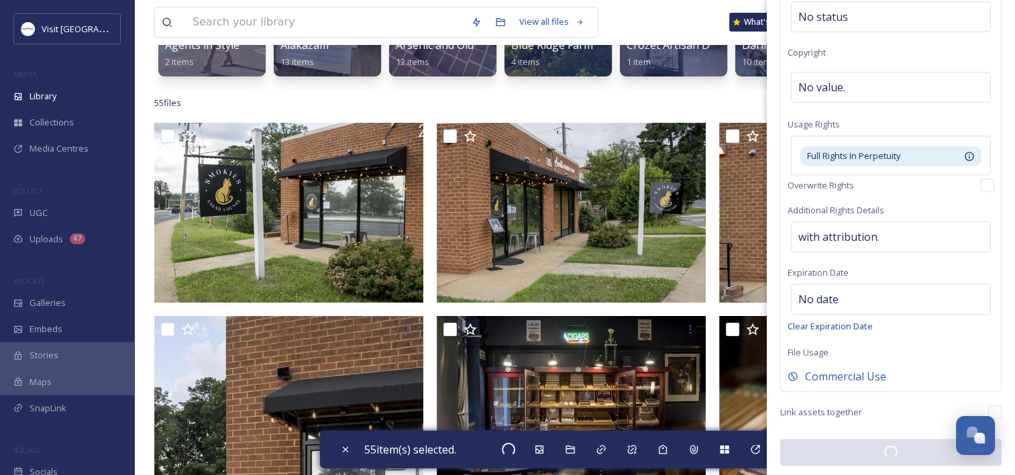
checkbox input "false"
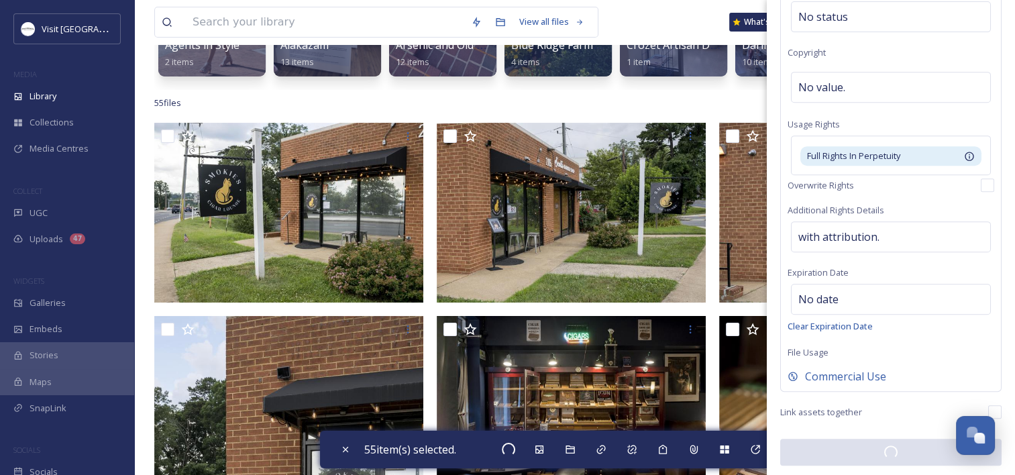
checkbox input "false"
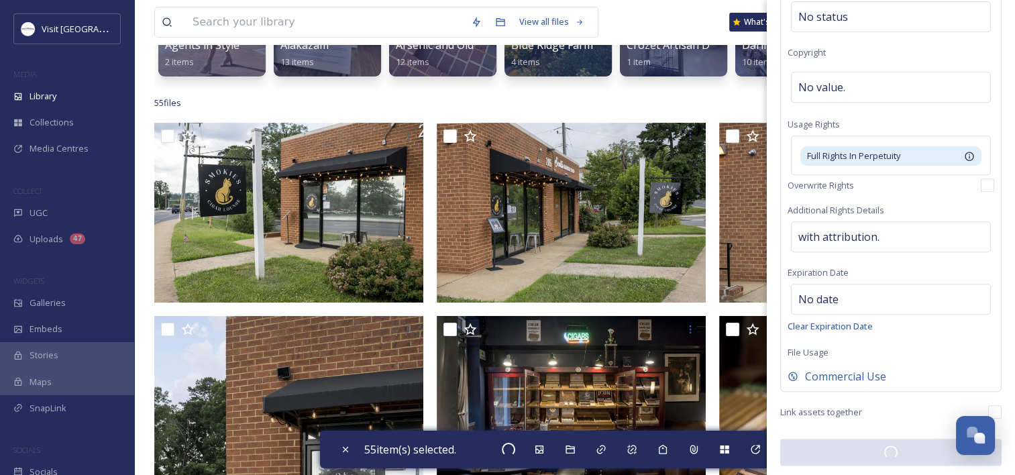
checkbox input "false"
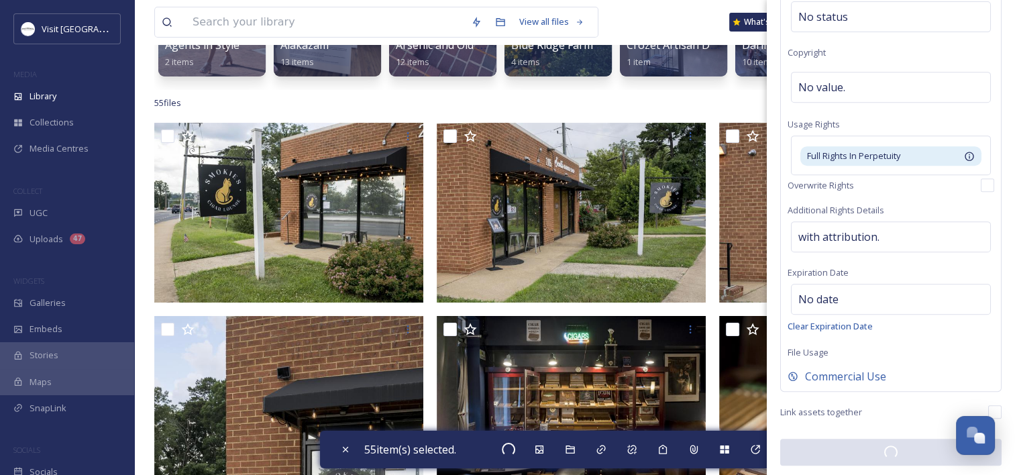
checkbox input "false"
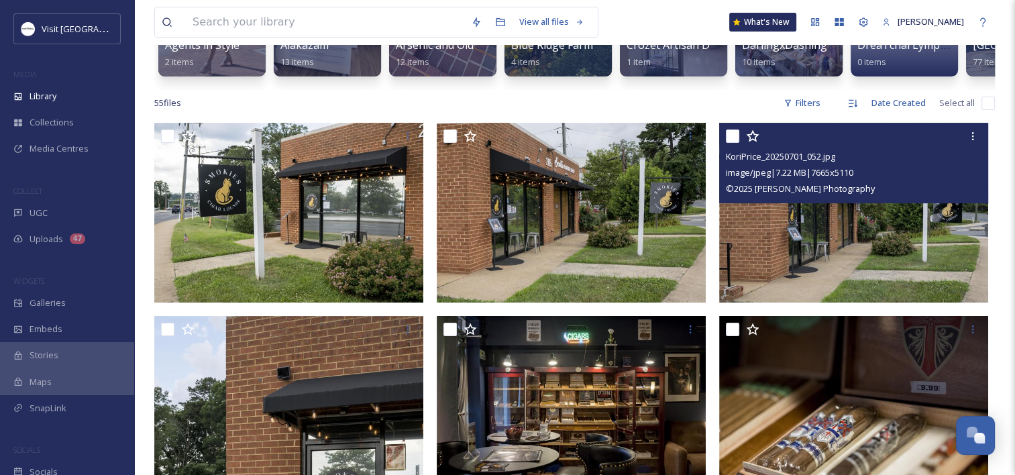
click at [916, 192] on div "© 2025 Kori Price Photography" at bounding box center [855, 188] width 259 height 16
click at [849, 264] on img at bounding box center [853, 213] width 269 height 180
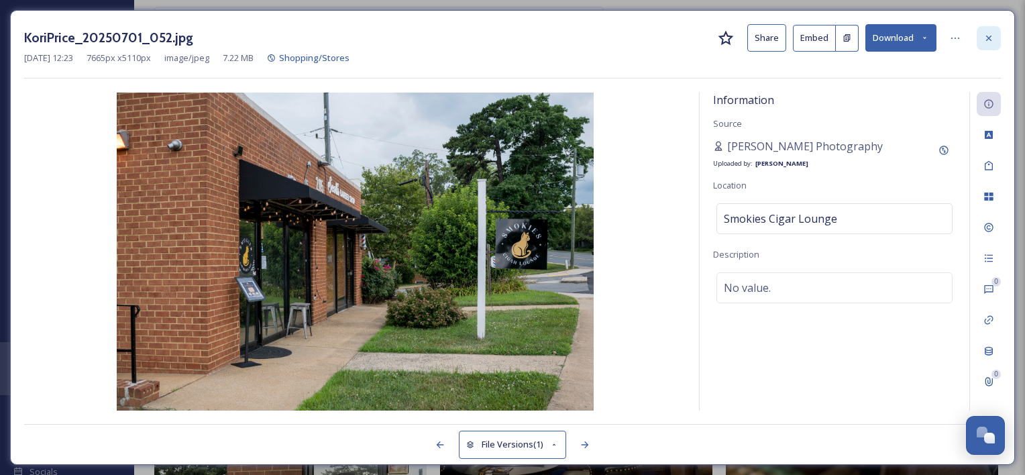
click at [999, 39] on div at bounding box center [989, 38] width 24 height 24
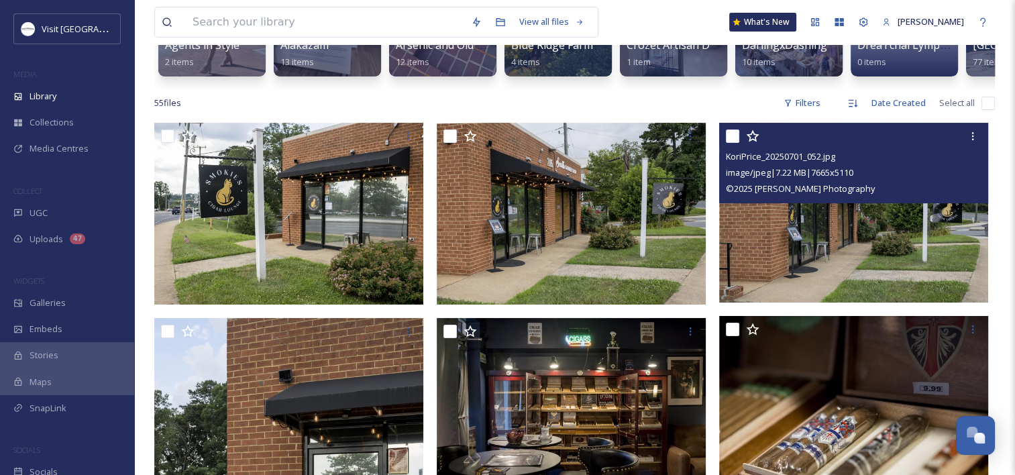
click at [987, 110] on input "checkbox" at bounding box center [987, 103] width 13 height 13
checkbox input "true"
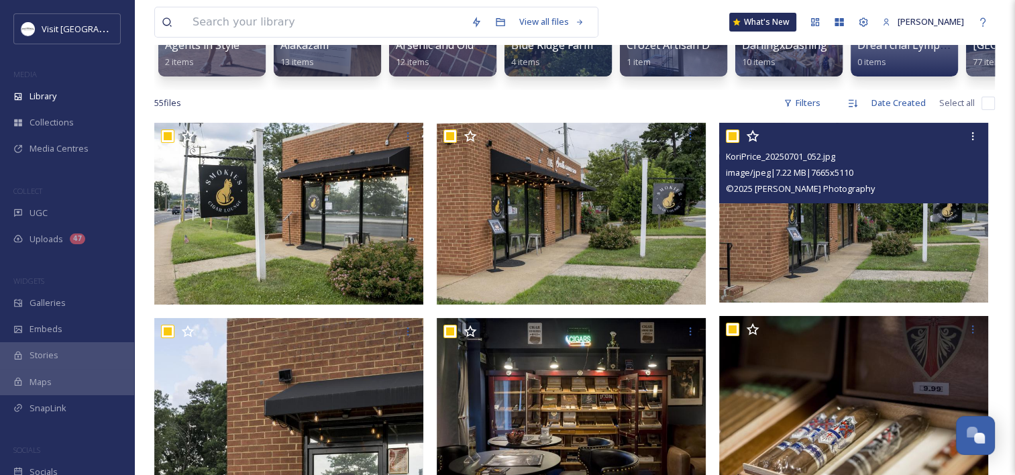
checkbox input "true"
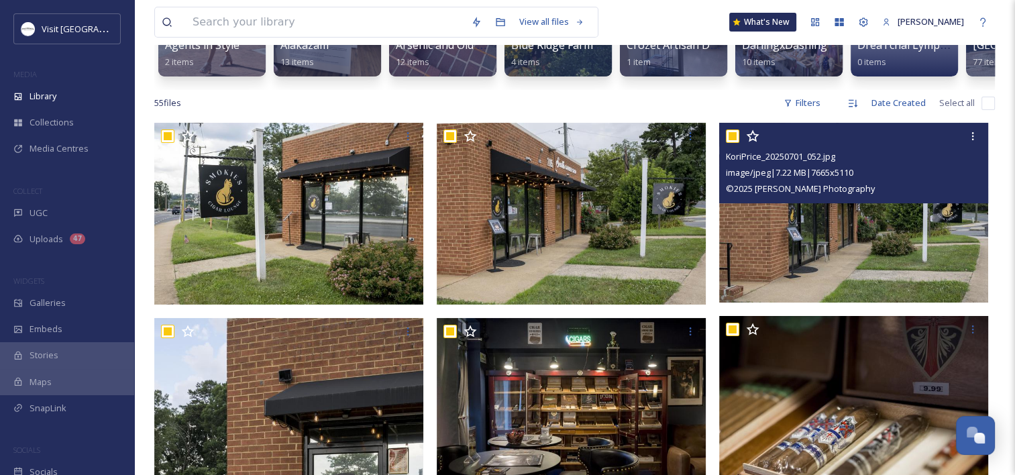
checkbox input "true"
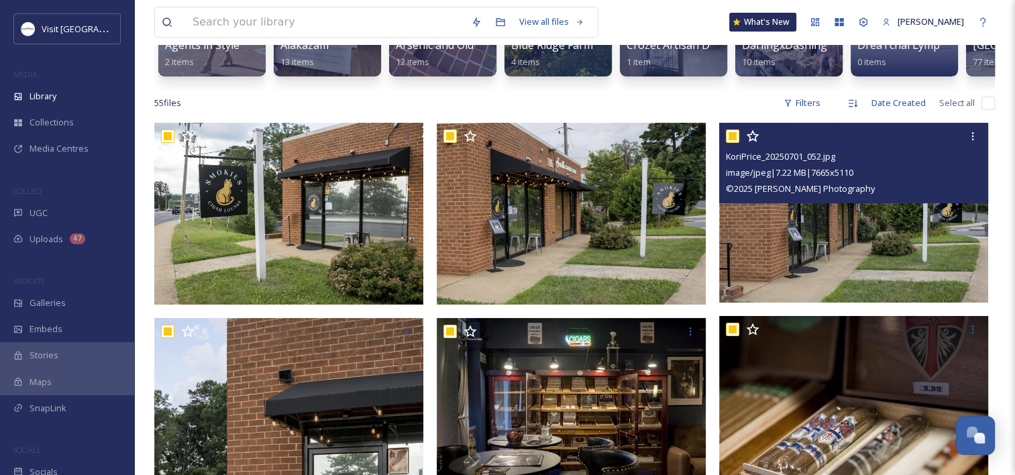
checkbox input "true"
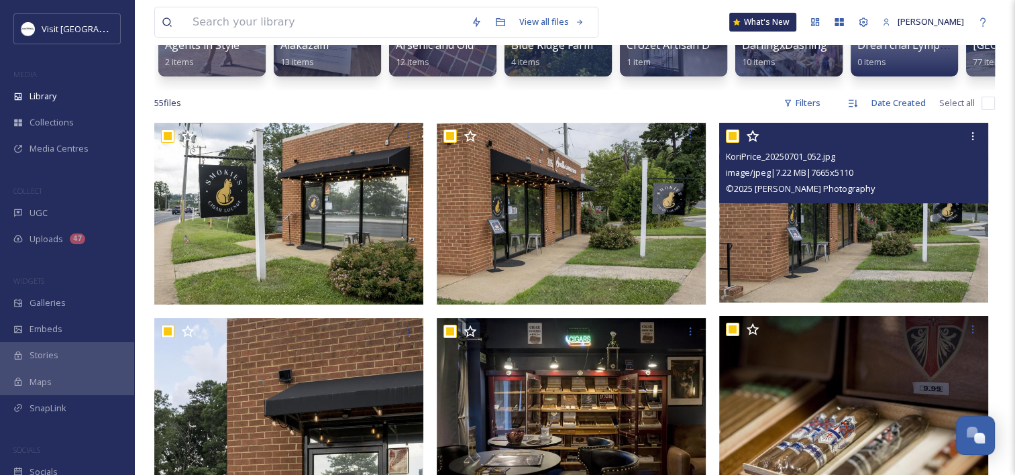
checkbox input "true"
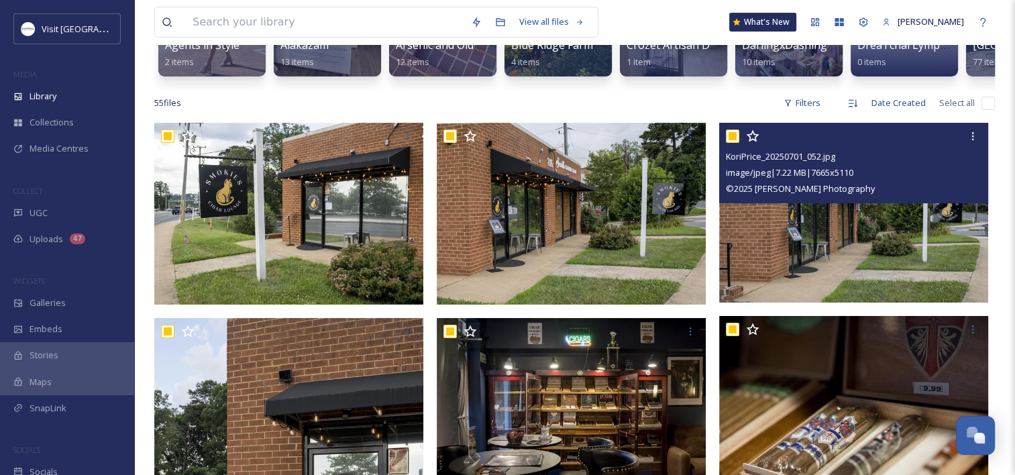
checkbox input "true"
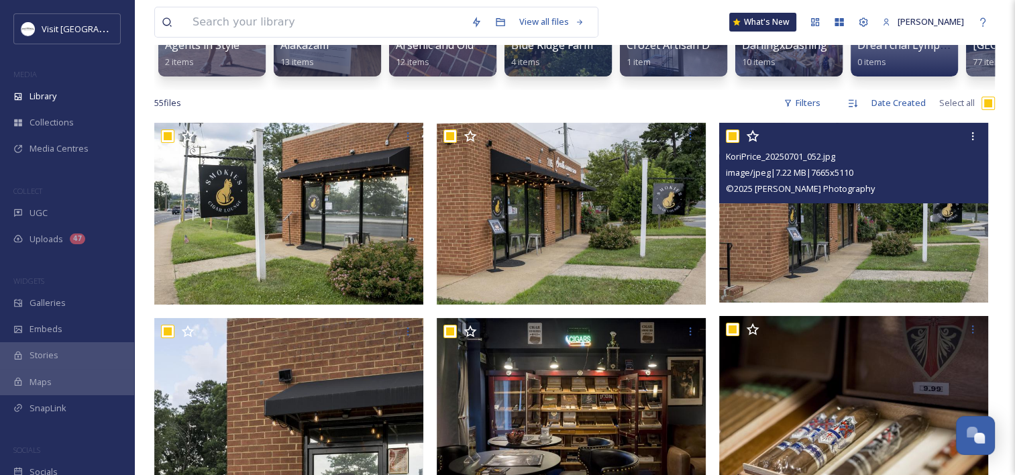
checkbox input "true"
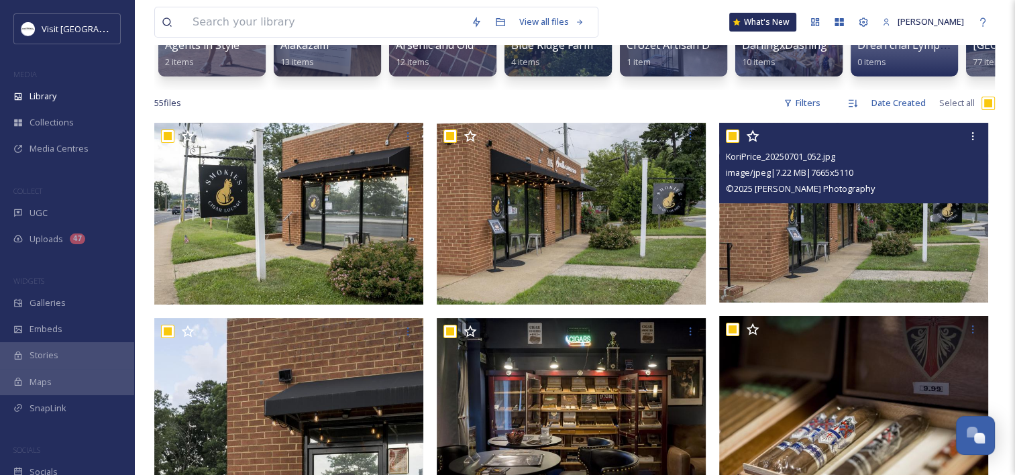
checkbox input "true"
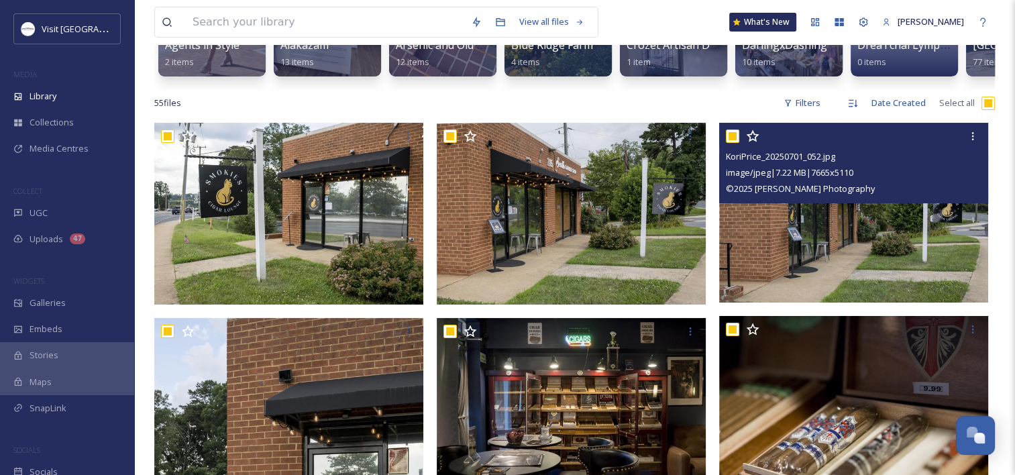
checkbox input "true"
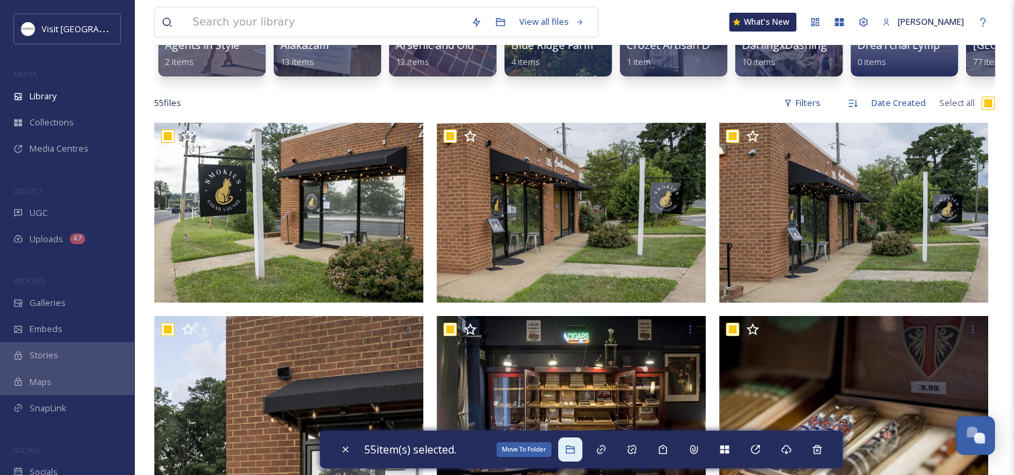
click at [570, 456] on div "Move To Folder" at bounding box center [570, 449] width 24 height 24
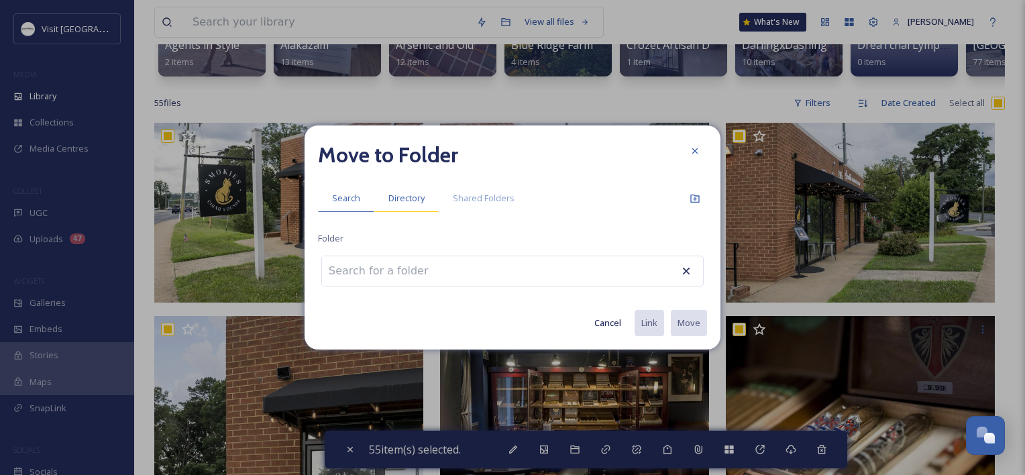
click at [390, 189] on div "Directory" at bounding box center [406, 197] width 64 height 27
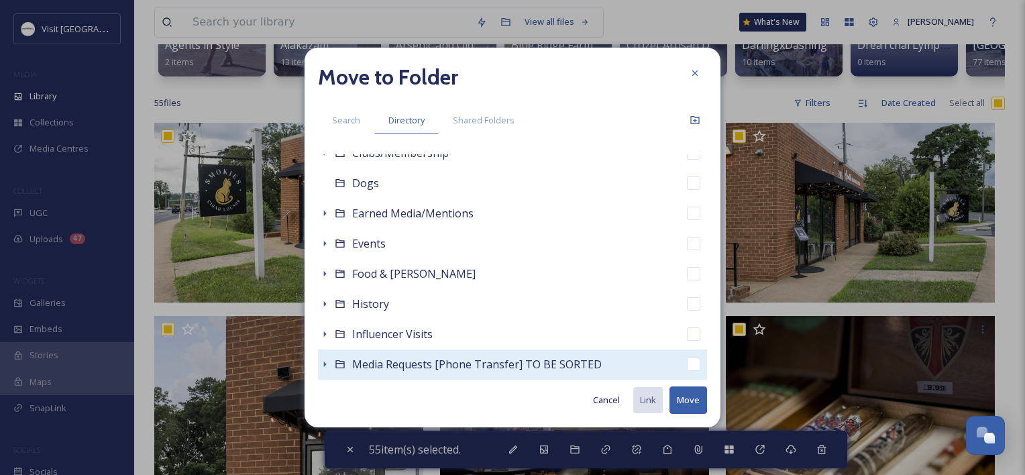
scroll to position [268, 0]
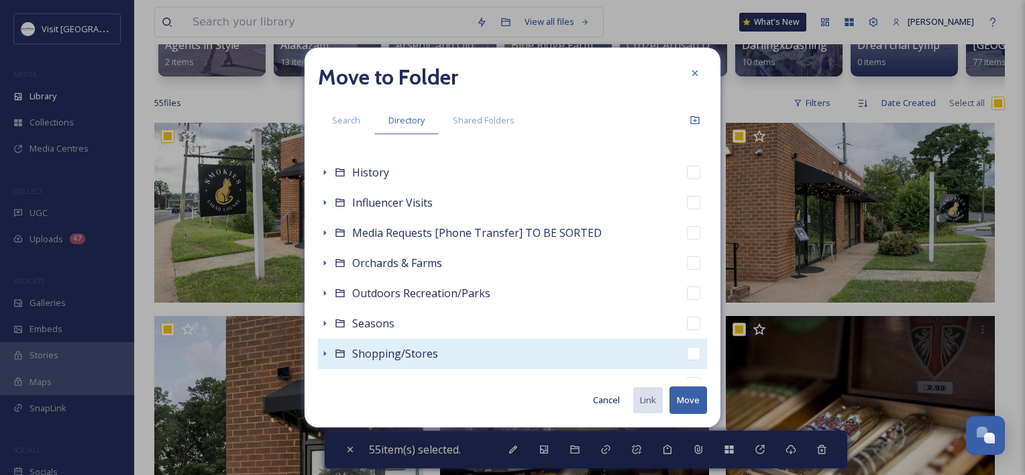
click at [394, 350] on span "Shopping/Stores" at bounding box center [395, 353] width 86 height 15
checkbox input "false"
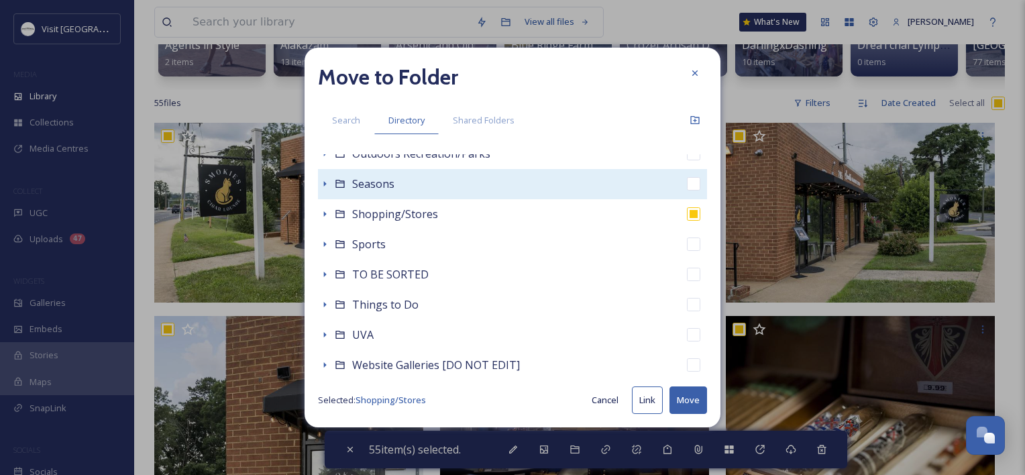
scroll to position [335, 0]
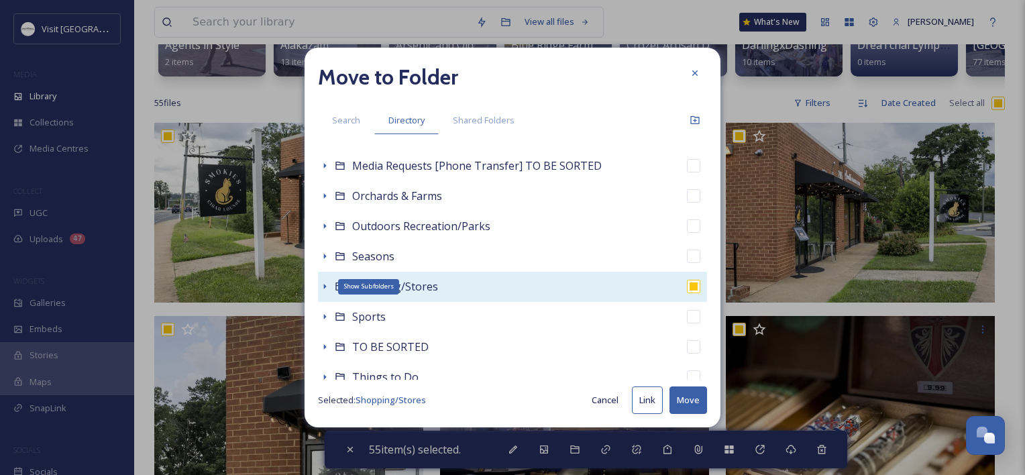
click at [326, 289] on icon at bounding box center [324, 286] width 11 height 11
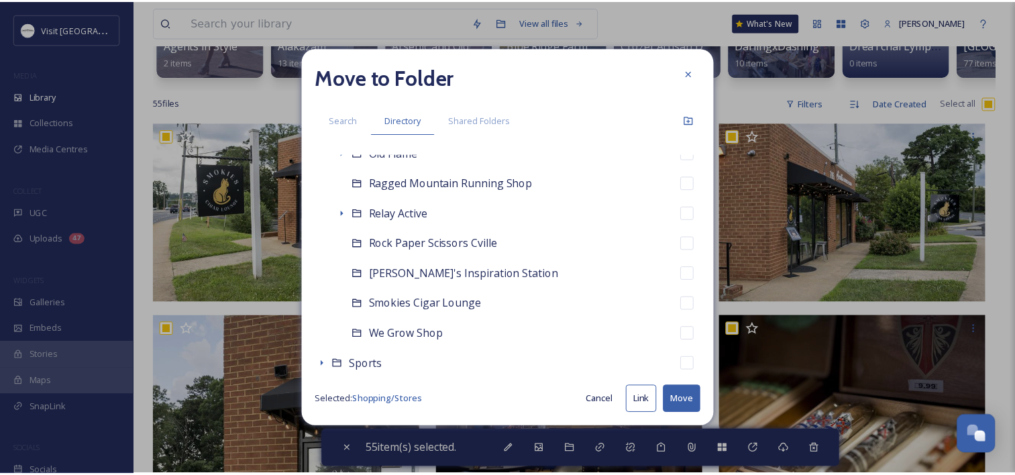
scroll to position [805, 0]
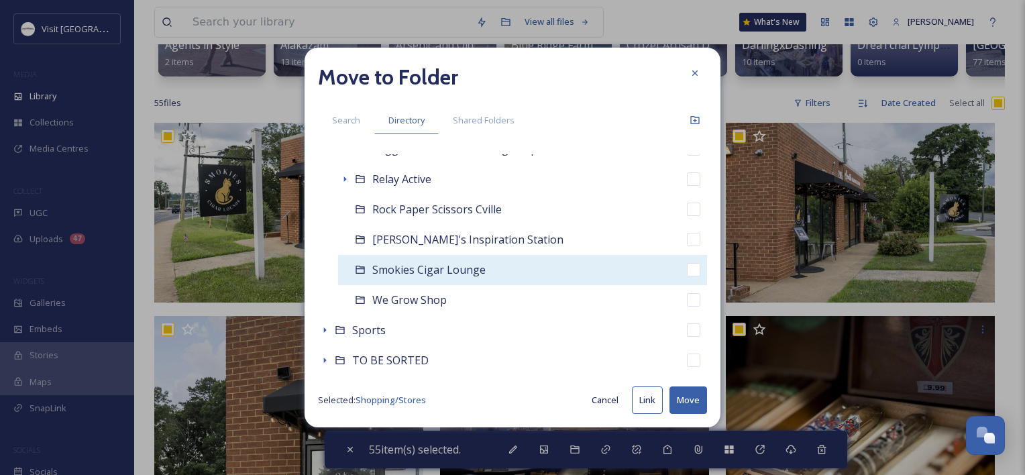
click at [435, 272] on span "Smokies Cigar Lounge" at bounding box center [428, 269] width 113 height 15
checkbox input "false"
checkbox input "true"
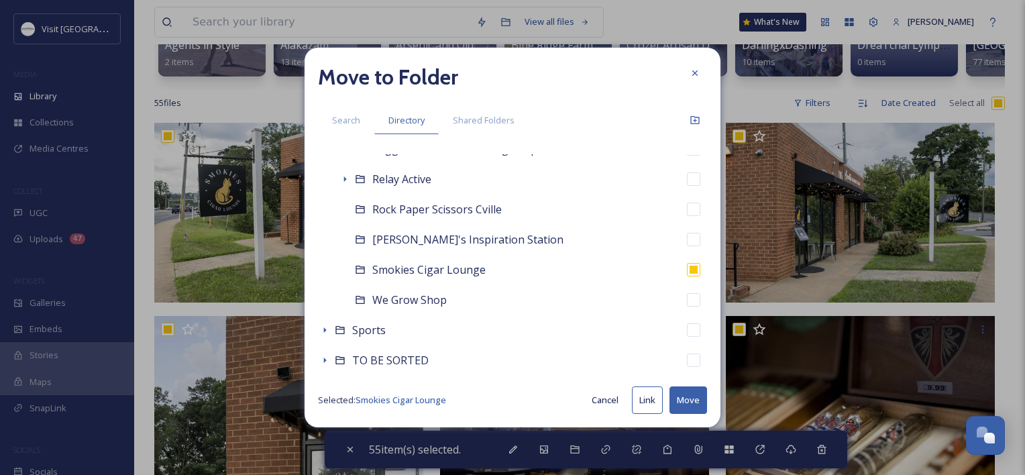
click at [687, 405] on button "Move" at bounding box center [688, 399] width 38 height 27
checkbox input "false"
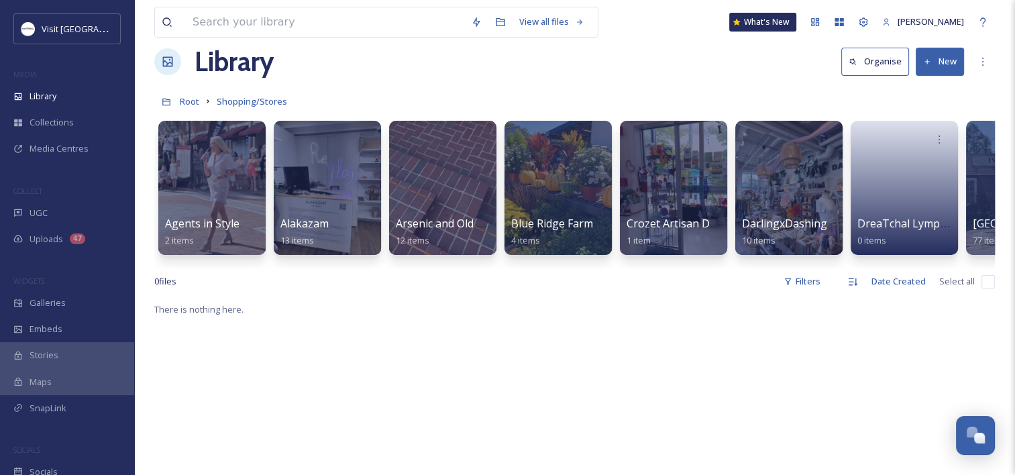
scroll to position [0, 0]
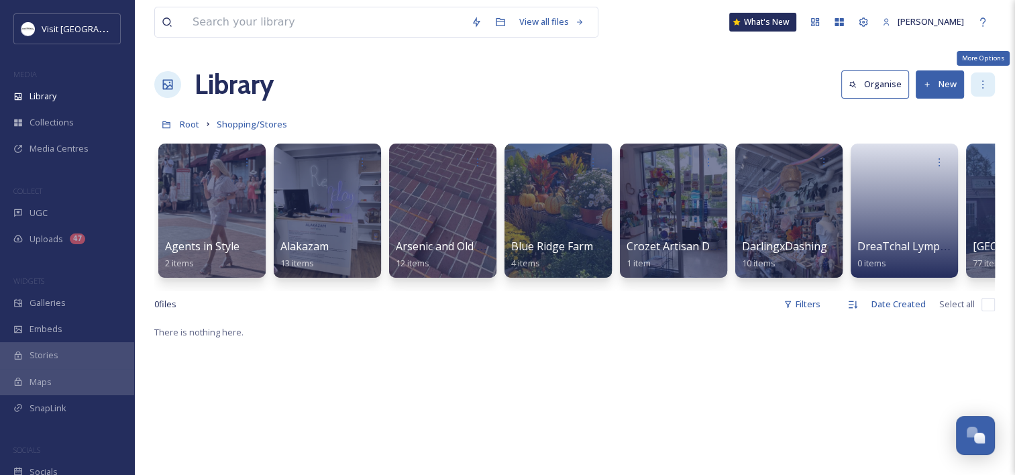
drag, startPoint x: 991, startPoint y: 83, endPoint x: 973, endPoint y: 83, distance: 18.8
click at [991, 83] on div "More Options" at bounding box center [983, 84] width 24 height 24
click at [944, 75] on button "New" at bounding box center [940, 83] width 48 height 27
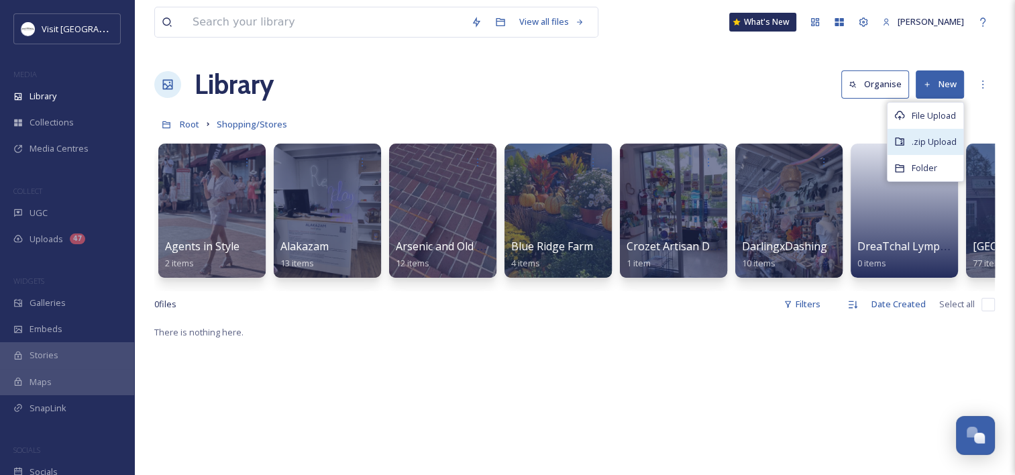
click at [909, 131] on div ".zip Upload" at bounding box center [925, 142] width 76 height 26
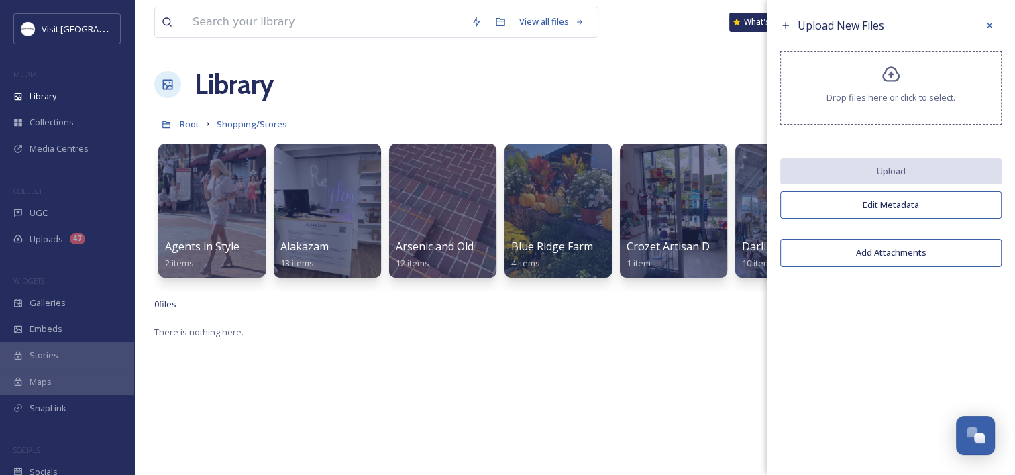
click at [899, 59] on div "Drop files here or click to select." at bounding box center [890, 88] width 221 height 74
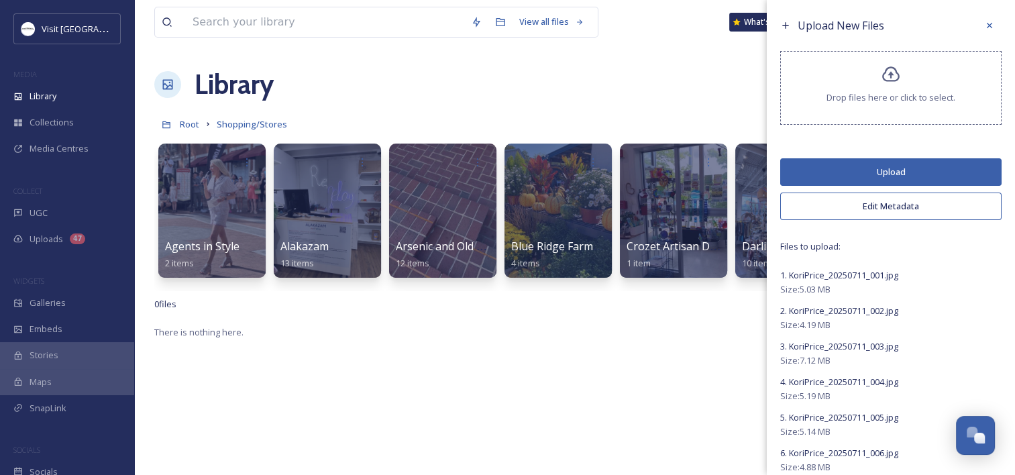
click at [859, 199] on button "Edit Metadata" at bounding box center [890, 205] width 221 height 27
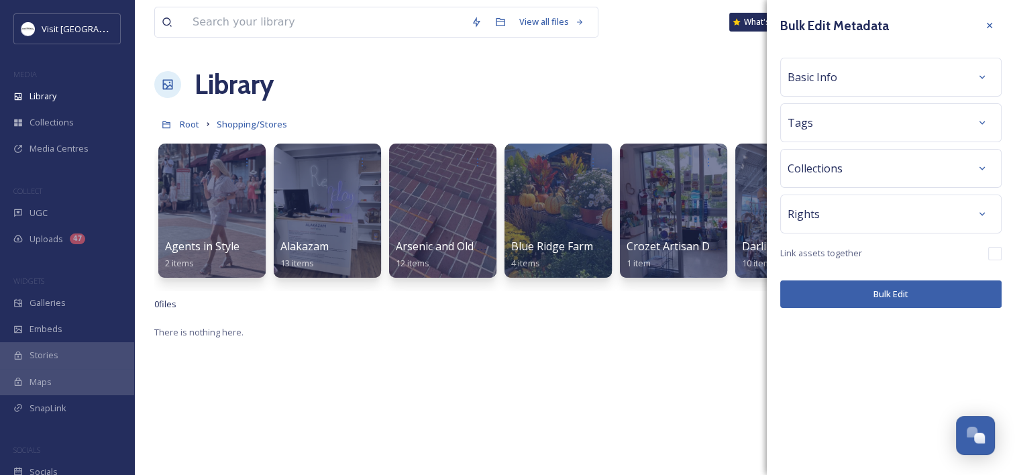
click at [845, 70] on div "Basic Info" at bounding box center [890, 77] width 207 height 24
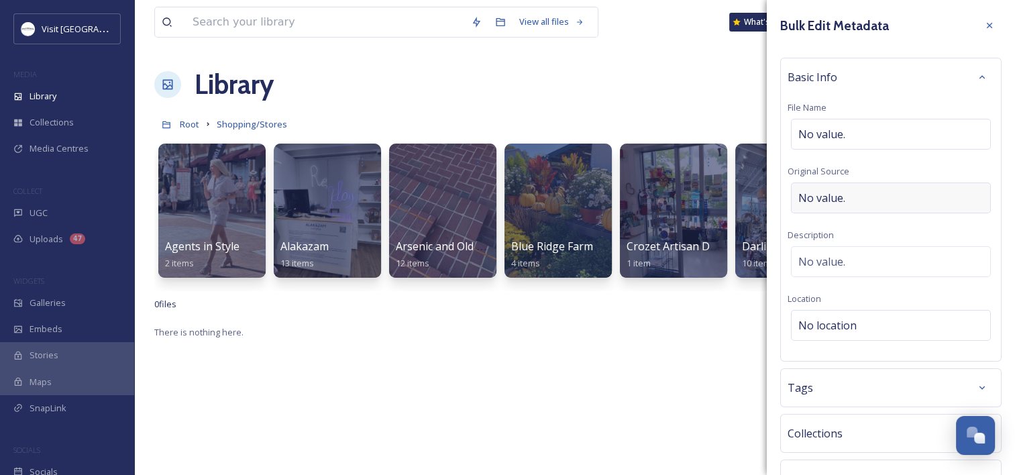
click at [836, 186] on div "No value." at bounding box center [891, 197] width 200 height 31
type input "Kori Price Photography"
click at [824, 307] on div "Basic Info File Name No value. Original Source Kori Price Photography Descripti…" at bounding box center [890, 208] width 221 height 300
click at [820, 325] on span "No location" at bounding box center [827, 325] width 58 height 16
click at [820, 325] on input at bounding box center [890, 326] width 199 height 30
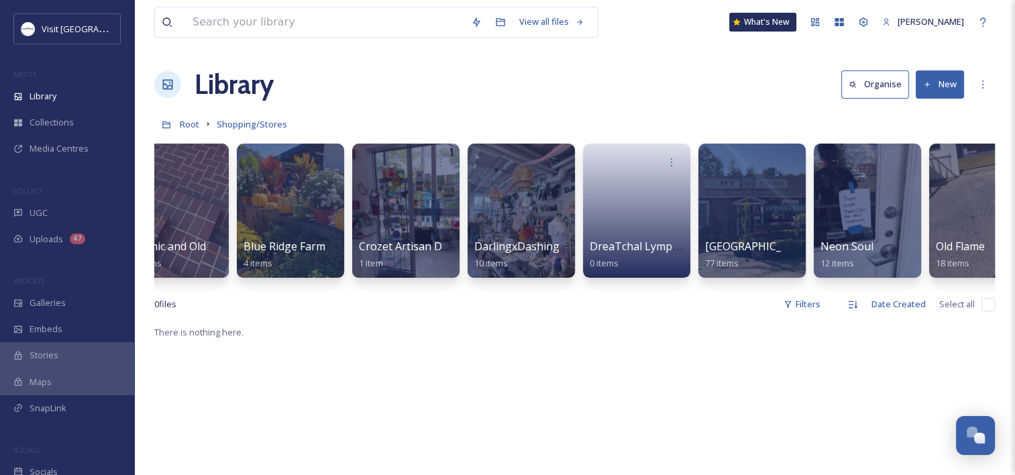
scroll to position [0, 376]
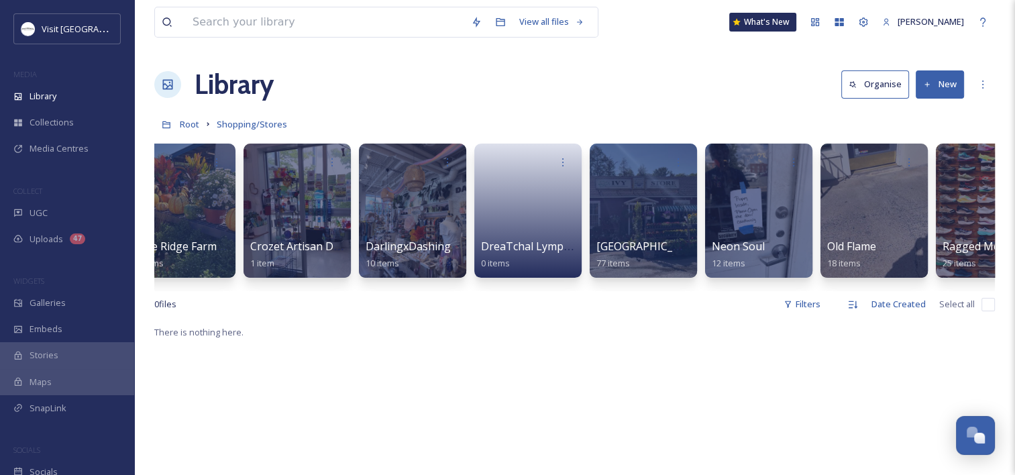
click at [950, 85] on button "New" at bounding box center [940, 83] width 48 height 27
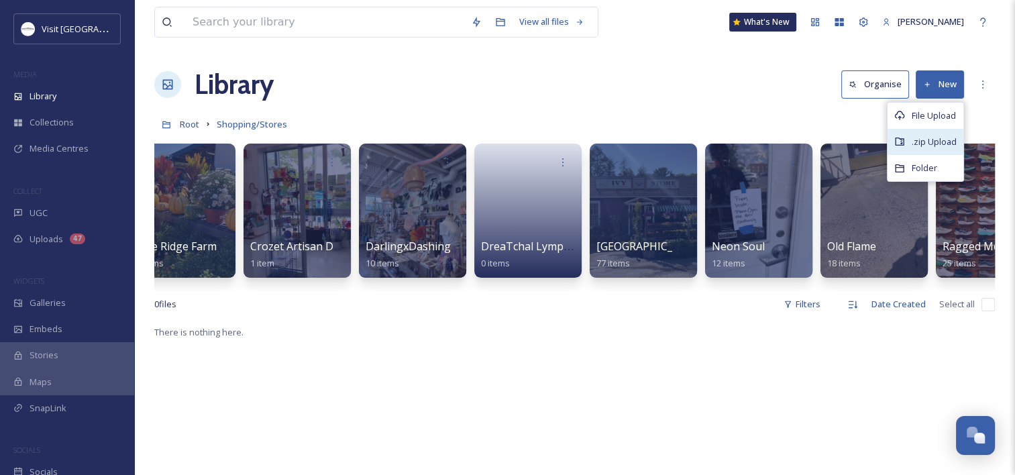
click at [930, 146] on span ".zip Upload" at bounding box center [934, 141] width 45 height 13
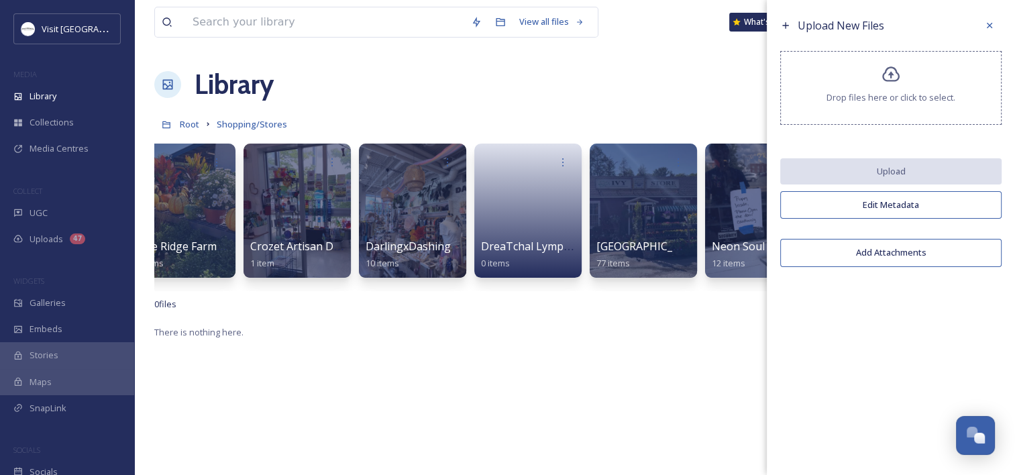
click at [870, 81] on div "Drop files here or click to select." at bounding box center [890, 88] width 221 height 74
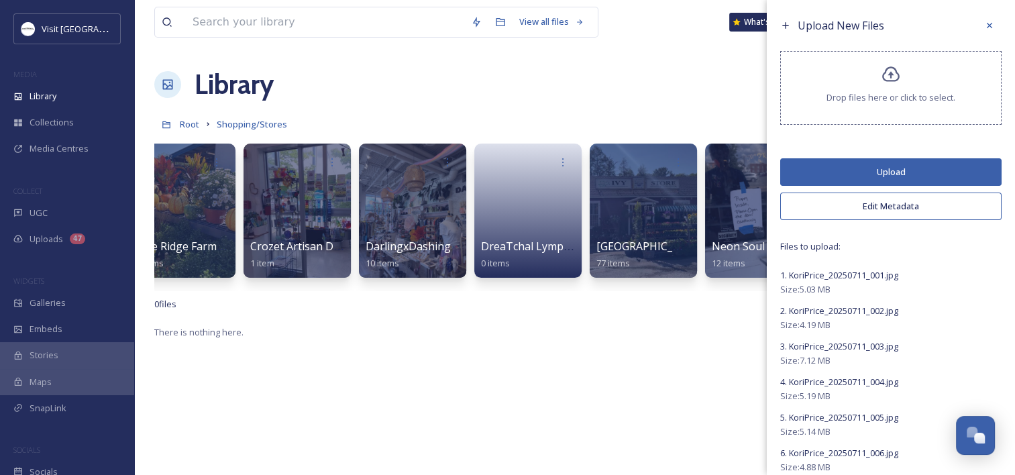
click at [875, 169] on button "Upload" at bounding box center [890, 171] width 221 height 27
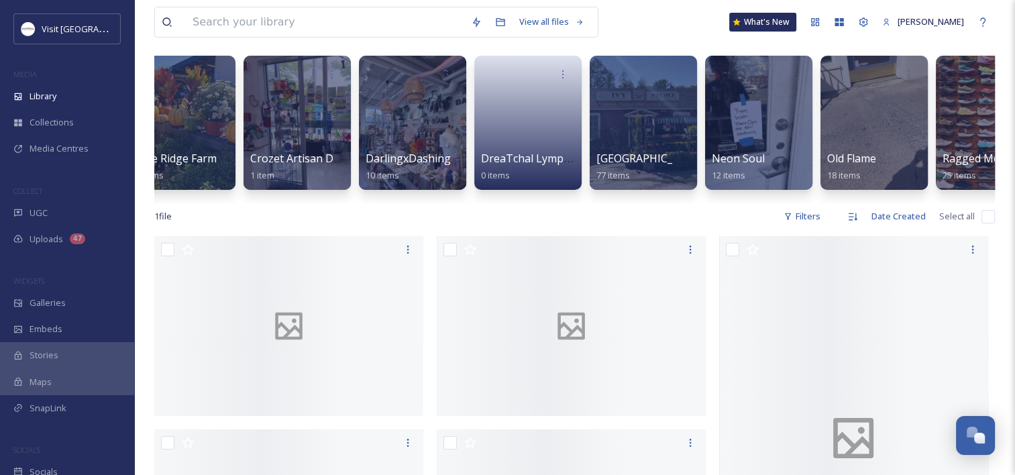
scroll to position [268, 0]
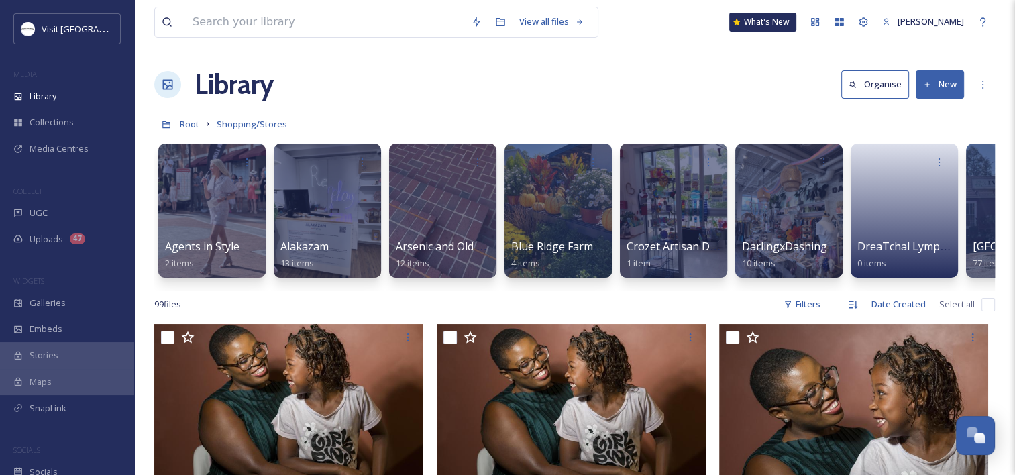
click at [987, 311] on input "checkbox" at bounding box center [987, 304] width 13 height 13
checkbox input "true"
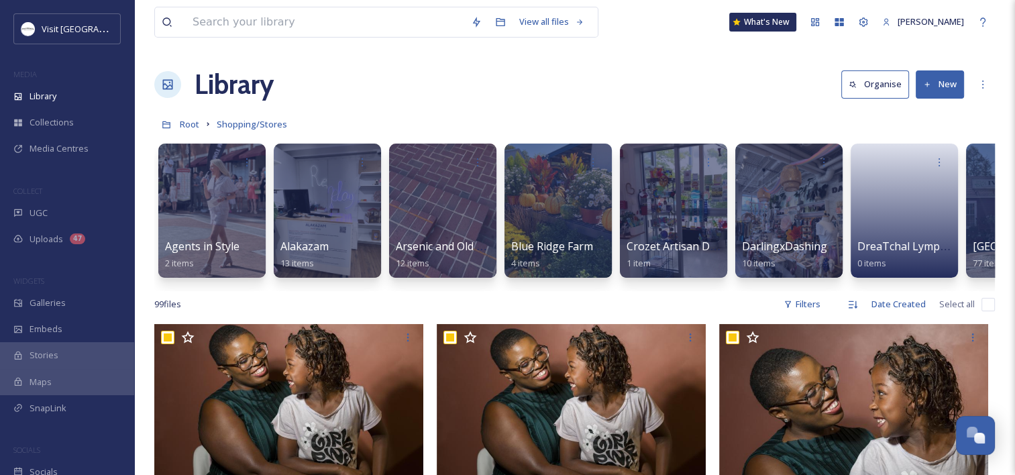
checkbox input "true"
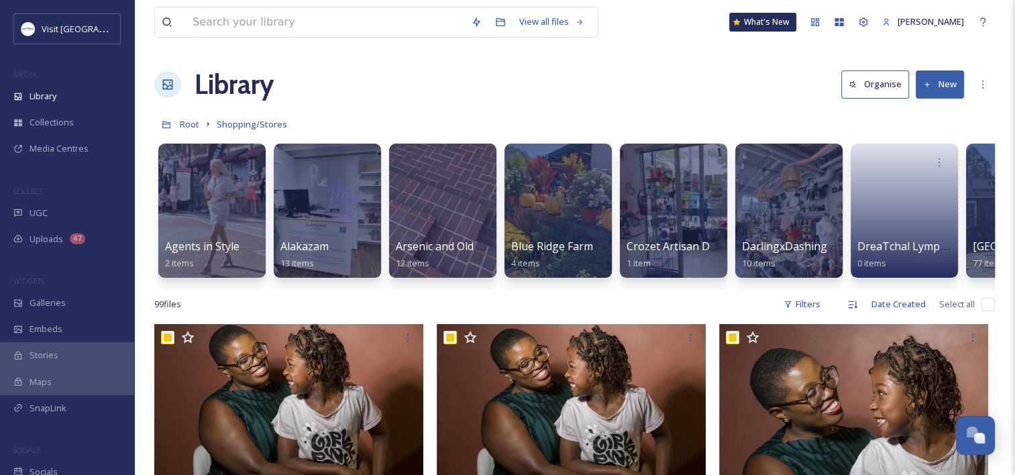
checkbox input "true"
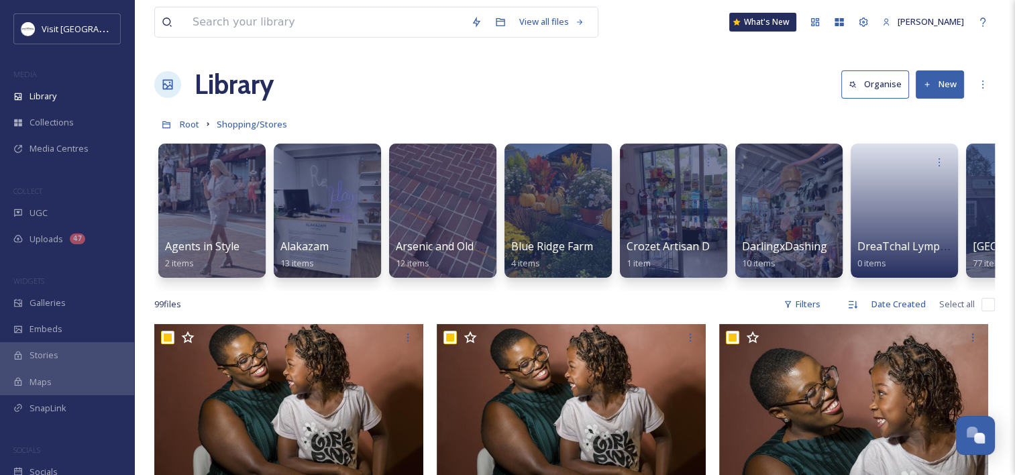
checkbox input "true"
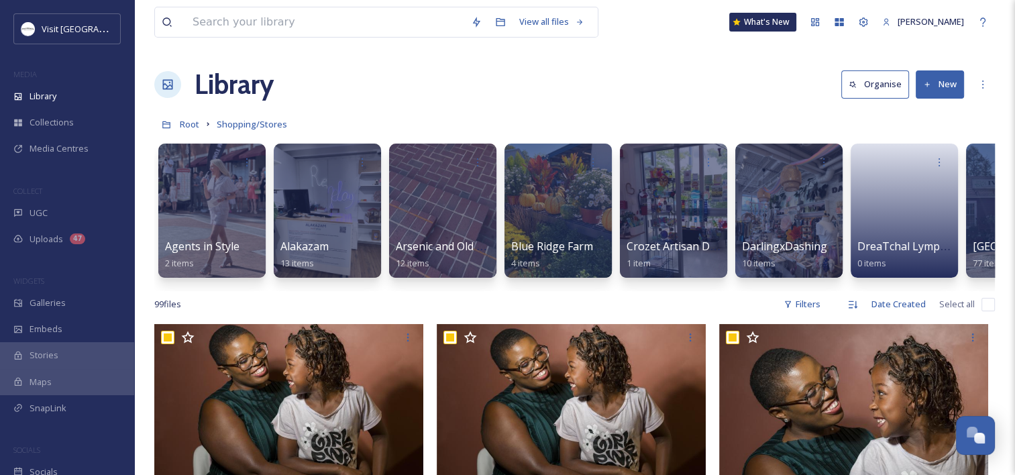
checkbox input "true"
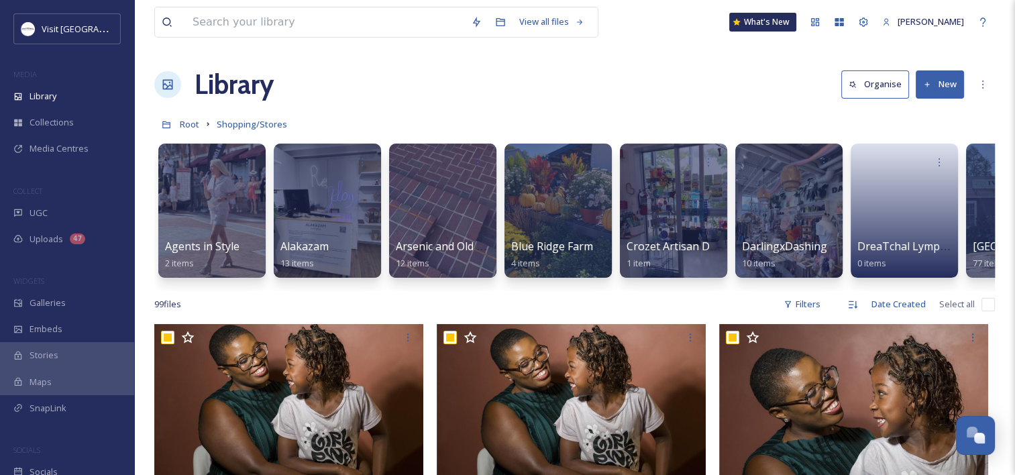
checkbox input "true"
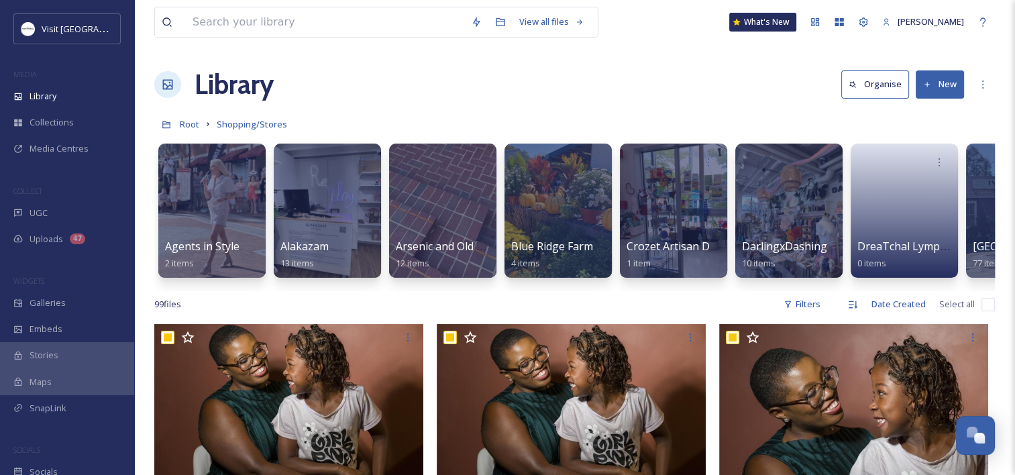
checkbox input "true"
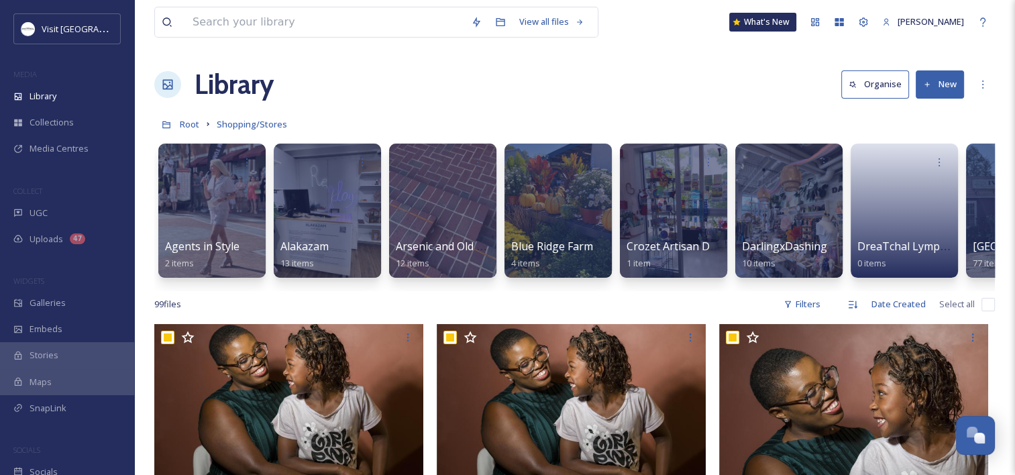
checkbox input "true"
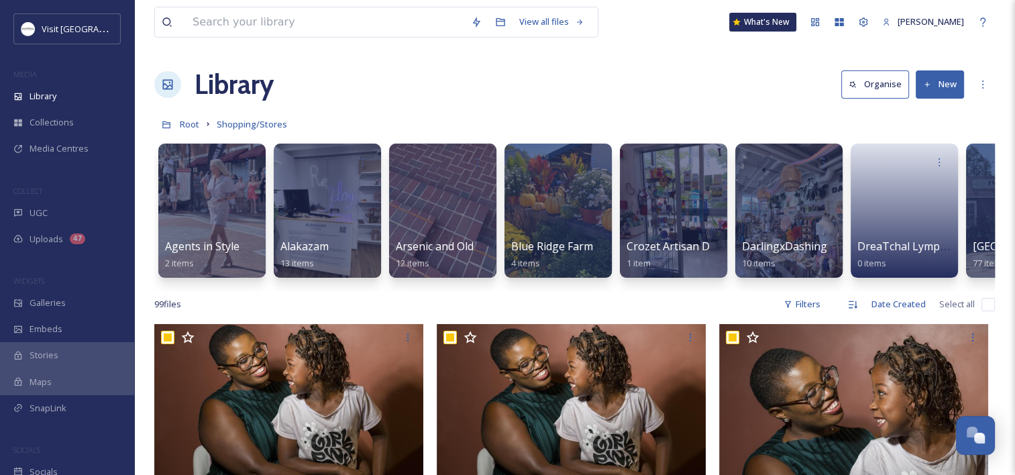
checkbox input "true"
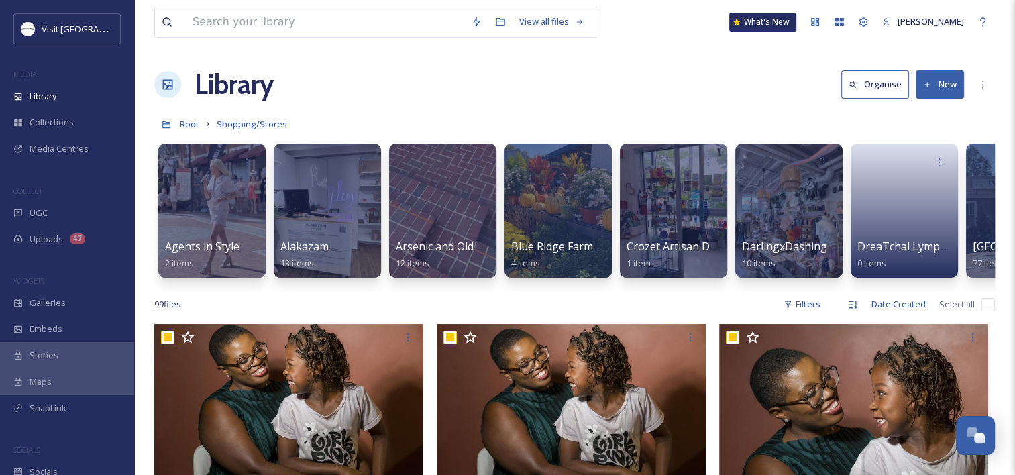
checkbox input "true"
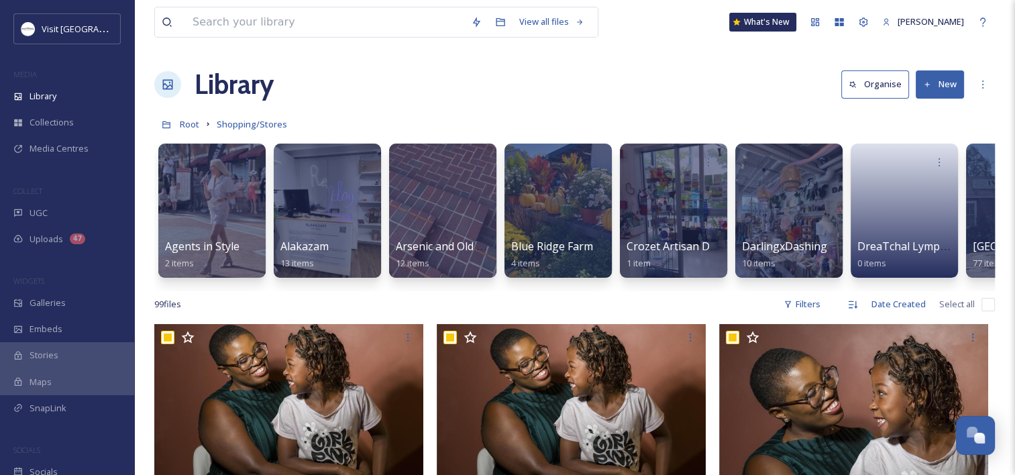
checkbox input "true"
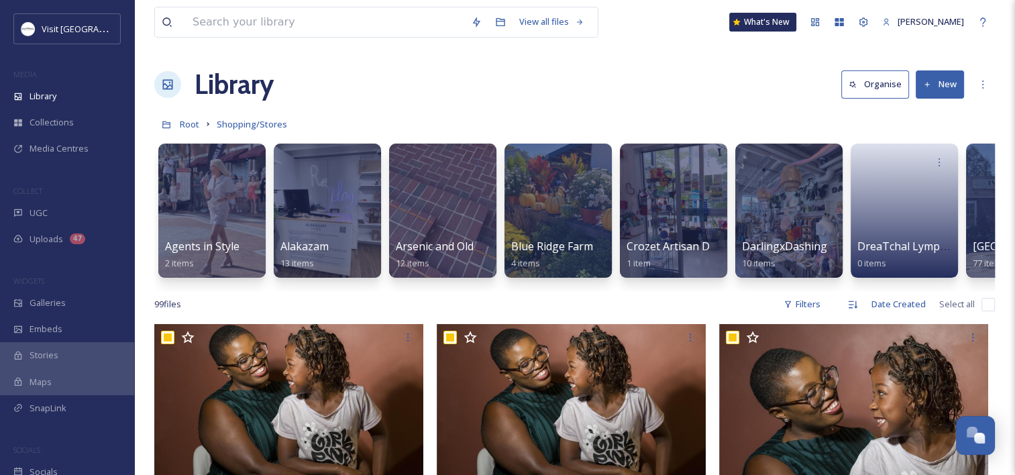
checkbox input "true"
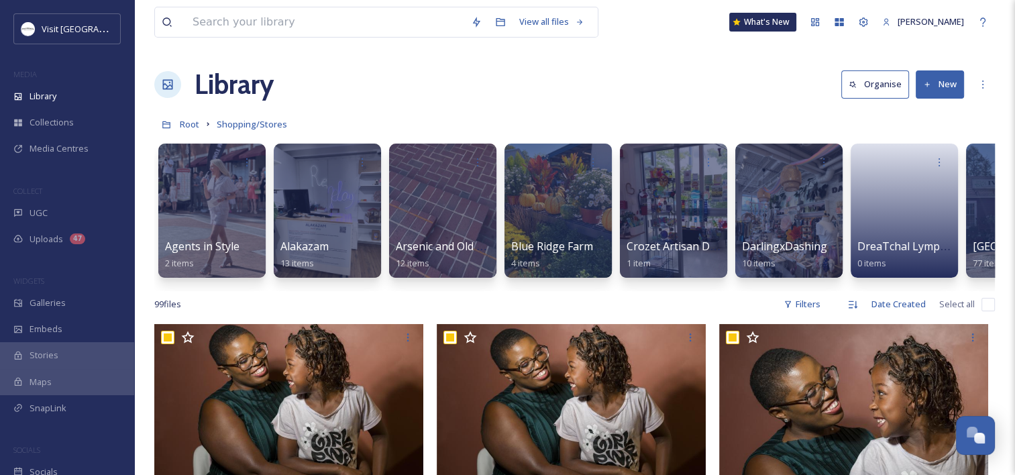
checkbox input "true"
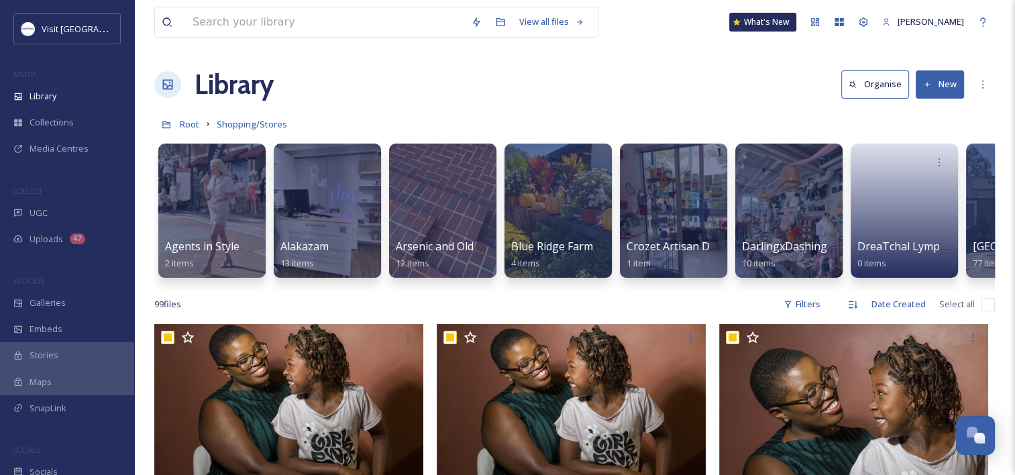
checkbox input "true"
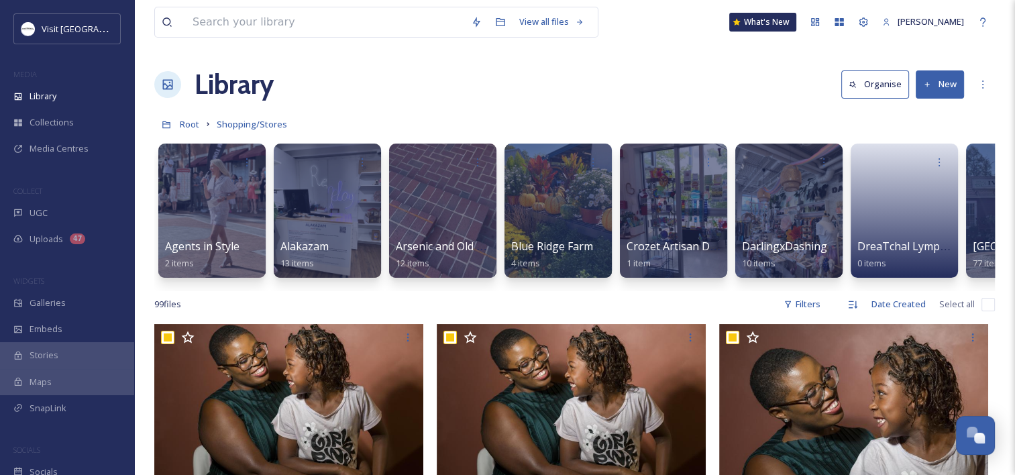
checkbox input "true"
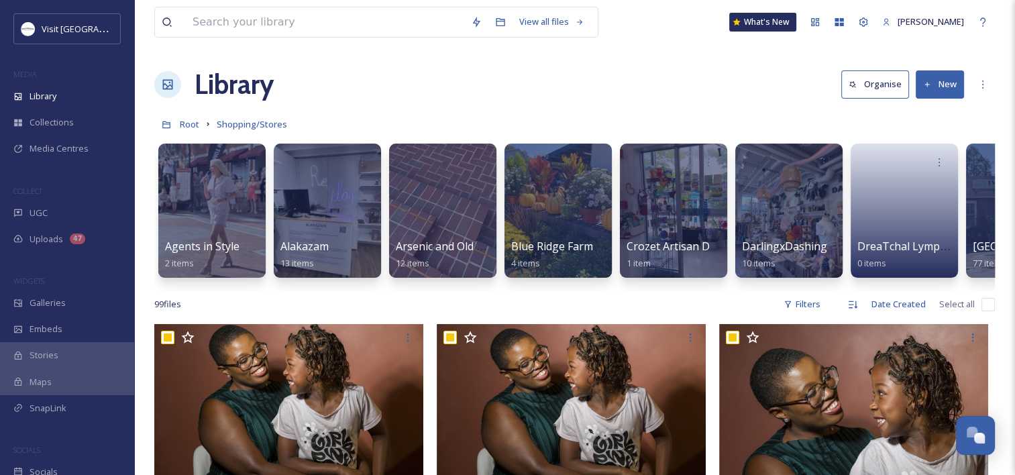
checkbox input "true"
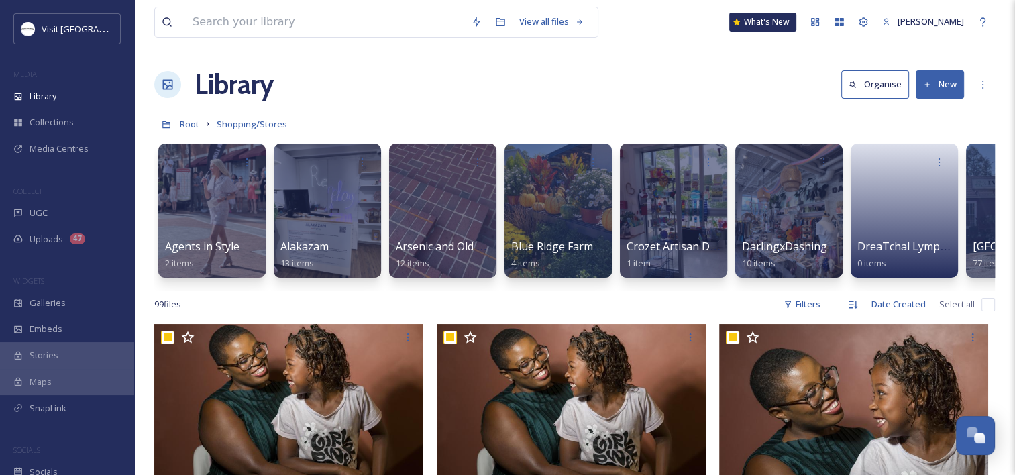
checkbox input "true"
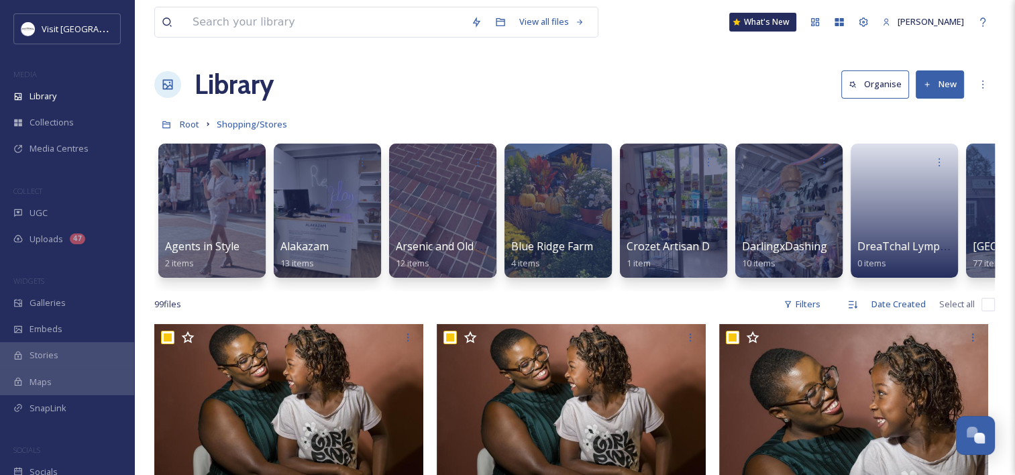
checkbox input "true"
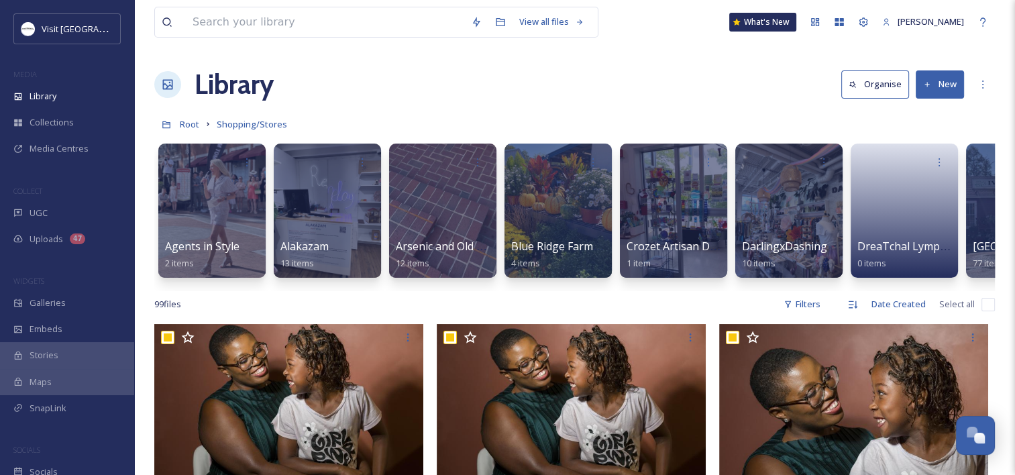
checkbox input "true"
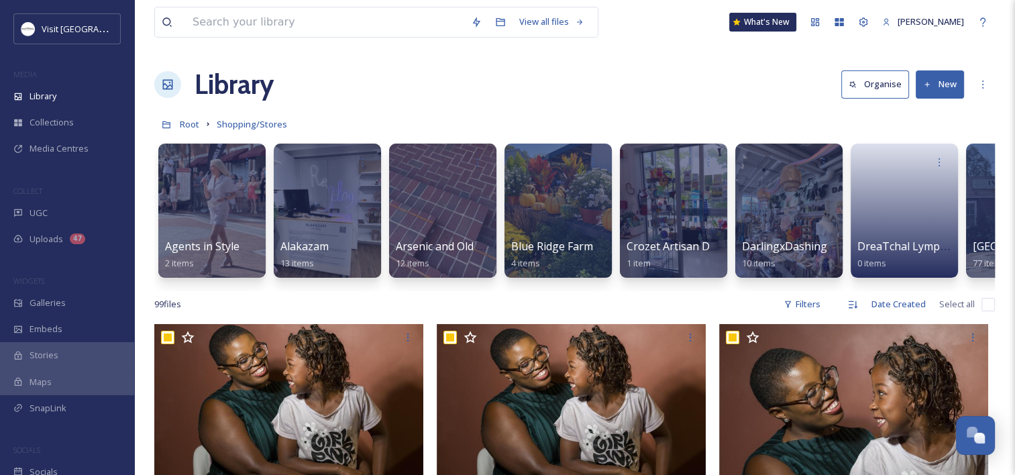
checkbox input "true"
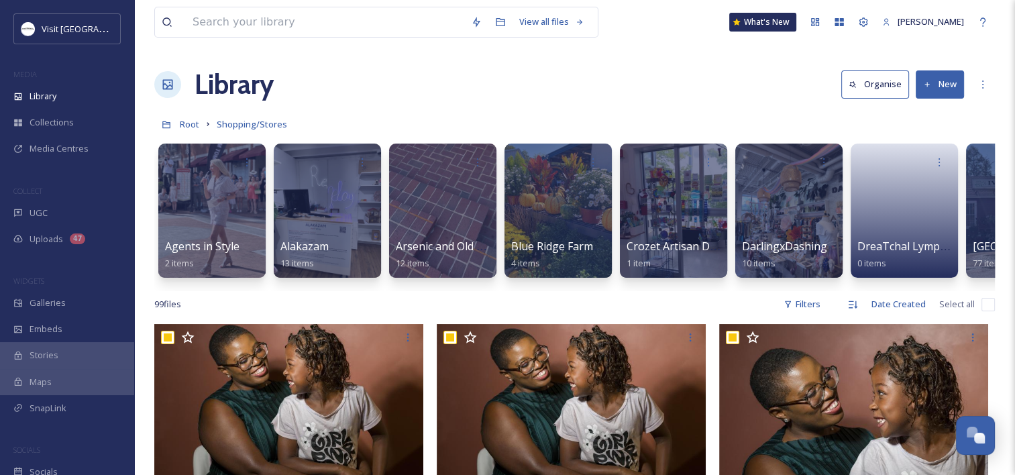
checkbox input "true"
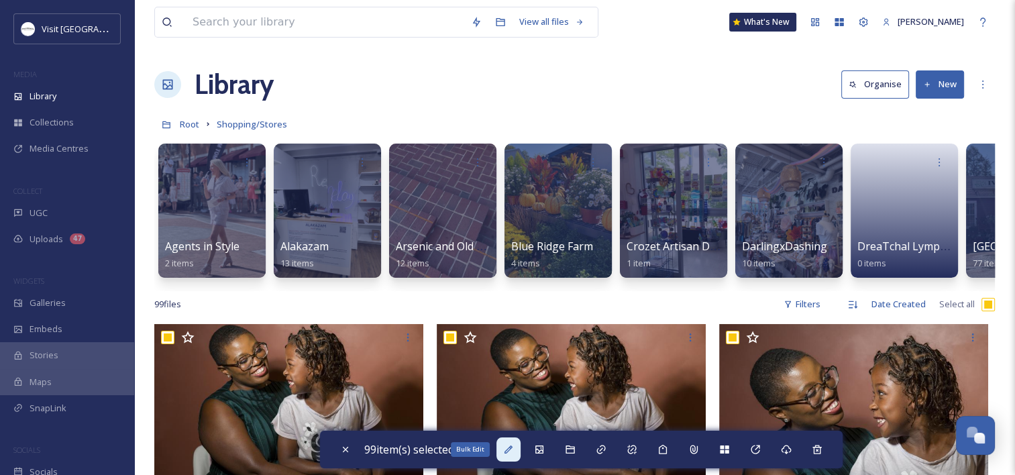
click at [514, 453] on icon at bounding box center [508, 449] width 11 height 11
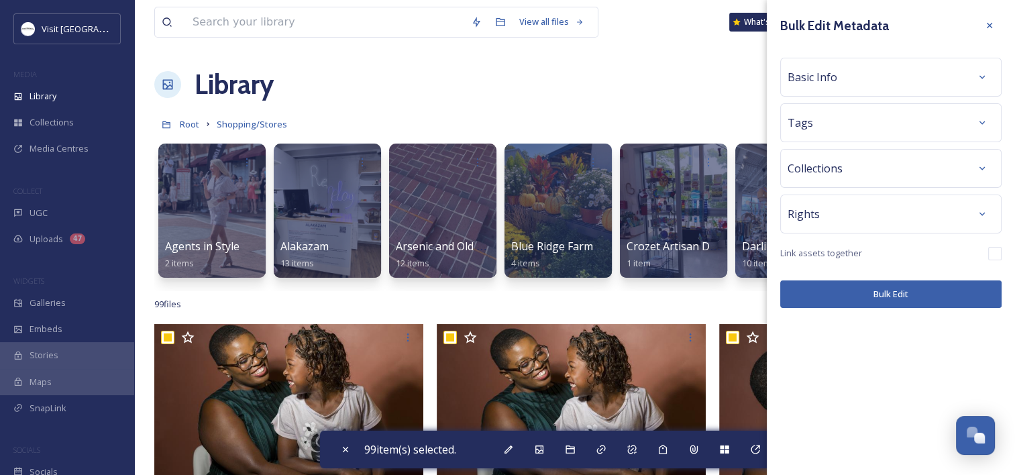
click at [826, 87] on div "Basic Info" at bounding box center [890, 77] width 207 height 24
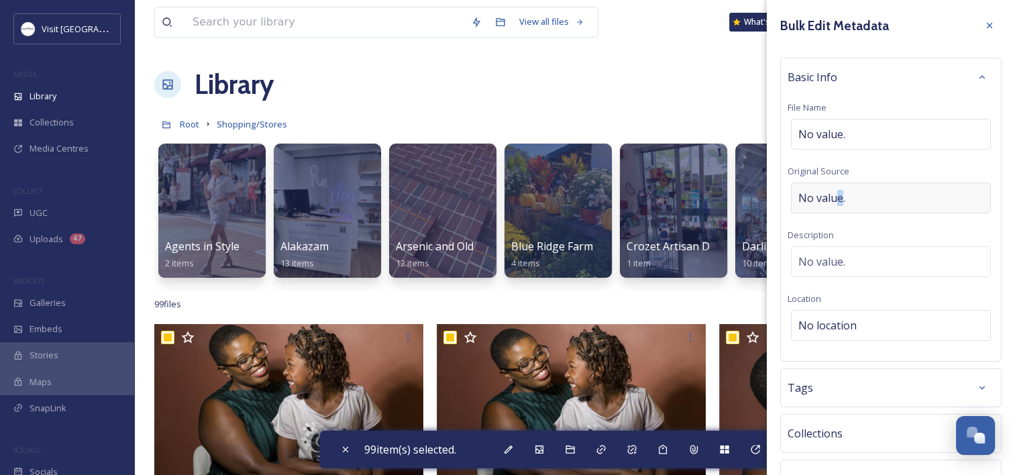
click at [838, 182] on div "No value." at bounding box center [891, 197] width 200 height 31
type input "Kori Price Photography"
click at [851, 308] on div "Basic Info File Name No value. Original Source Kori Price Photography Descripti…" at bounding box center [890, 208] width 221 height 300
click at [850, 331] on span "No location" at bounding box center [827, 325] width 58 height 16
click at [843, 327] on input at bounding box center [890, 326] width 199 height 30
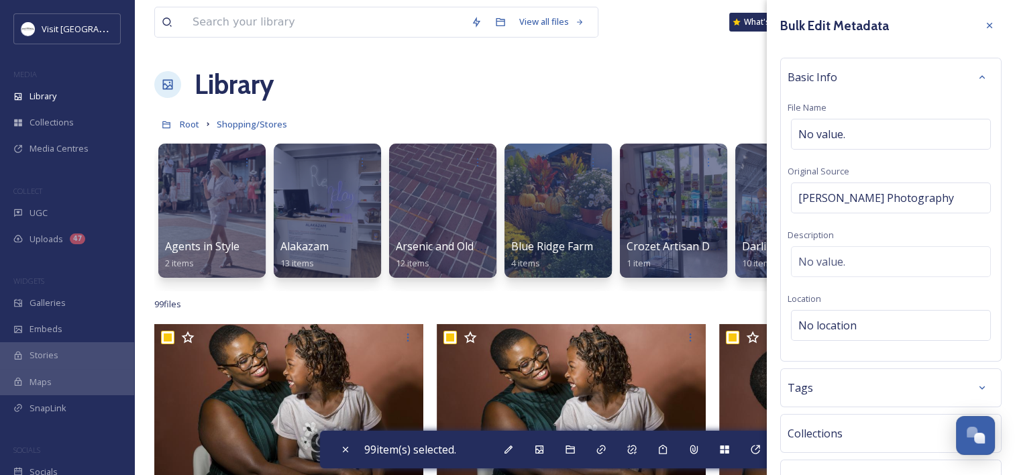
click at [916, 286] on div "Basic Info File Name No value. Original Source Kori Price Photography Descripti…" at bounding box center [890, 210] width 221 height 304
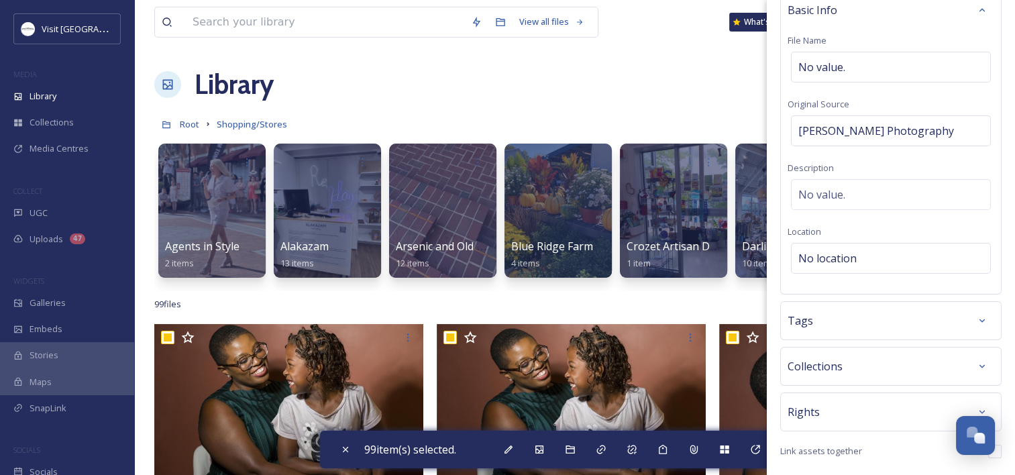
click at [863, 311] on div "Tags" at bounding box center [890, 321] width 207 height 24
click at [840, 363] on input at bounding box center [865, 361] width 134 height 16
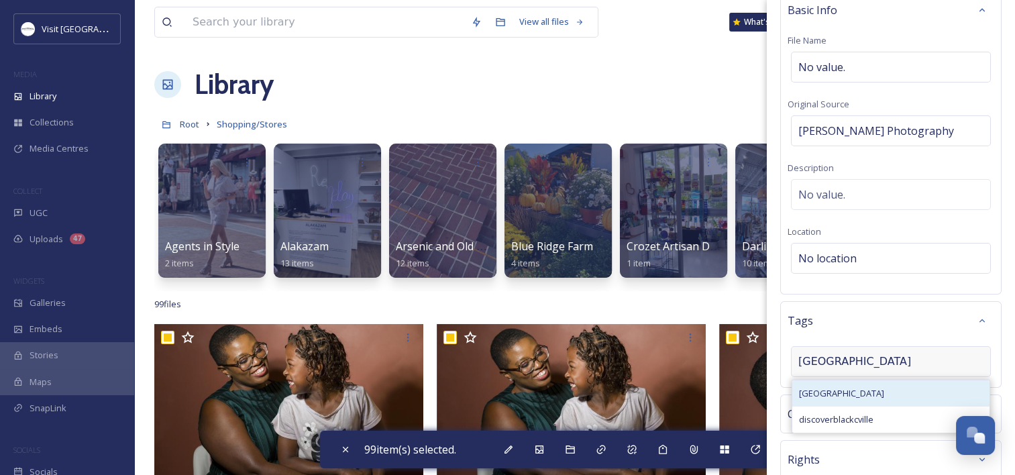
type input "blackcville"
click at [842, 388] on div "blackcville" at bounding box center [890, 393] width 197 height 26
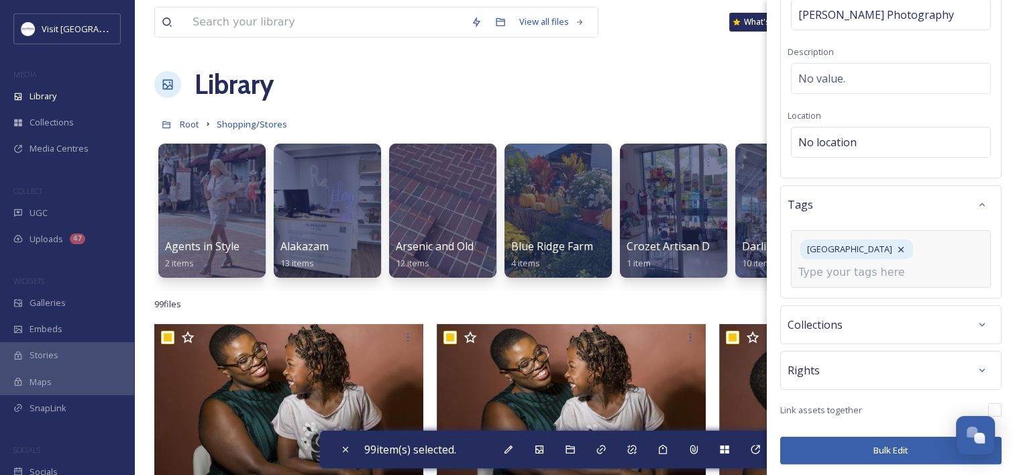
click at [871, 378] on div "Rights" at bounding box center [890, 370] width 207 height 24
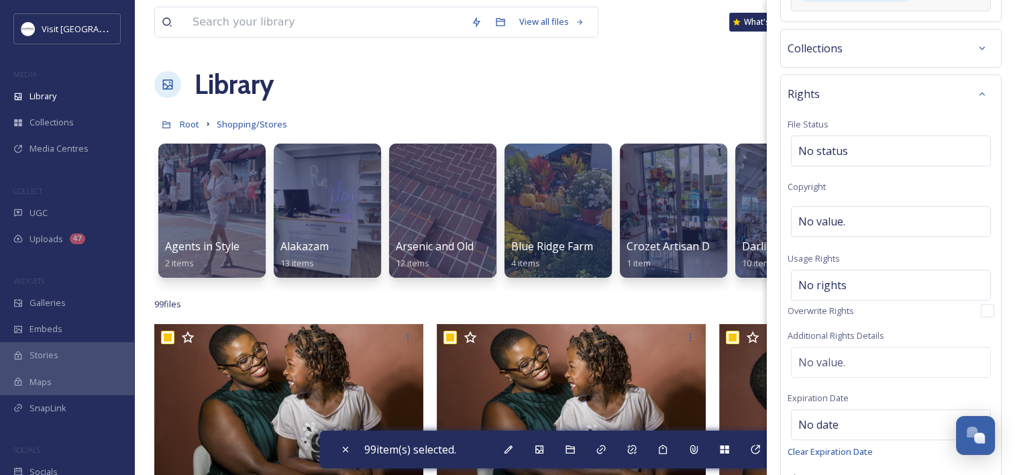
scroll to position [451, 0]
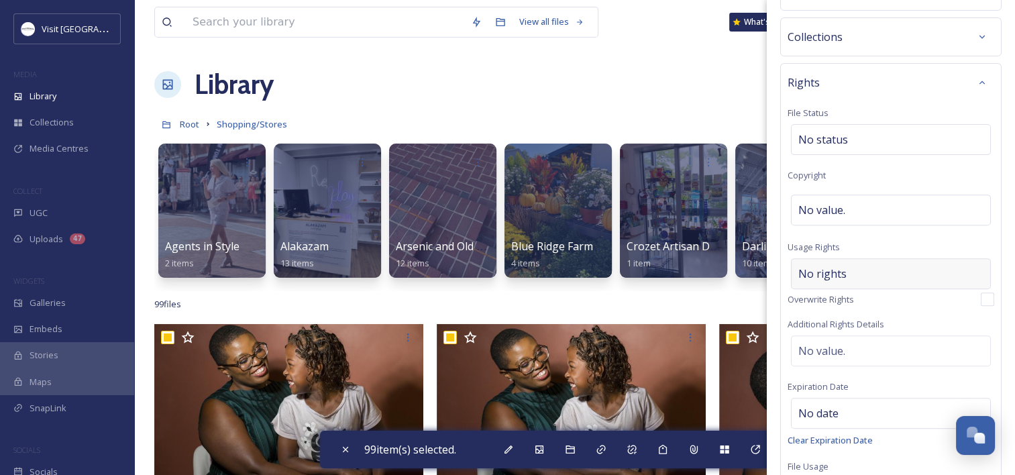
click at [822, 268] on span "No rights" at bounding box center [822, 274] width 48 height 16
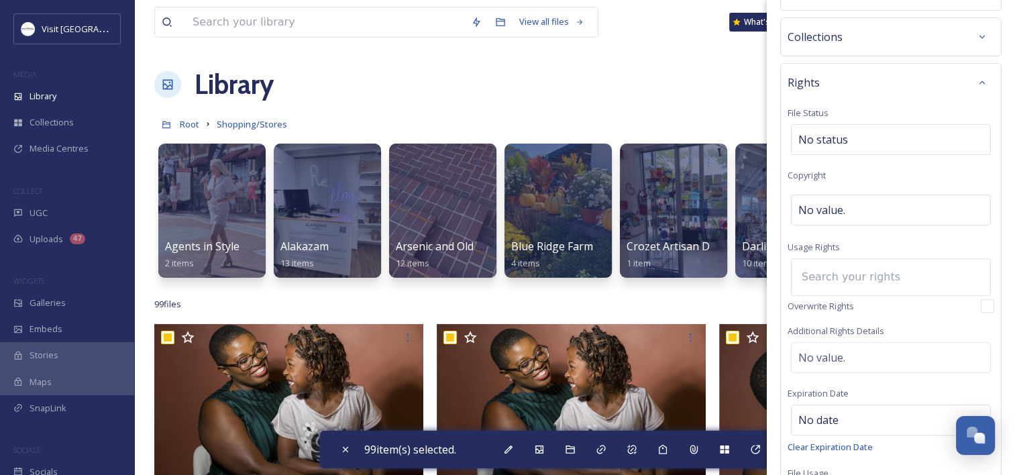
click at [822, 268] on input at bounding box center [869, 277] width 148 height 30
type input "j"
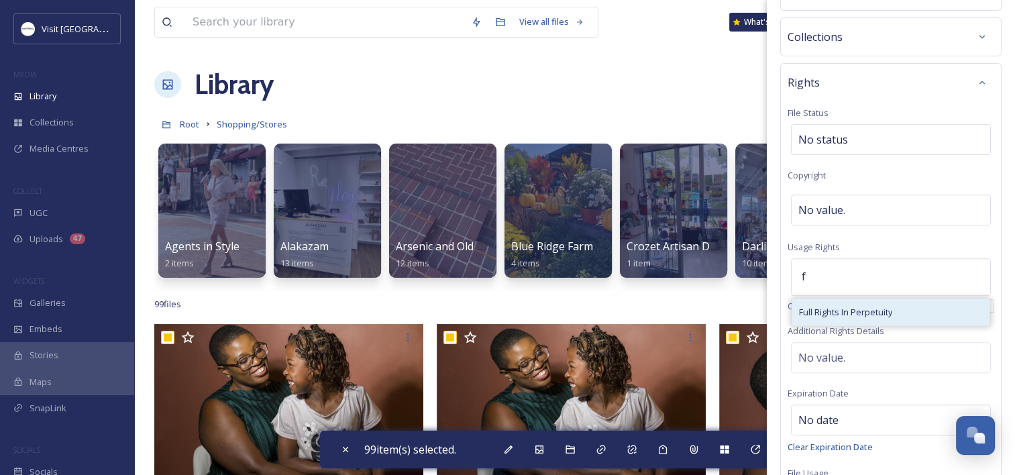
type input "f"
click at [857, 311] on span "Full Rights In Perpetuity" at bounding box center [845, 312] width 93 height 13
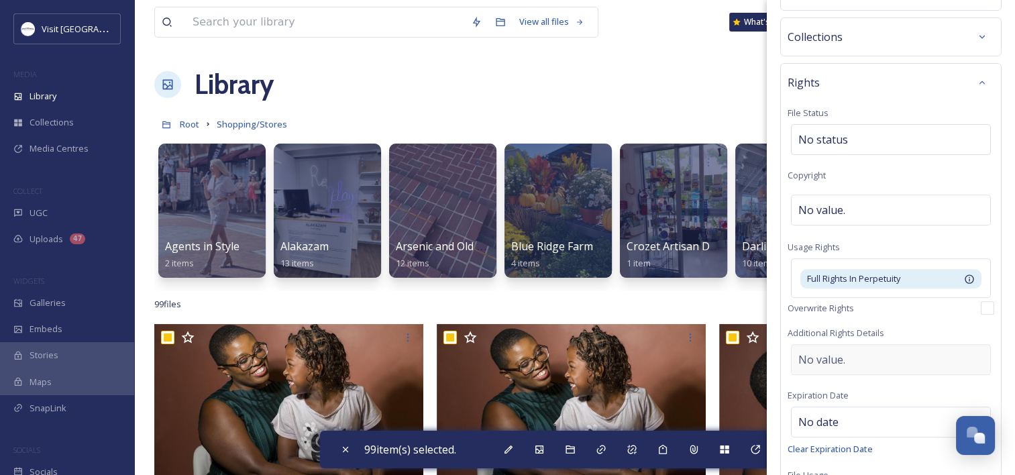
click at [836, 378] on div "Rights File Status No status Copyright No value. Usage Rights Full Rights In Pe…" at bounding box center [890, 288] width 221 height 451
click at [834, 357] on span "No value." at bounding box center [821, 359] width 47 height 16
click at [838, 353] on textarea at bounding box center [890, 399] width 207 height 111
type textarea "with attribution."
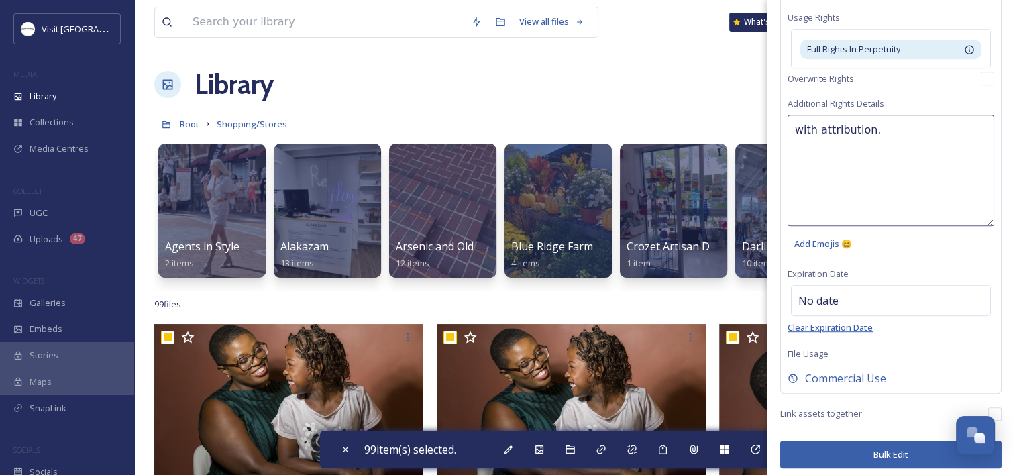
scroll to position [682, 0]
click at [843, 445] on button "Bulk Edit" at bounding box center [890, 452] width 221 height 27
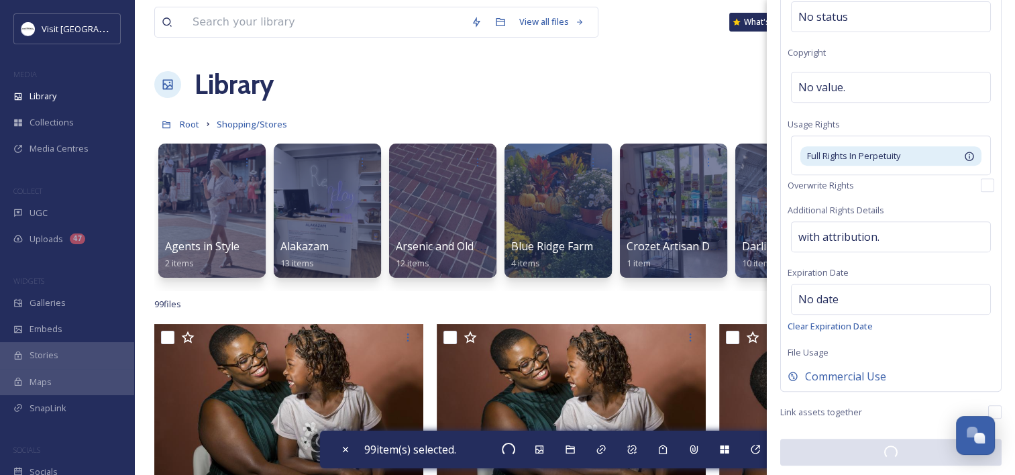
checkbox input "false"
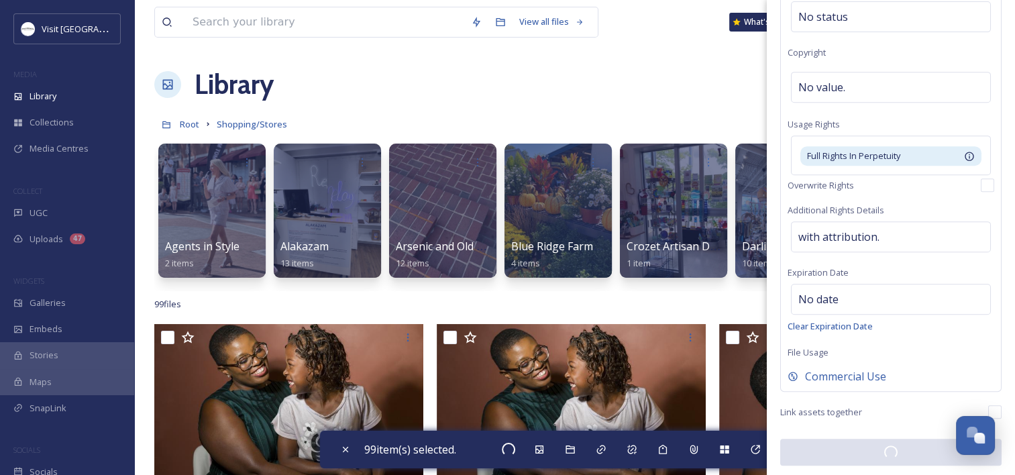
checkbox input "false"
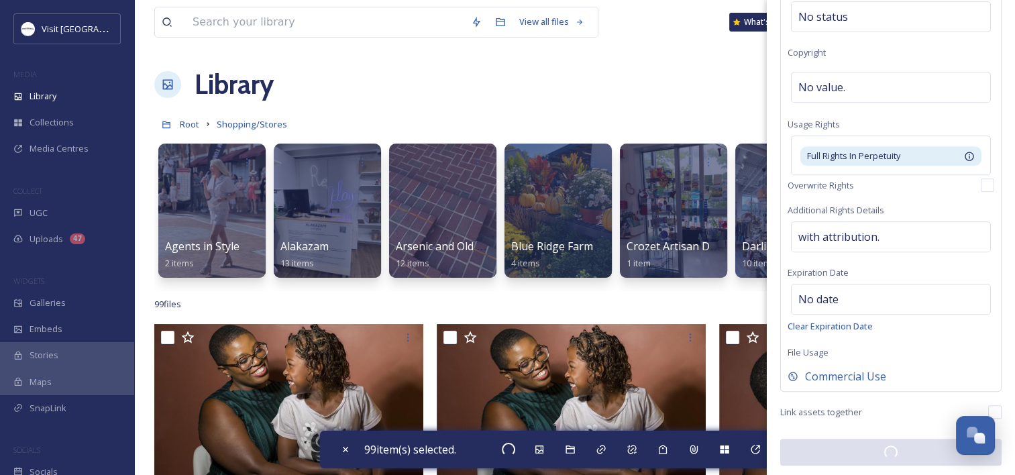
checkbox input "false"
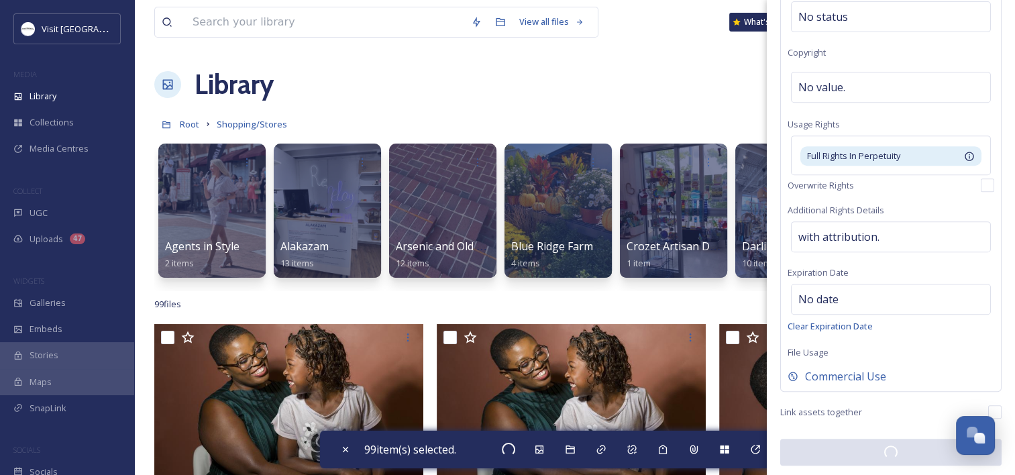
checkbox input "false"
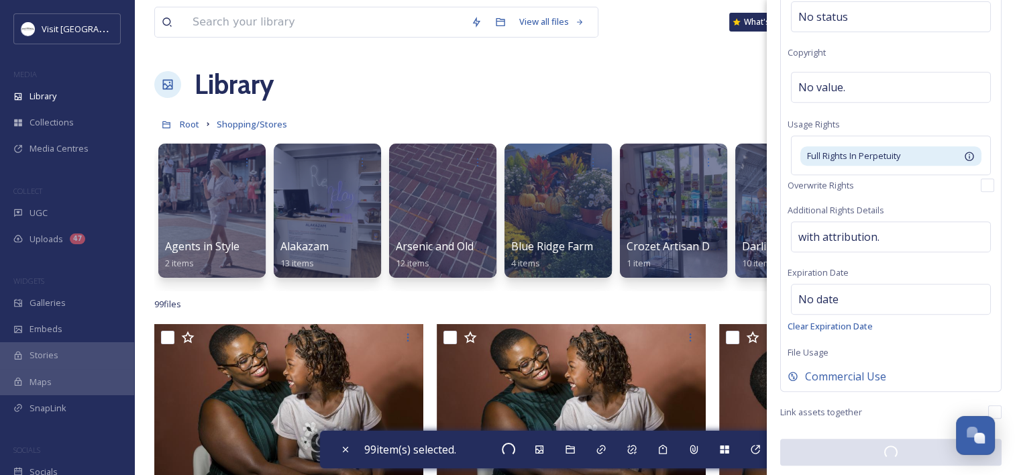
checkbox input "false"
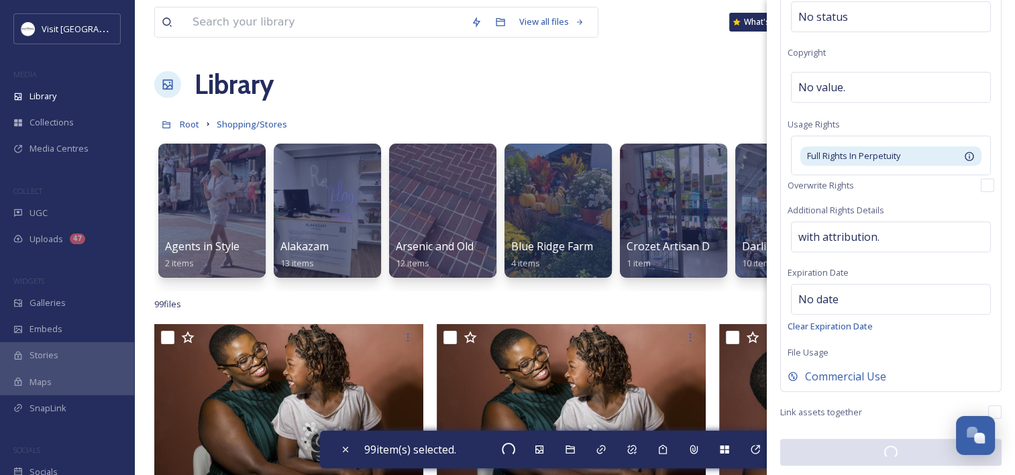
checkbox input "false"
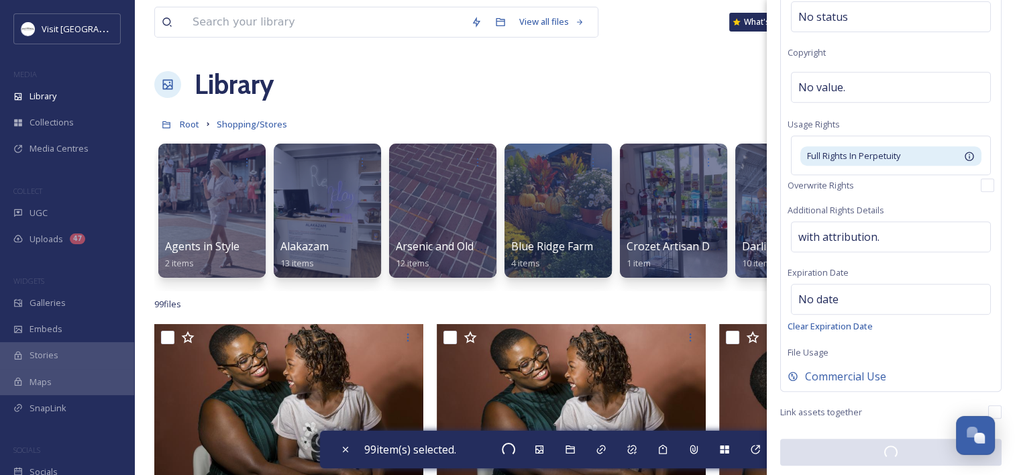
checkbox input "false"
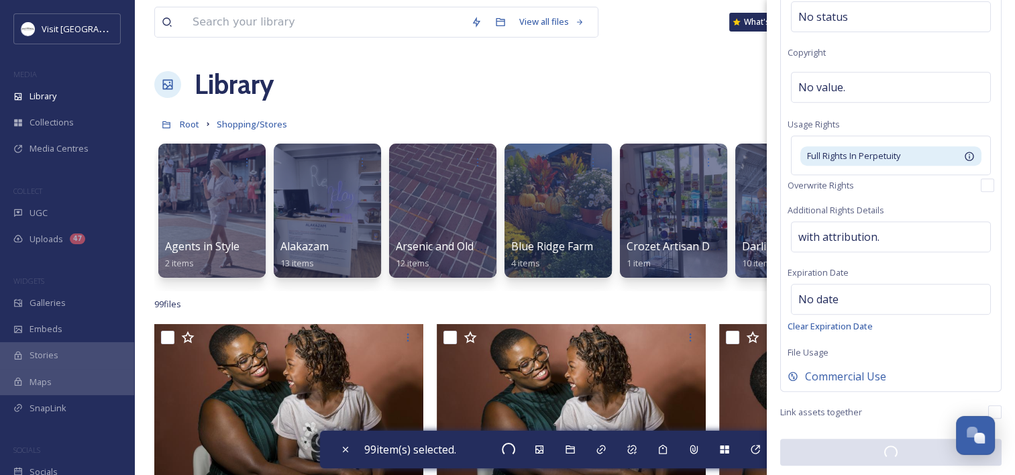
checkbox input "false"
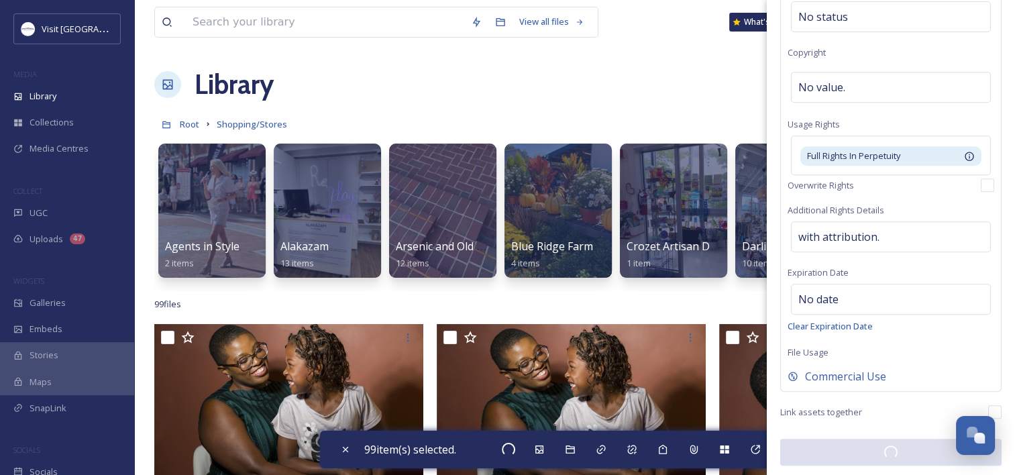
checkbox input "false"
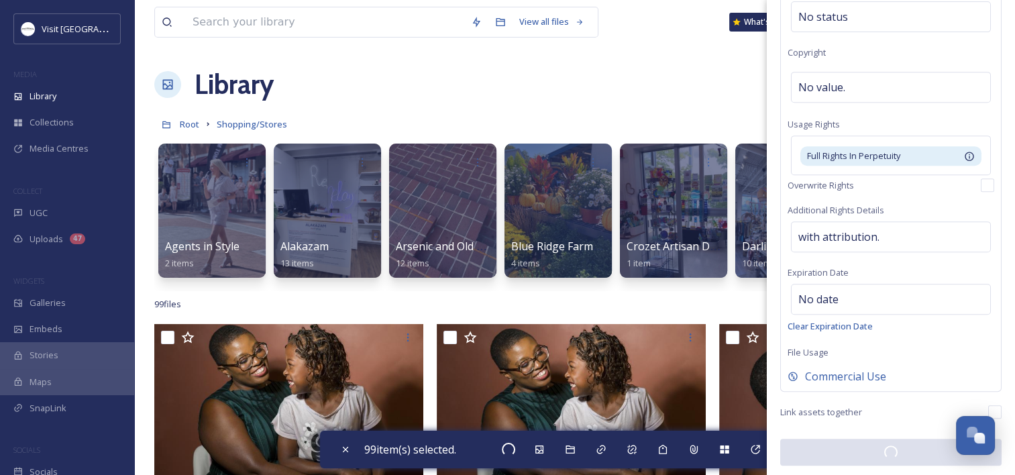
checkbox input "false"
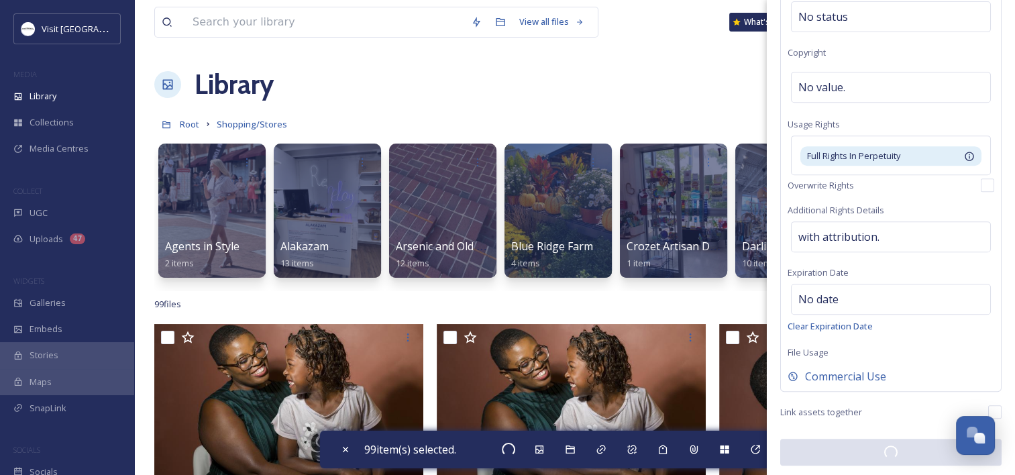
checkbox input "false"
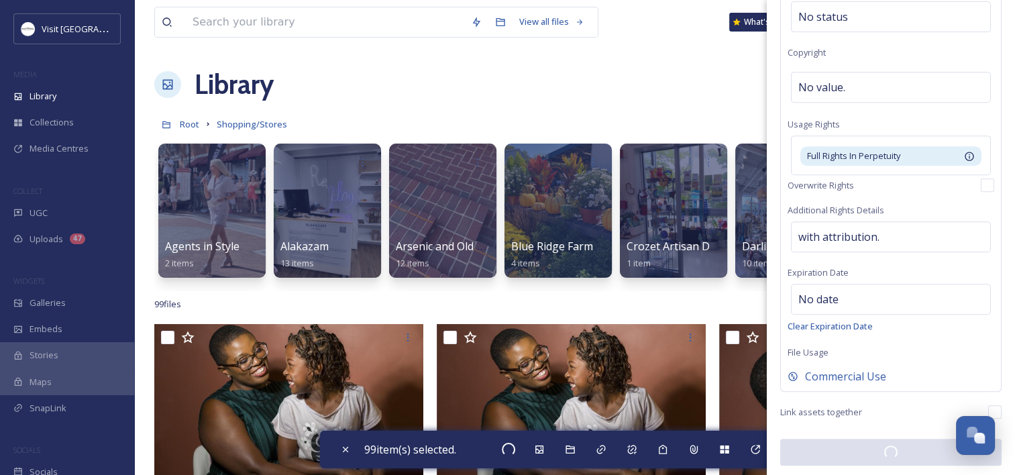
checkbox input "false"
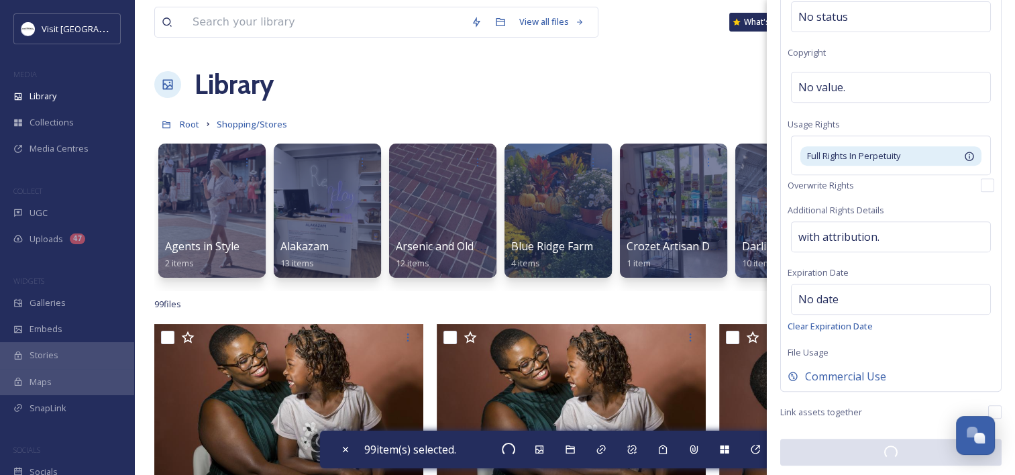
checkbox input "false"
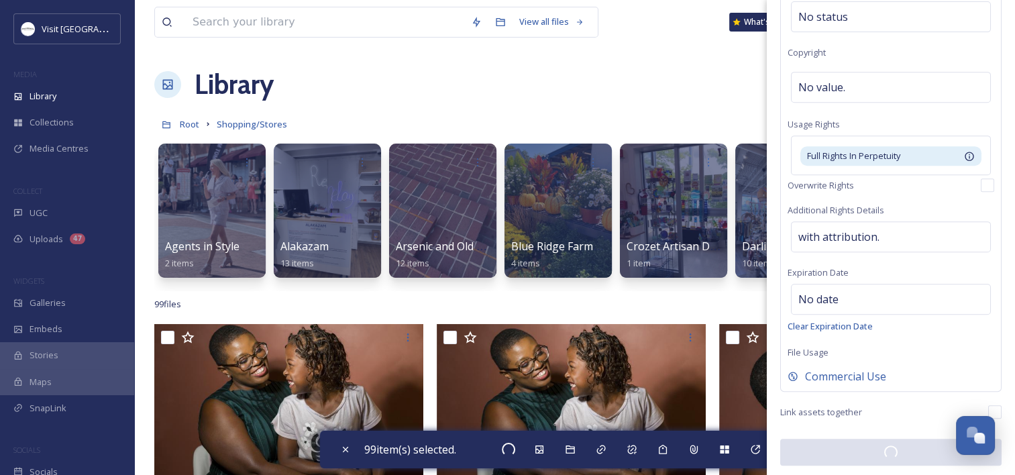
checkbox input "false"
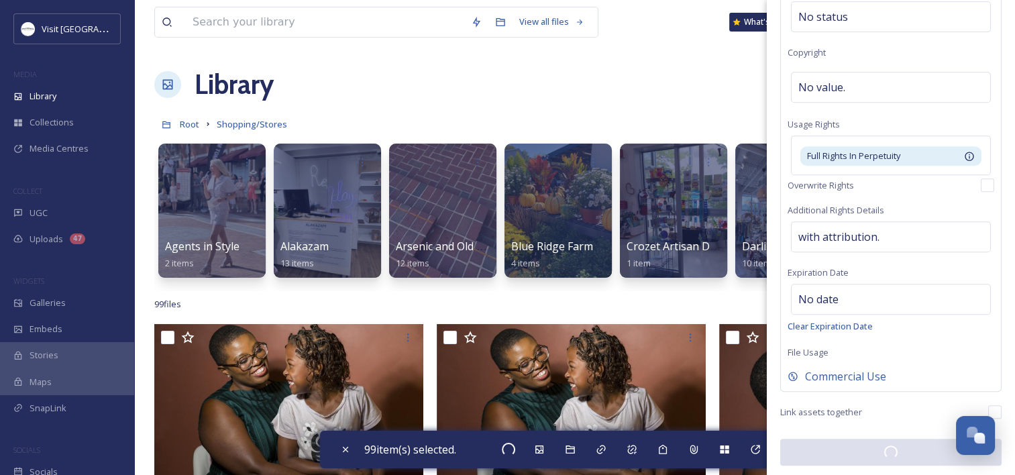
checkbox input "false"
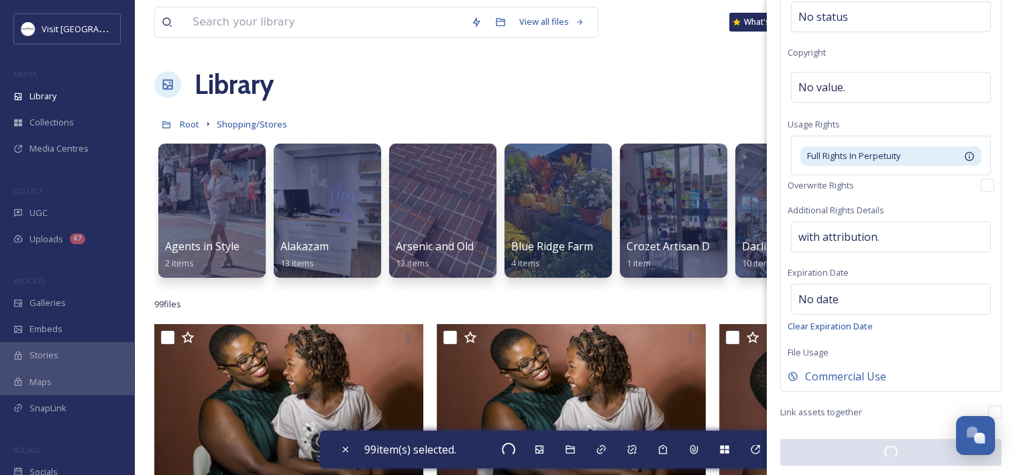
checkbox input "false"
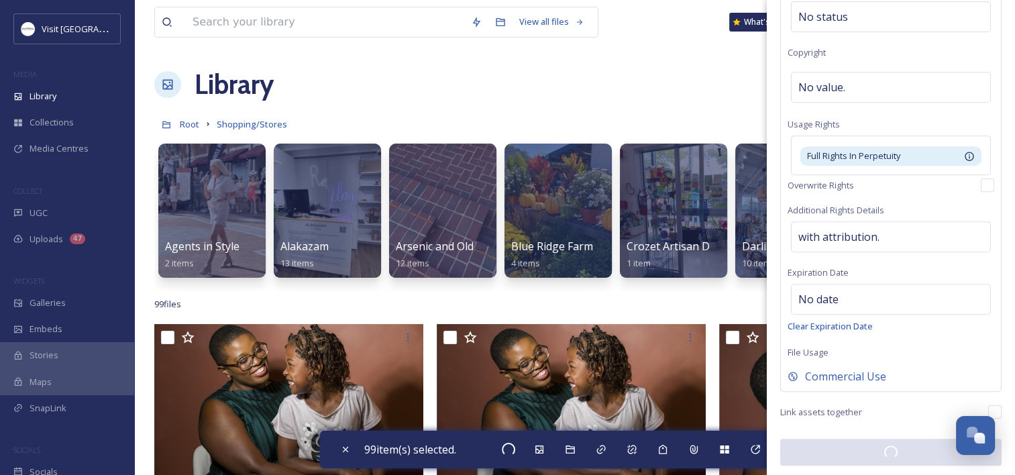
checkbox input "false"
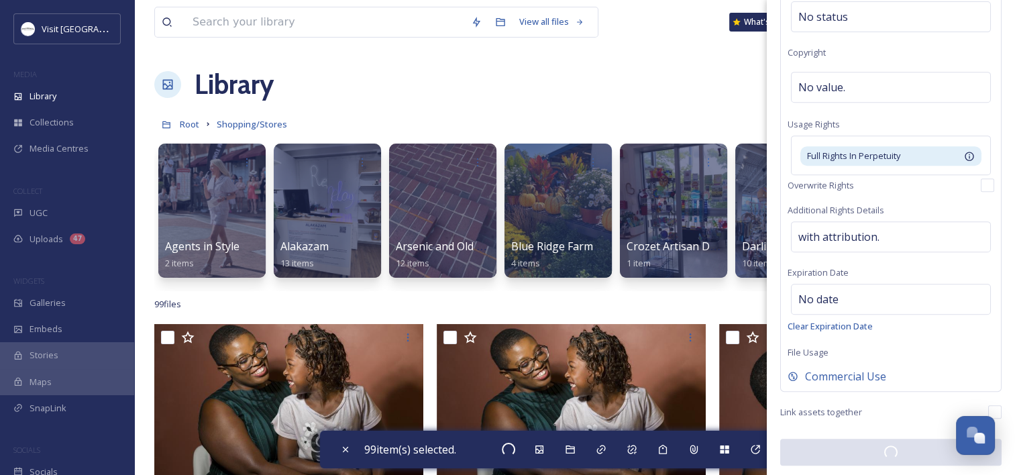
checkbox input "false"
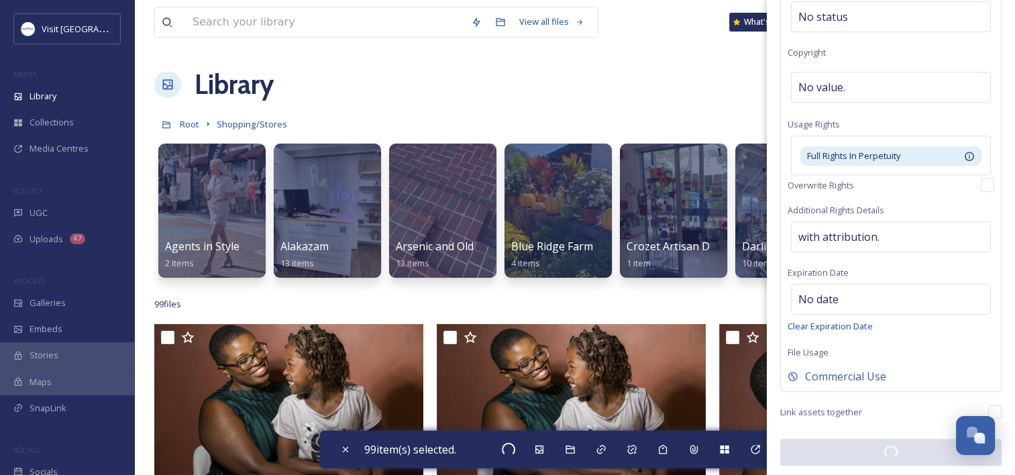
checkbox input "false"
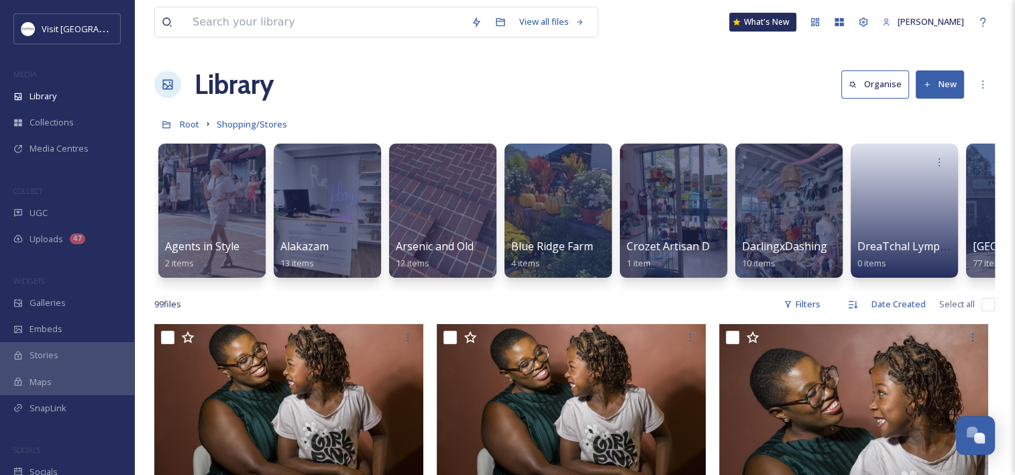
drag, startPoint x: 983, startPoint y: 314, endPoint x: 959, endPoint y: 326, distance: 26.4
click at [983, 311] on input "checkbox" at bounding box center [987, 304] width 13 height 13
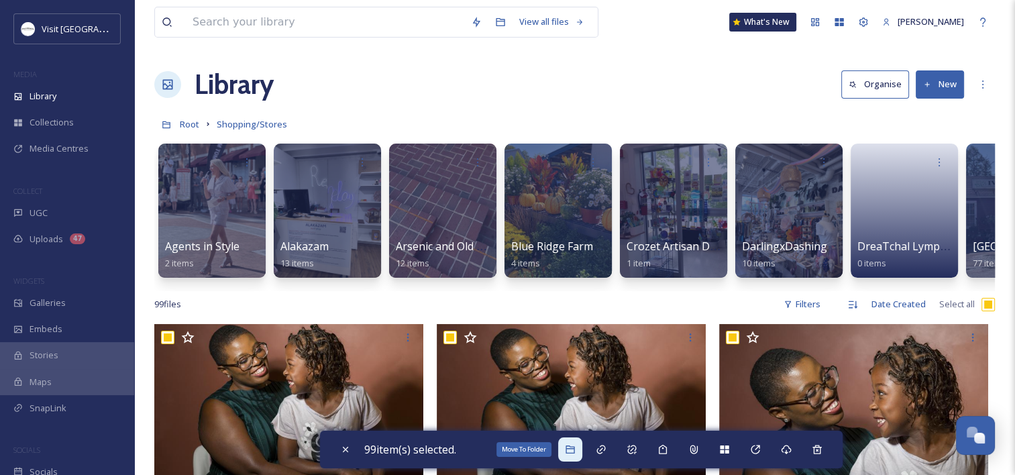
click at [574, 447] on icon at bounding box center [569, 449] width 9 height 8
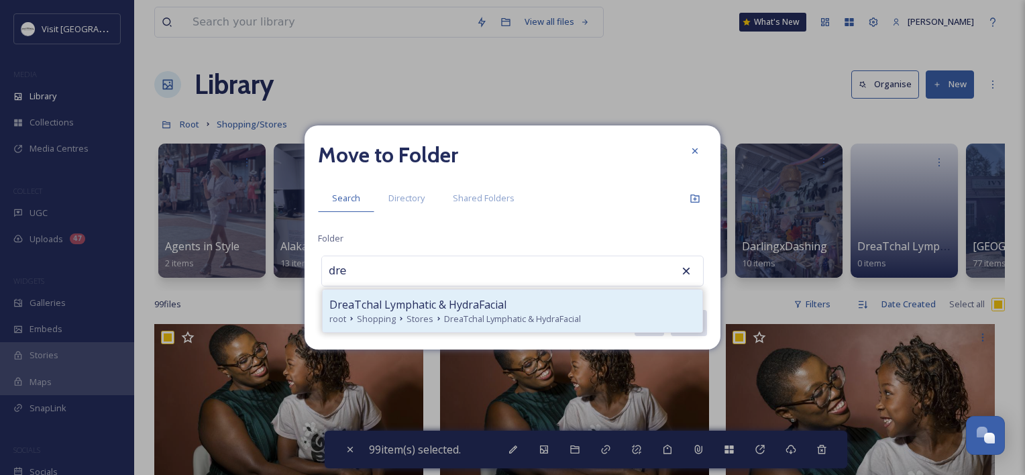
click at [511, 315] on span "DreaTchal Lymphatic & HydraFacial" at bounding box center [512, 319] width 137 height 13
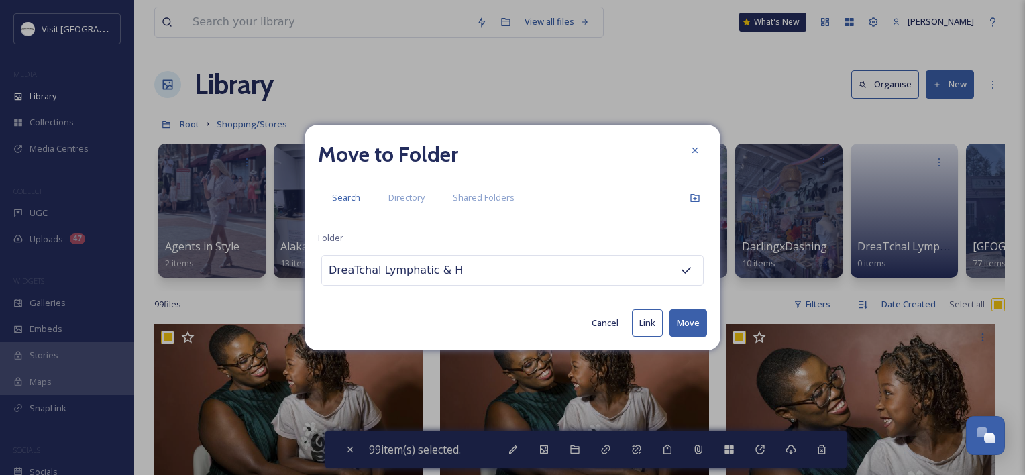
click at [687, 321] on button "Move" at bounding box center [688, 322] width 38 height 27
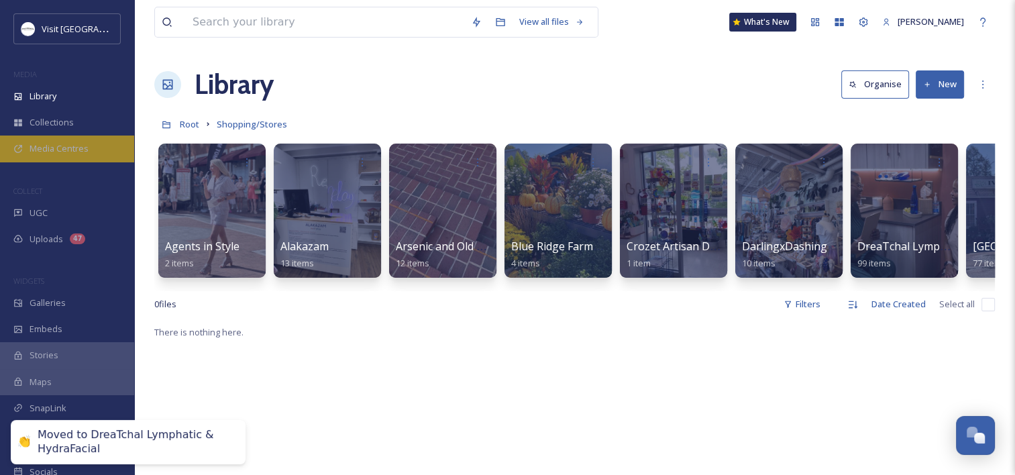
click at [91, 145] on div "Media Centres" at bounding box center [67, 148] width 134 height 26
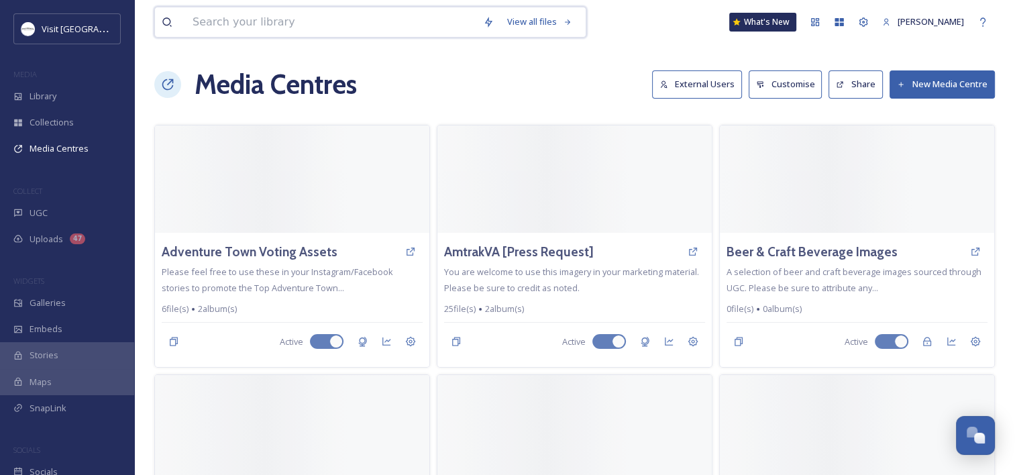
click at [272, 11] on input at bounding box center [331, 22] width 290 height 30
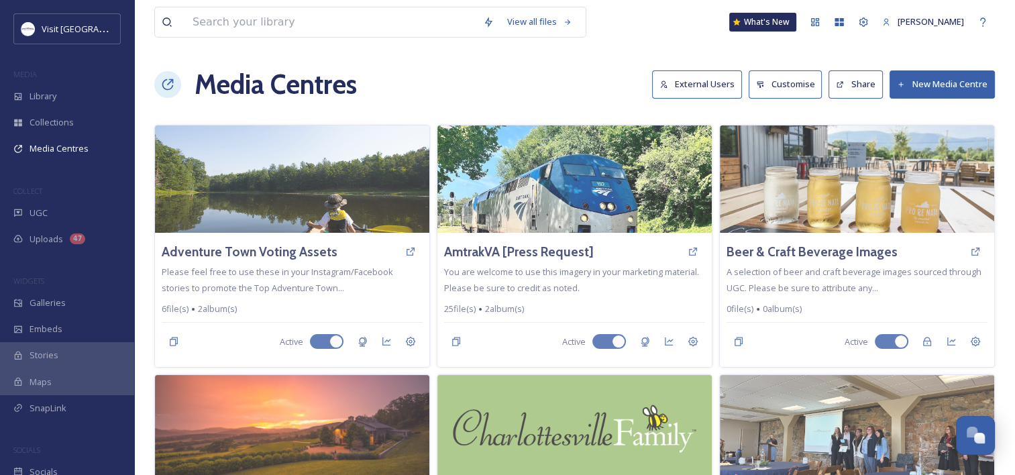
click at [918, 87] on button "New Media Centre" at bounding box center [941, 83] width 105 height 27
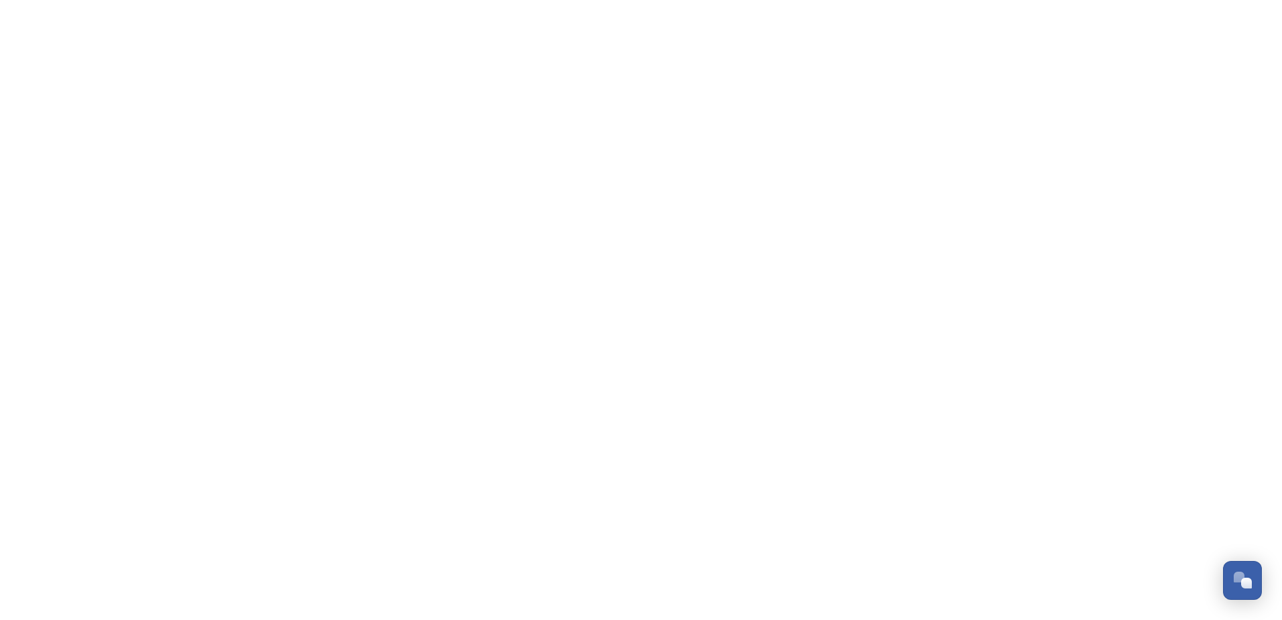
scroll to position [637, 0]
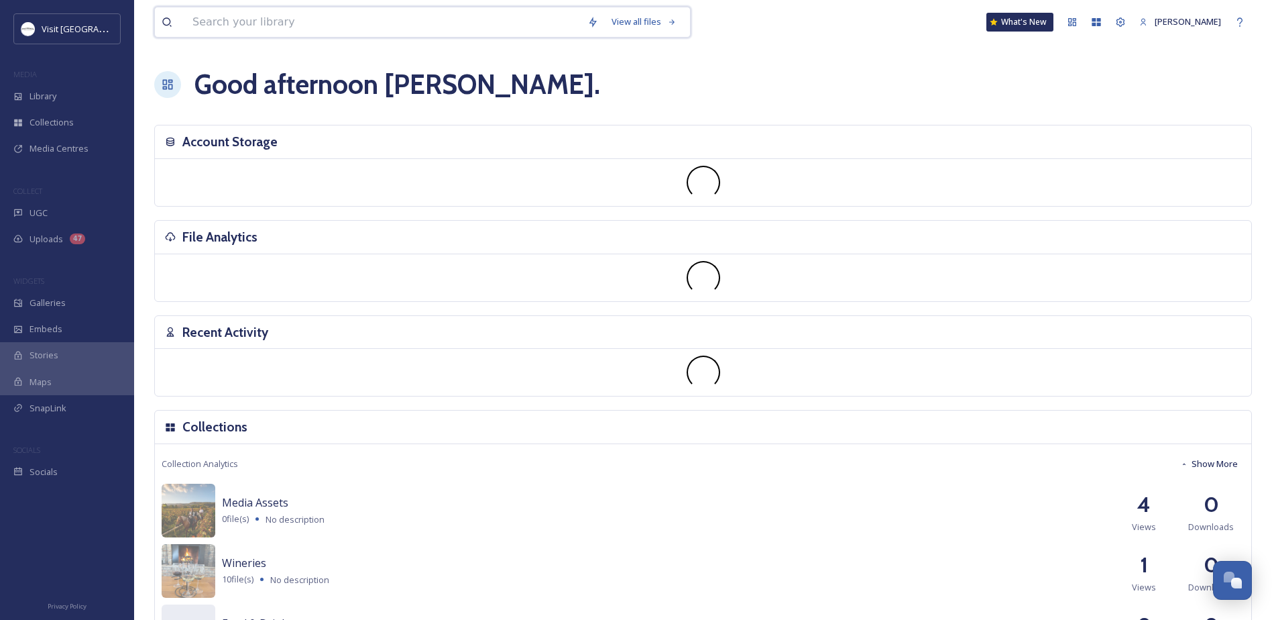
click at [224, 18] on input at bounding box center [383, 22] width 395 height 30
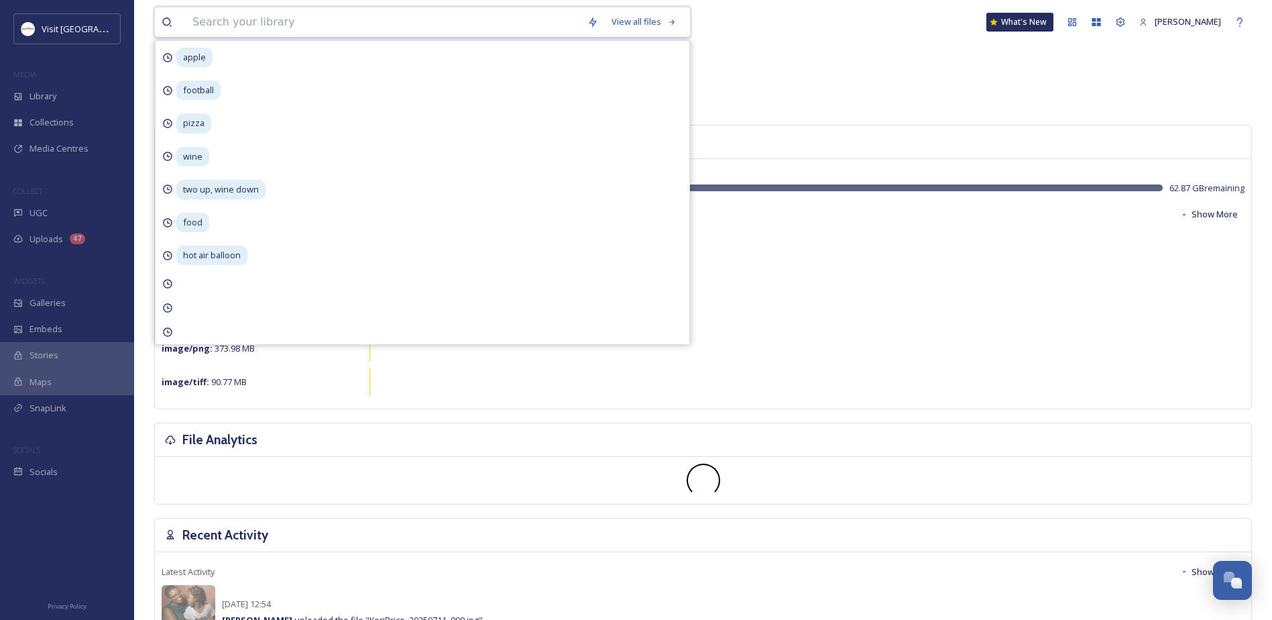
type input "e"
type input "wine"
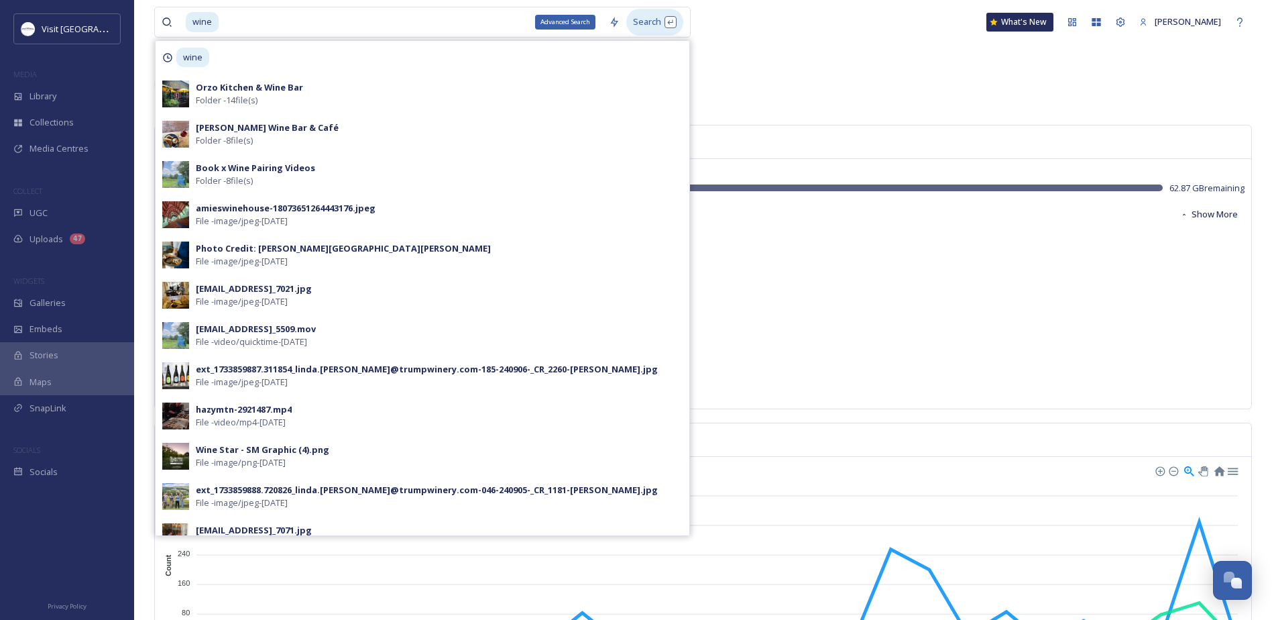
click at [655, 24] on div "Search" at bounding box center [654, 22] width 57 height 26
